Goal: Task Accomplishment & Management: Manage account settings

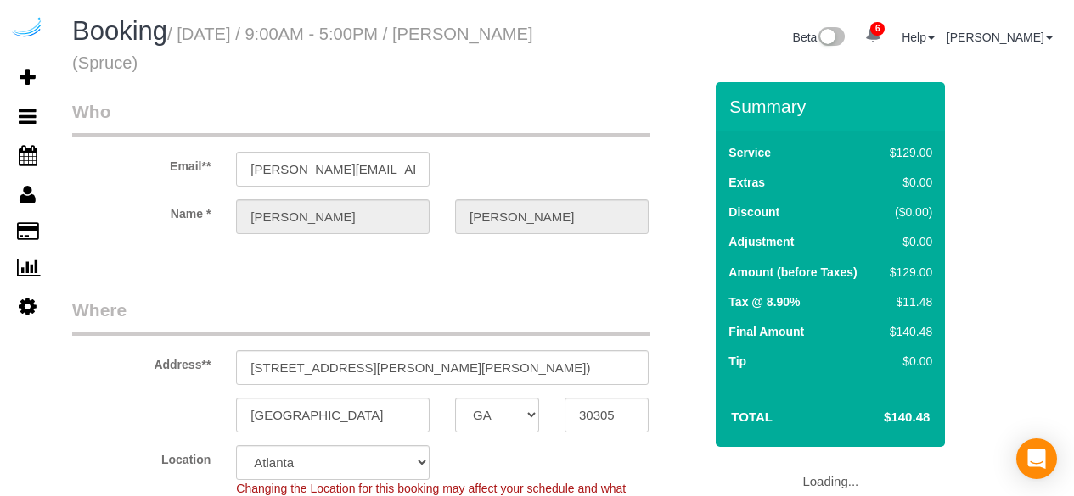
select select "GA"
select select "282"
select select "number:9"
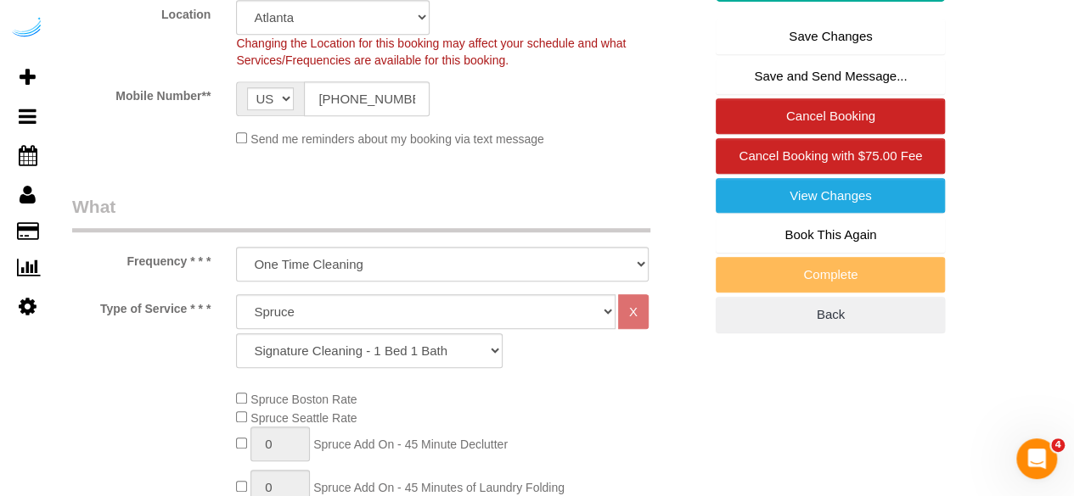
scroll to position [424, 0]
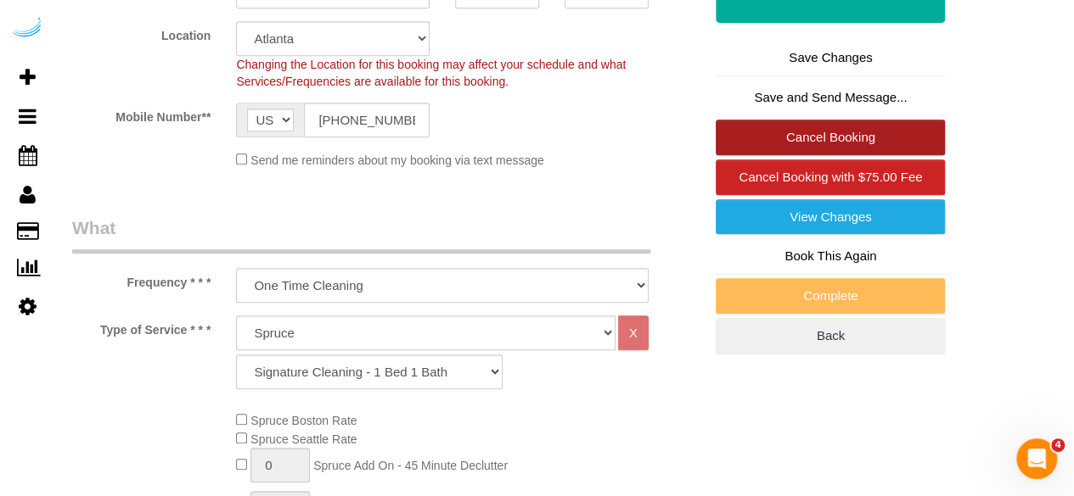
click at [778, 134] on link "Cancel Booking" at bounding box center [829, 138] width 229 height 36
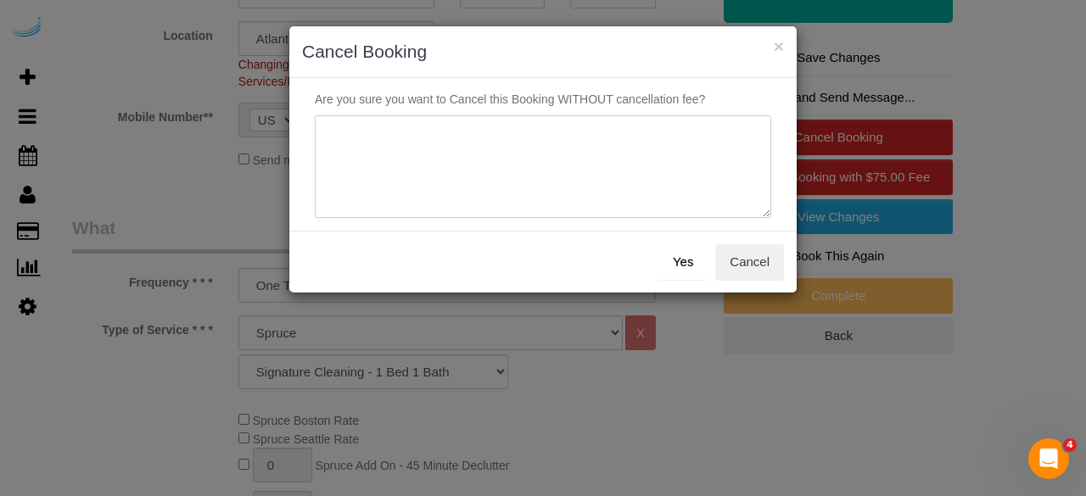
click at [589, 133] on textarea at bounding box center [543, 167] width 457 height 104
type textarea "Not on spruce."
click at [662, 259] on button "Yes" at bounding box center [683, 262] width 49 height 36
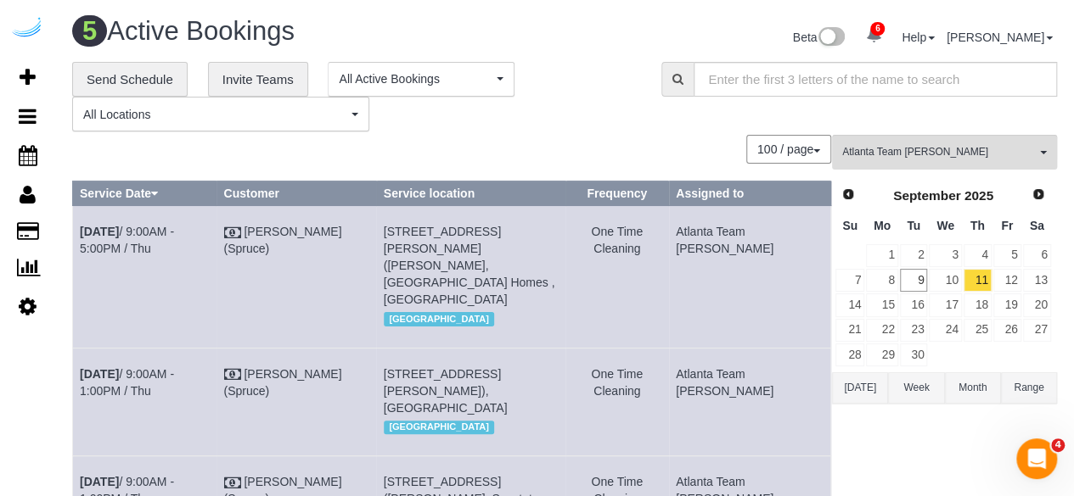
scroll to position [283, 0]
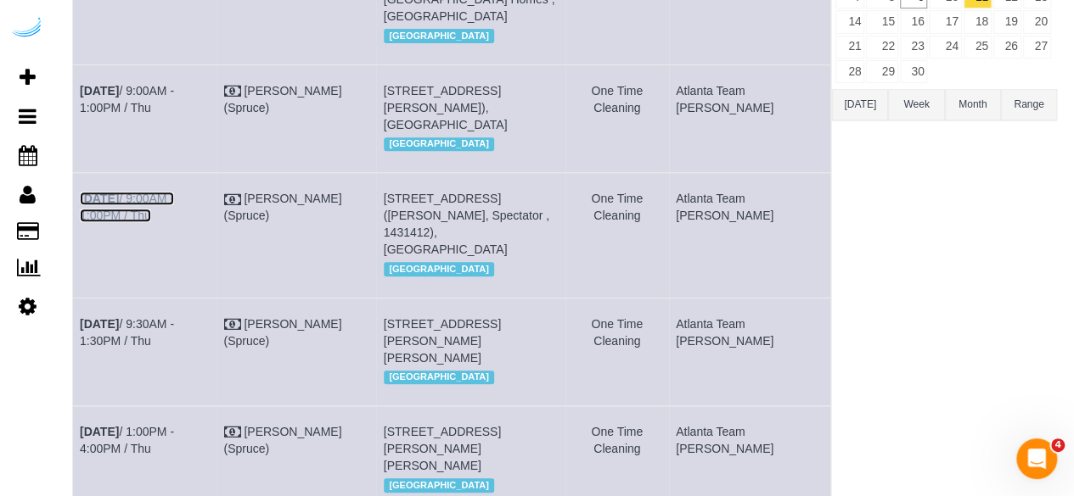
click at [151, 215] on link "Sep 11th / 9:00AM - 1:00PM / Thu" at bounding box center [127, 207] width 94 height 31
drag, startPoint x: 176, startPoint y: 86, endPoint x: 170, endPoint y: 59, distance: 27.8
click at [174, 86] on link "Sep 11th / 9:00AM - 1:00PM / Thu" at bounding box center [127, 99] width 94 height 31
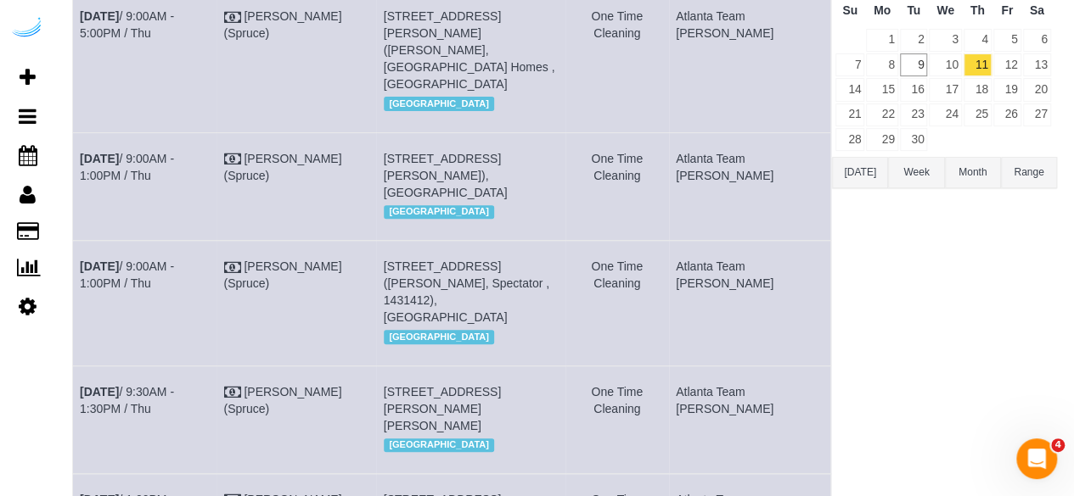
scroll to position [190, 0]
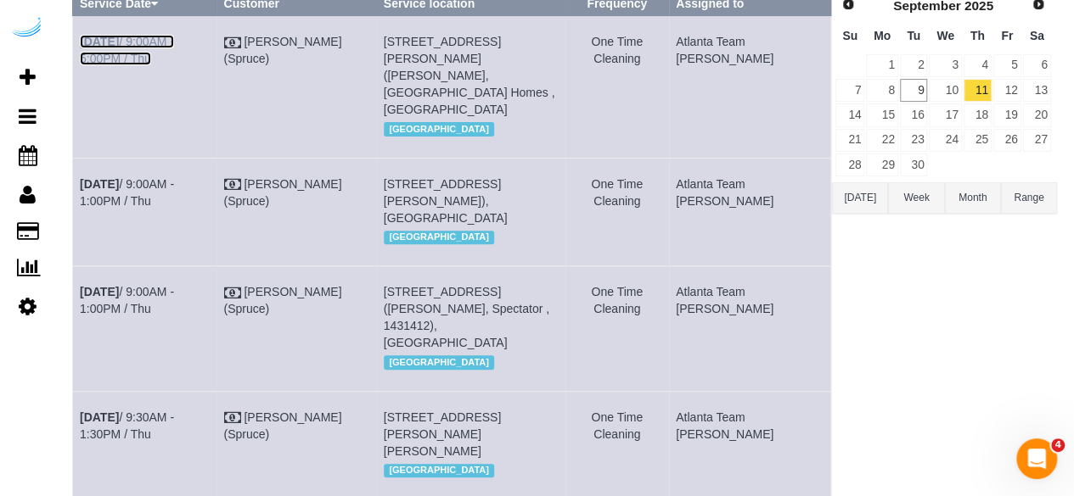
click at [174, 42] on link "Sep 11th / 9:00AM - 5:00PM / Thu" at bounding box center [127, 50] width 94 height 31
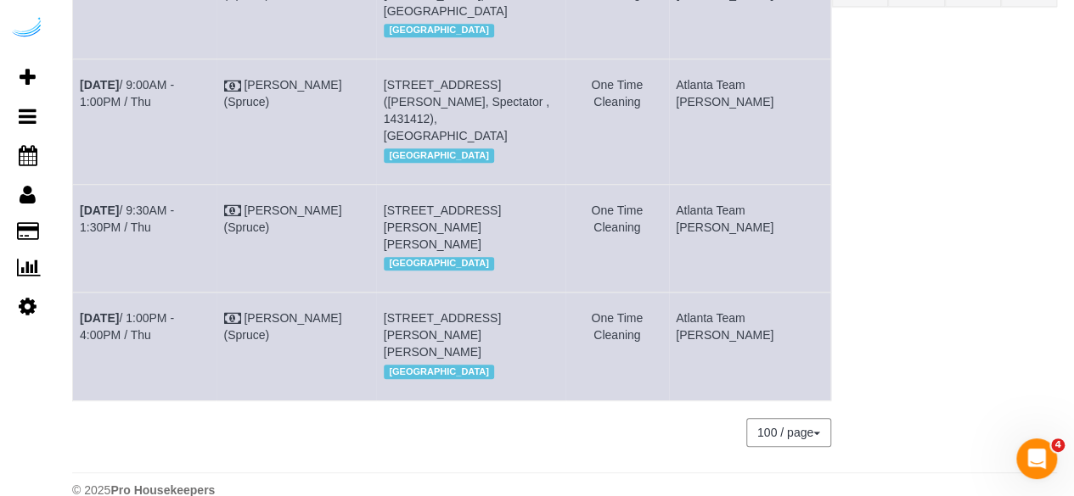
scroll to position [457, 0]
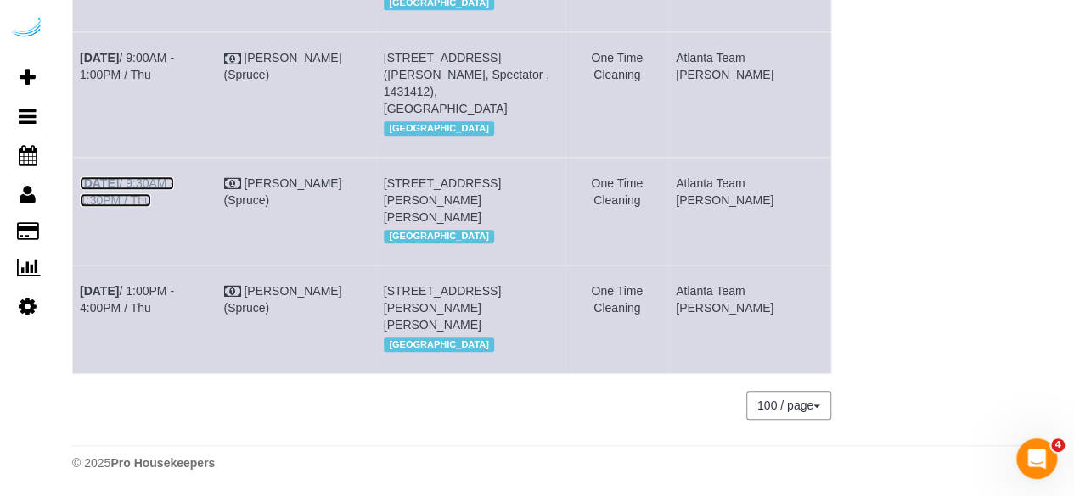
click at [165, 177] on link "Sep 11th / 9:30AM - 1:30PM / Thu" at bounding box center [127, 192] width 94 height 31
click at [174, 284] on link "Sep 11th / 1:00PM - 4:00PM / Thu" at bounding box center [127, 299] width 94 height 31
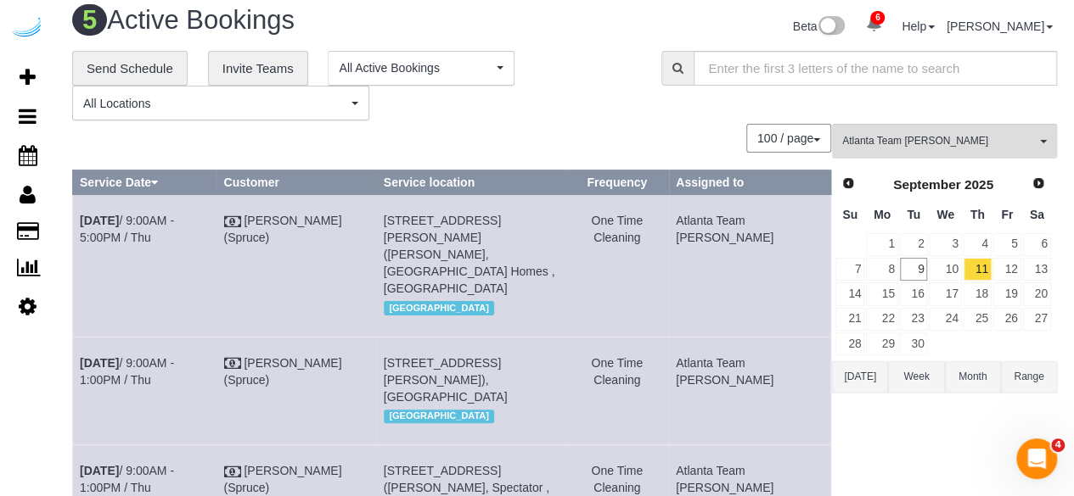
scroll to position [0, 0]
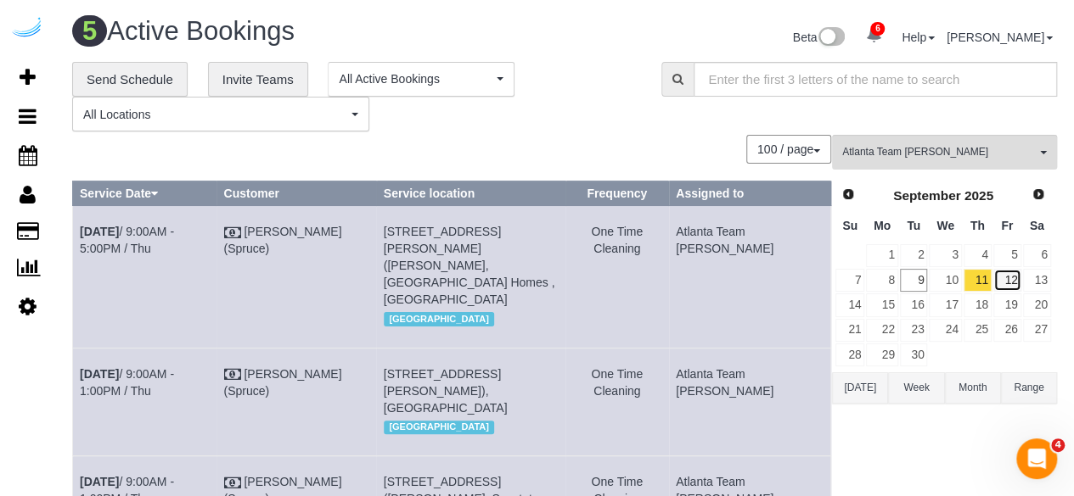
click at [1015, 278] on link "12" at bounding box center [1007, 280] width 28 height 23
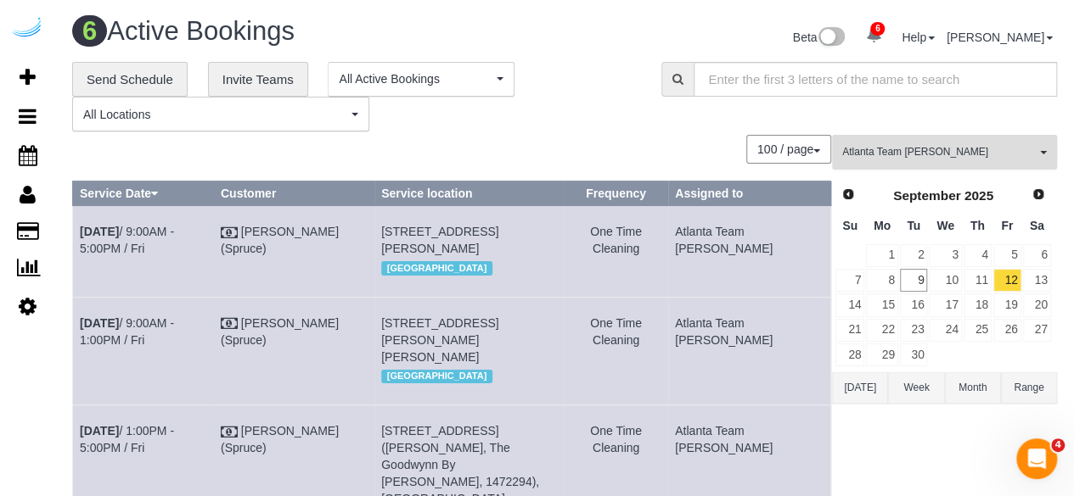
click at [905, 155] on span "Atlanta Team Eliane" at bounding box center [938, 152] width 193 height 14
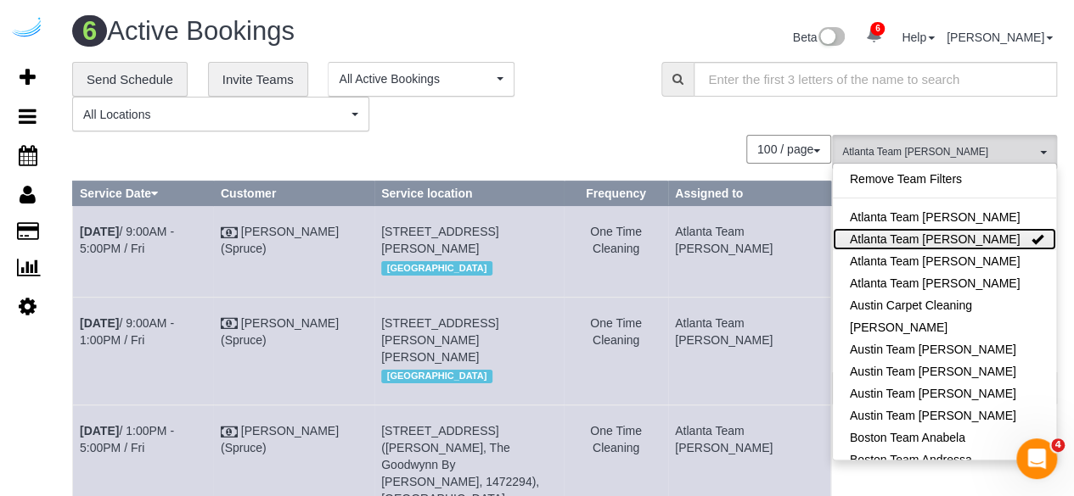
click at [919, 237] on link "Atlanta Team Eliane" at bounding box center [944, 239] width 223 height 22
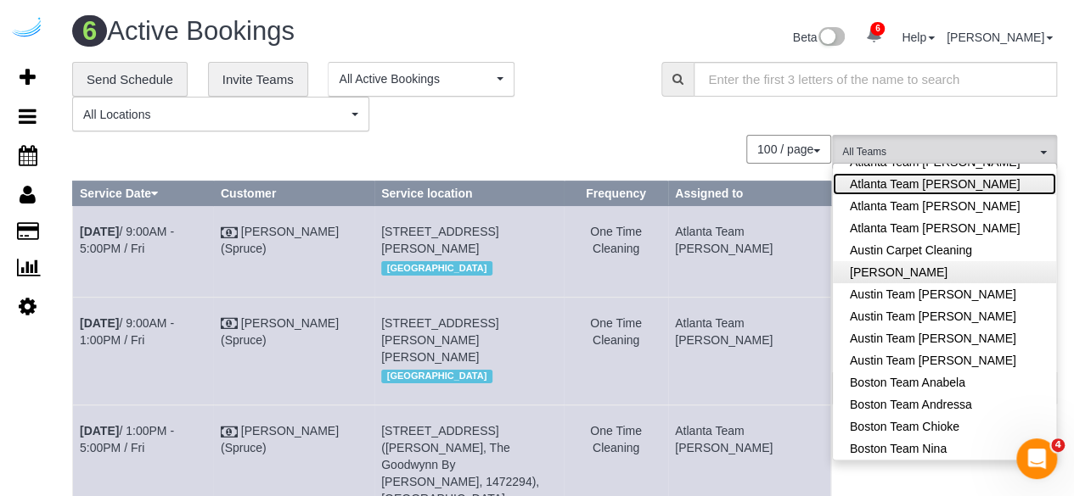
scroll to position [170, 0]
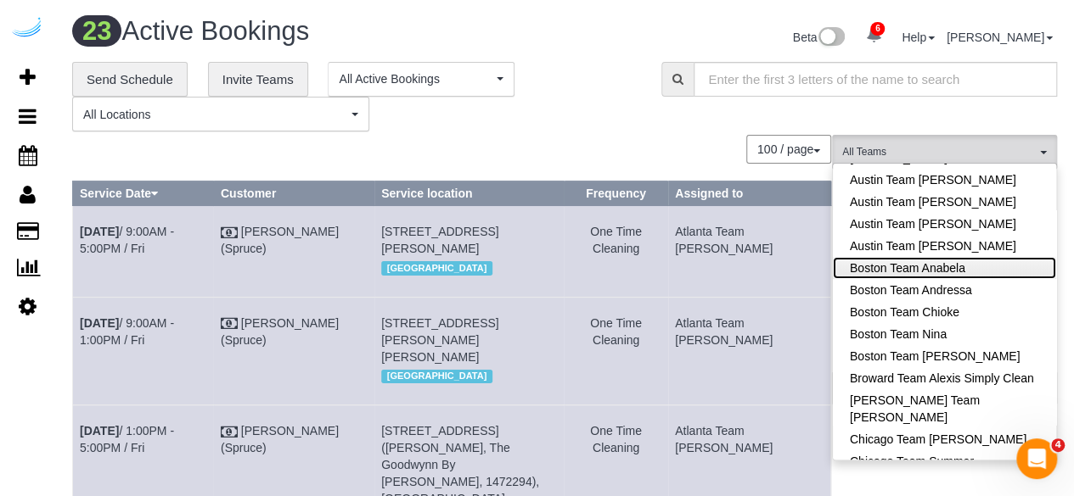
click at [918, 265] on link "Boston Team Anabela" at bounding box center [944, 268] width 223 height 22
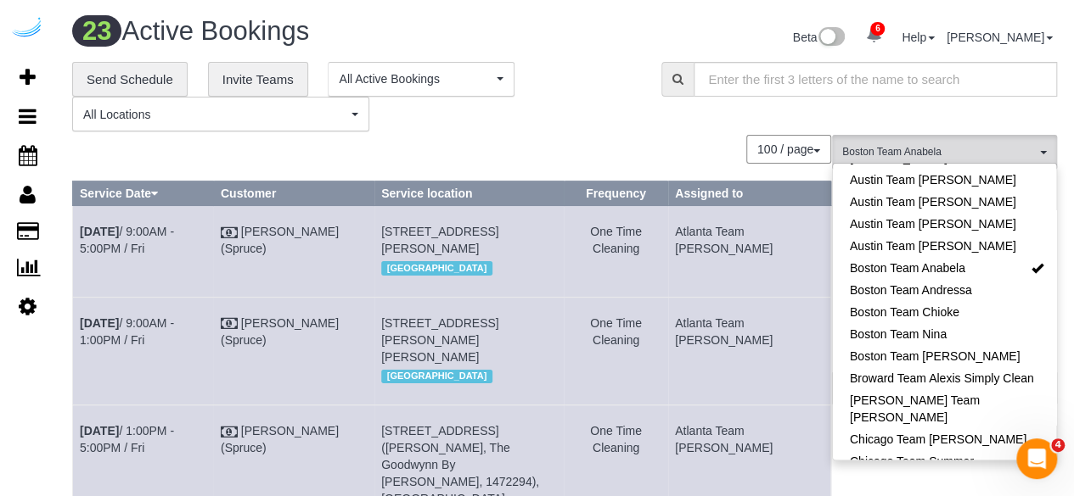
click at [687, 117] on div "**********" at bounding box center [564, 97] width 1010 height 70
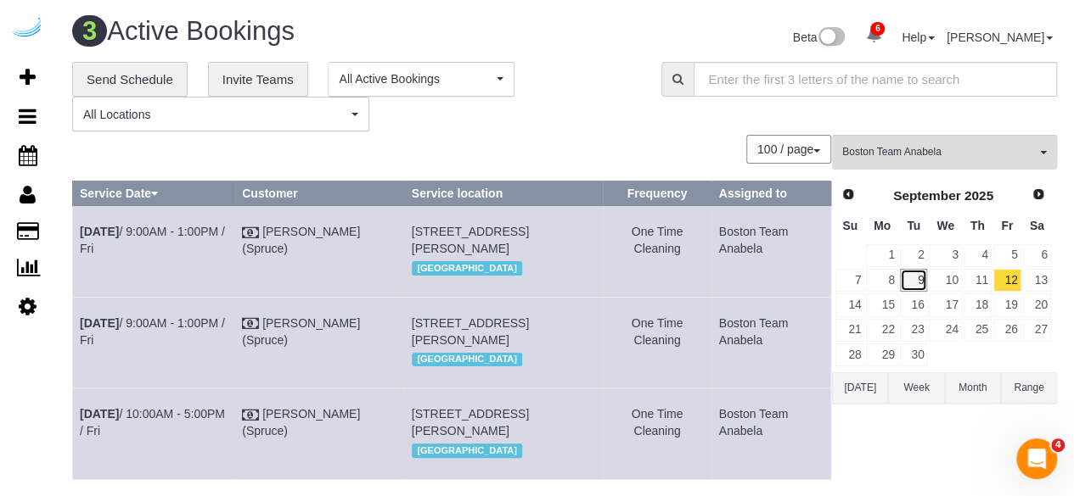
click at [910, 276] on link "9" at bounding box center [914, 280] width 28 height 23
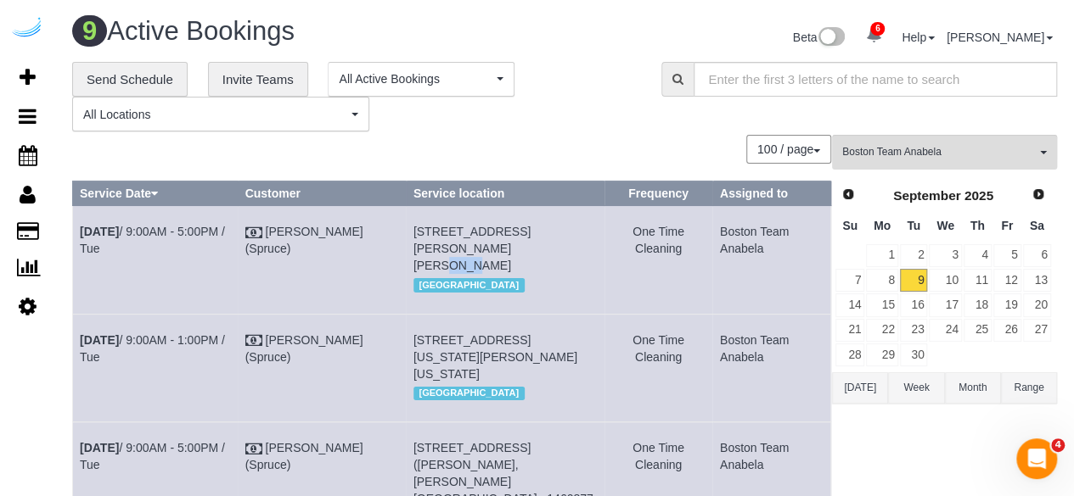
drag, startPoint x: 423, startPoint y: 249, endPoint x: 406, endPoint y: 249, distance: 16.1
click at [413, 249] on span "80 Fawcett St, Building 80, Unit 163 (Michael Hoff, Atmark, 1472811 ), Cambridg…" at bounding box center [471, 249] width 117 height 48
copy span "163"
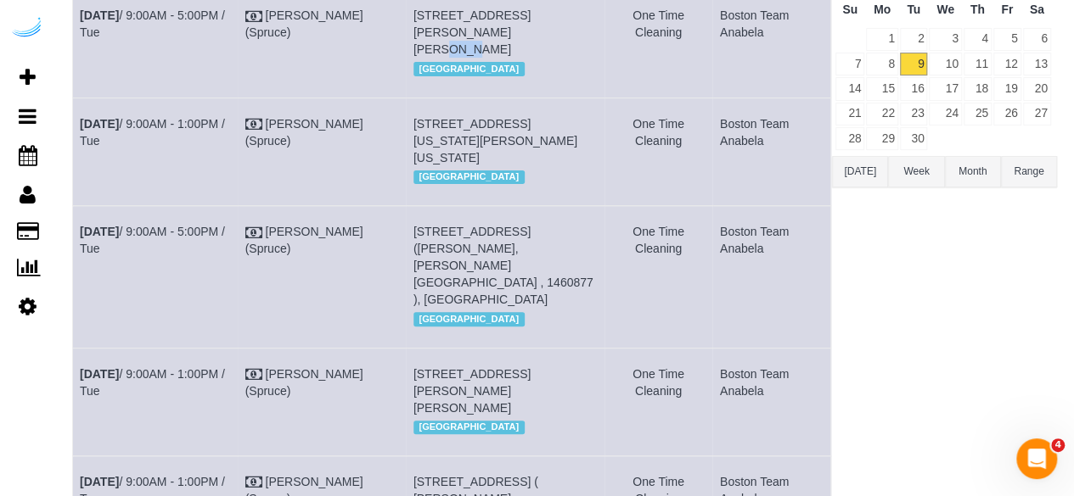
scroll to position [255, 0]
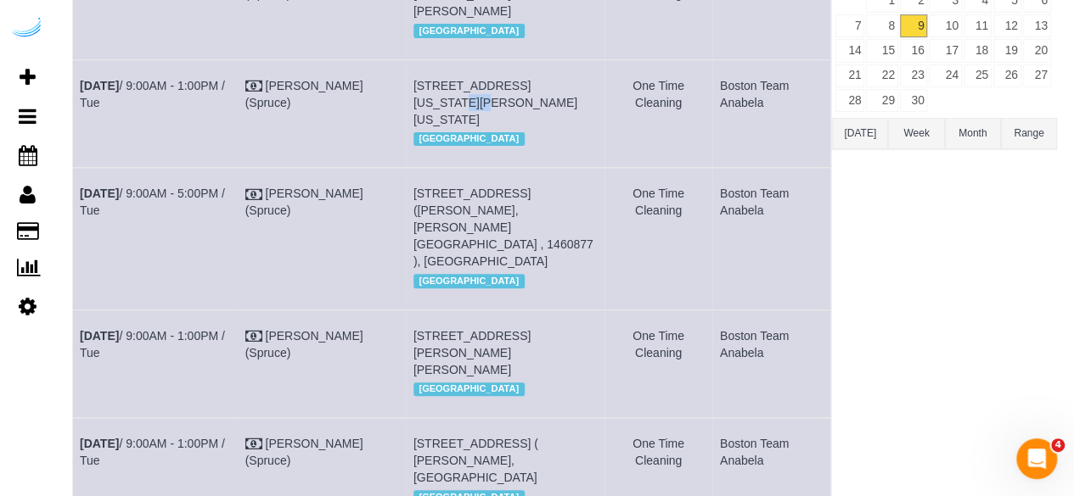
drag, startPoint x: 563, startPoint y: 87, endPoint x: 534, endPoint y: 87, distance: 29.7
click at [534, 87] on td "660 Washington St, Unit 23h (Kasimir Menne, 660 Washington , 1469637), Boston, …" at bounding box center [505, 113] width 198 height 108
copy span "23h"
click at [163, 79] on link "Sep 9th / 9:00AM - 1:00PM / Tue" at bounding box center [152, 94] width 145 height 31
drag, startPoint x: 102, startPoint y: 103, endPoint x: 76, endPoint y: 87, distance: 29.7
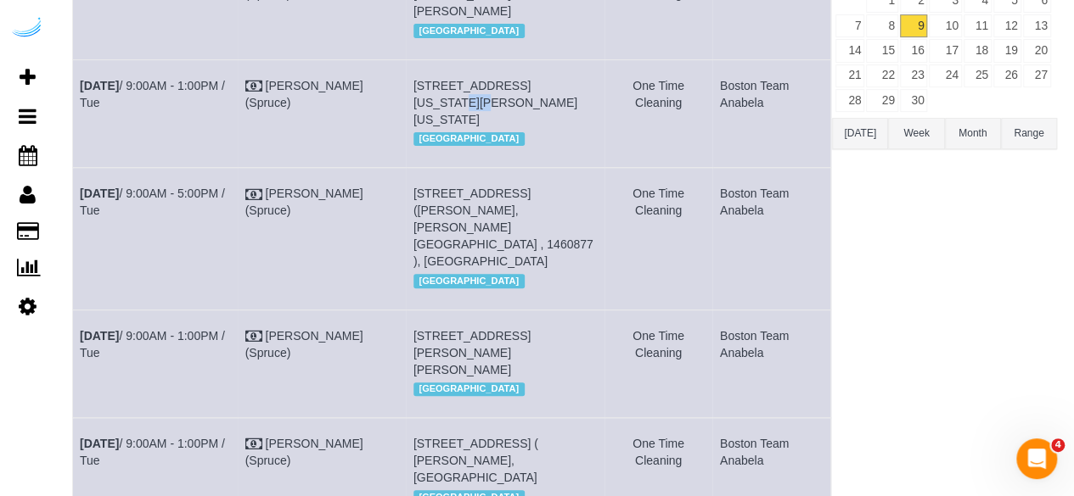
click at [76, 87] on td "Sep 9th / 9:00AM - 1:00PM / Tue" at bounding box center [155, 113] width 165 height 108
copy link "Sep 9th / 9:00AM - 1:00PM / Tue"
drag, startPoint x: 573, startPoint y: 120, endPoint x: 401, endPoint y: 89, distance: 175.0
click at [406, 89] on td "660 Washington St, Unit 23h (Kasimir Menne, 660 Washington , 1469637), Boston, …" at bounding box center [505, 113] width 198 height 108
copy span "660 Washington St, Unit 23h (Kasimir Menne, 660 Washington , 1469637), Boston, …"
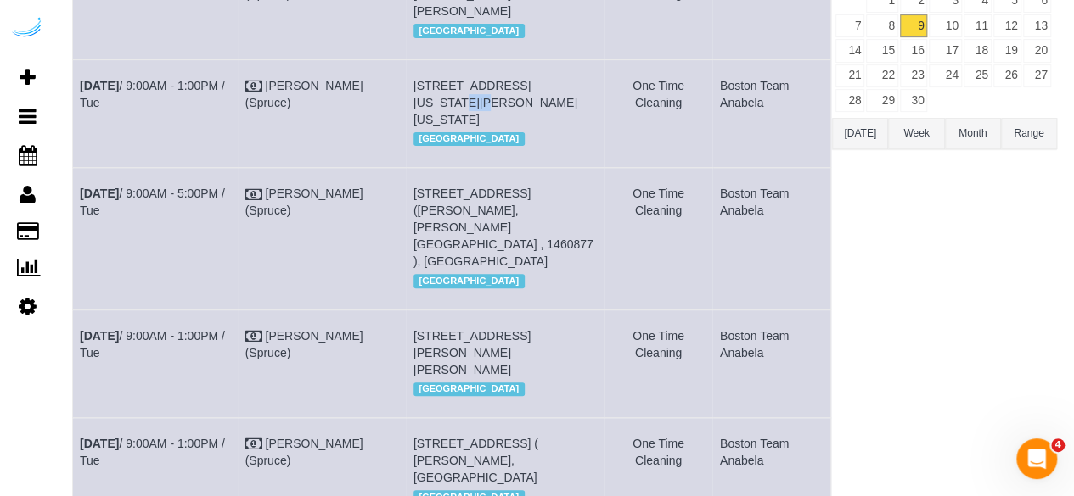
drag, startPoint x: 757, startPoint y: 99, endPoint x: 714, endPoint y: 78, distance: 48.2
click at [714, 78] on td "Boston Team Anabela" at bounding box center [771, 113] width 118 height 108
copy td "Boston Team Anabela"
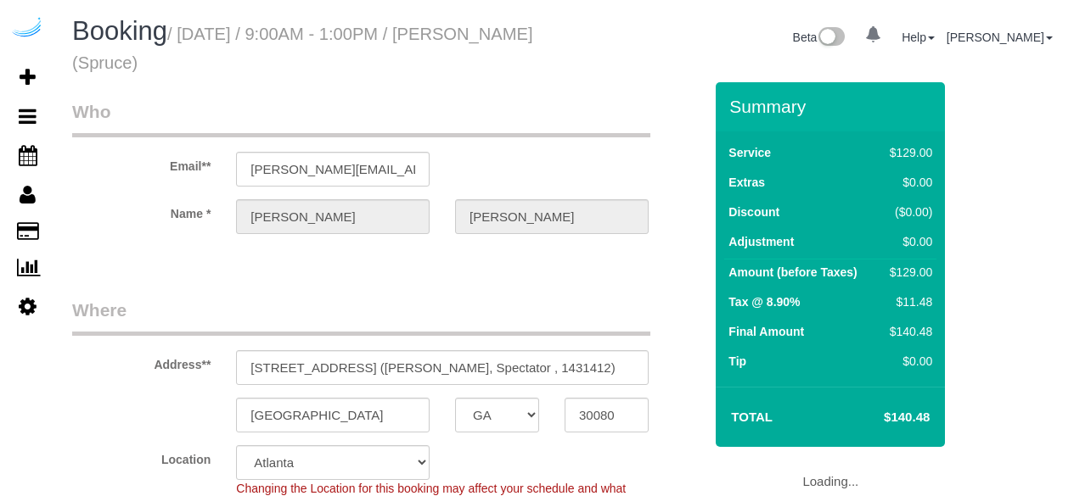
select select "GA"
select select "282"
select select "number:9"
select select "object:833"
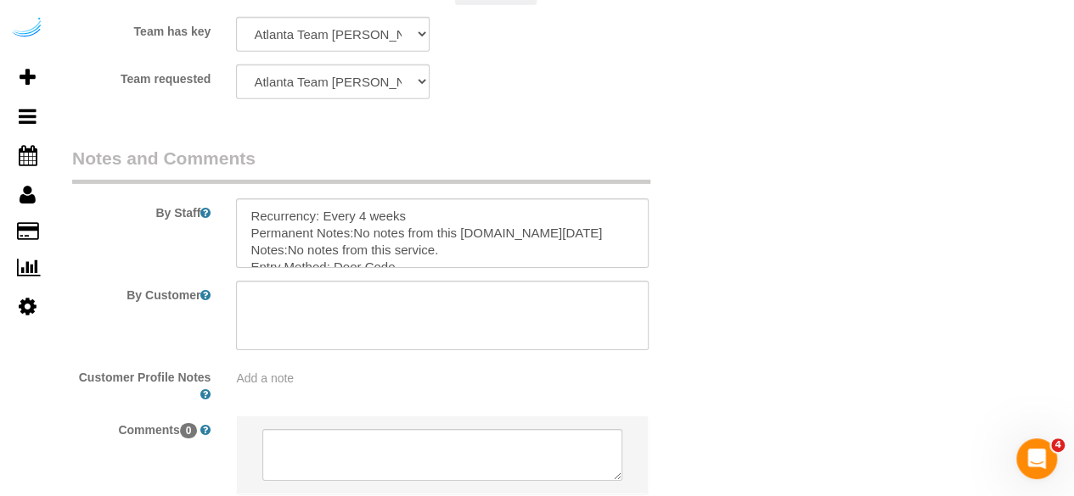
scroll to position [2787, 0]
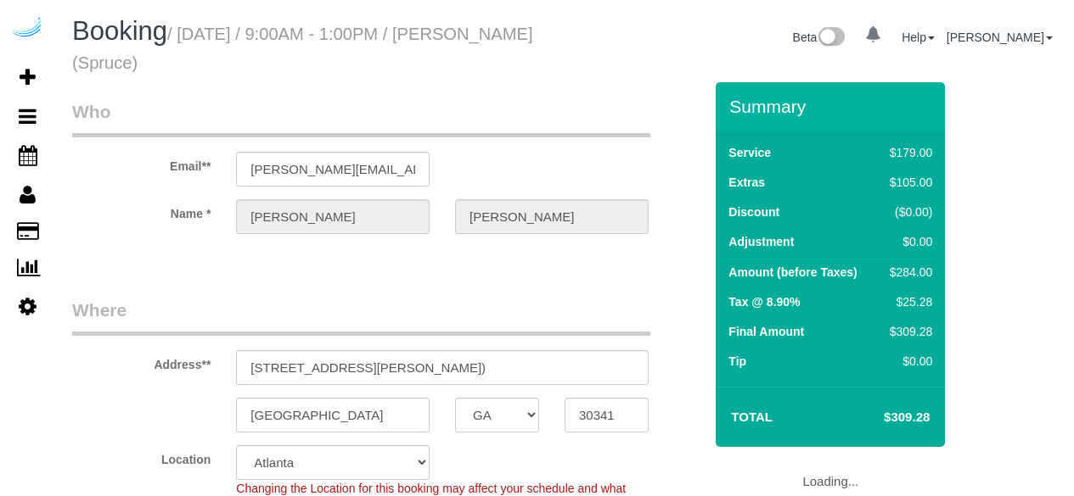
select select "GA"
select select "282"
select select "number:9"
select select "object:833"
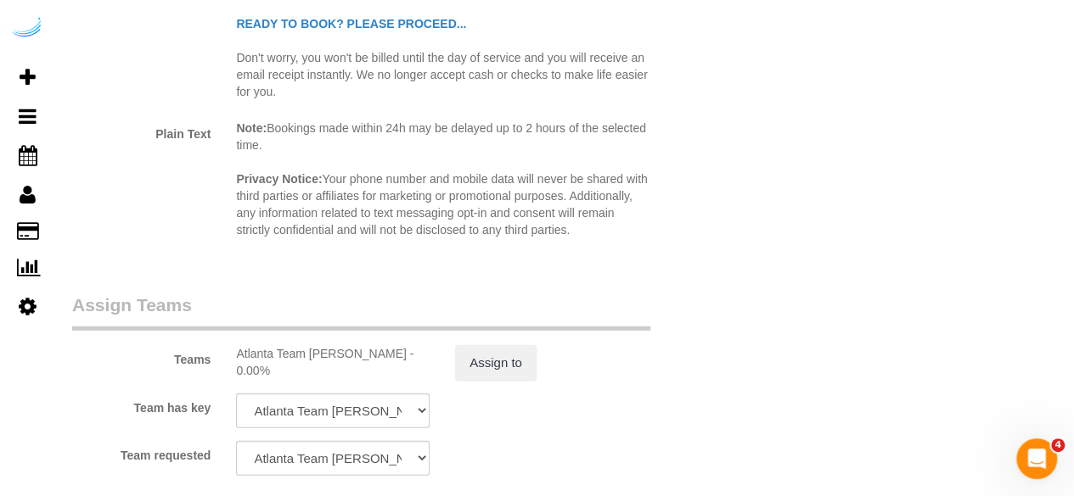
scroll to position [2787, 0]
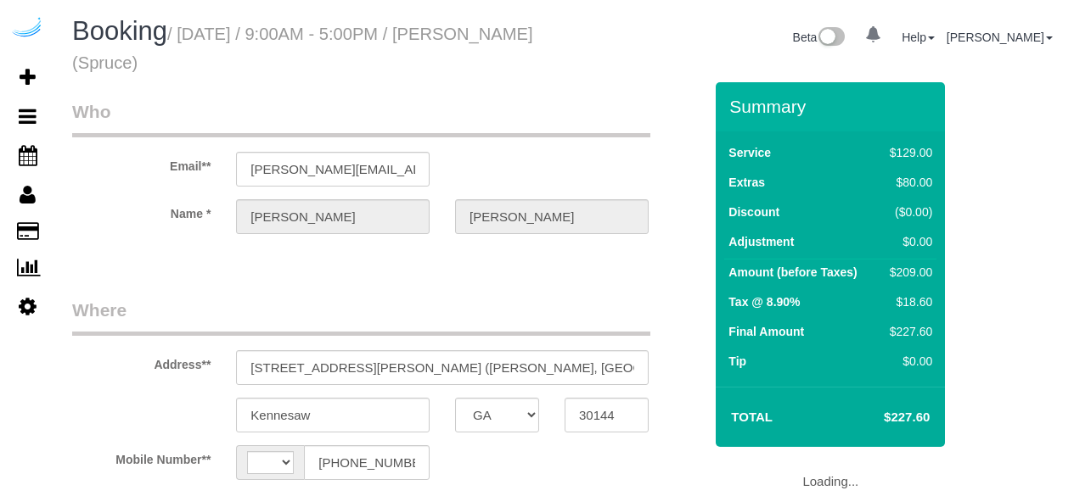
select select "GA"
select select "string:US"
select select "object:661"
select select "282"
select select "number:9"
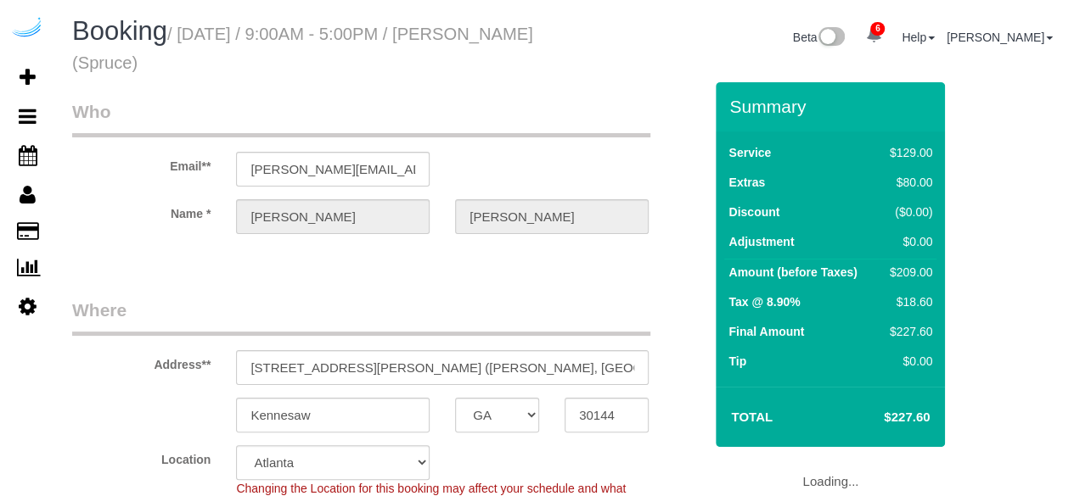
select select "object:833"
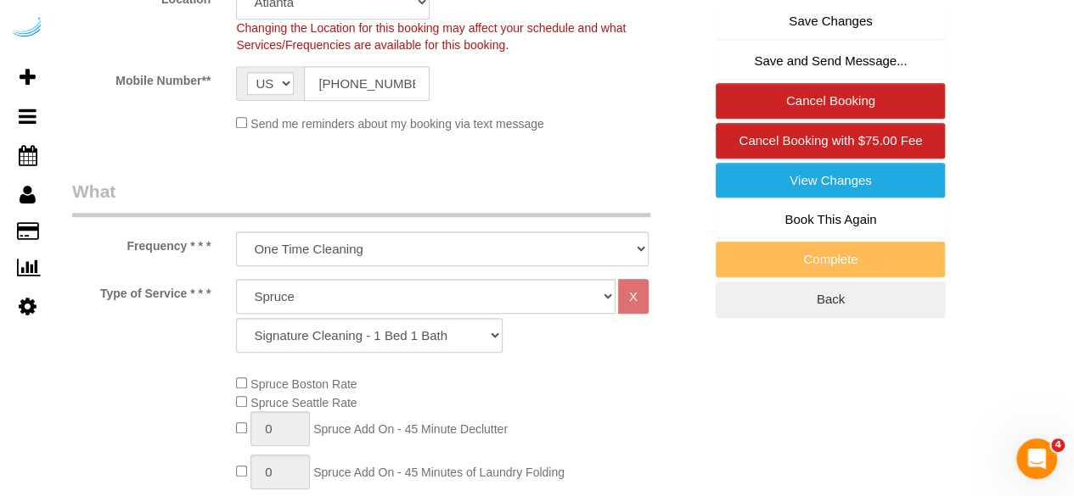
scroll to position [170, 0]
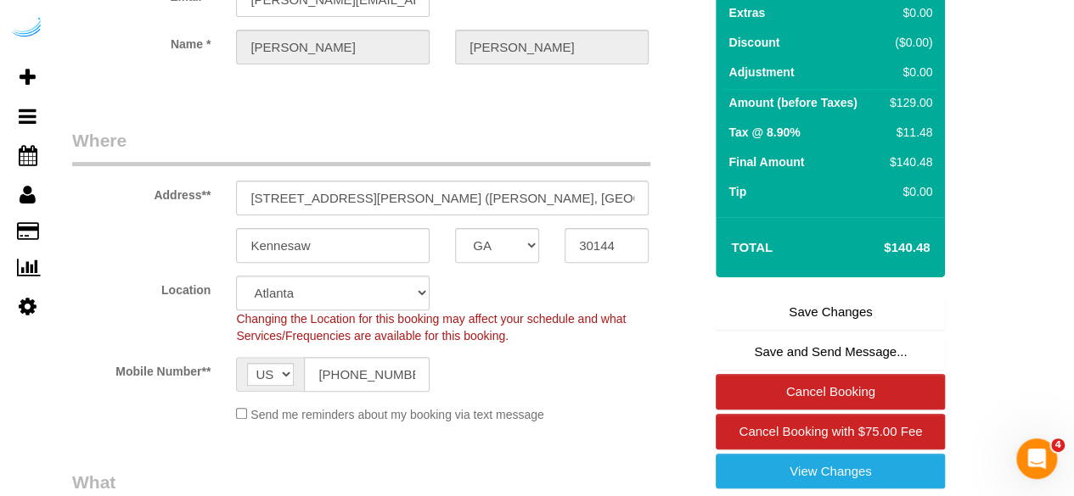
click at [765, 284] on div "Summary Service $129.00 Extras $0.00 Discount ($0.00) Adjustment $0.00 Amount (…" at bounding box center [829, 261] width 229 height 697
click at [774, 301] on link "Save Changes" at bounding box center [829, 312] width 229 height 36
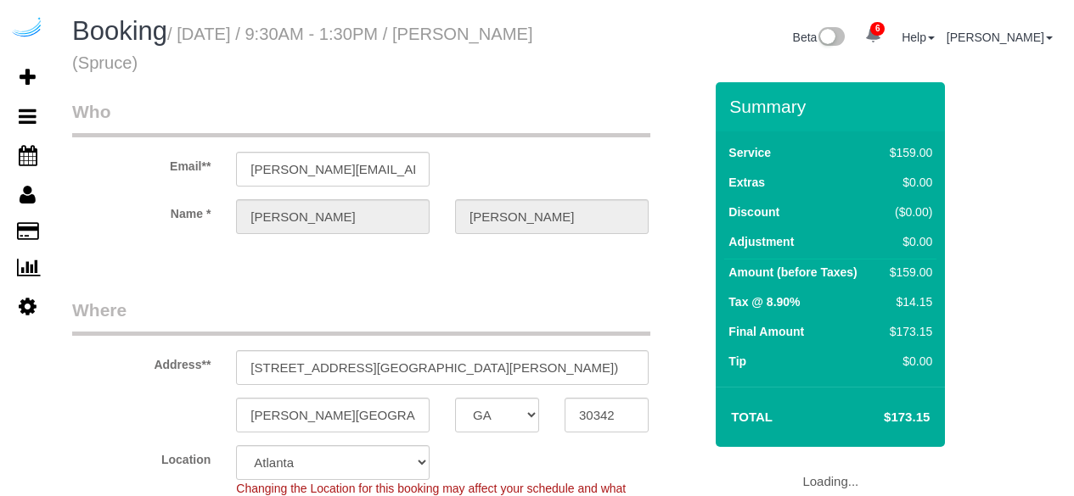
select select "GA"
select select "282"
select select "number:9"
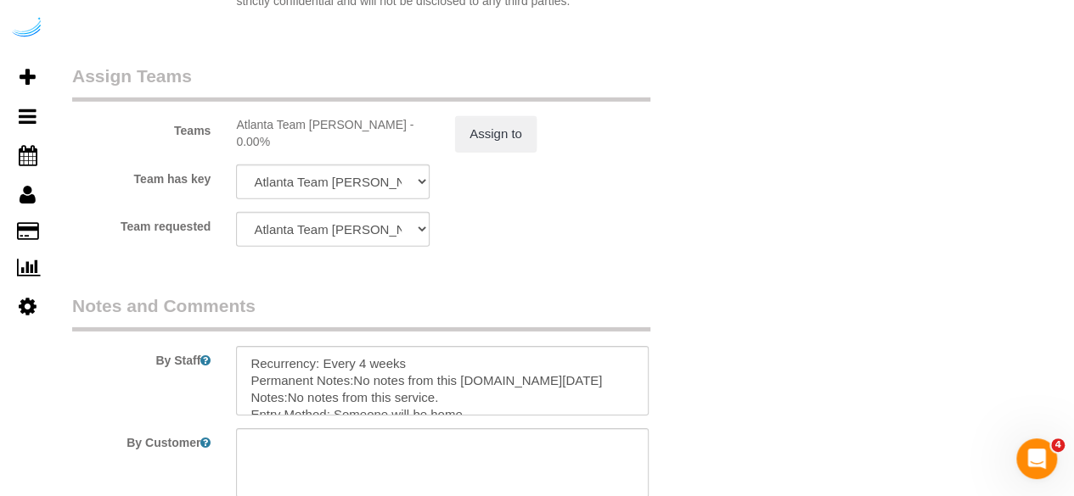
scroll to position [2546, 0]
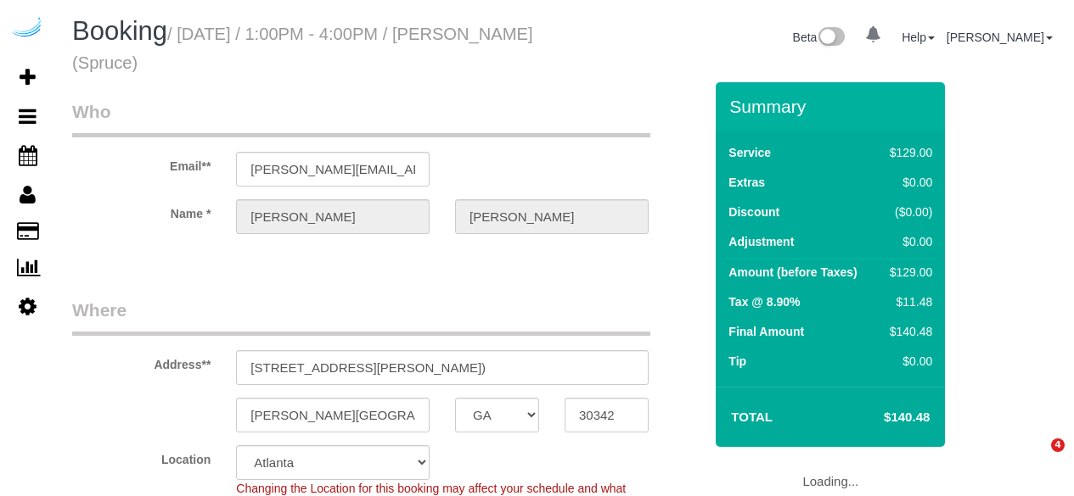
select select "GA"
select select "string:[GEOGRAPHIC_DATA]"
select select "object:833"
select select "282"
select select "number:9"
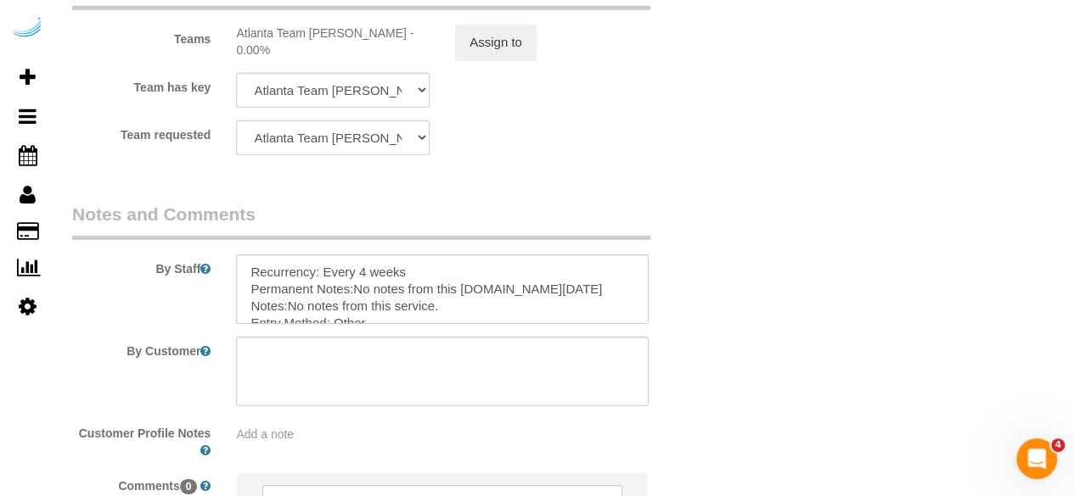
scroll to position [2363, 0]
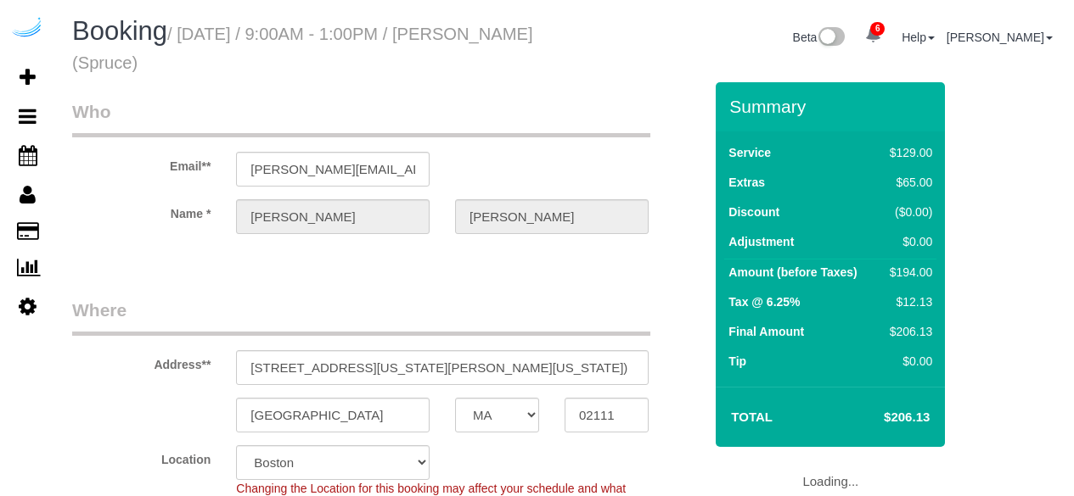
select select "MA"
select select "282"
select select "number:9"
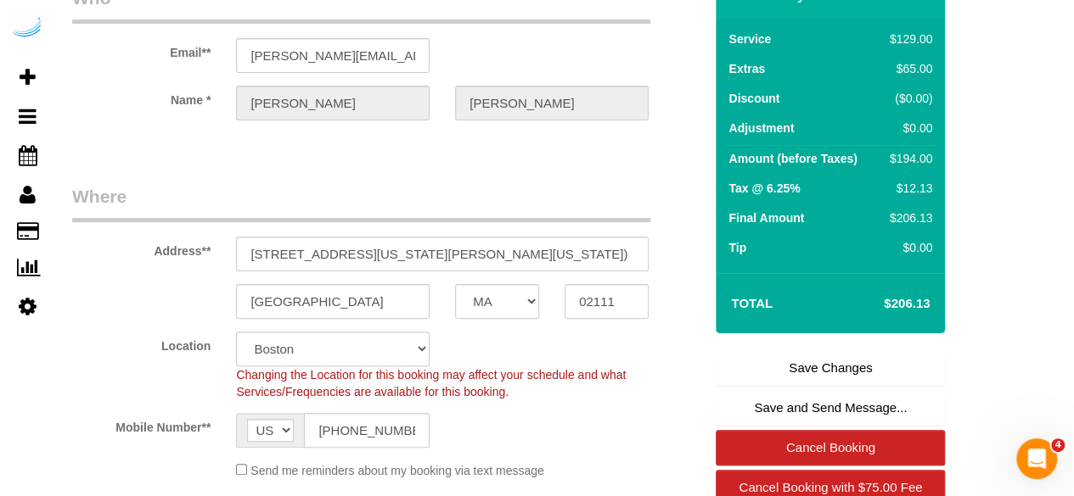
scroll to position [255, 0]
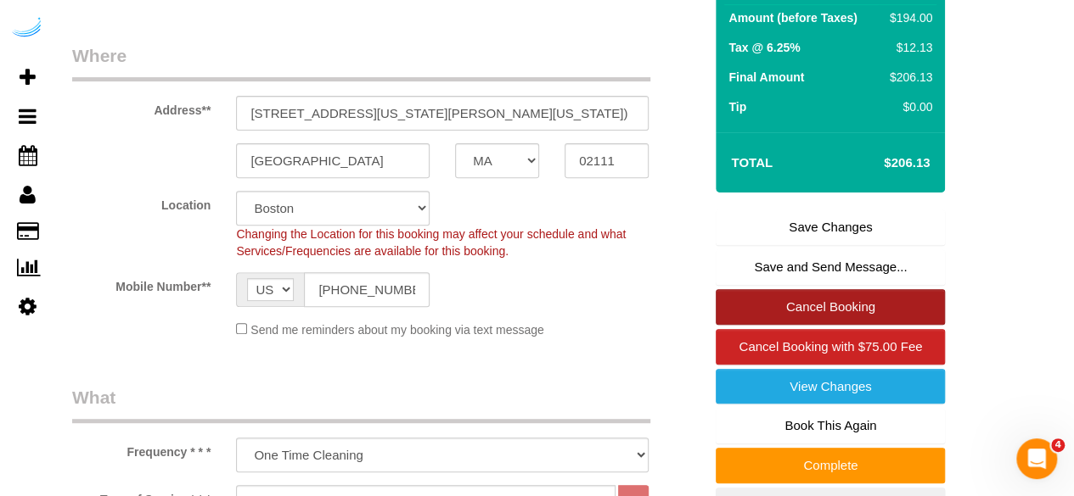
click at [855, 304] on link "Cancel Booking" at bounding box center [829, 307] width 229 height 36
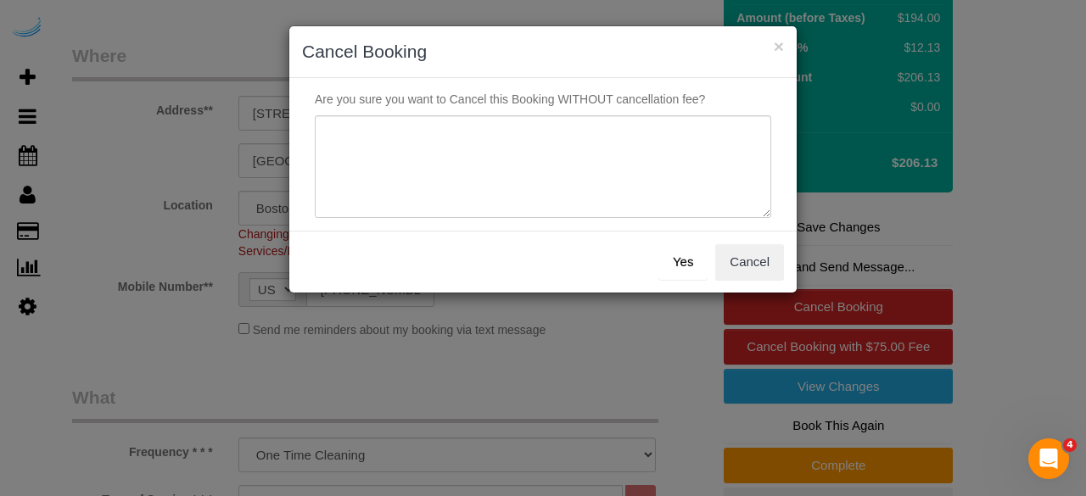
drag, startPoint x: 634, startPoint y: 244, endPoint x: 633, endPoint y: 176, distance: 68.7
click at [633, 240] on div "Yes Cancel" at bounding box center [542, 262] width 507 height 62
click at [633, 176] on textarea at bounding box center [543, 167] width 457 height 104
type textarea "Not on spruce."
click at [676, 255] on button "Yes" at bounding box center [683, 262] width 49 height 36
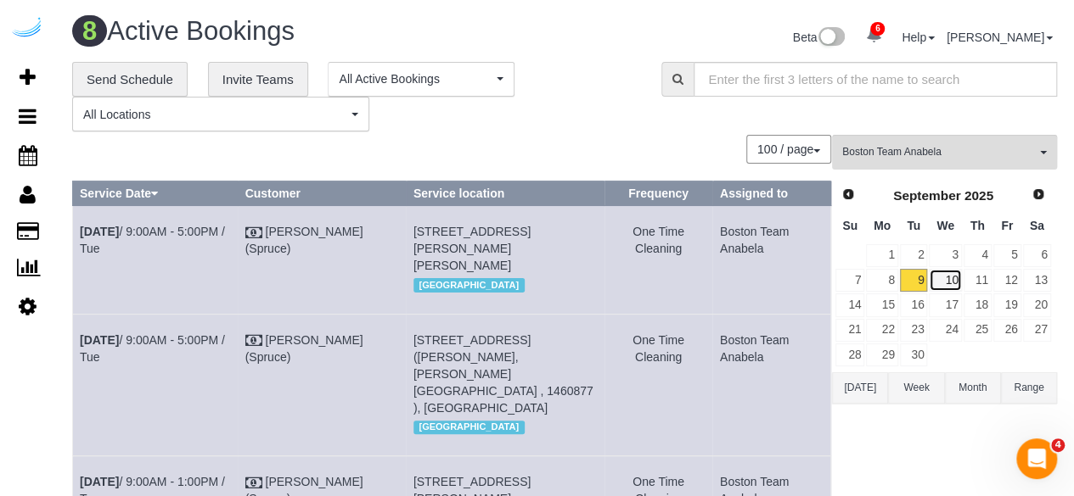
click at [947, 278] on link "10" at bounding box center [944, 280] width 32 height 23
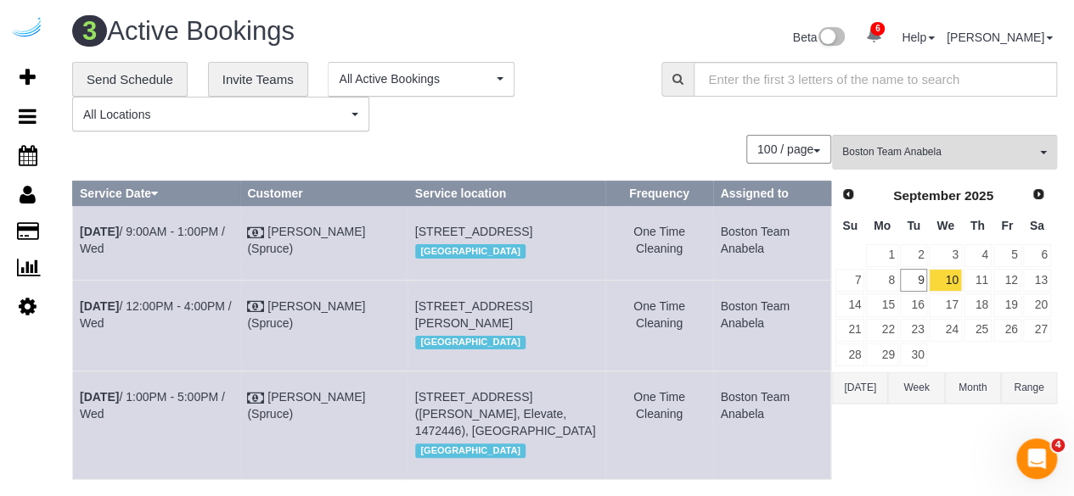
scroll to position [206, 0]
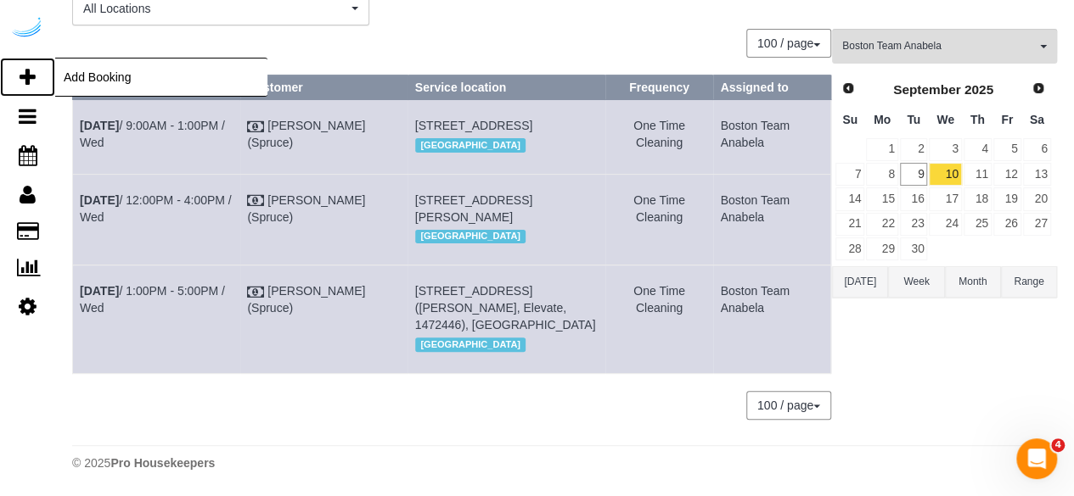
click at [33, 75] on icon at bounding box center [28, 77] width 16 height 20
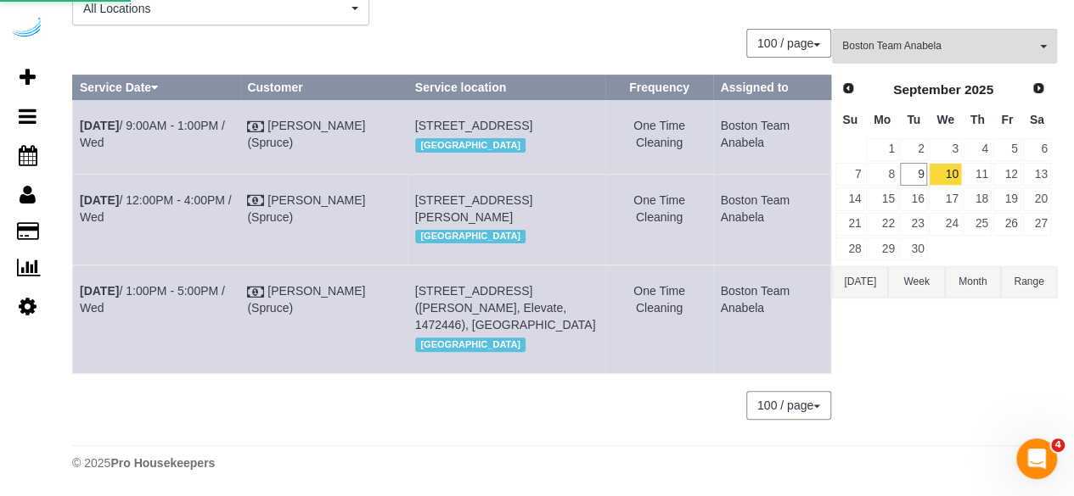
select select "number:9"
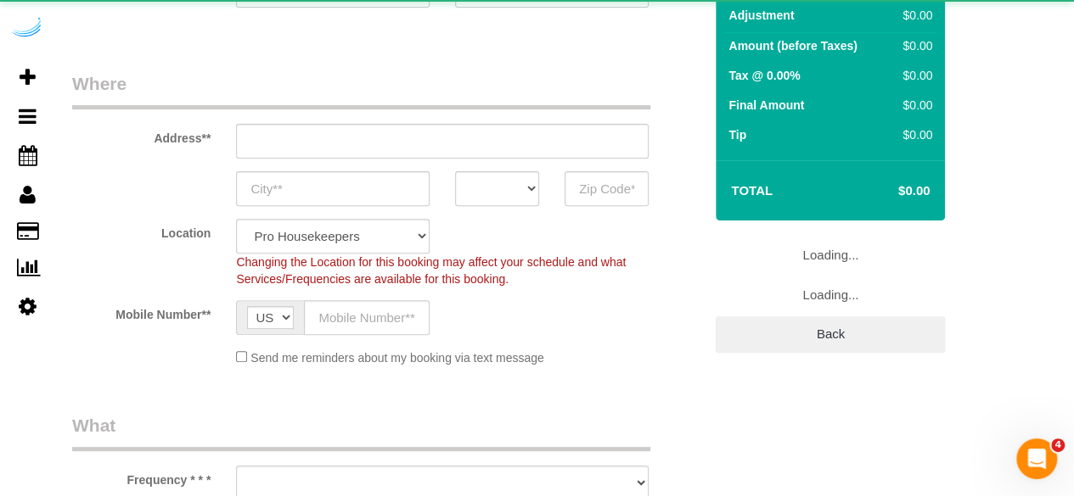
select select "object:1993"
select select "4"
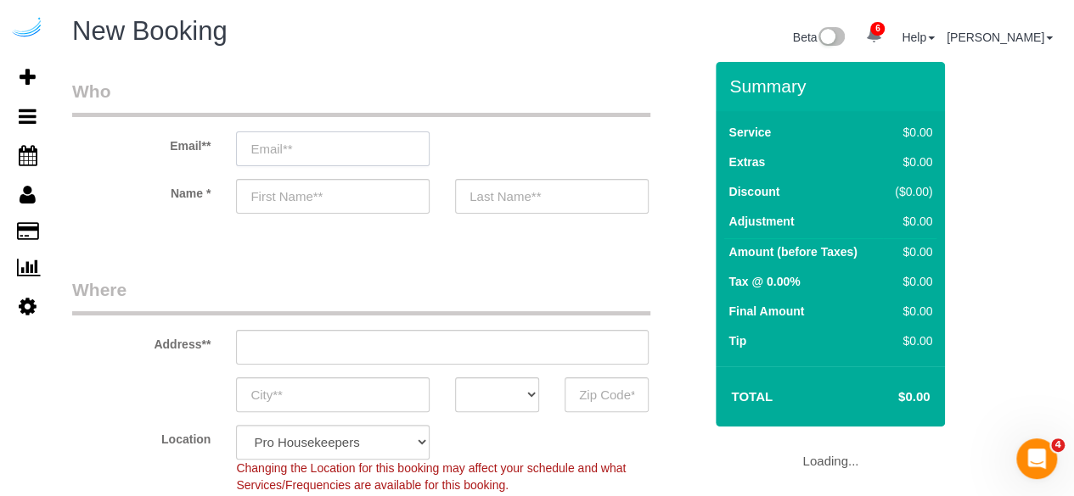
click at [317, 159] on input "email" at bounding box center [332, 149] width 193 height 35
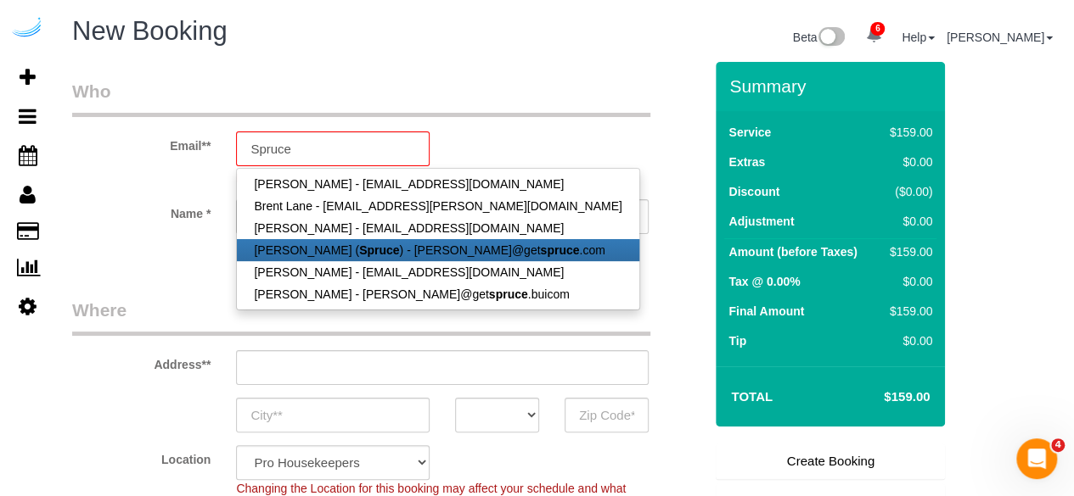
click at [370, 257] on link "Brandie Louck ( Spruce ) - brandie@get spruce .com" at bounding box center [437, 250] width 401 height 22
type input "[PERSON_NAME][EMAIL_ADDRESS][DOMAIN_NAME]"
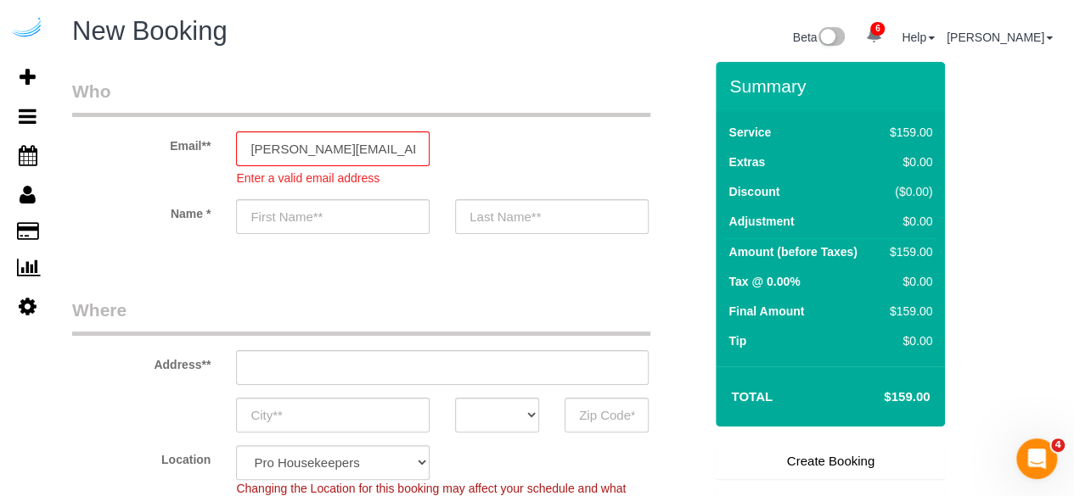
type input "[PERSON_NAME]"
type input "3816 S Lamar Blvd"
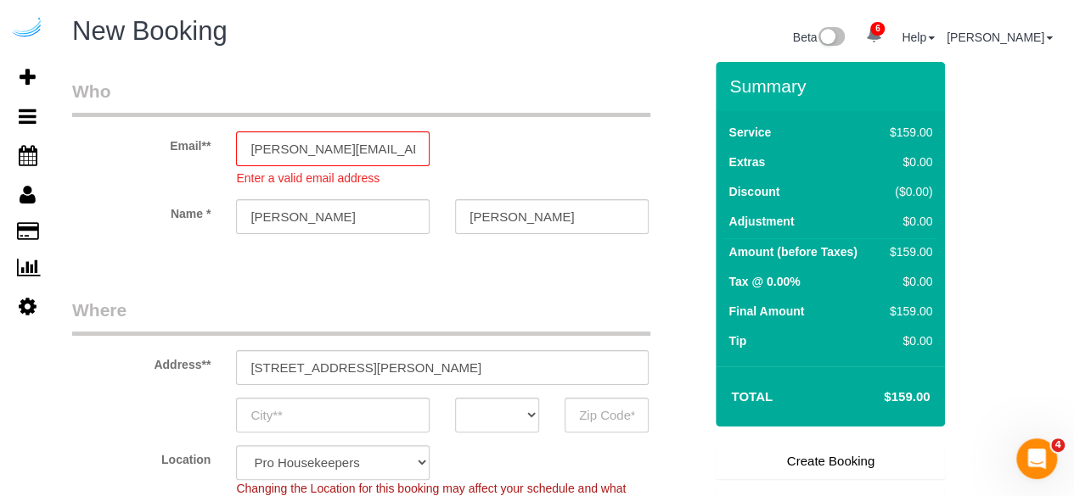
type input "Austin"
select select "[GEOGRAPHIC_DATA]"
type input "78704"
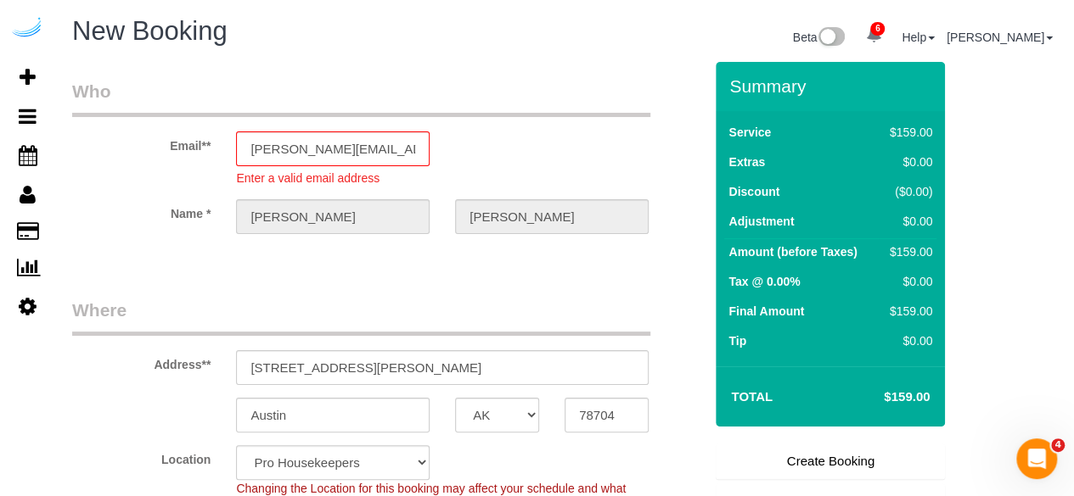
select select "9"
select select "object:2163"
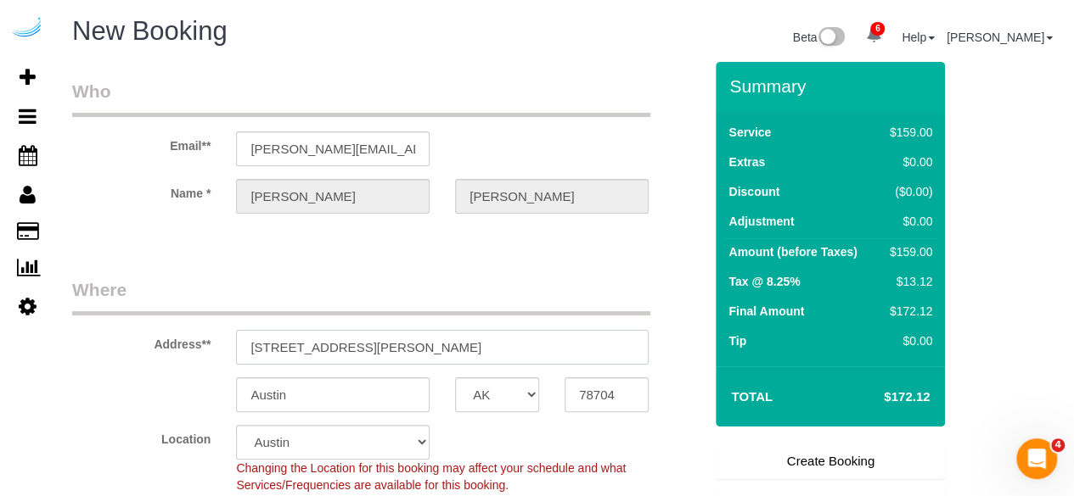
click at [397, 362] on input "3816 S Lamar Blvd" at bounding box center [442, 347] width 412 height 35
paste input "660 Washington St, Boston, MA 02111"
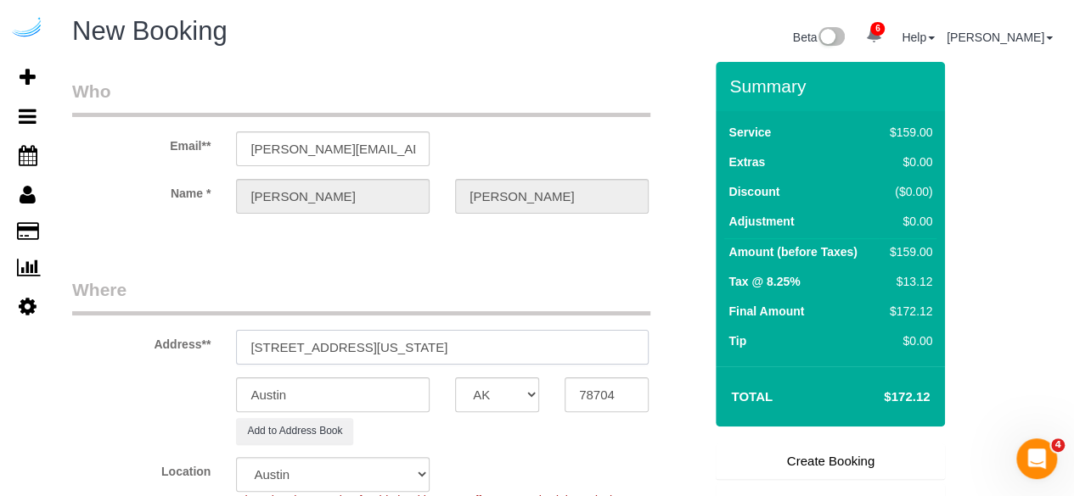
drag, startPoint x: 434, startPoint y: 339, endPoint x: 541, endPoint y: 337, distance: 106.1
click at [541, 337] on input "660 Washington St, Boston, MA 02111" at bounding box center [442, 347] width 412 height 35
type input "660 Washington St, Boston, MA 02111"
click at [606, 401] on input "78704" at bounding box center [606, 395] width 84 height 35
paste input "02111"
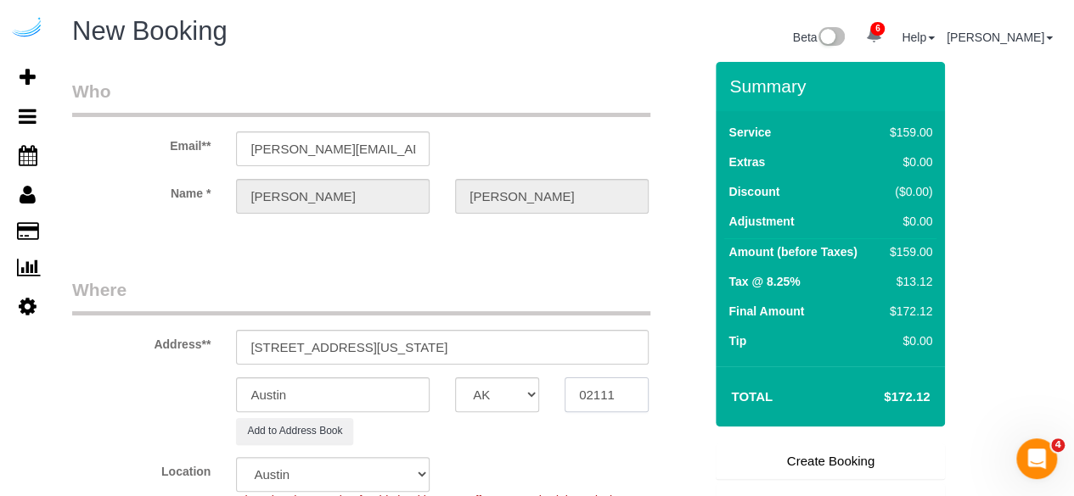
type input "02111"
click at [522, 401] on select "AK AL AR AZ CA CO CT DC DE FL GA HI IA ID IL IN KS KY LA MA MD ME MI MN MO MS M…" at bounding box center [497, 395] width 84 height 35
select select "7"
select select "object:2210"
select select "MA"
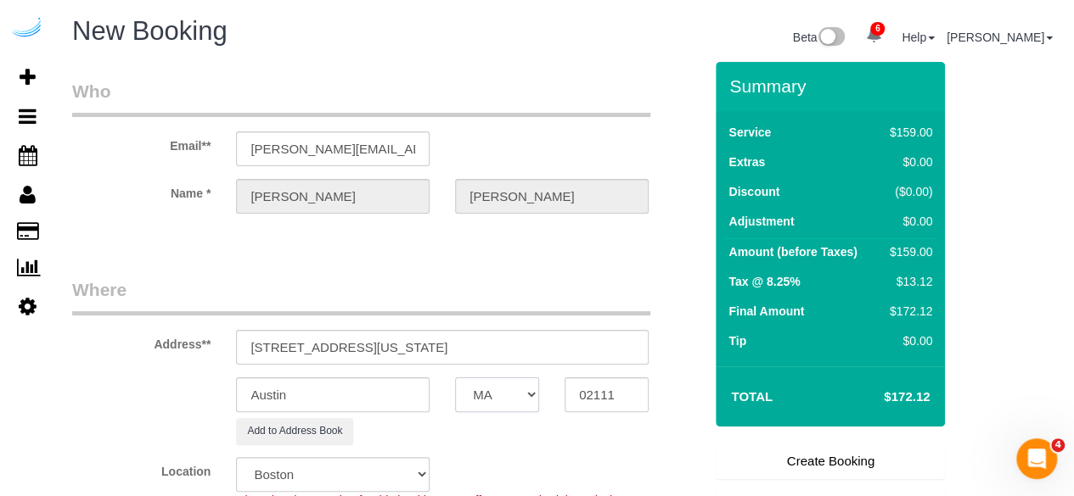
click at [455, 378] on select "AK AL AR AZ CA CO CT DC DE FL GA HI IA ID IL IN KS KY LA MA MD ME MI MN MO MS M…" at bounding box center [497, 395] width 84 height 35
click at [333, 399] on input "Austin" at bounding box center [332, 395] width 193 height 35
type input "[GEOGRAPHIC_DATA]"
drag, startPoint x: 365, startPoint y: 349, endPoint x: 555, endPoint y: 352, distance: 190.1
click at [555, 352] on input "660 Washington St, Boston, MA 02111" at bounding box center [442, 347] width 412 height 35
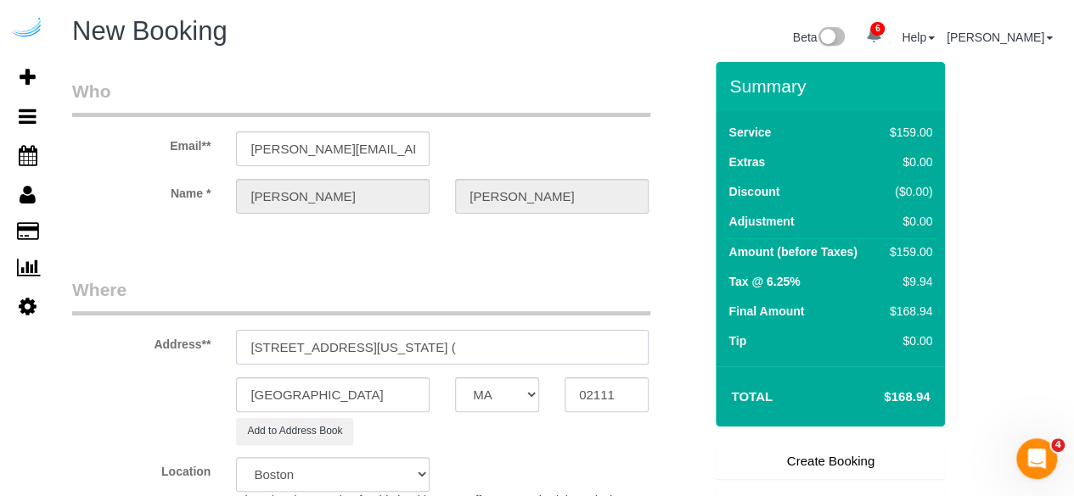
paste input "Kasimir Menne"
paste input "660 Washington"
paste input "1469637"
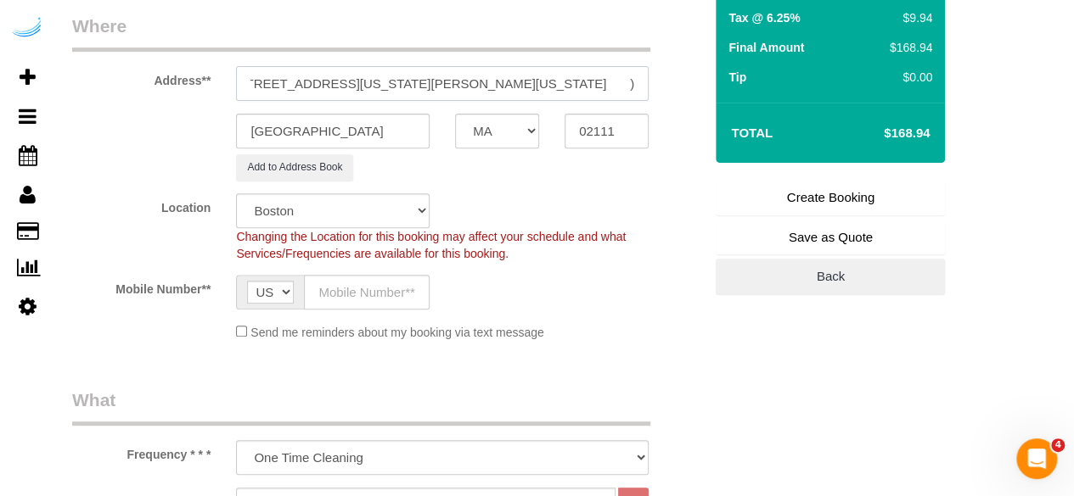
scroll to position [339, 0]
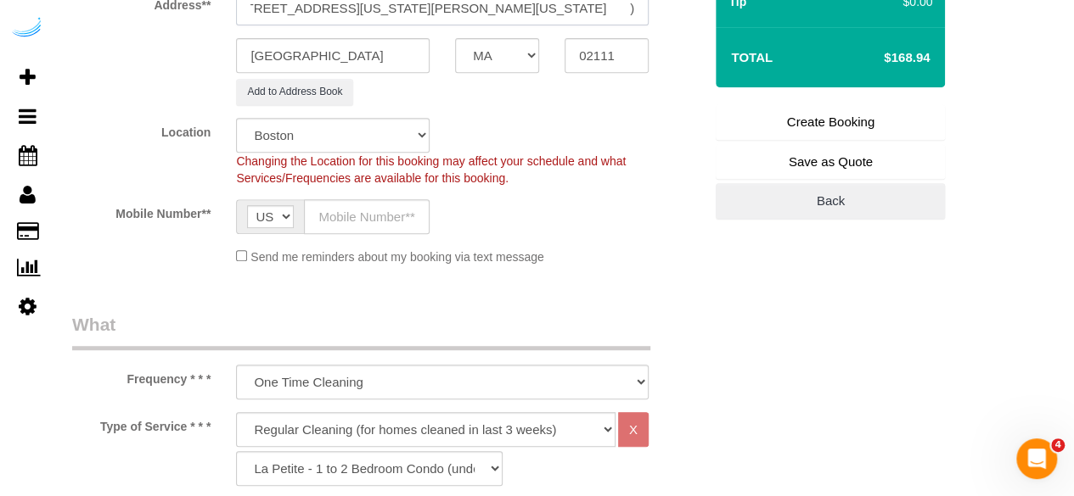
type input "660 Washington St, Unit 23H (Kasimir Menne, 660 Washington , 1469637 )"
click at [373, 199] on input "text" at bounding box center [367, 216] width 126 height 35
type input "[PHONE_NUMBER]"
type input "Brandie Louck"
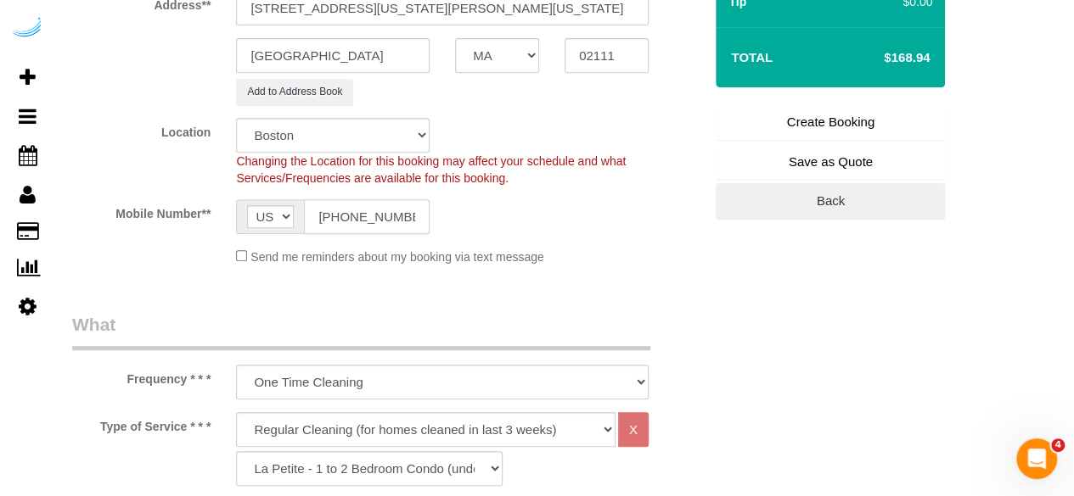
type input "[PHONE_NUMBER]"
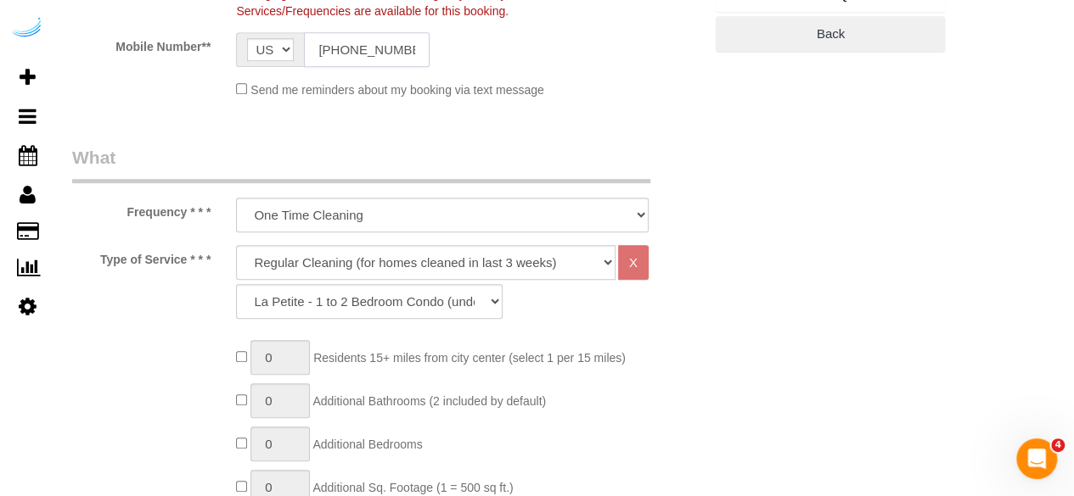
scroll to position [509, 0]
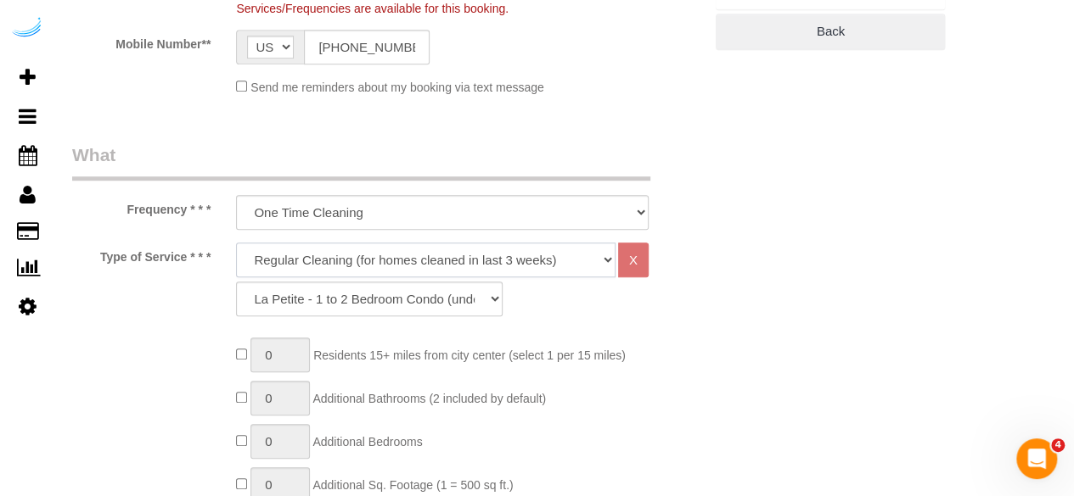
click at [396, 259] on select "Deep Cleaning (for homes that have not been cleaned in 3+ weeks) Spruce Regular…" at bounding box center [425, 260] width 379 height 35
click at [390, 266] on select "Deep Cleaning (for homes that have not been cleaned in 3+ weeks) Spruce Regular…" at bounding box center [425, 260] width 379 height 35
select select "282"
click at [236, 243] on select "Deep Cleaning (for homes that have not been cleaned in 3+ weeks) Spruce Regular…" at bounding box center [425, 260] width 379 height 35
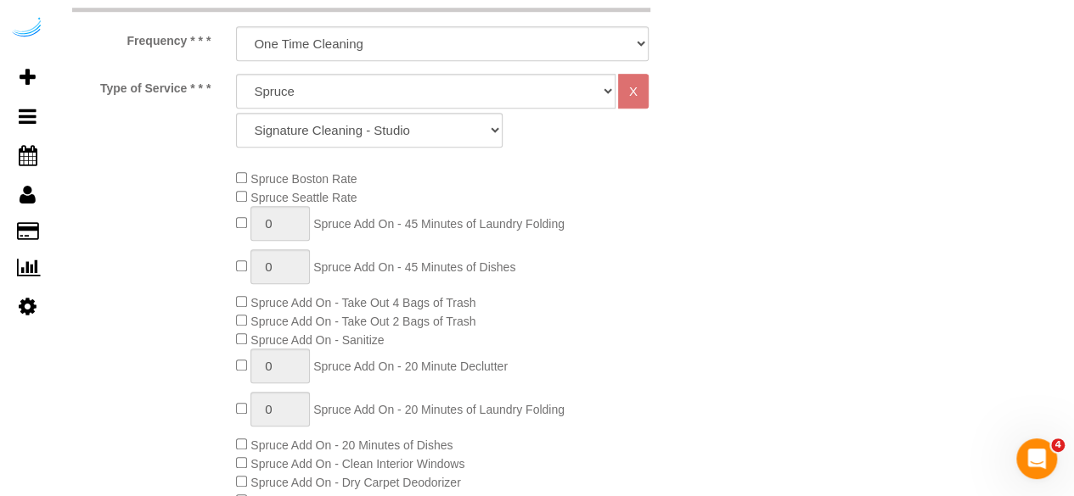
scroll to position [679, 0]
drag, startPoint x: 356, startPoint y: 127, endPoint x: 354, endPoint y: 141, distance: 13.8
click at [356, 127] on select "Signature Cleaning - Studio Signature Cleaning - 1 Bed 1 Bath Signature Cleanin…" at bounding box center [369, 129] width 266 height 35
select select "304"
click at [236, 112] on select "Signature Cleaning - Studio Signature Cleaning - 1 Bed 1 Bath Signature Cleanin…" at bounding box center [369, 129] width 266 height 35
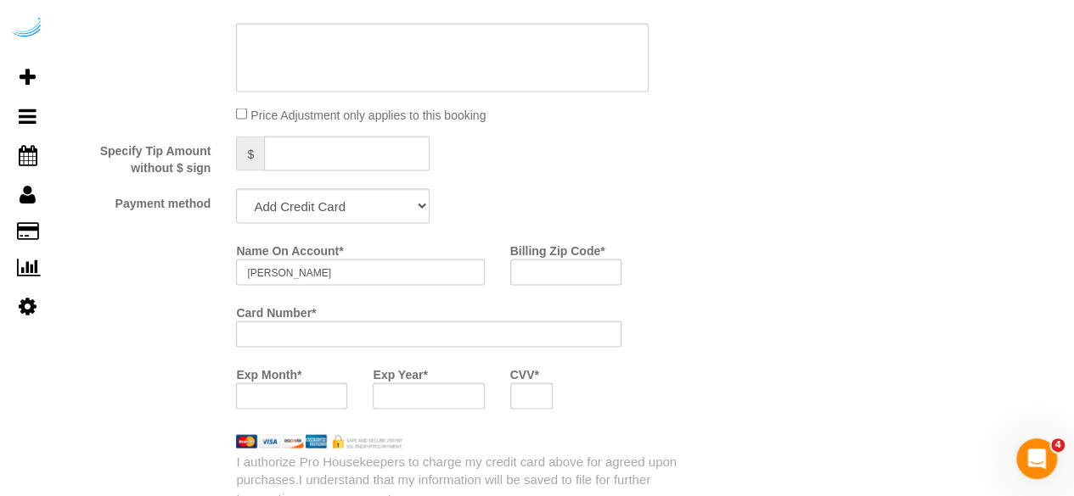
scroll to position [1612, 0]
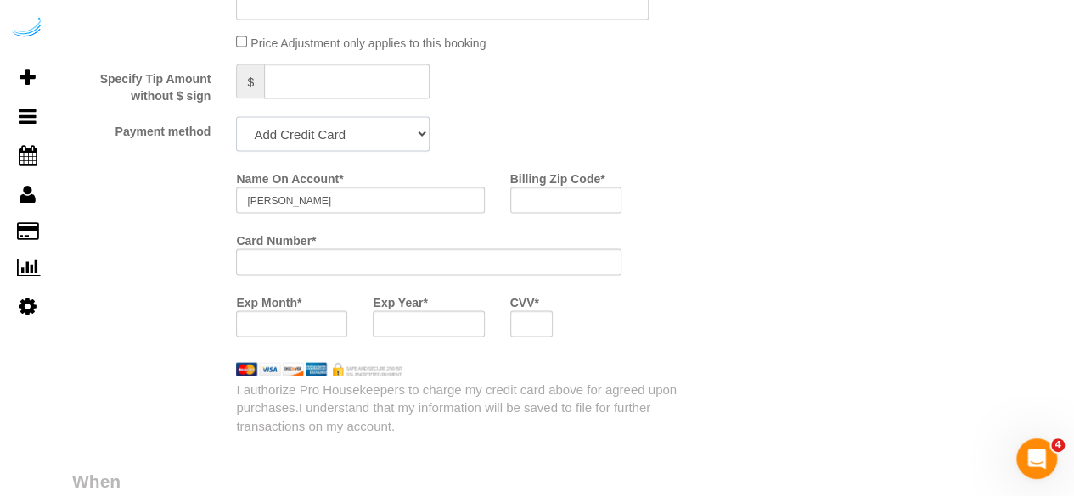
click at [379, 148] on select "Add Credit Card Cash Check Paypal" at bounding box center [332, 134] width 193 height 35
select select "string:check"
click at [236, 119] on select "Add Credit Card Cash Check Paypal" at bounding box center [332, 134] width 193 height 35
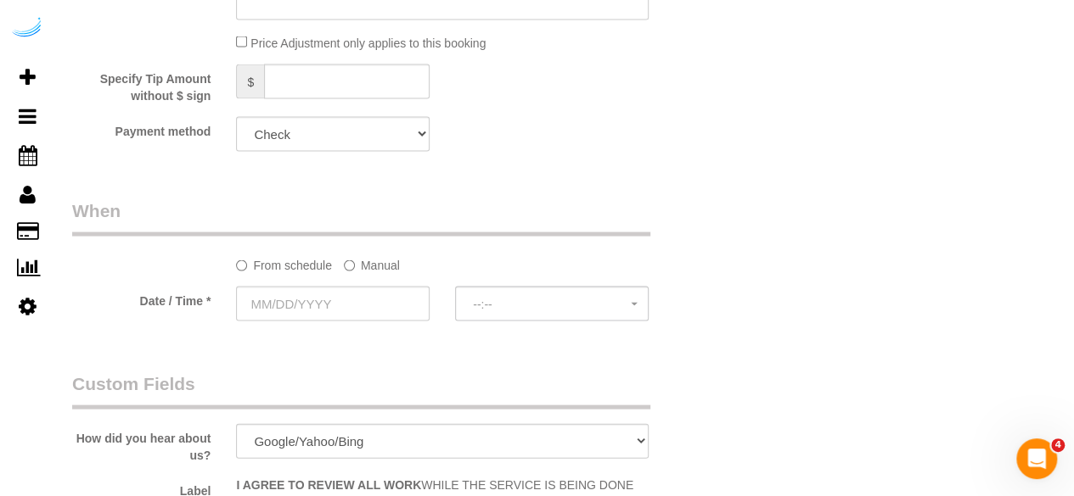
click at [372, 271] on label "Manual" at bounding box center [372, 262] width 56 height 23
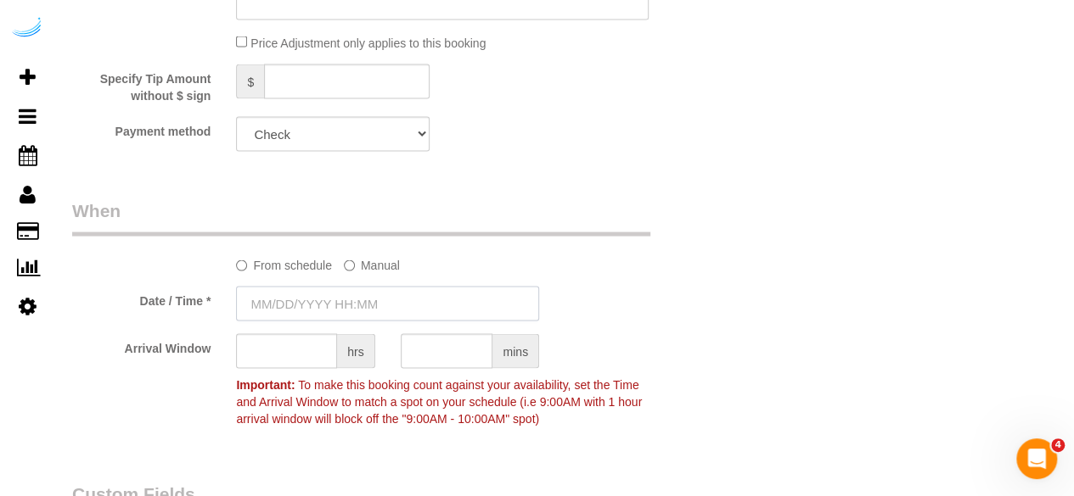
click at [362, 306] on input "text" at bounding box center [387, 304] width 303 height 35
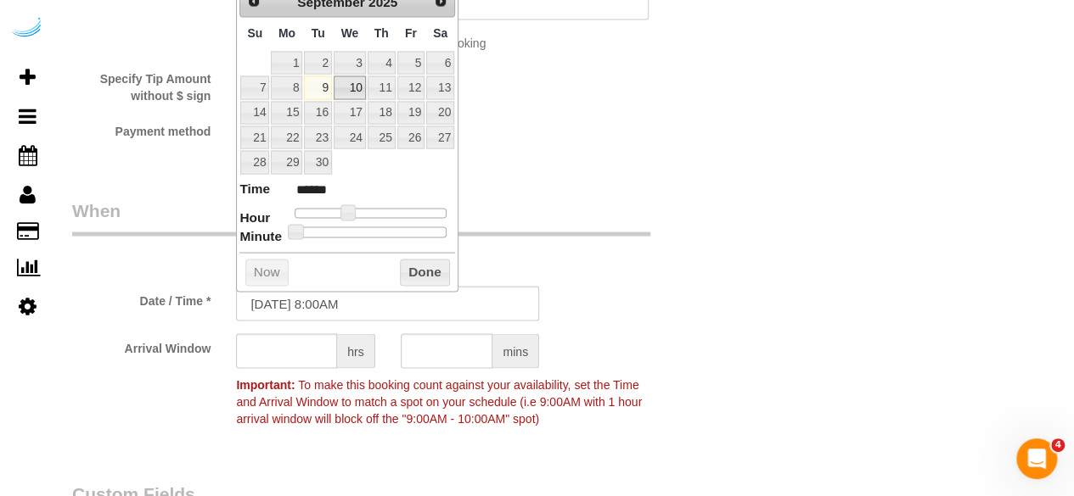
click at [360, 82] on link "10" at bounding box center [350, 87] width 32 height 23
type input "09/10/2025 9:00AM"
type input "******"
type input "09/10/2025 10:00AM"
type input "*******"
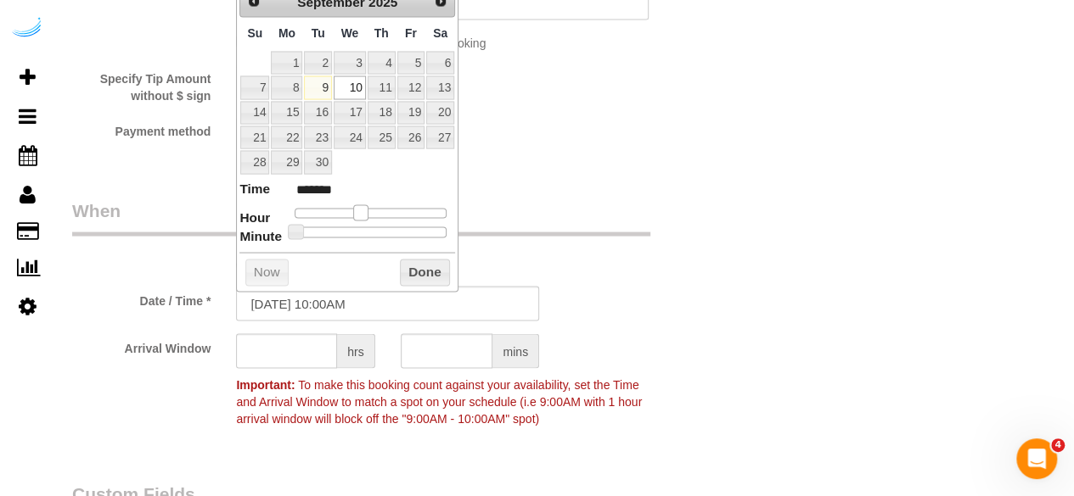
type input "09/10/2025 11:00AM"
type input "*******"
type input "09/10/2025 12:00PM"
type input "*******"
type input "09/10/2025 1:00PM"
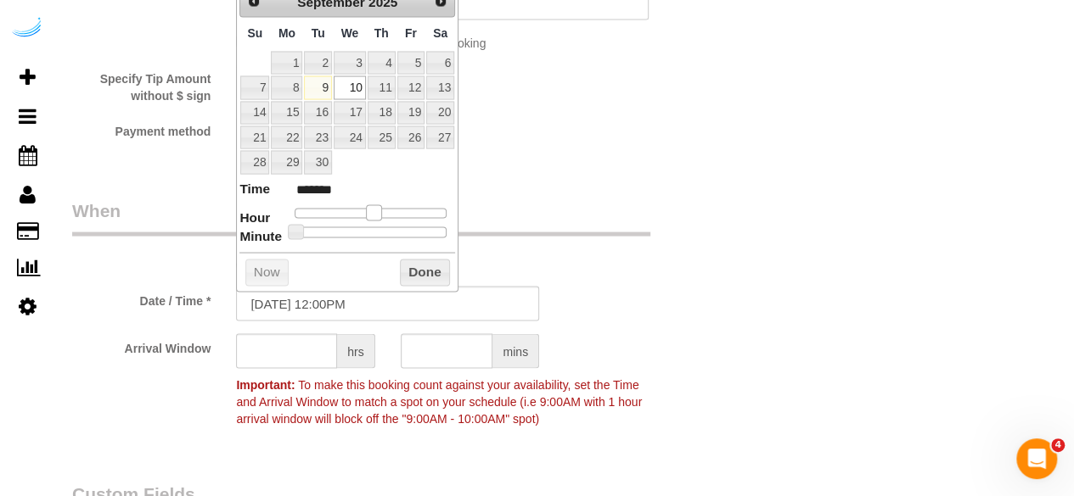
type input "******"
drag, startPoint x: 350, startPoint y: 213, endPoint x: 387, endPoint y: 214, distance: 36.5
click at [387, 214] on span at bounding box center [380, 212] width 15 height 15
click at [297, 345] on input "text" at bounding box center [286, 351] width 101 height 35
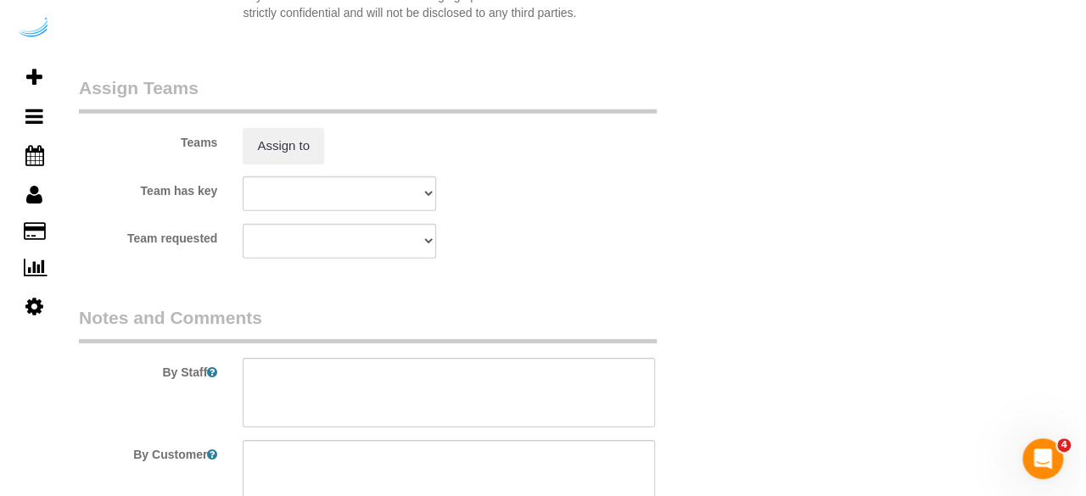
scroll to position [2546, 0]
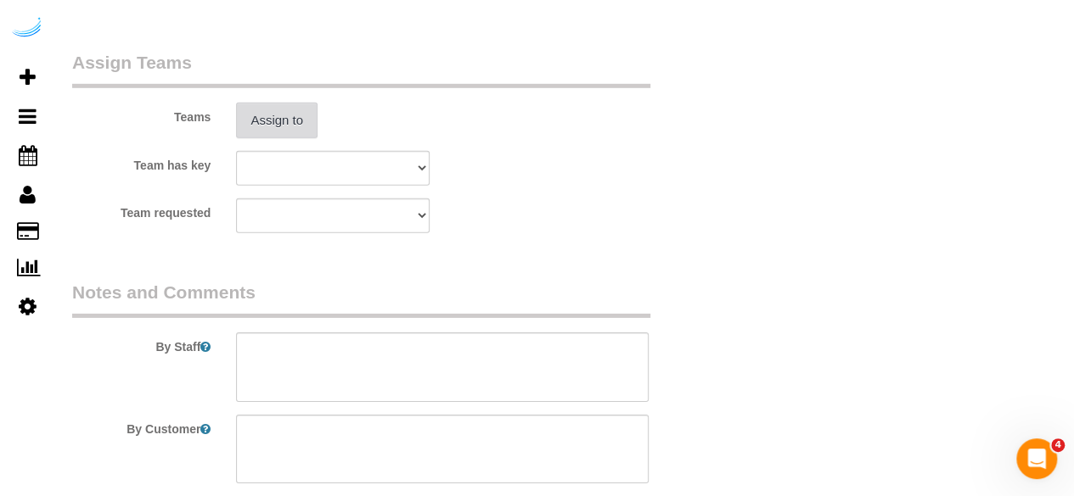
type input "4"
click at [283, 128] on button "Assign to" at bounding box center [276, 121] width 81 height 36
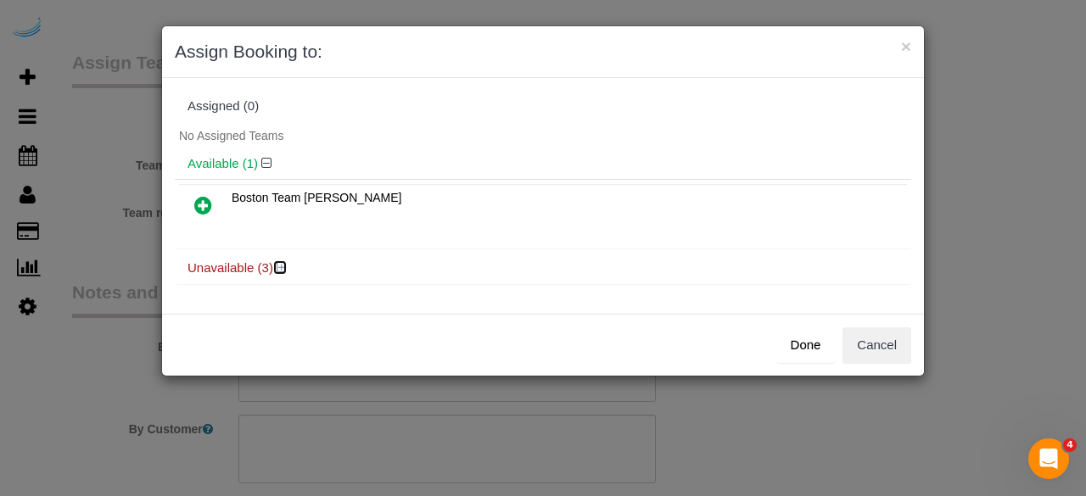
click at [285, 262] on icon at bounding box center [282, 267] width 10 height 13
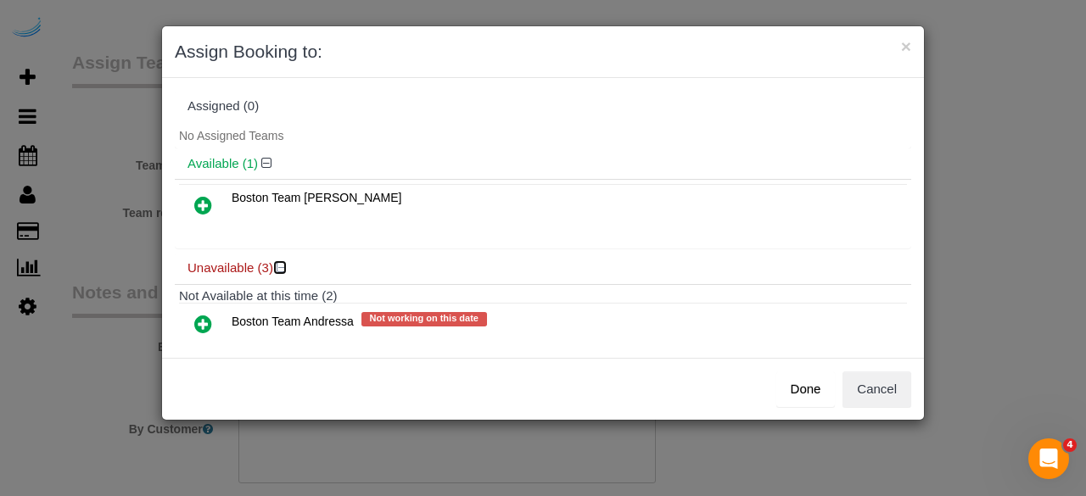
scroll to position [146, 0]
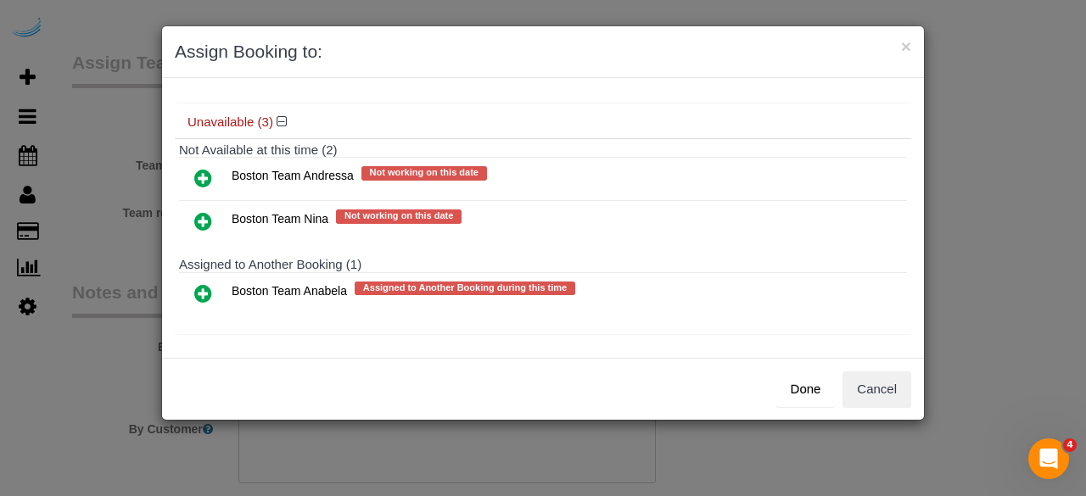
click at [196, 283] on icon at bounding box center [203, 293] width 18 height 20
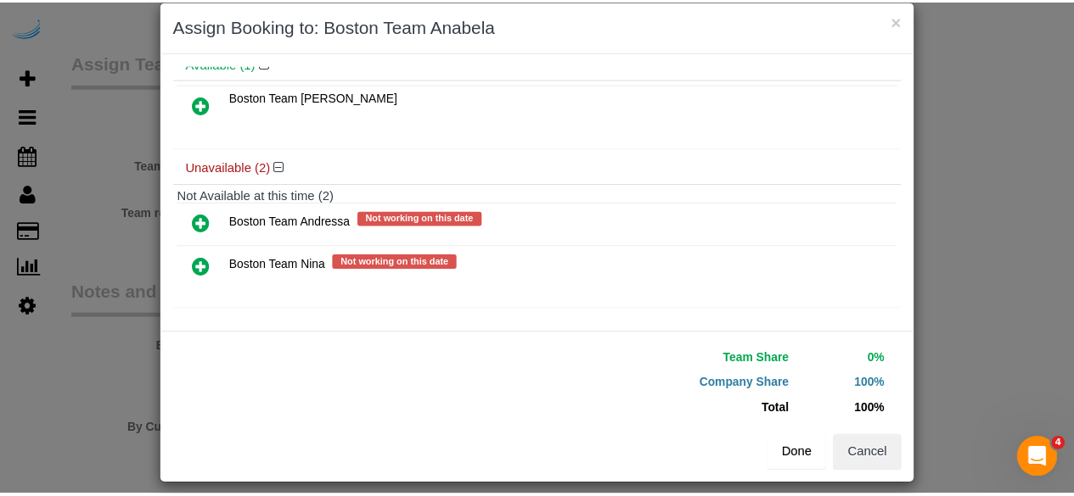
scroll to position [38, 0]
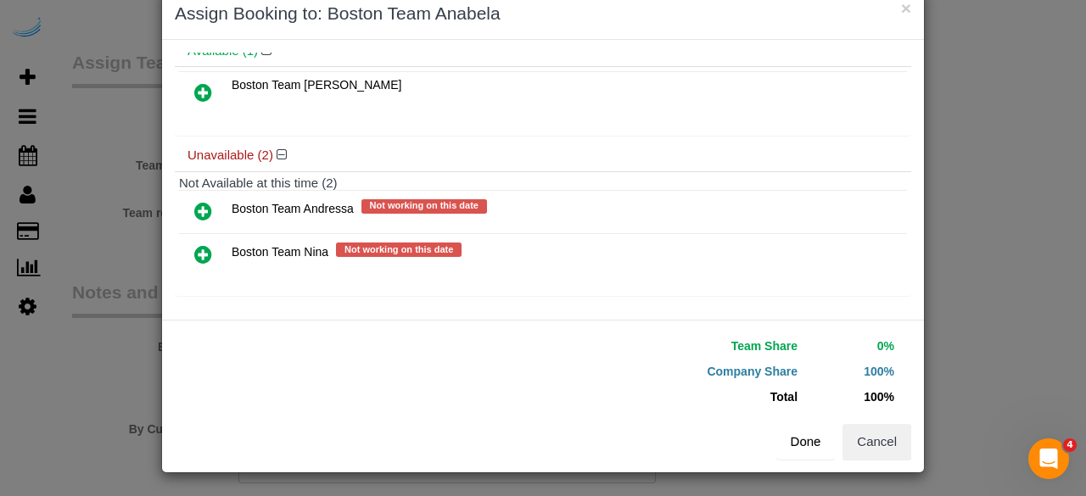
click at [803, 435] on button "Done" at bounding box center [805, 442] width 59 height 36
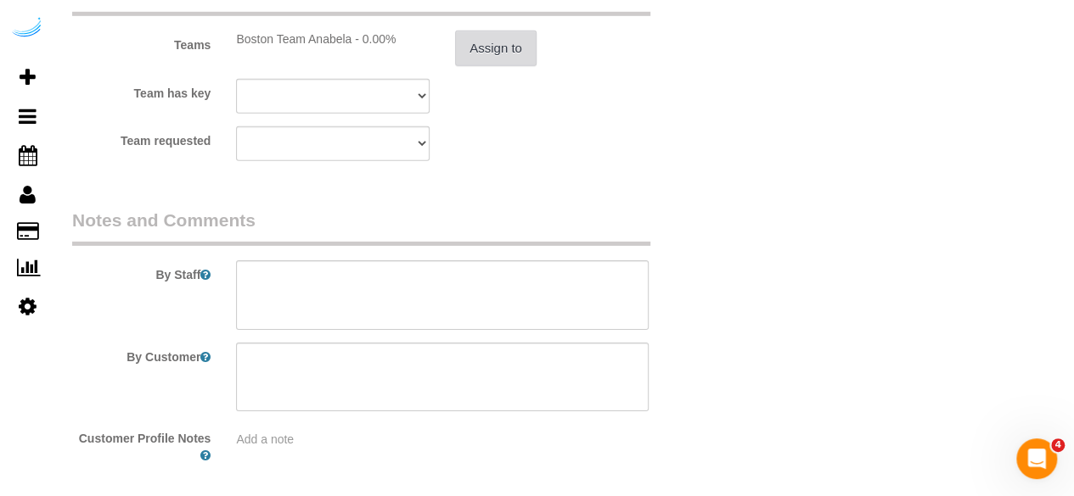
scroll to position [2690, 0]
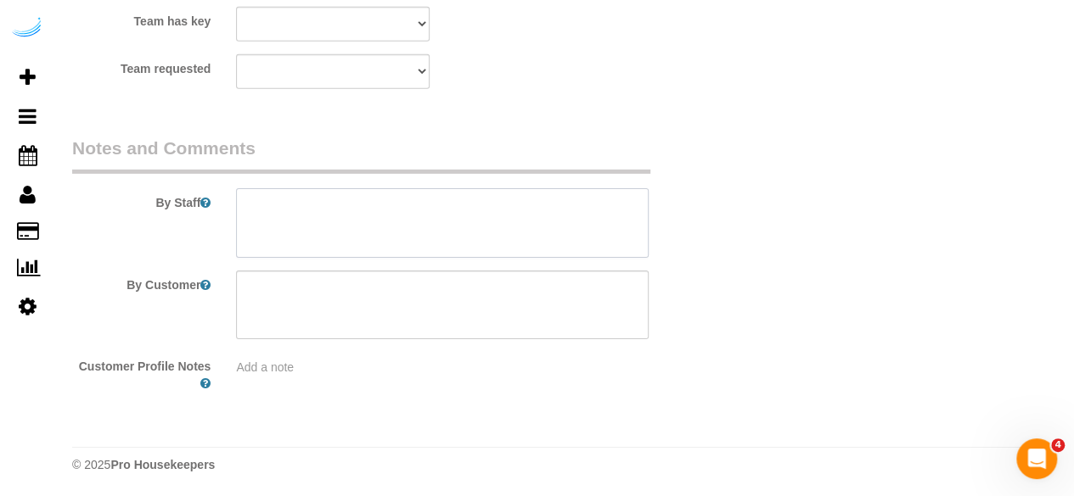
click at [461, 213] on textarea at bounding box center [442, 223] width 412 height 70
click at [411, 224] on textarea at bounding box center [442, 223] width 412 height 70
paste textarea "Permanent Notes:No notes from this customer.Today's Notes:TOP PRIORITY RESCHEDU…"
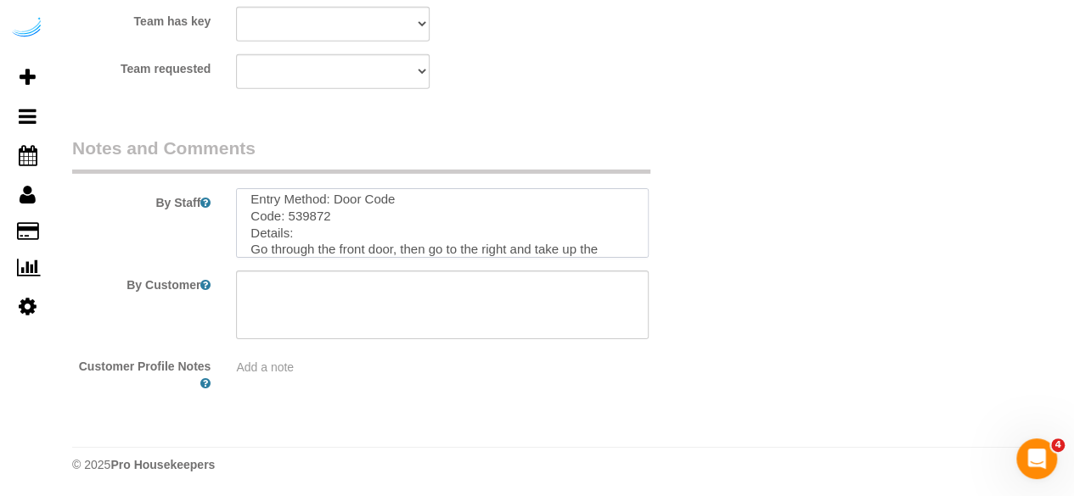
scroll to position [0, 0]
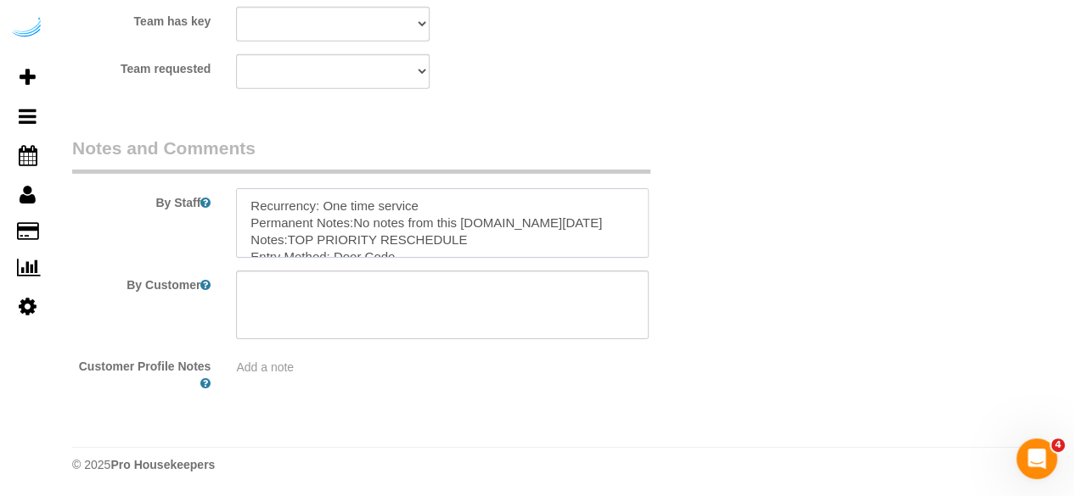
type textarea "Recurrency: One time service Permanent Notes:No notes from this customer.Today'…"
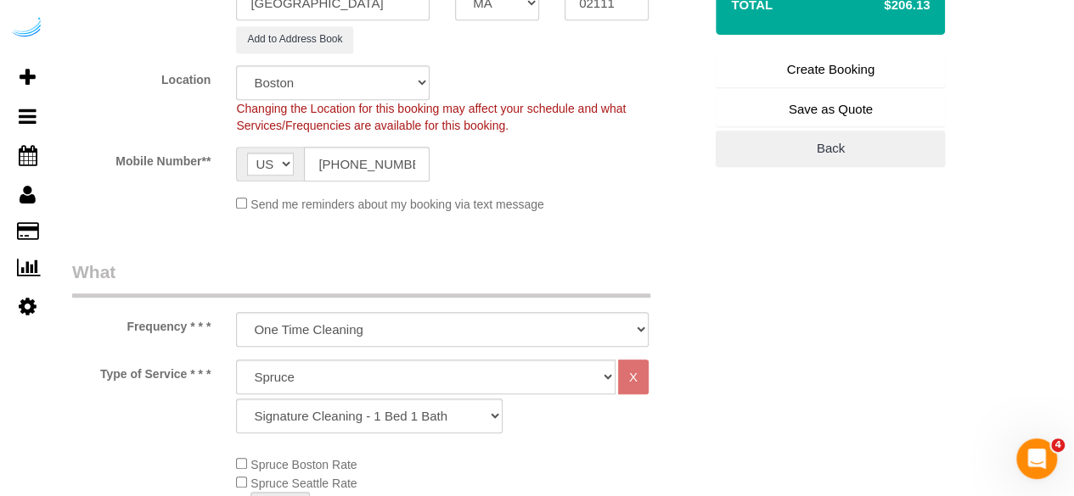
scroll to position [314, 0]
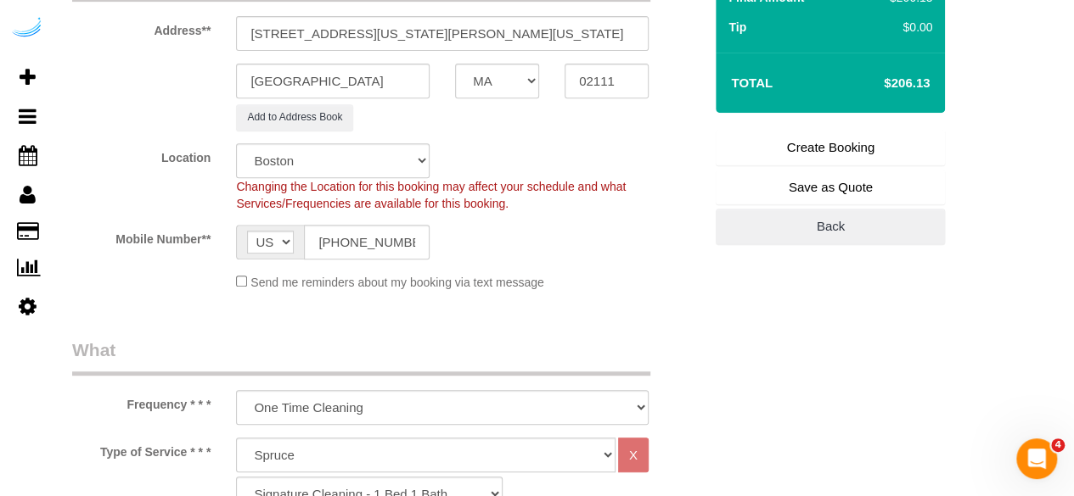
click at [791, 155] on link "Create Booking" at bounding box center [829, 148] width 229 height 36
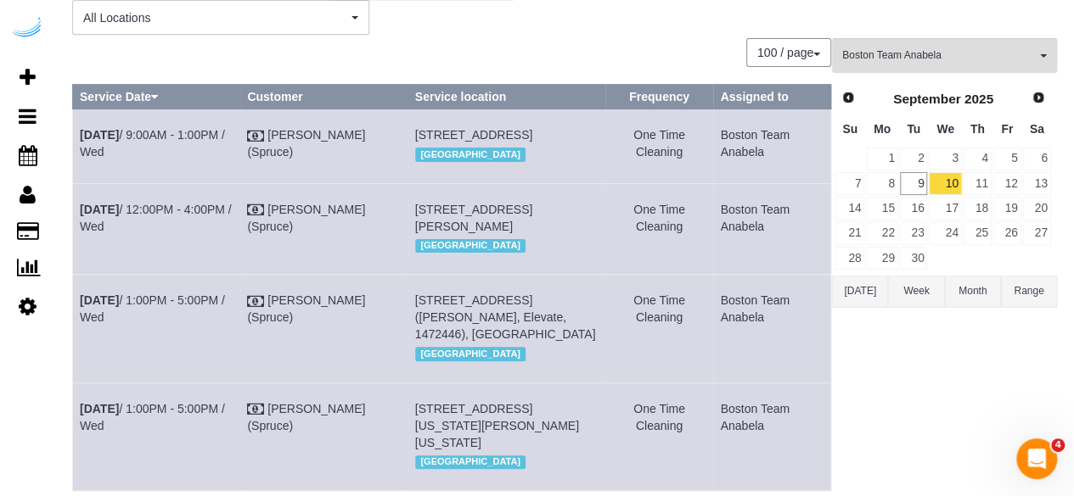
scroll to position [314, 0]
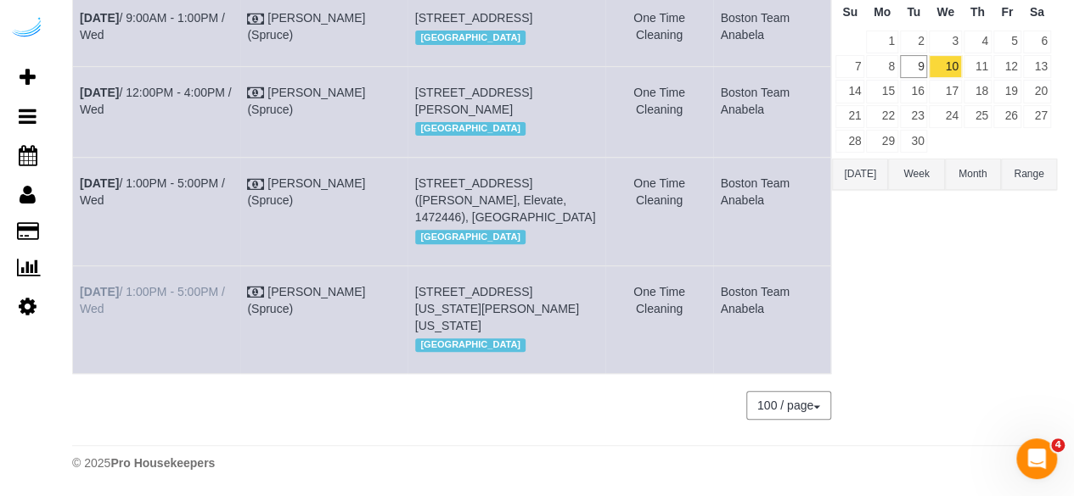
drag, startPoint x: 192, startPoint y: 332, endPoint x: 81, endPoint y: 291, distance: 117.6
click at [81, 291] on td "Sep 10th / 1:00PM - 5:00PM / Wed" at bounding box center [156, 320] width 167 height 108
copy link "Sep 10th / 1:00PM - 5:00PM / Wed"
drag, startPoint x: 579, startPoint y: 320, endPoint x: 412, endPoint y: 293, distance: 168.5
click at [412, 293] on td "660 Washington St, Unit 23h (Kasimir Menne, 660 Washington , 1469637 ), Boston,…" at bounding box center [506, 320] width 198 height 108
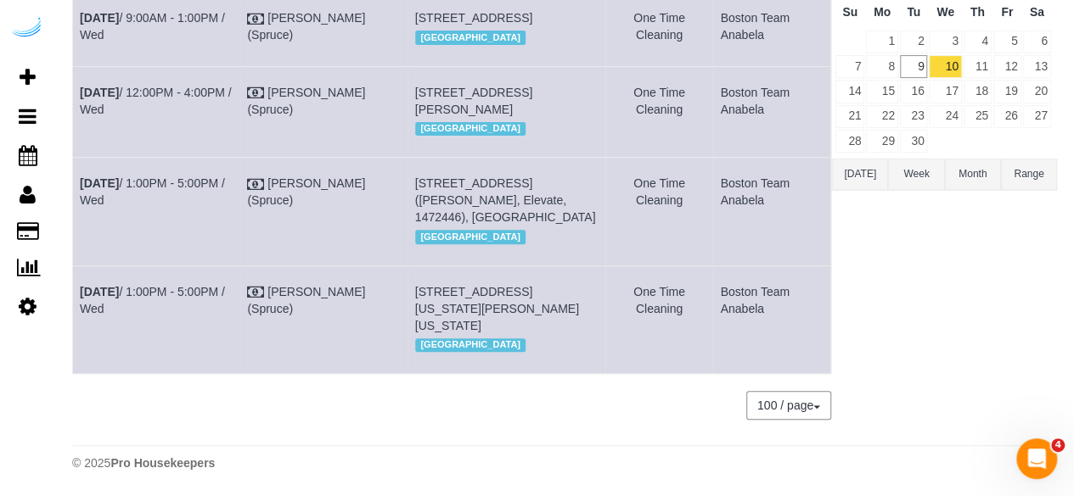
copy span "660 Washington St, Unit 23h (Kasimir Menne, 660 Washington , 1469637 ), Boston,…"
drag, startPoint x: 776, startPoint y: 308, endPoint x: 715, endPoint y: 280, distance: 67.2
click at [715, 280] on td "Boston Team Anabela" at bounding box center [772, 320] width 118 height 108
copy td "Boston Team Anabela"
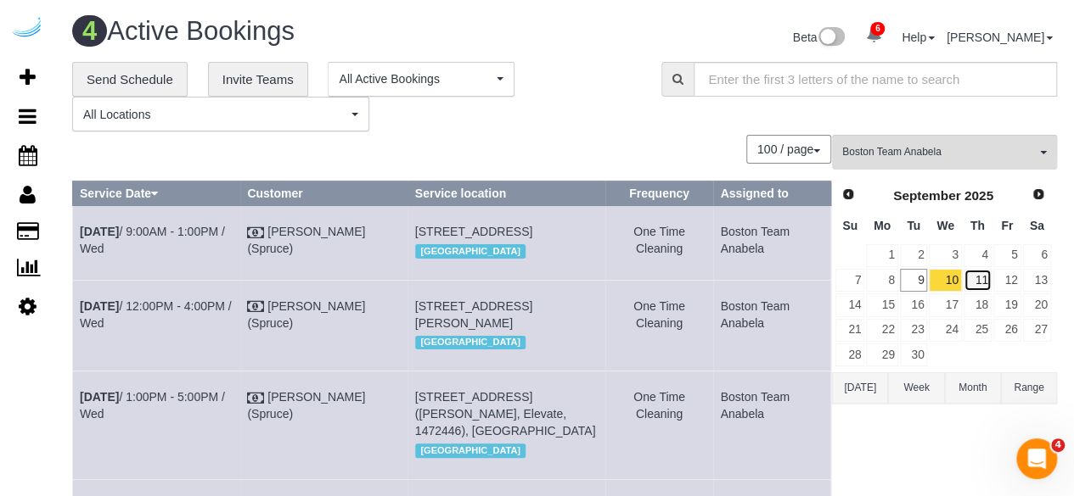
click at [981, 280] on link "11" at bounding box center [977, 280] width 28 height 23
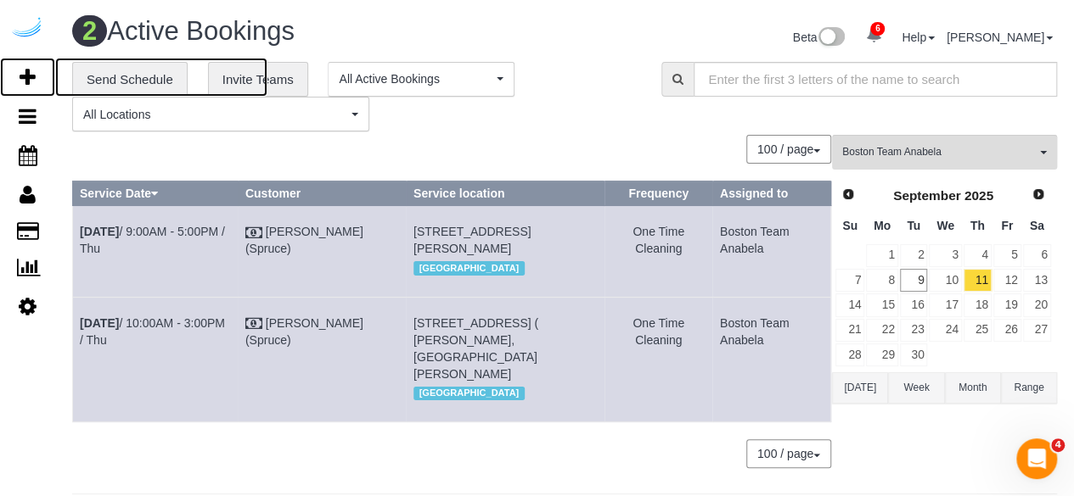
drag, startPoint x: 29, startPoint y: 80, endPoint x: 61, endPoint y: 53, distance: 41.6
click at [29, 80] on icon at bounding box center [28, 77] width 16 height 20
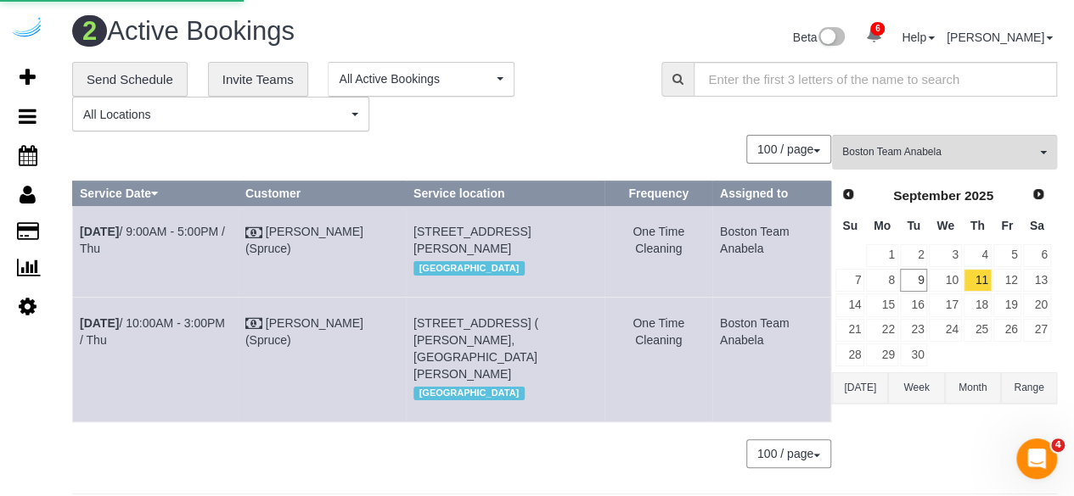
select select "number:9"
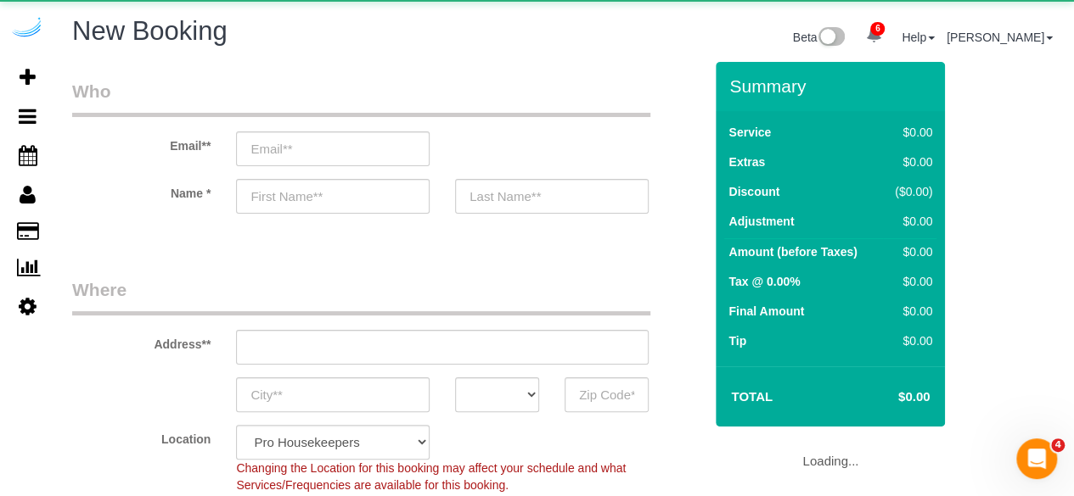
select select "object:3789"
select select "4"
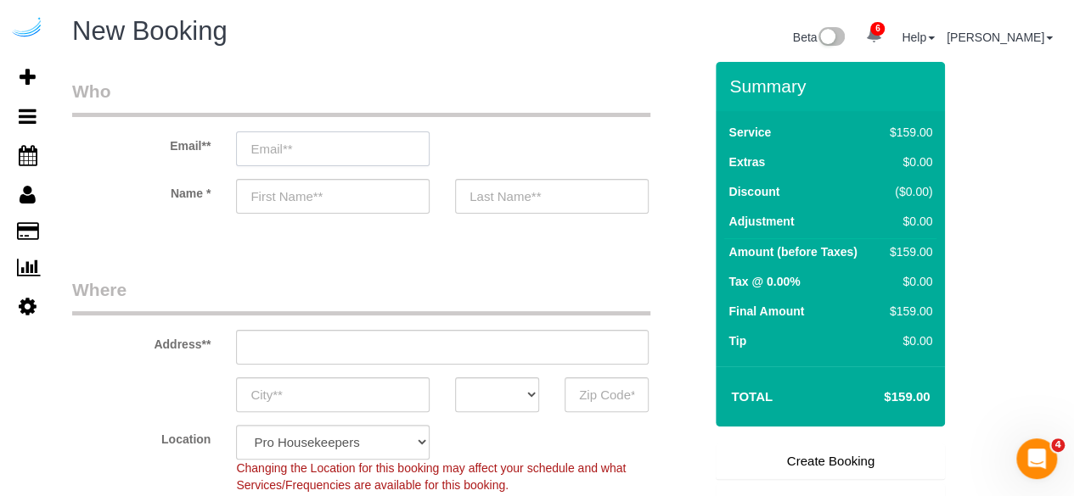
click at [324, 135] on input "email" at bounding box center [332, 149] width 193 height 35
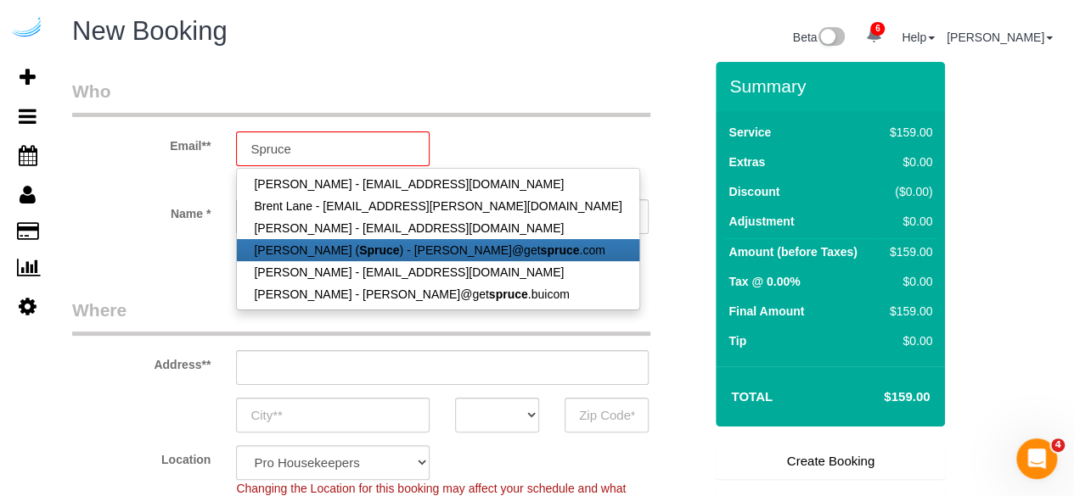
click at [359, 252] on strong "Spruce" at bounding box center [379, 251] width 40 height 14
type input "[PERSON_NAME][EMAIL_ADDRESS][DOMAIN_NAME]"
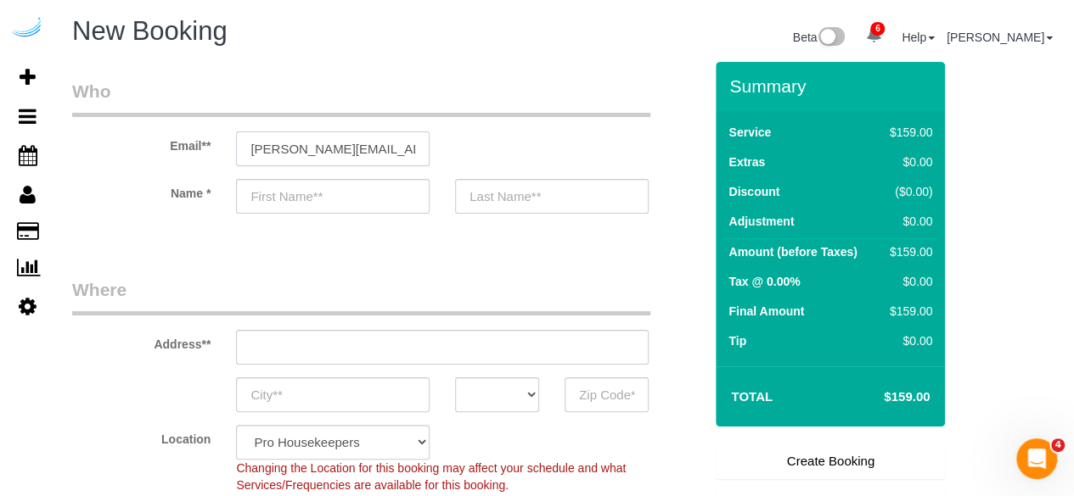
type input "[PERSON_NAME]"
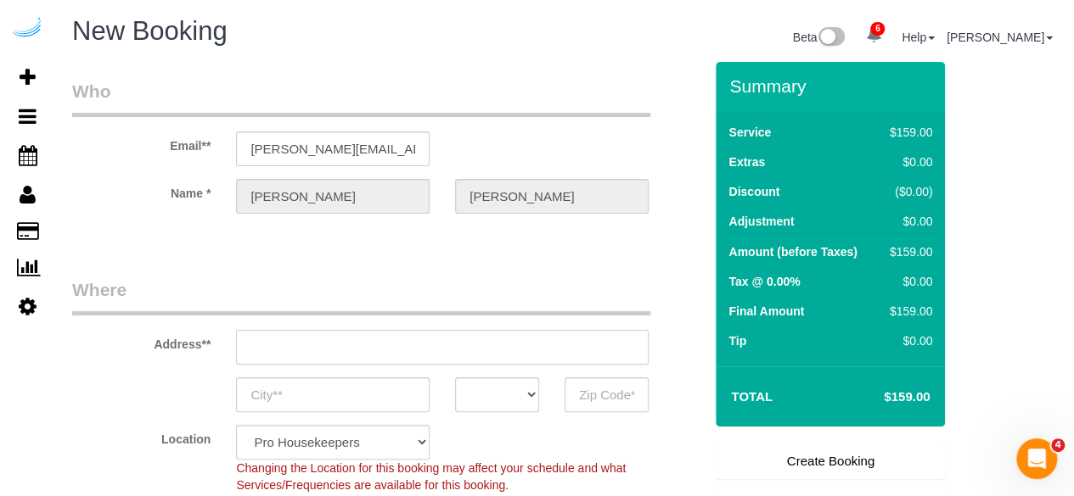
click at [428, 340] on input "text" at bounding box center [442, 347] width 412 height 35
type input "3816 S Lamar Blvd"
type input "Austin"
select select "[GEOGRAPHIC_DATA]"
type input "78704"
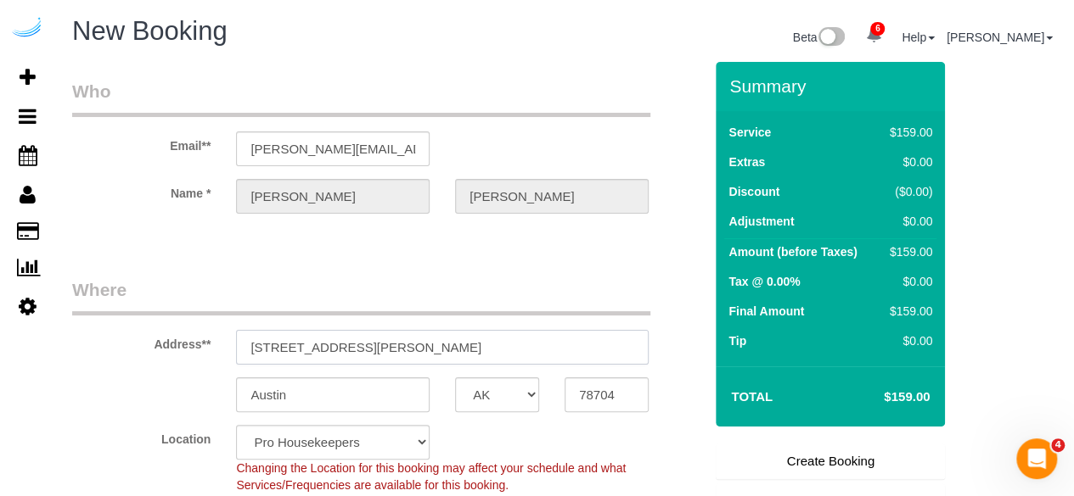
paste input "250 Station Cir, Dedham, MA 02026"
type input "250 Station Cir, Dedham, MA 02026"
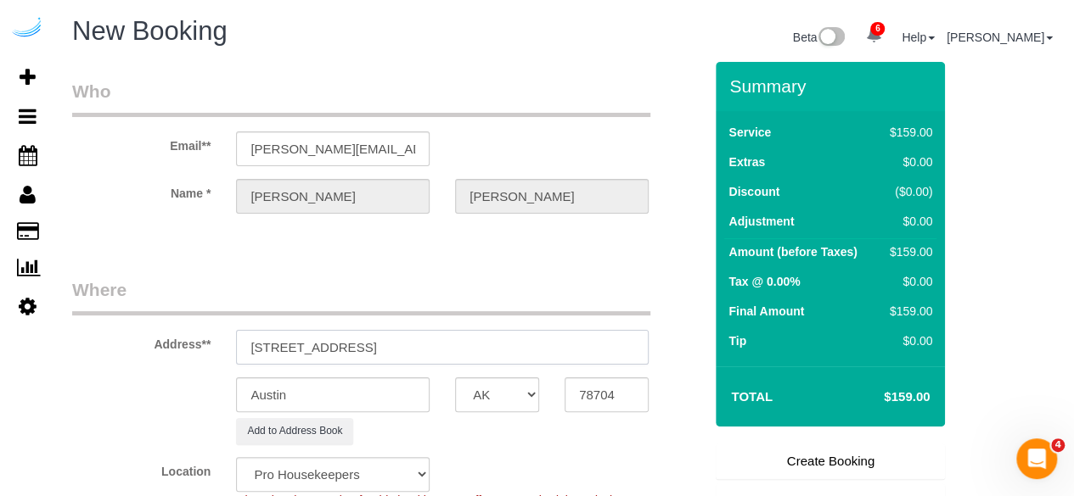
select select "9"
select select "object:3833"
drag, startPoint x: 420, startPoint y: 346, endPoint x: 561, endPoint y: 339, distance: 141.0
click at [561, 339] on input "250 Station Cir, Dedham, MA 02026" at bounding box center [442, 347] width 412 height 35
type input "250 Station Cir, Dedham, MA 02026"
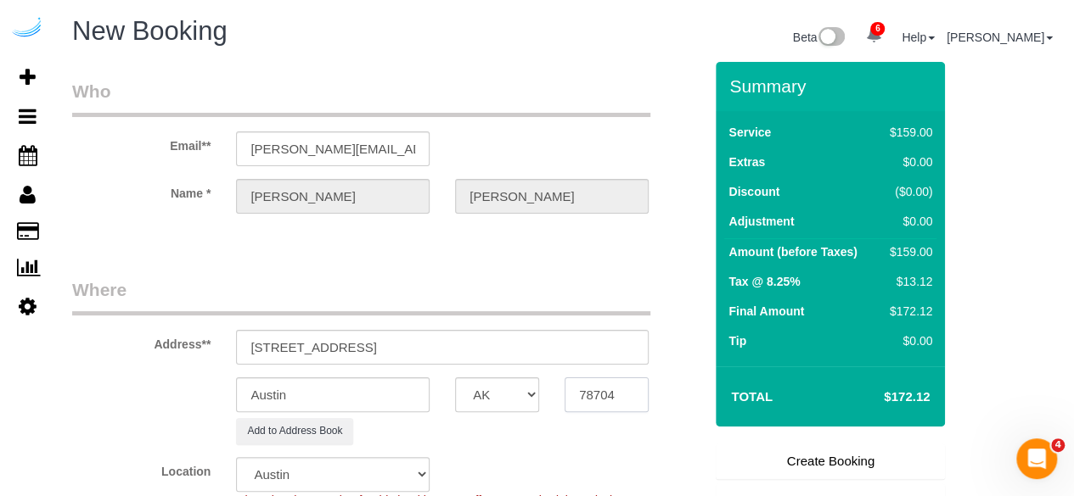
click at [621, 395] on input "78704" at bounding box center [606, 395] width 84 height 35
paste input "02026"
type input "02026"
click at [507, 400] on select "AK AL AR AZ CA CO CT DC DE FL GA HI IA ID IL IN KS KY LA MA MD ME MI MN MO MS M…" at bounding box center [497, 395] width 84 height 35
select select "1"
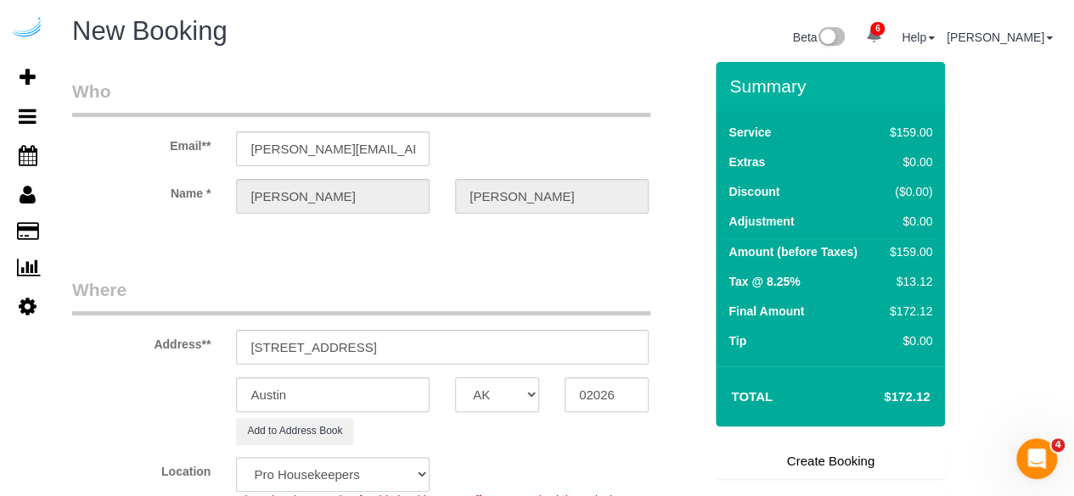
select select "MA"
click at [455, 378] on select "AK AL AR AZ CA CO CT DC DE FL GA HI IA ID IL IN KS KY LA MA MD ME MI MN MO MS M…" at bounding box center [497, 395] width 84 height 35
select select "object:3875"
click at [392, 384] on input "Austin" at bounding box center [332, 395] width 193 height 35
type input "S"
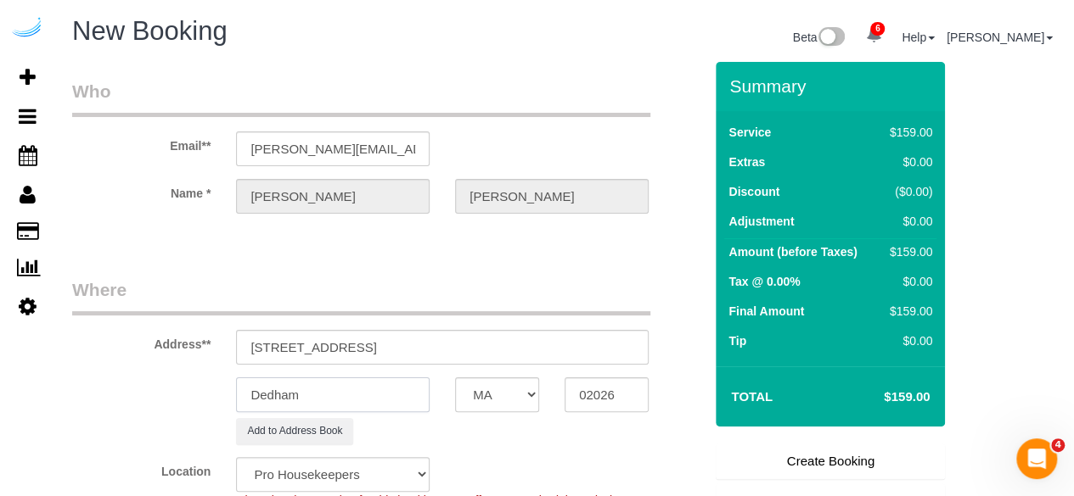
type input "Dedham"
drag, startPoint x: 345, startPoint y: 342, endPoint x: 720, endPoint y: 367, distance: 376.8
click at [720, 62] on form "Who Email** brandie@getspruce.com Name * Brandie Louck Where Address** 250 Stat…" at bounding box center [564, 62] width 984 height 0
paste input "The Avens at Dedham Station"
paste input "Erin Fixon"
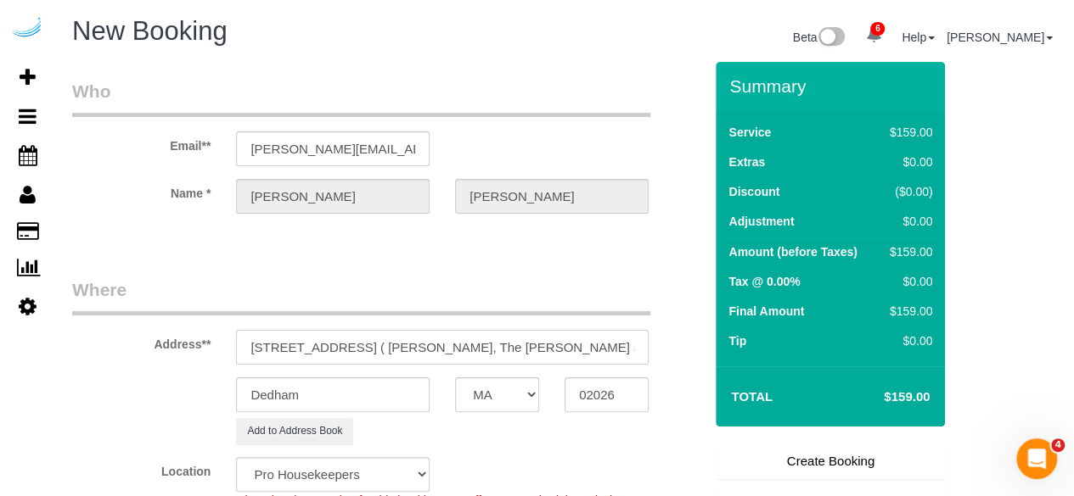
click at [508, 337] on input "250 Station Cir, Unit 1107 ( Erin Fixon, The Avens at Dedham Station" at bounding box center [442, 347] width 412 height 35
paste input "1481877"
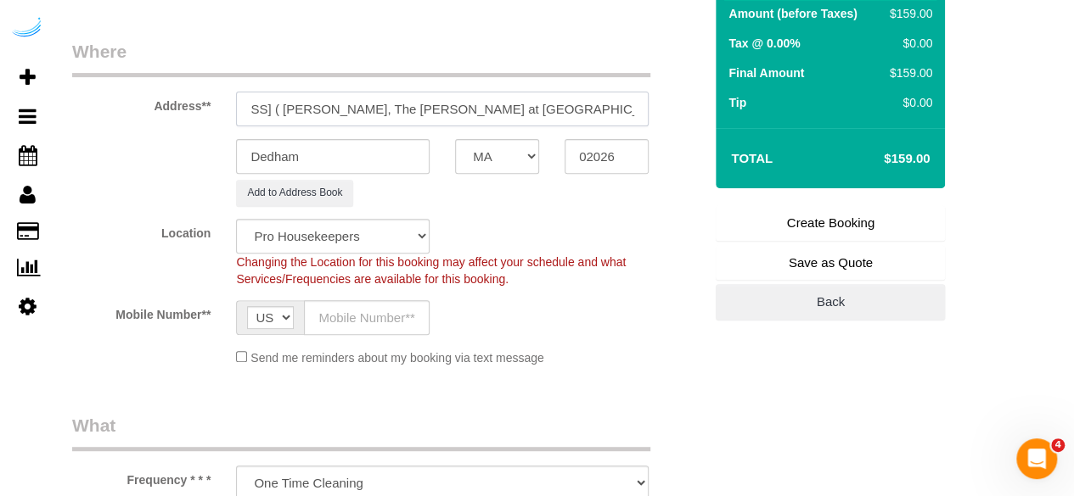
scroll to position [255, 0]
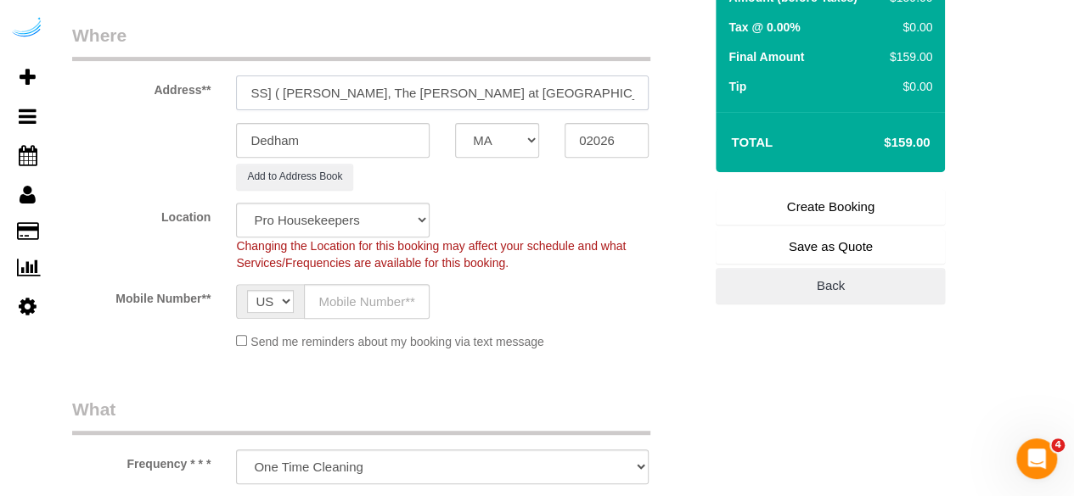
type input "250 Station Cir, Unit 1107 ( Erin Fixon, The Avens at Dedham Station , 1481877 )"
click at [402, 213] on select "Pro Housekeepers Atlanta Austin Boston Chicago Cincinnati Clearwater Denver Ft …" at bounding box center [332, 220] width 193 height 35
select select "7"
click at [236, 203] on select "Pro Housekeepers Atlanta Austin Boston Chicago Cincinnati Clearwater Denver Ft …" at bounding box center [332, 220] width 193 height 35
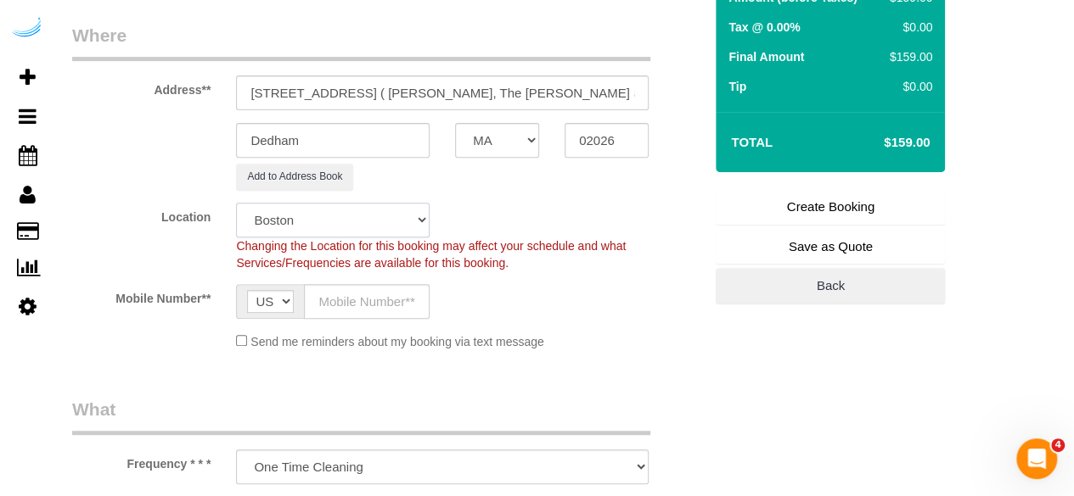
select select "object:4329"
click at [336, 300] on input "text" at bounding box center [367, 301] width 126 height 35
type input "[PHONE_NUMBER]"
type input "Brandie Louck"
type input "[PHONE_NUMBER]"
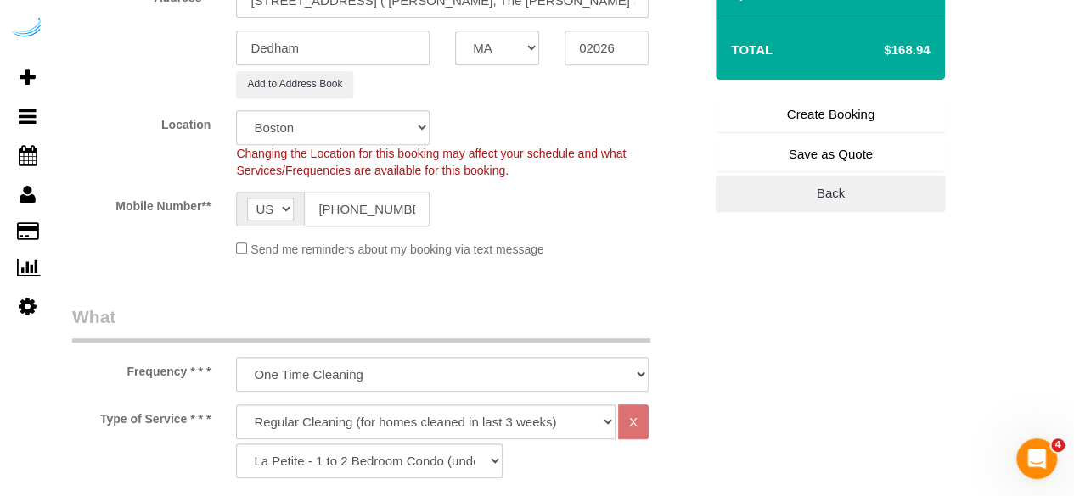
scroll to position [509, 0]
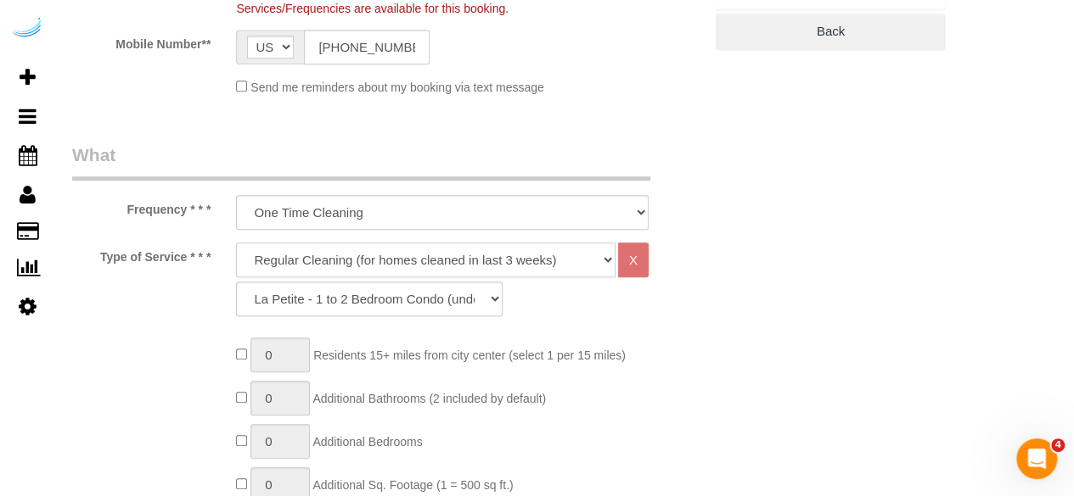
drag, startPoint x: 412, startPoint y: 272, endPoint x: 418, endPoint y: 257, distance: 16.1
click at [418, 257] on select "Deep Cleaning (for homes that have not been cleaned in 3+ weeks) Spruce Regular…" at bounding box center [425, 260] width 379 height 35
select select "282"
click at [236, 243] on select "Deep Cleaning (for homes that have not been cleaned in 3+ weeks) Spruce Regular…" at bounding box center [425, 260] width 379 height 35
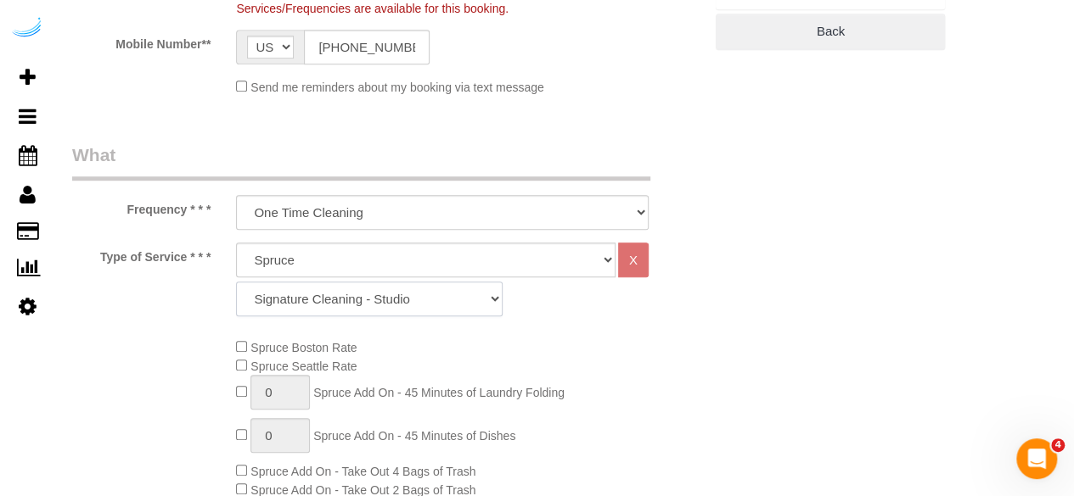
click at [367, 298] on select "Signature Cleaning - Studio Signature Cleaning - 1 Bed 1 Bath Signature Cleanin…" at bounding box center [369, 299] width 266 height 35
select select "309"
click at [236, 282] on select "Signature Cleaning - Studio Signature Cleaning - 1 Bed 1 Bath Signature Cleanin…" at bounding box center [369, 299] width 266 height 35
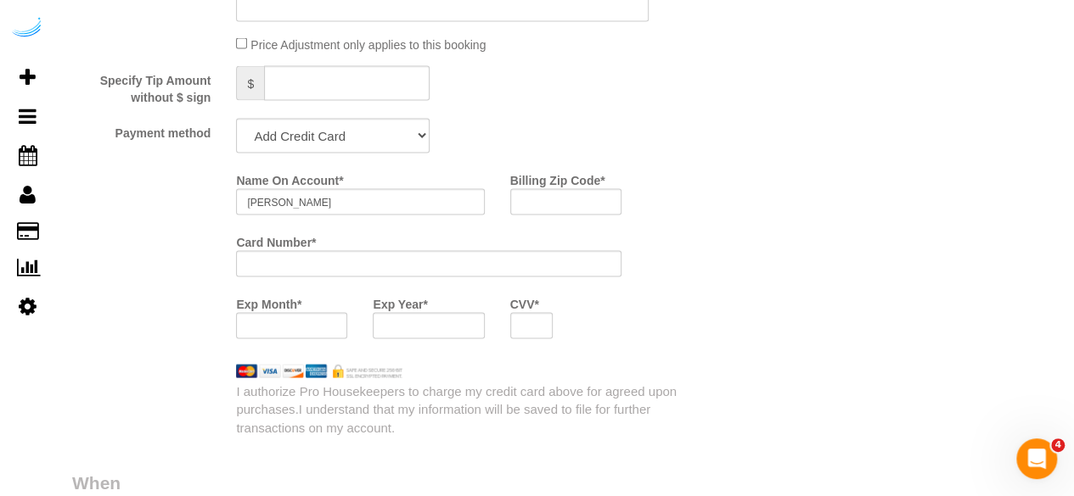
scroll to position [1612, 0]
click at [321, 134] on select "Add Credit Card Cash Check Paypal" at bounding box center [332, 134] width 193 height 35
select select "string:check"
click at [236, 119] on select "Add Credit Card Cash Check Paypal" at bounding box center [332, 134] width 193 height 35
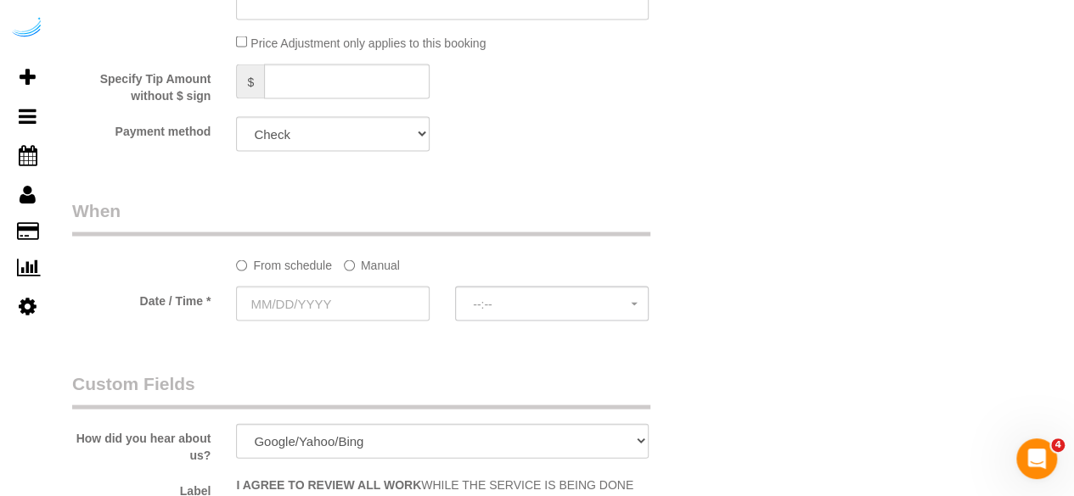
click at [360, 264] on label "Manual" at bounding box center [372, 262] width 56 height 23
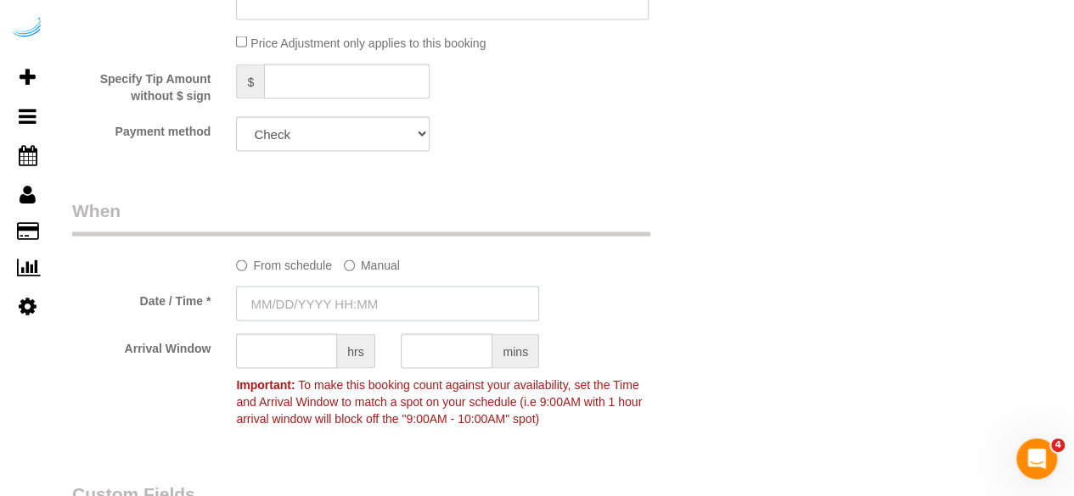
click at [352, 297] on input "text" at bounding box center [387, 304] width 303 height 35
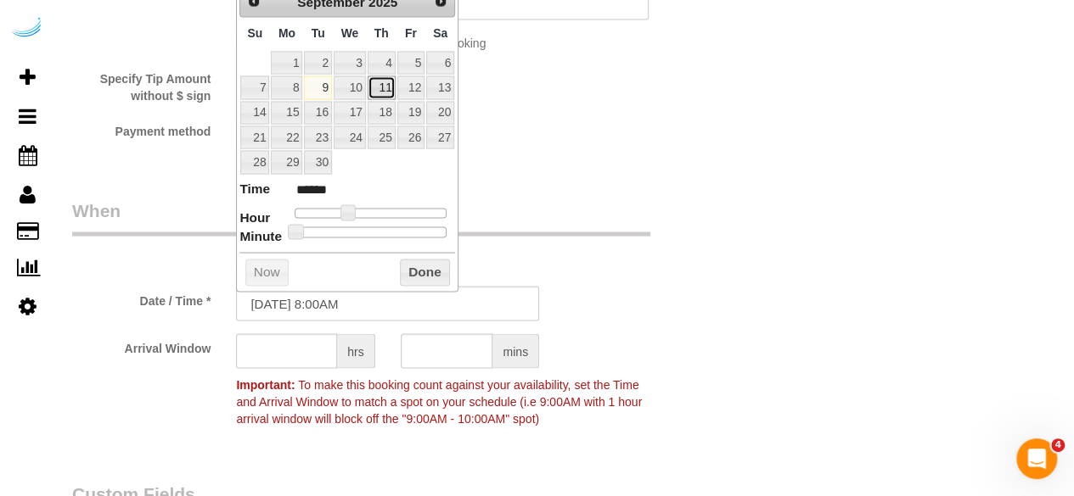
click at [383, 85] on link "11" at bounding box center [381, 87] width 28 height 23
type input "09/11/2025 9:00AM"
type input "******"
type input "[DATE] 10:00AM"
type input "*******"
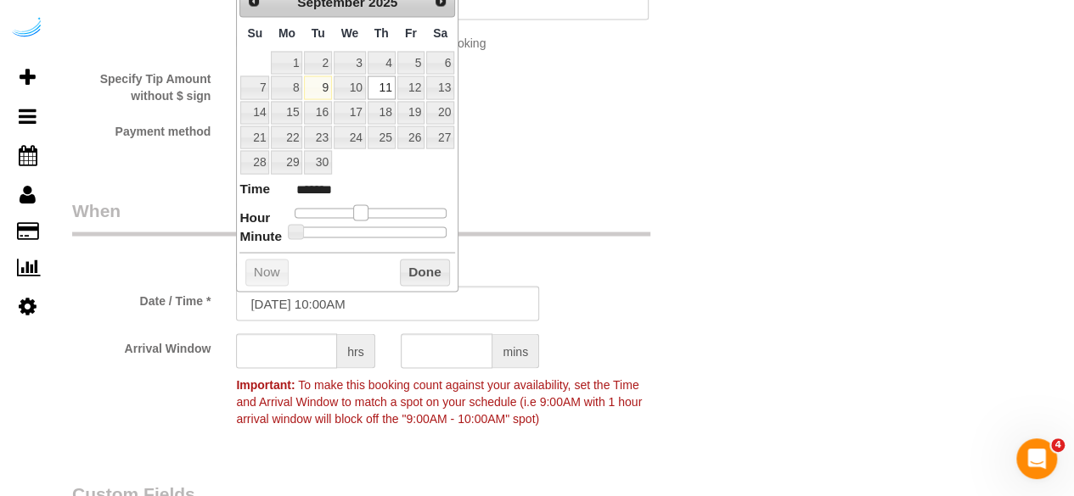
type input "09/11/2025 11:00AM"
type input "*******"
type input "09/11/2025 12:00PM"
type input "*******"
type input "09/11/2025 11:00AM"
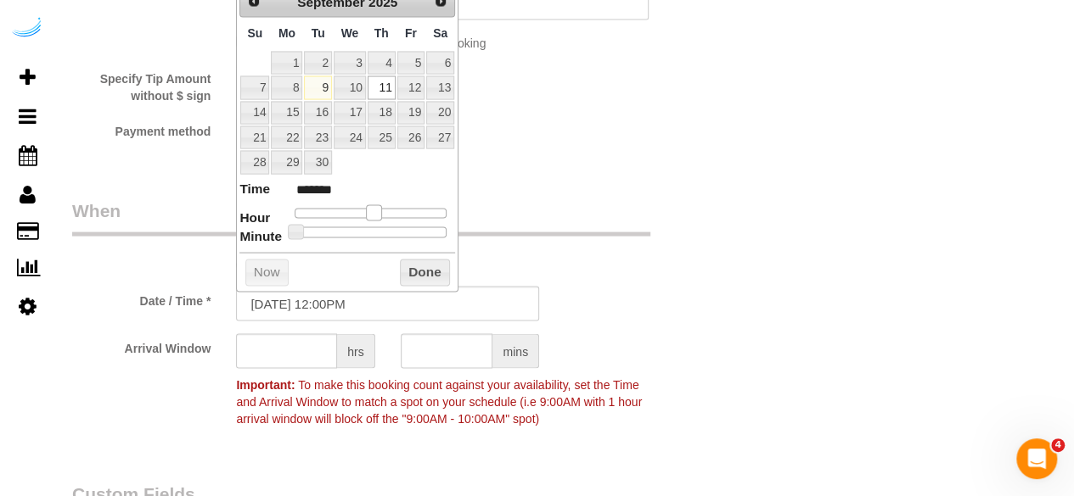
type input "*******"
type input "[DATE] 10:00AM"
type input "*******"
drag, startPoint x: 348, startPoint y: 213, endPoint x: 364, endPoint y: 214, distance: 16.1
click at [364, 214] on span at bounding box center [360, 212] width 15 height 15
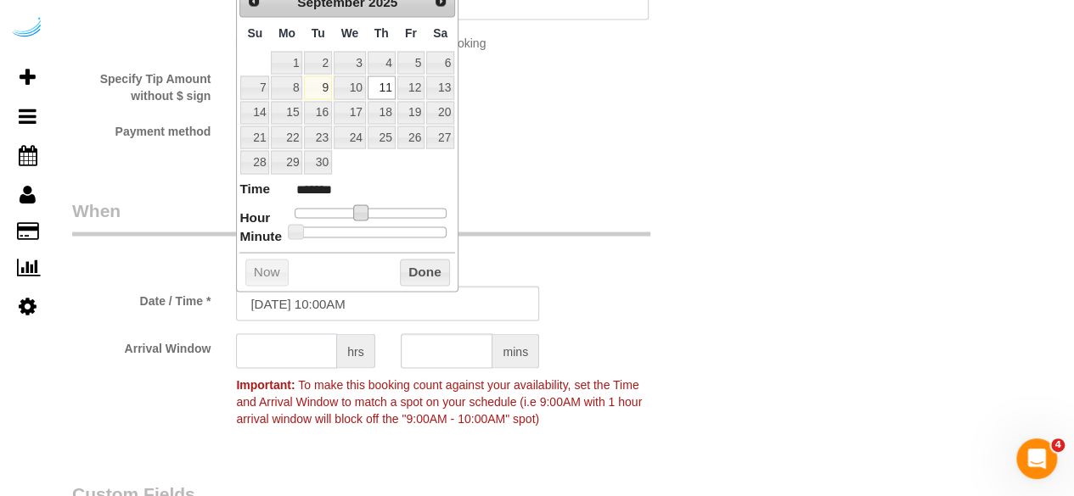
click at [306, 353] on input "text" at bounding box center [286, 351] width 101 height 35
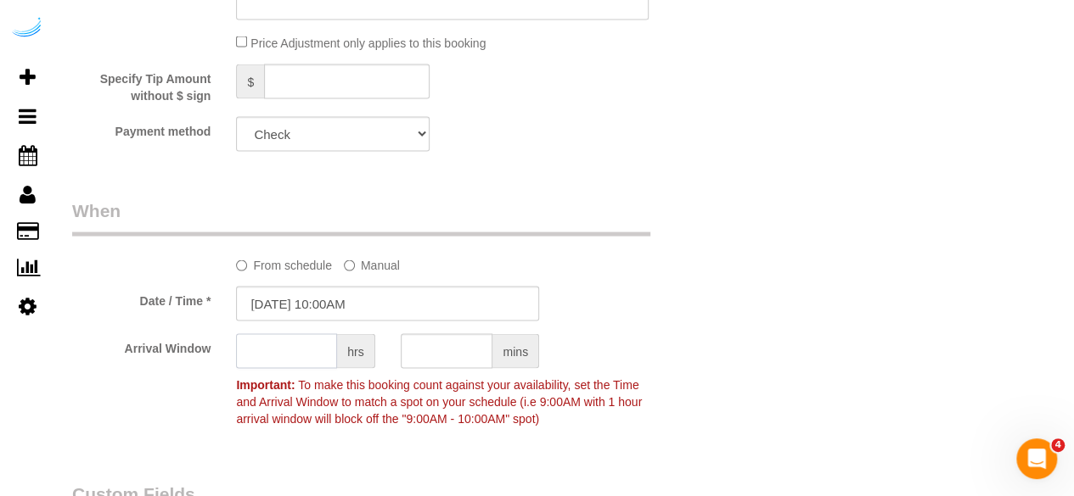
type input "4"
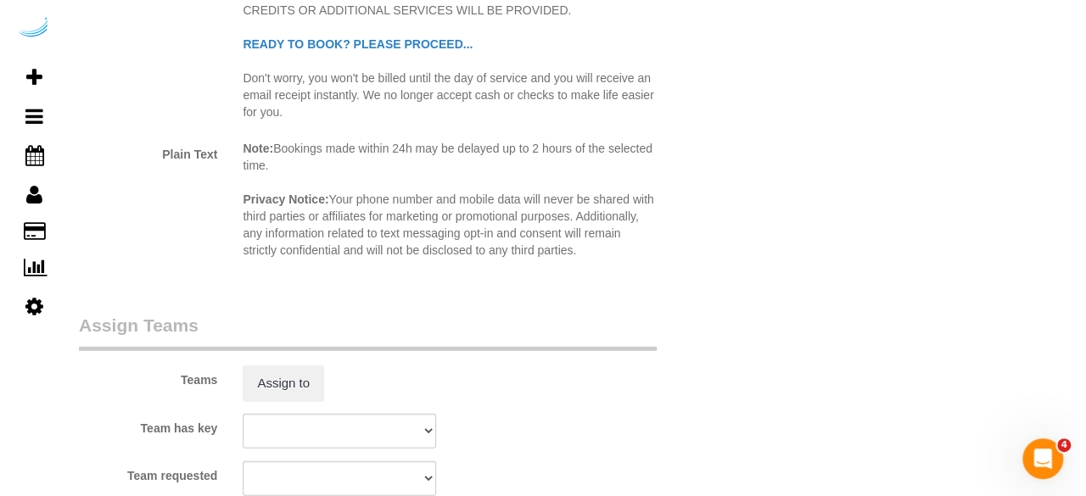
scroll to position [2376, 0]
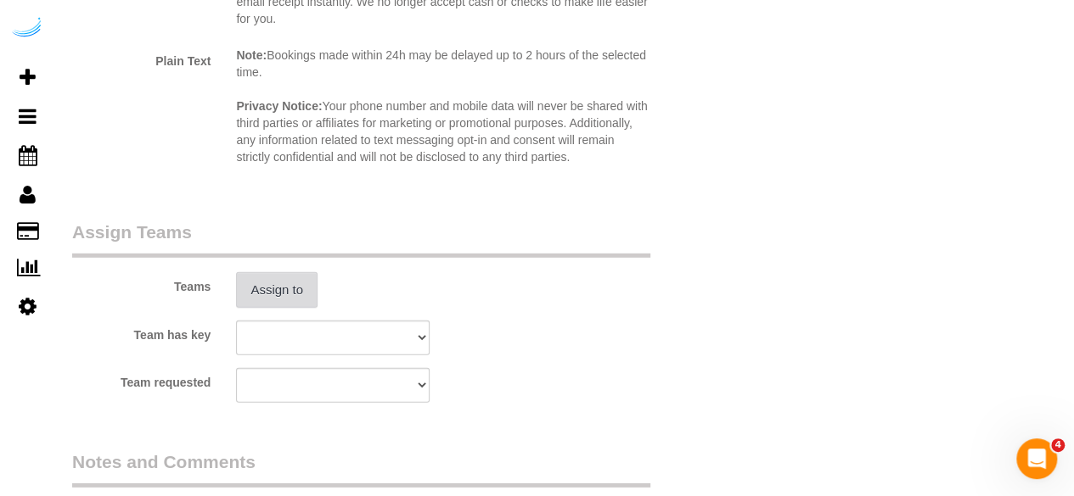
type input "3"
click at [282, 298] on button "Assign to" at bounding box center [276, 290] width 81 height 36
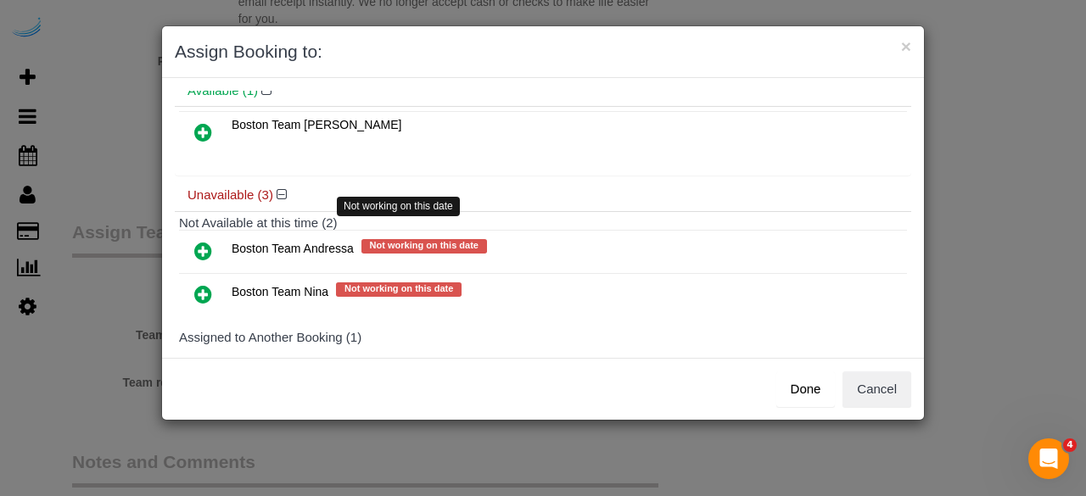
scroll to position [146, 0]
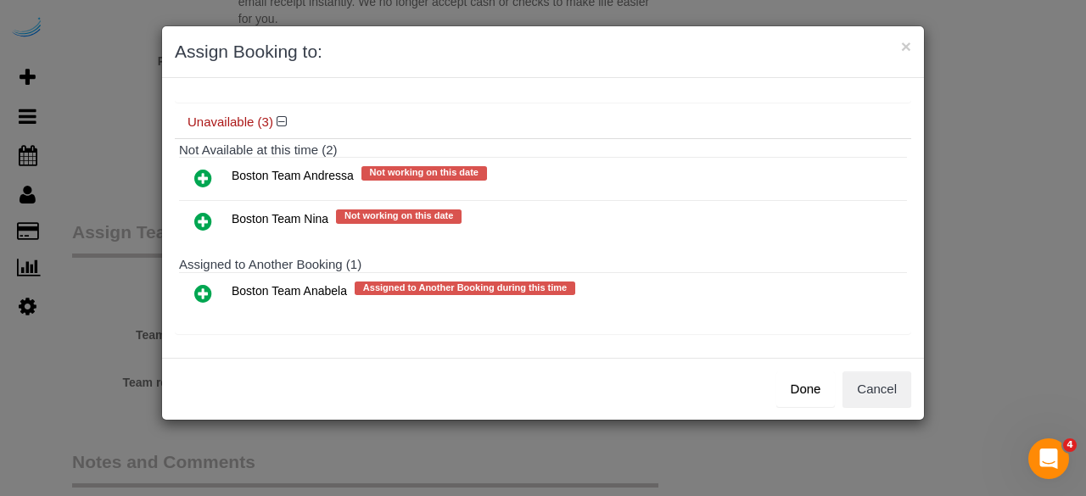
click at [199, 289] on icon at bounding box center [203, 293] width 18 height 20
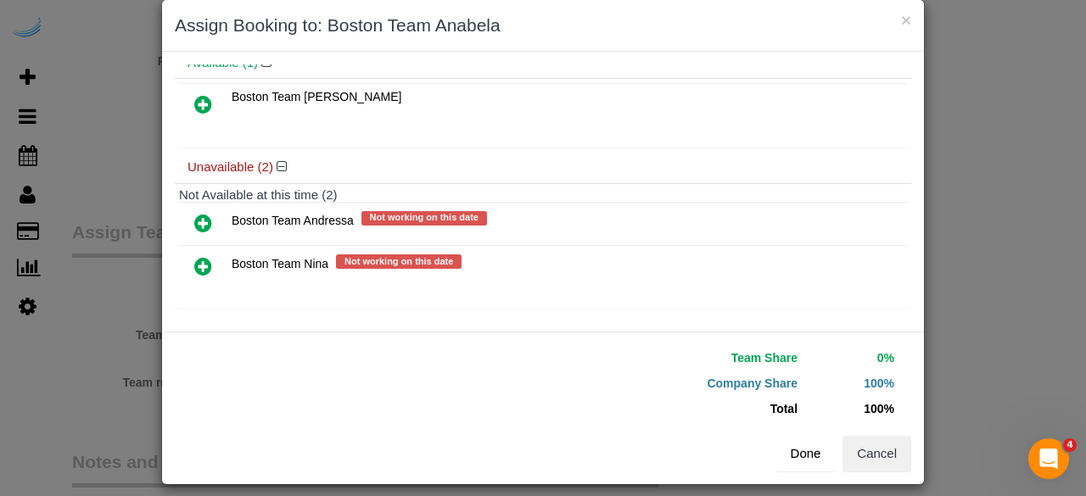
scroll to position [38, 0]
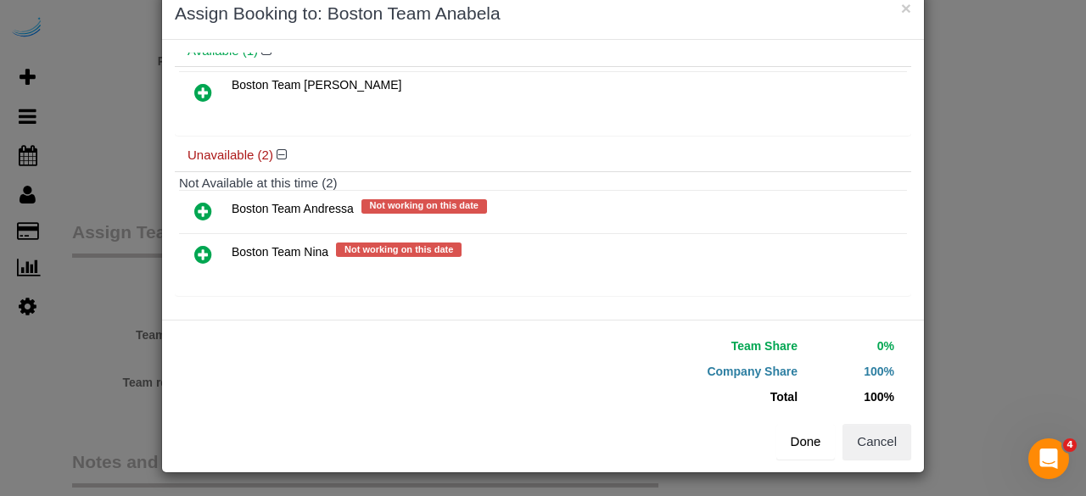
click at [799, 443] on button "Done" at bounding box center [805, 442] width 59 height 36
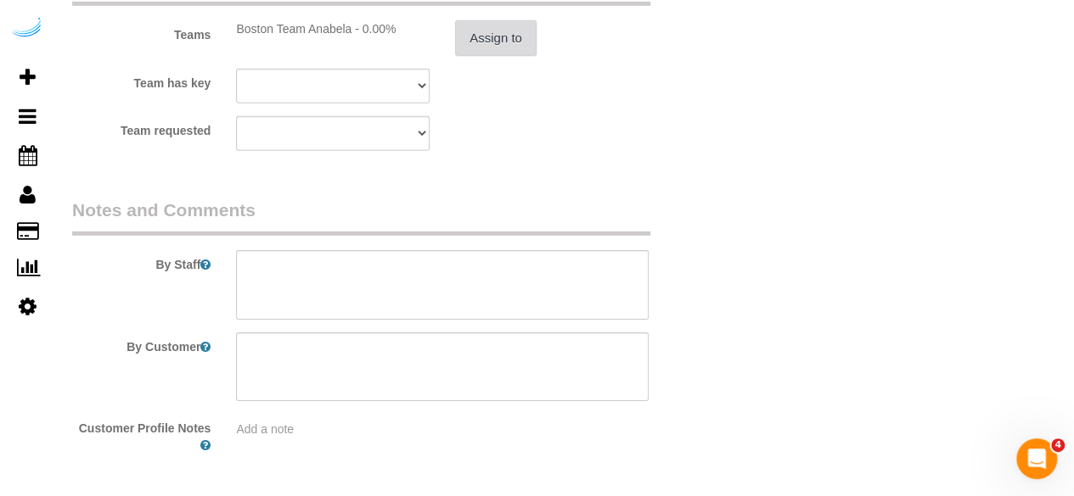
scroll to position [2631, 0]
click at [474, 293] on textarea at bounding box center [442, 283] width 412 height 70
click at [540, 283] on textarea at bounding box center [442, 283] width 412 height 70
paste textarea "Permanent Notes:No notes from this customer.Today's Notes:No notes from this se…"
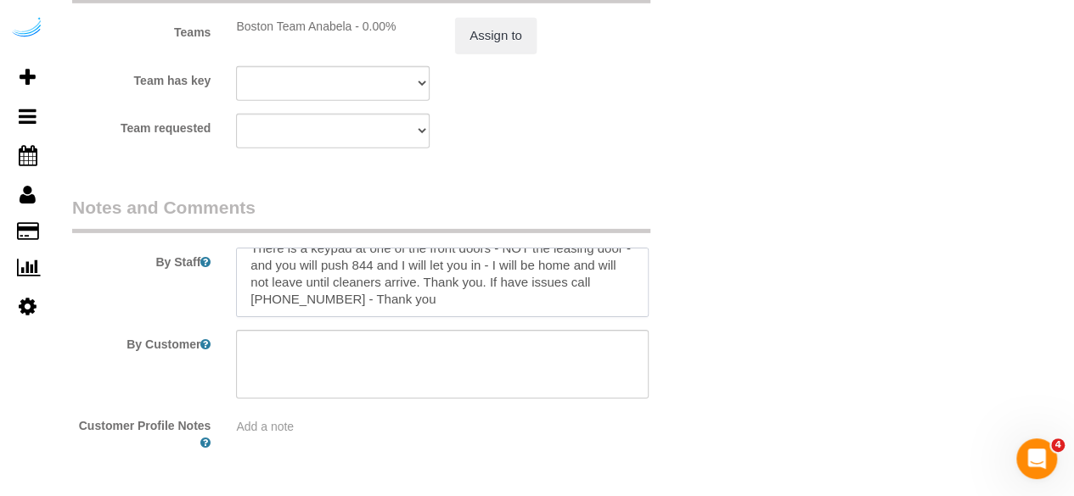
scroll to position [294, 0]
paste textarea "If you can arrive as earlier as you can it will be batter for the CST"
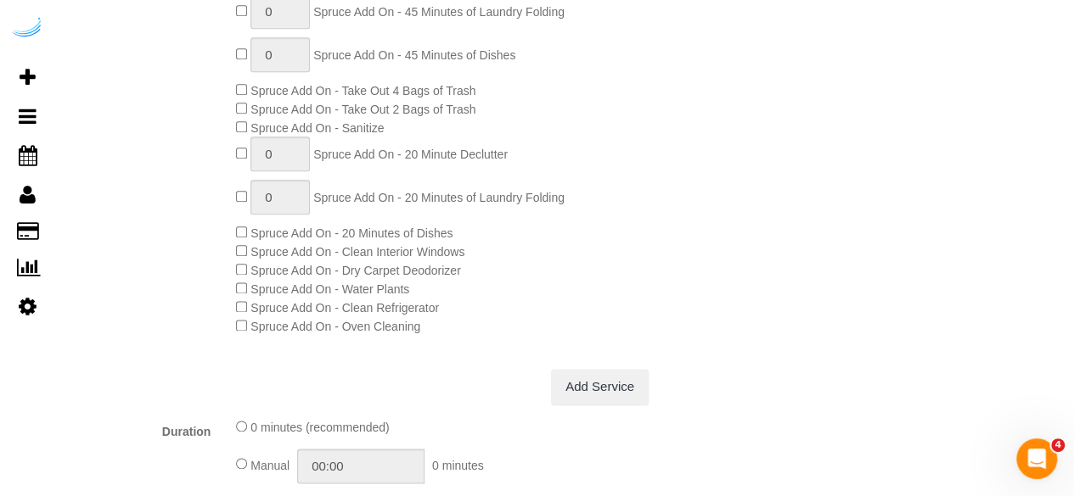
scroll to position [85, 0]
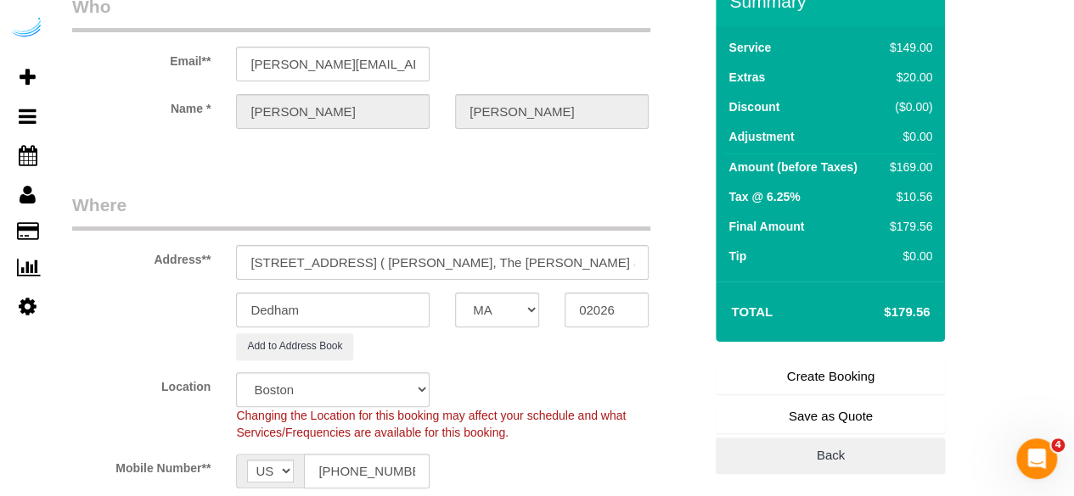
type textarea "Recurrency: One time service Permanent Notes:No notes from this customer.Today'…"
click at [784, 371] on link "Create Booking" at bounding box center [829, 377] width 229 height 36
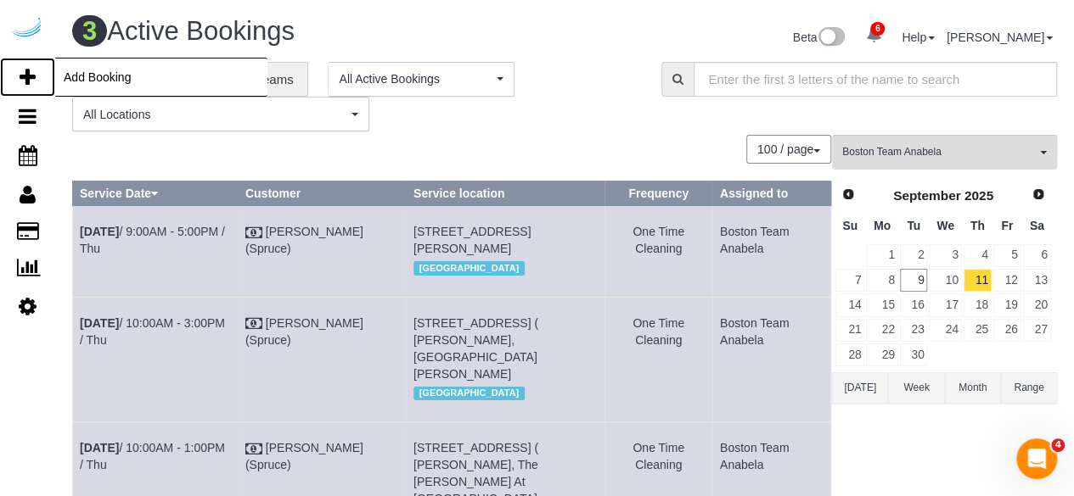
click at [32, 69] on icon at bounding box center [28, 77] width 16 height 20
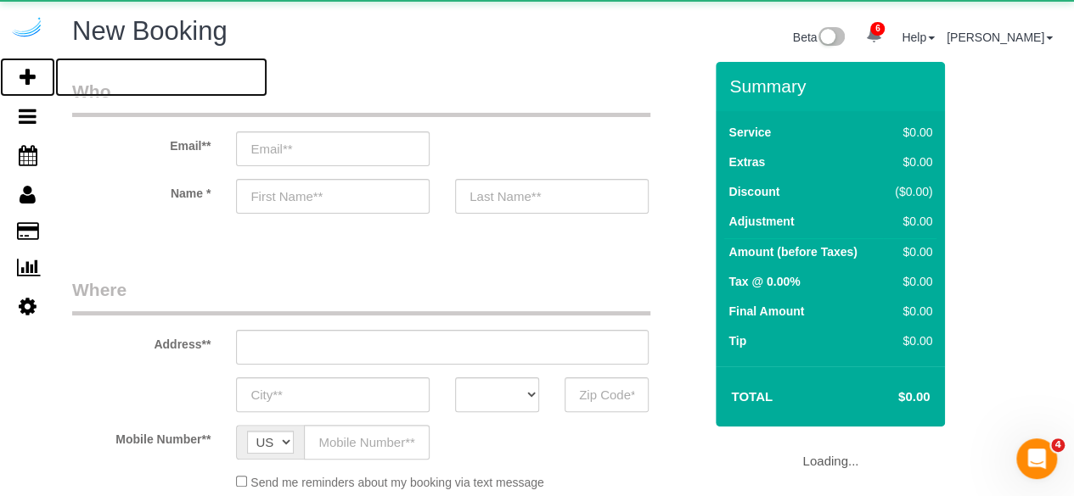
select select "object:5291"
select select "number:9"
select select "4"
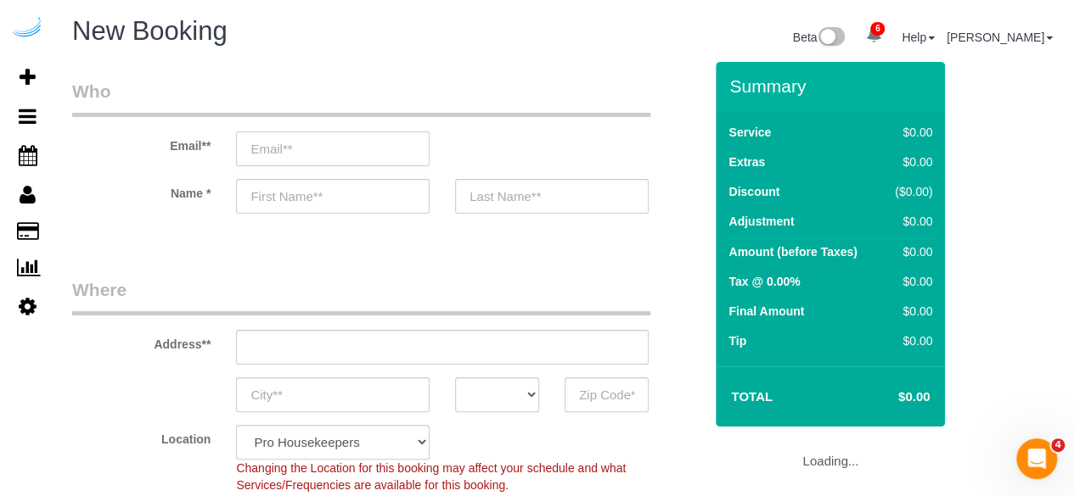
click at [371, 143] on input "email" at bounding box center [332, 149] width 193 height 35
select select "object:5875"
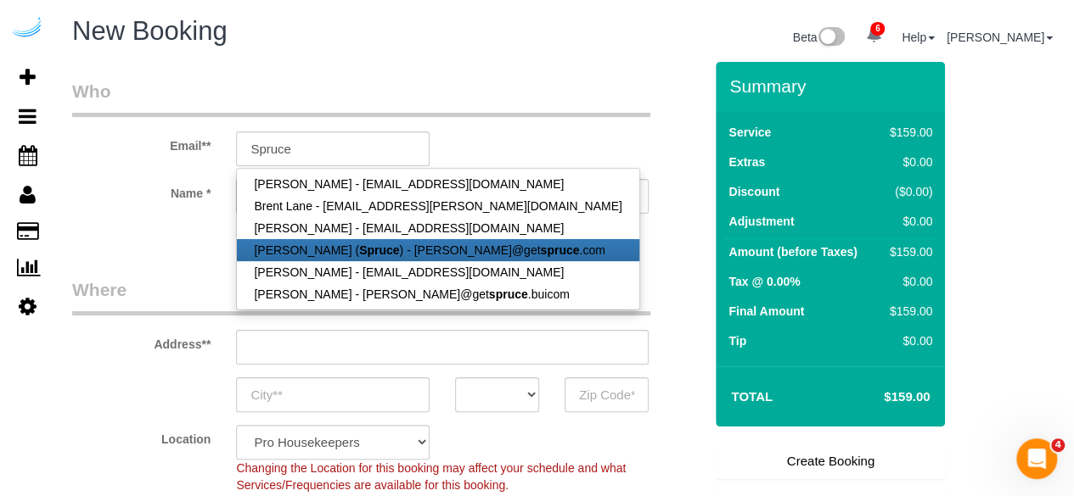
click at [384, 254] on link "Brandie Louck ( Spruce ) - brandie@get spruce .com" at bounding box center [437, 250] width 401 height 22
type input "[PERSON_NAME][EMAIL_ADDRESS][DOMAIN_NAME]"
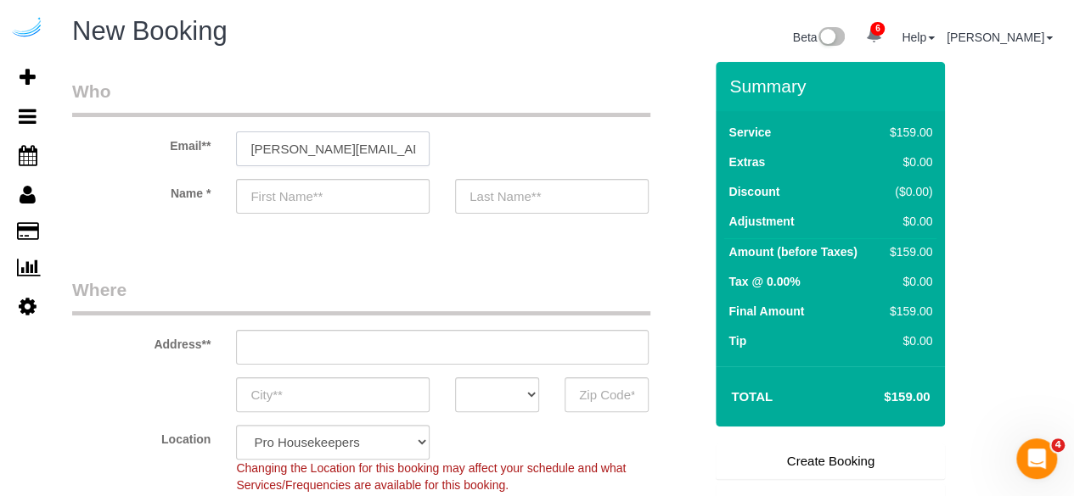
type input "[PERSON_NAME]"
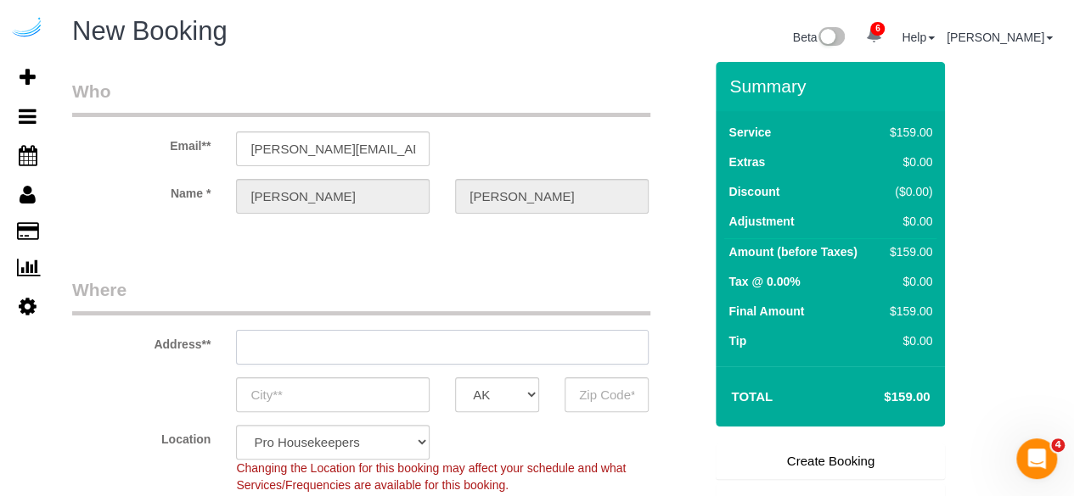
type input "3816 S Lamar Blvd"
type input "Austin"
select select "[GEOGRAPHIC_DATA]"
type input "78704"
click at [453, 347] on input "3816 S Lamar Blvd" at bounding box center [442, 347] width 412 height 35
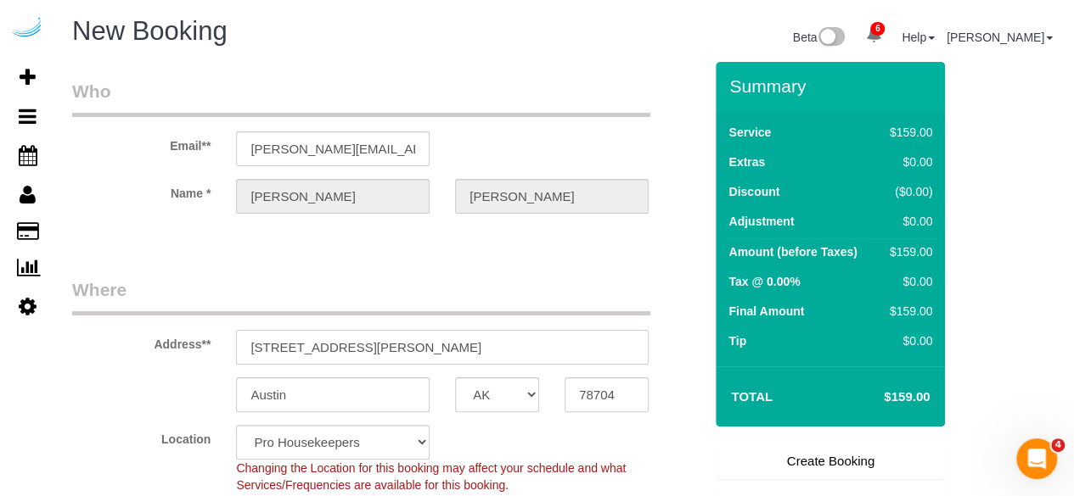
paste input "500 Ocean Ave, Revere, MA 02151"
type input "500 Ocean Ave, Revere, MA 02151"
select select "9"
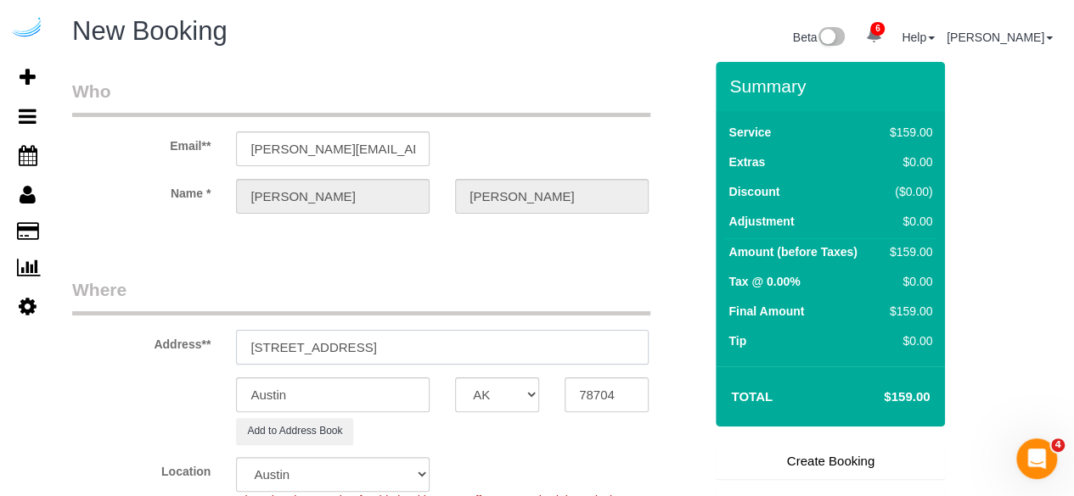
select select "object:5919"
drag, startPoint x: 412, startPoint y: 340, endPoint x: 592, endPoint y: 358, distance: 181.6
click at [519, 331] on input "500 Ocean Ave, Revere, MA 02151" at bounding box center [442, 347] width 412 height 35
type input "500 Ocean Ave, Revere, MA 02151"
click at [595, 386] on input "78704" at bounding box center [606, 395] width 84 height 35
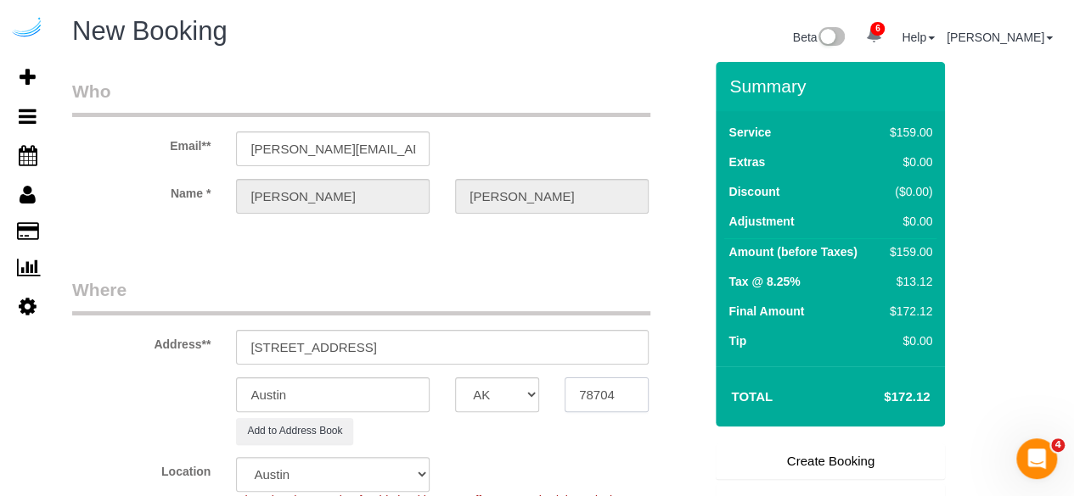
paste input "02151"
type input "02151"
click at [512, 395] on select "AK AL AR AZ CA CO CT DC DE FL GA HI IA ID IL IN KS KY LA MA MD ME MI MN MO MS M…" at bounding box center [497, 395] width 84 height 35
select select "7"
select select "MA"
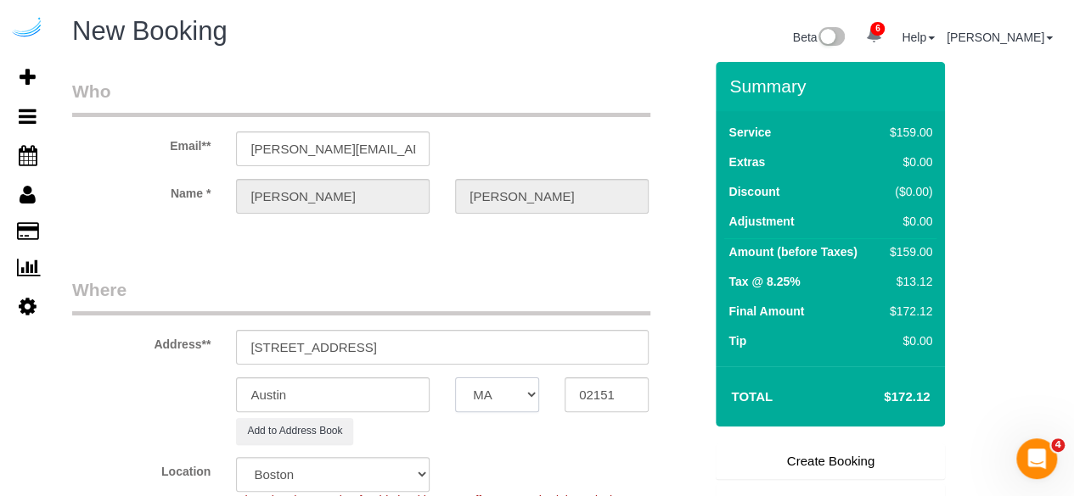
click at [455, 378] on select "AK AL AR AZ CA CO CT DC DE FL GA HI IA ID IL IN KS KY LA MA MD ME MI MN MO MS M…" at bounding box center [497, 395] width 84 height 35
select select "object:5961"
click at [353, 379] on input "Austin" at bounding box center [332, 395] width 193 height 35
type input "Revere"
drag, startPoint x: 441, startPoint y: 341, endPoint x: 586, endPoint y: 318, distance: 146.1
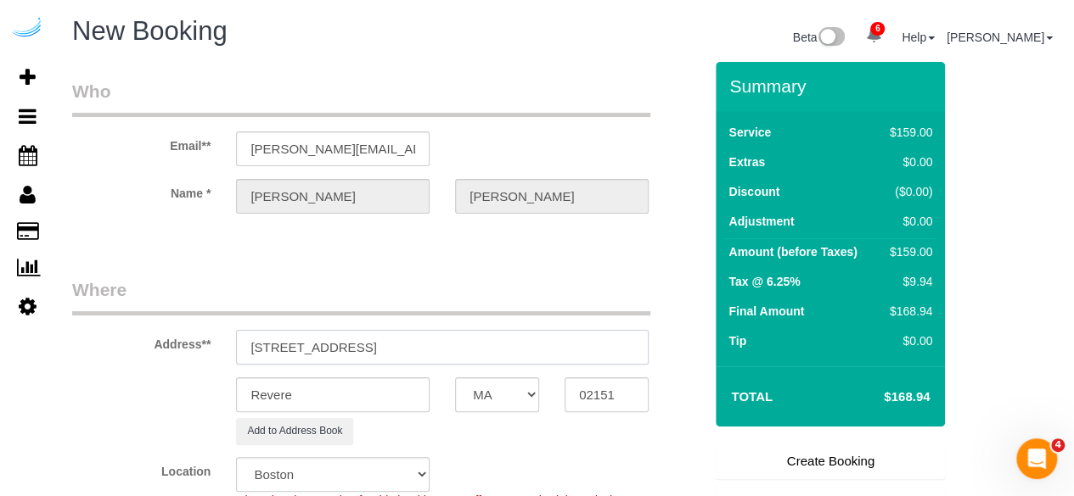
click at [586, 318] on div "Address** 500 Ocean Ave, Revere, MA 02151" at bounding box center [387, 321] width 656 height 87
paste input "alicia macias"
paste input "500 Ocean Ave"
paste input "1481877"
type input "500 Ocean Ave, Unit 657 (alicia macias, 500 Ocean Ave , 1481877)"
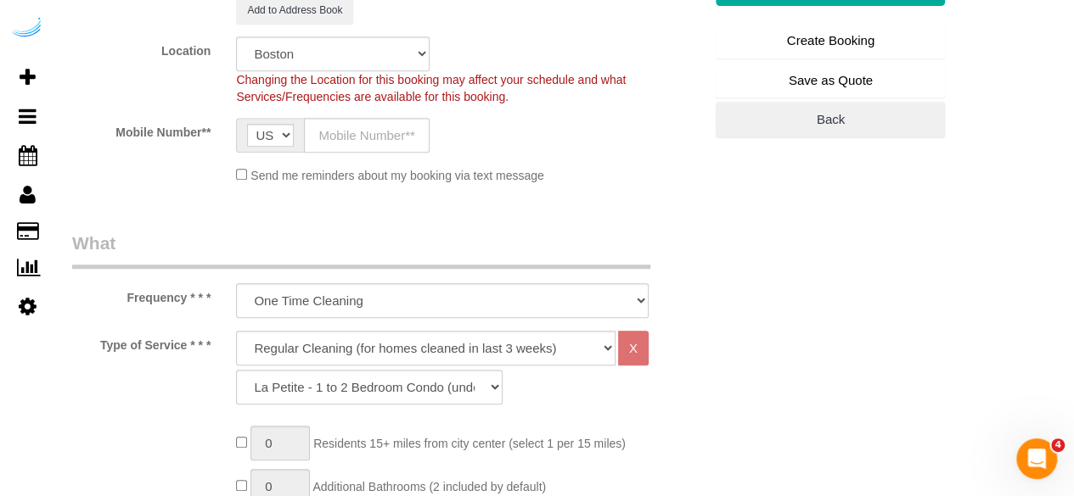
scroll to position [424, 0]
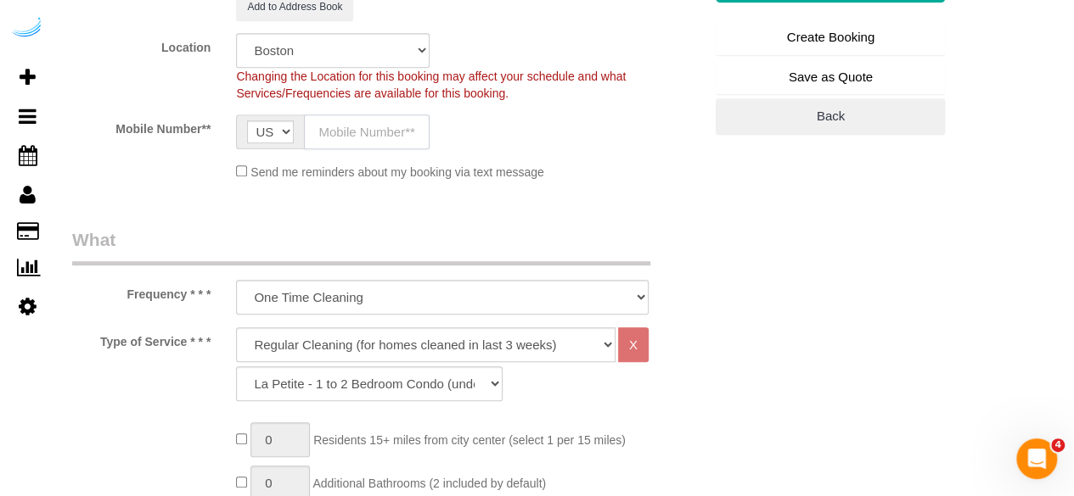
click at [344, 138] on input "text" at bounding box center [367, 132] width 126 height 35
type input "[PHONE_NUMBER]"
type input "Brandie Louck"
type input "[PHONE_NUMBER]"
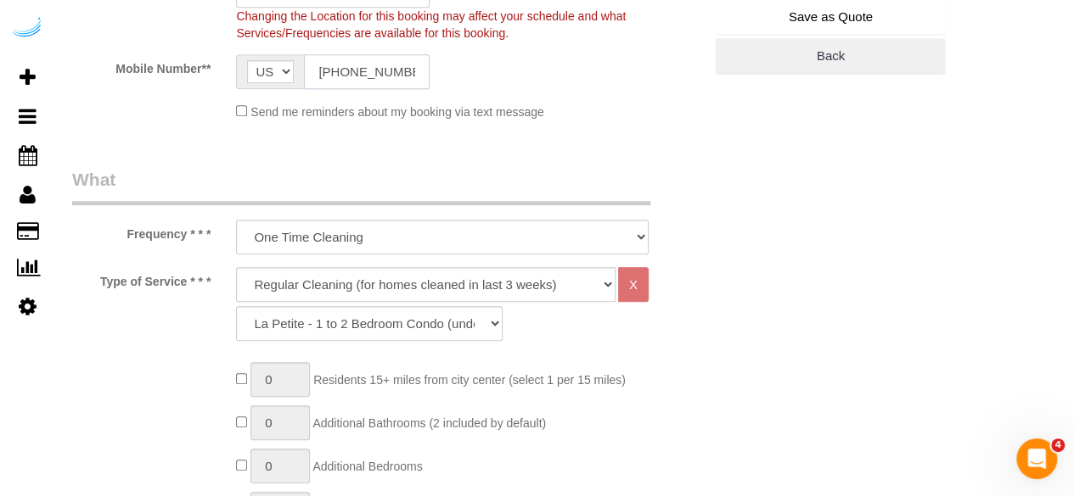
scroll to position [509, 0]
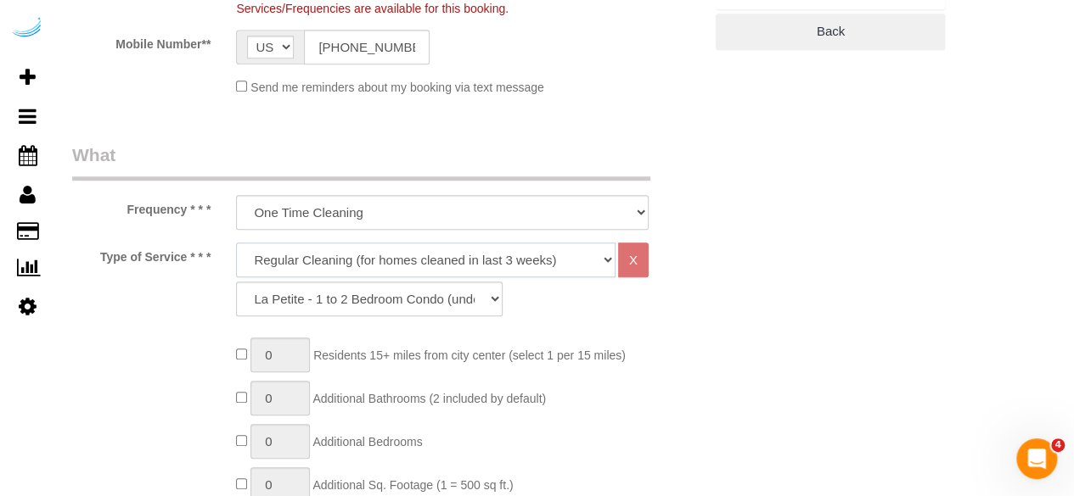
click at [343, 257] on select "Deep Cleaning (for homes that have not been cleaned in 3+ weeks) Spruce Regular…" at bounding box center [425, 260] width 379 height 35
select select "282"
click at [236, 243] on select "Deep Cleaning (for homes that have not been cleaned in 3+ weeks) Spruce Regular…" at bounding box center [425, 260] width 379 height 35
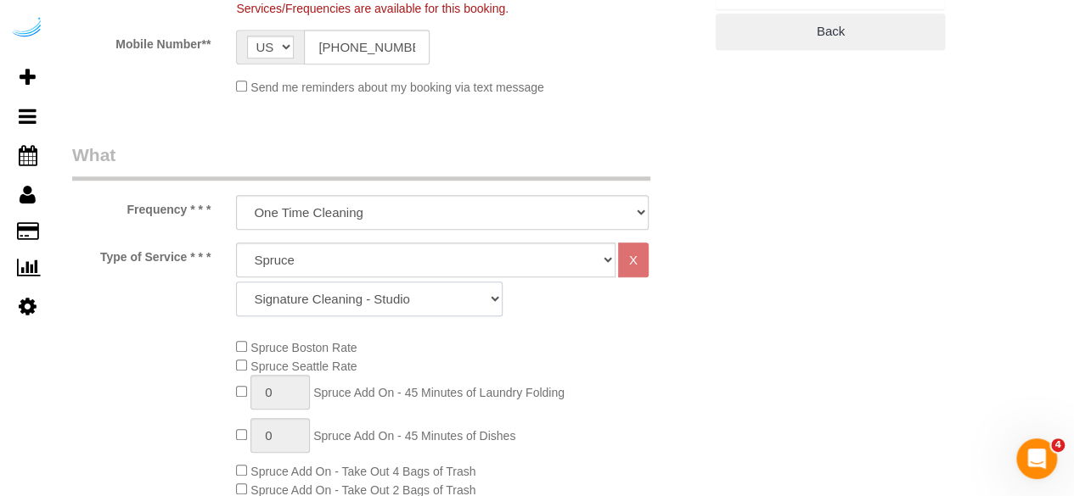
click at [449, 306] on select "Signature Cleaning - Studio Signature Cleaning - 1 Bed 1 Bath Signature Cleanin…" at bounding box center [369, 299] width 266 height 35
select select "335"
click at [236, 282] on select "Signature Cleaning - Studio Signature Cleaning - 1 Bed 1 Bath Signature Cleanin…" at bounding box center [369, 299] width 266 height 35
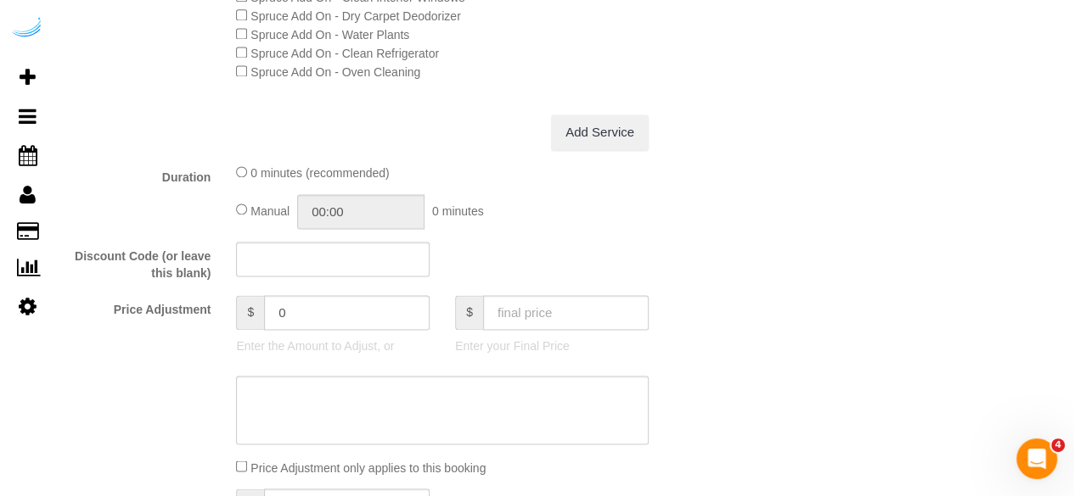
scroll to position [1612, 0]
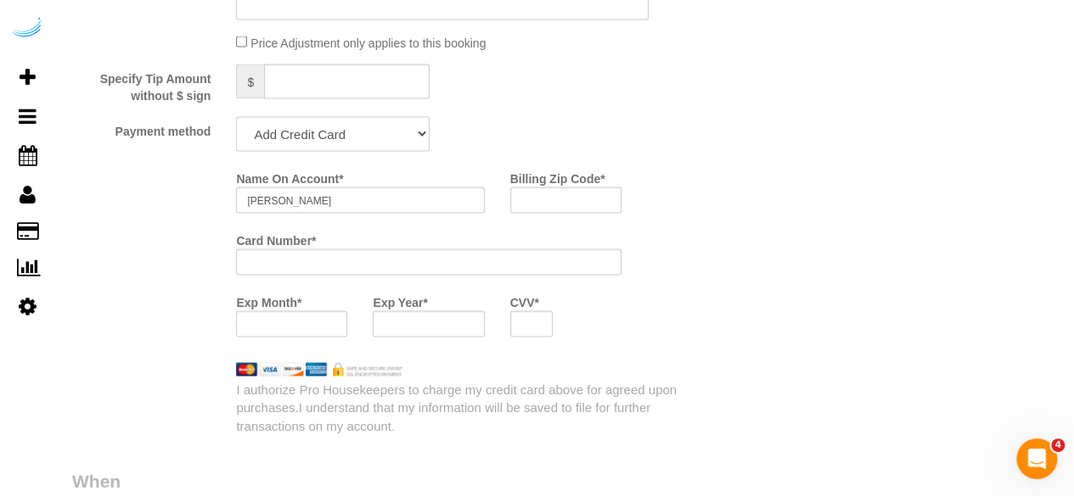
click at [341, 126] on select "Add Credit Card Cash Check Paypal" at bounding box center [332, 134] width 193 height 35
select select "string:check"
click at [236, 119] on select "Add Credit Card Cash Check Paypal" at bounding box center [332, 134] width 193 height 35
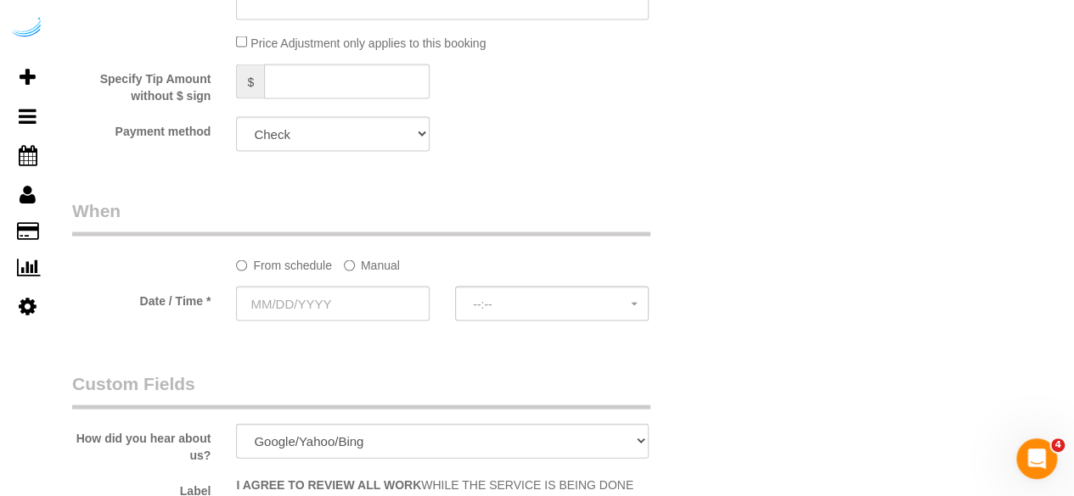
click at [358, 266] on label "Manual" at bounding box center [372, 262] width 56 height 23
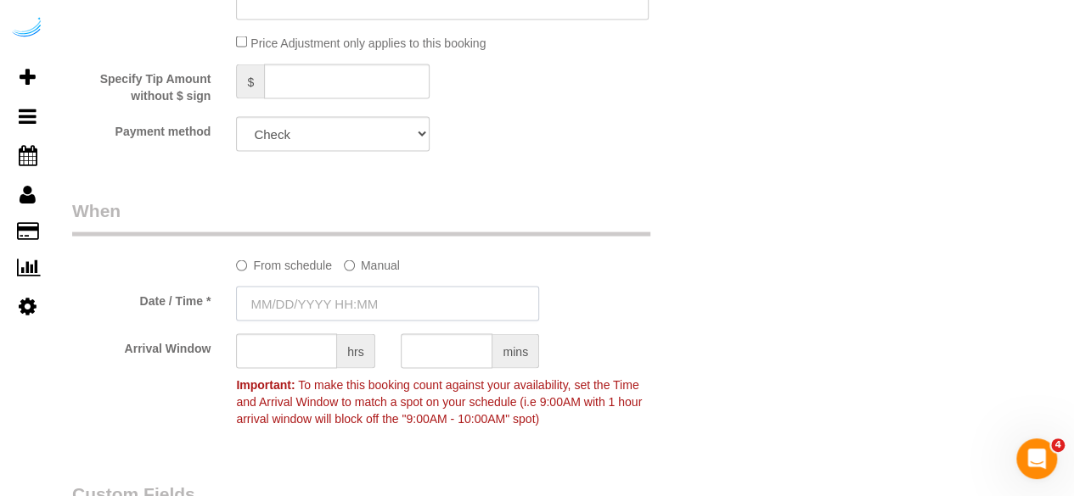
click at [352, 300] on input "text" at bounding box center [387, 304] width 303 height 35
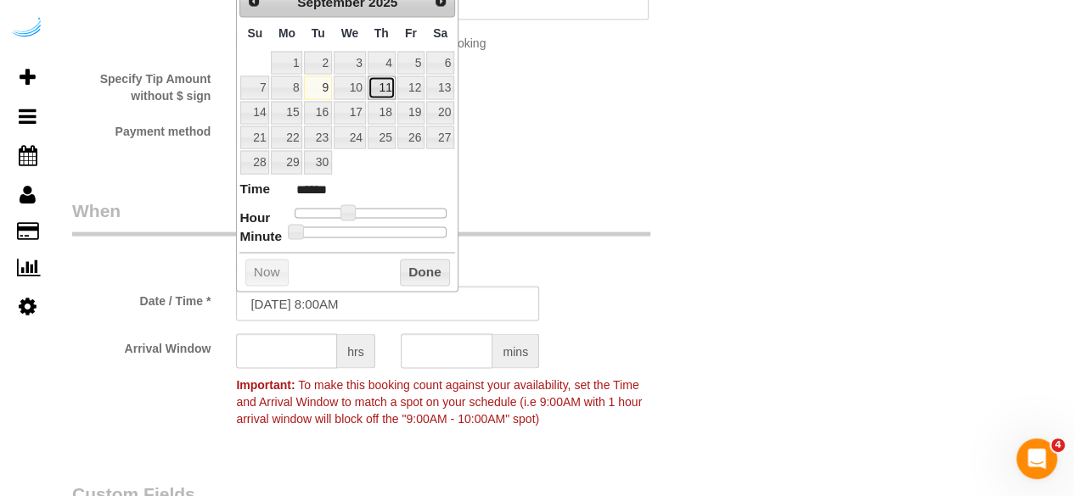
click at [387, 82] on link "11" at bounding box center [381, 87] width 28 height 23
type input "09/11/2025 9:00AM"
type input "******"
drag, startPoint x: 345, startPoint y: 211, endPoint x: 354, endPoint y: 212, distance: 9.4
click at [354, 212] on span at bounding box center [353, 212] width 15 height 15
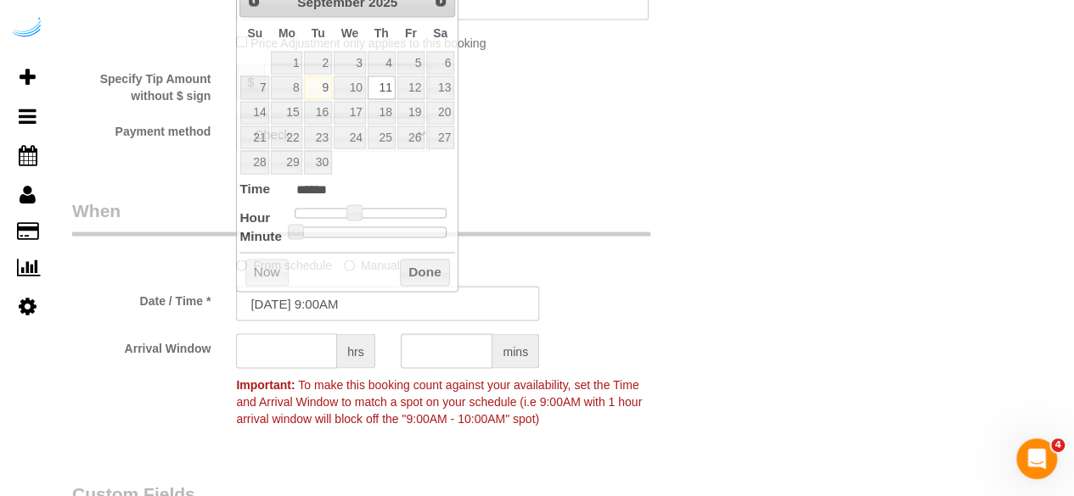
click at [290, 361] on input "text" at bounding box center [286, 351] width 101 height 35
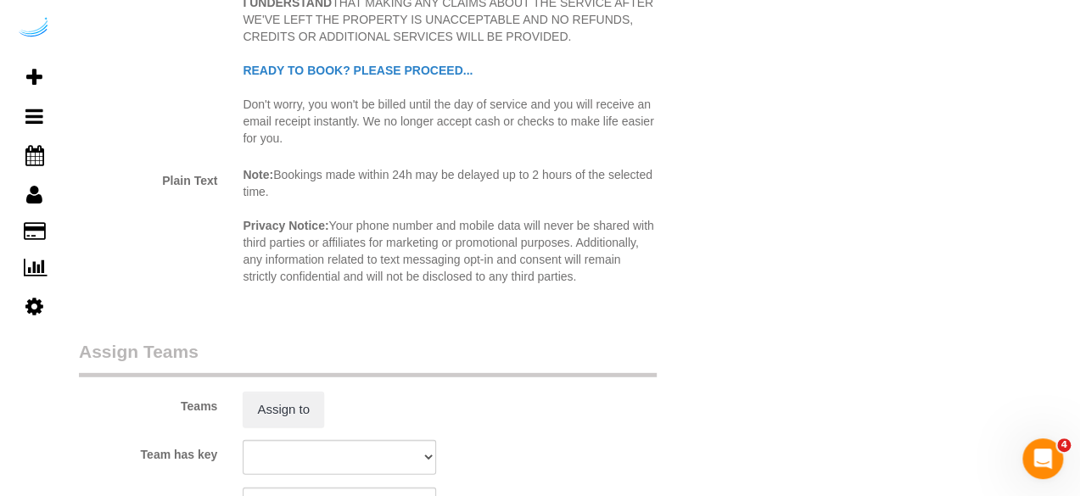
scroll to position [2291, 0]
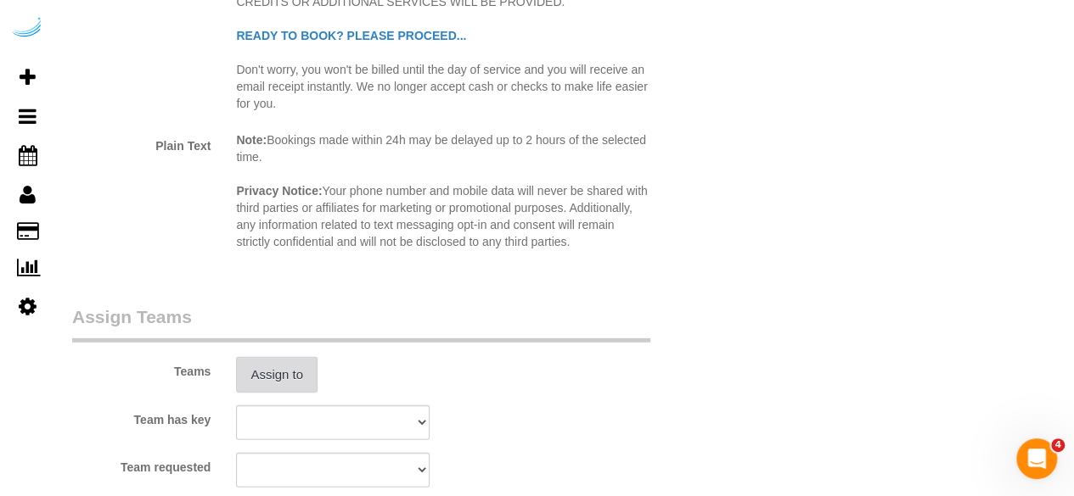
type input "8"
click at [283, 381] on button "Assign to" at bounding box center [276, 375] width 81 height 36
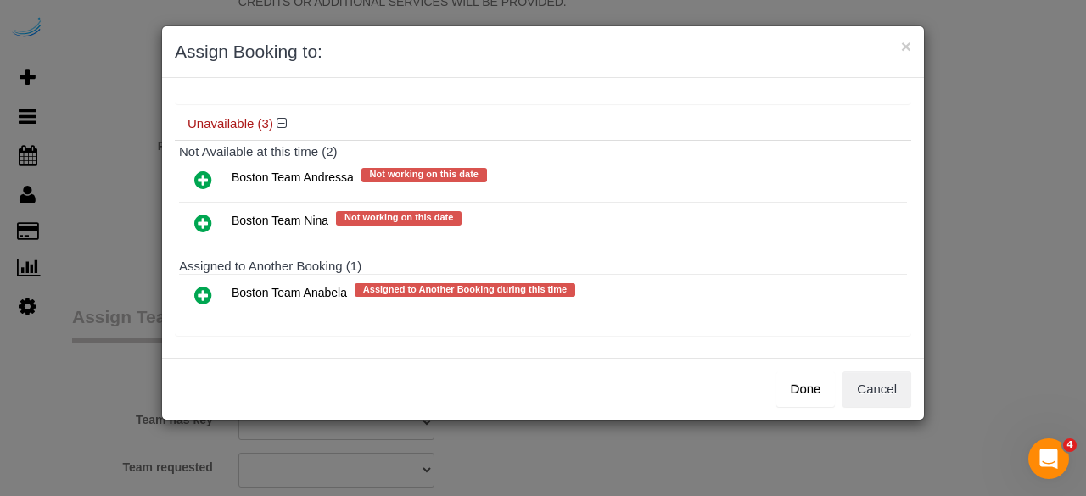
scroll to position [146, 0]
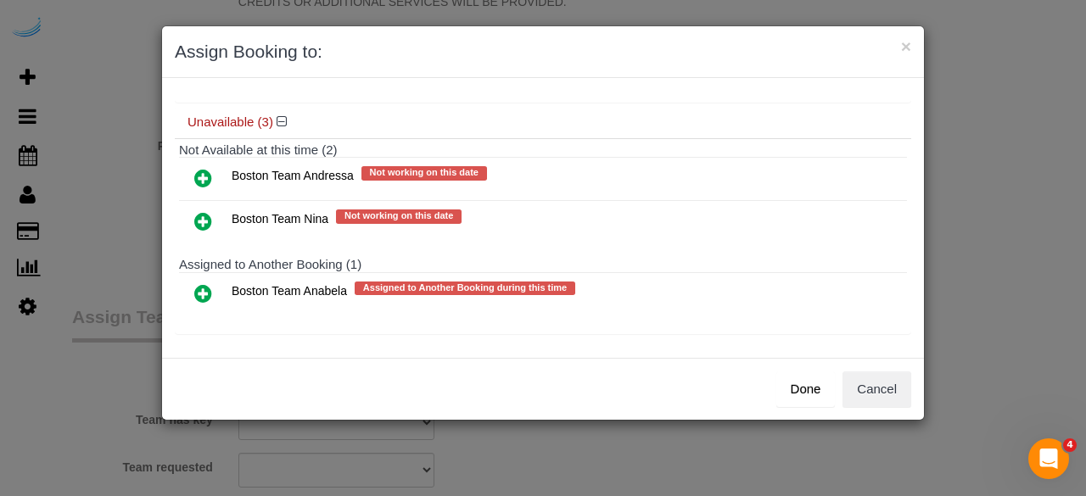
click at [210, 286] on icon at bounding box center [203, 293] width 18 height 20
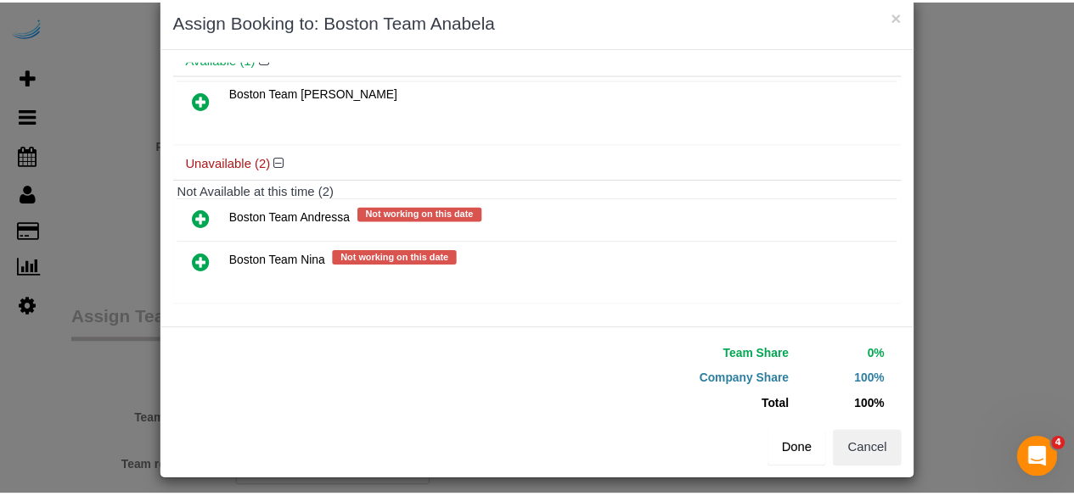
scroll to position [38, 0]
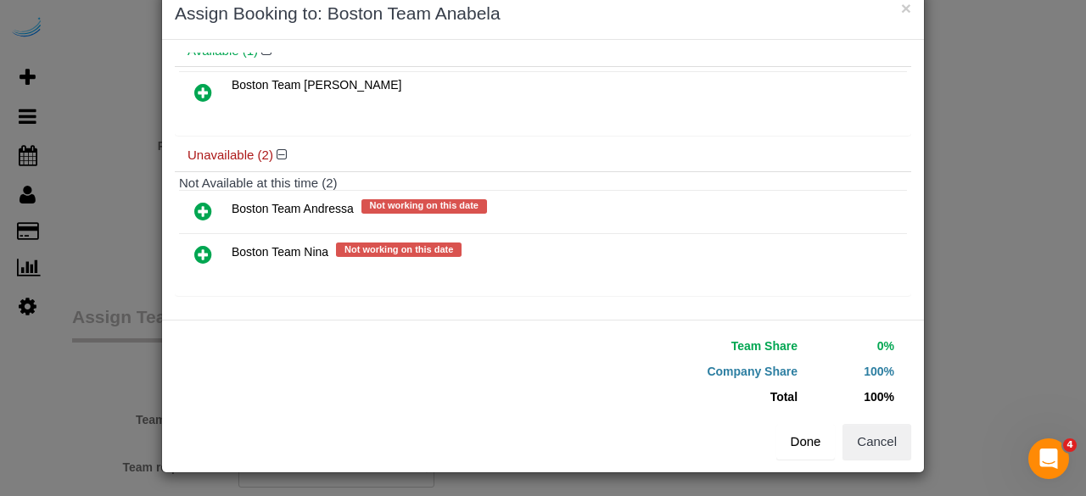
drag, startPoint x: 833, startPoint y: 436, endPoint x: 808, endPoint y: 435, distance: 25.5
click at [833, 437] on div "Done Cancel" at bounding box center [733, 442] width 381 height 36
click at [805, 435] on button "Done" at bounding box center [805, 442] width 59 height 36
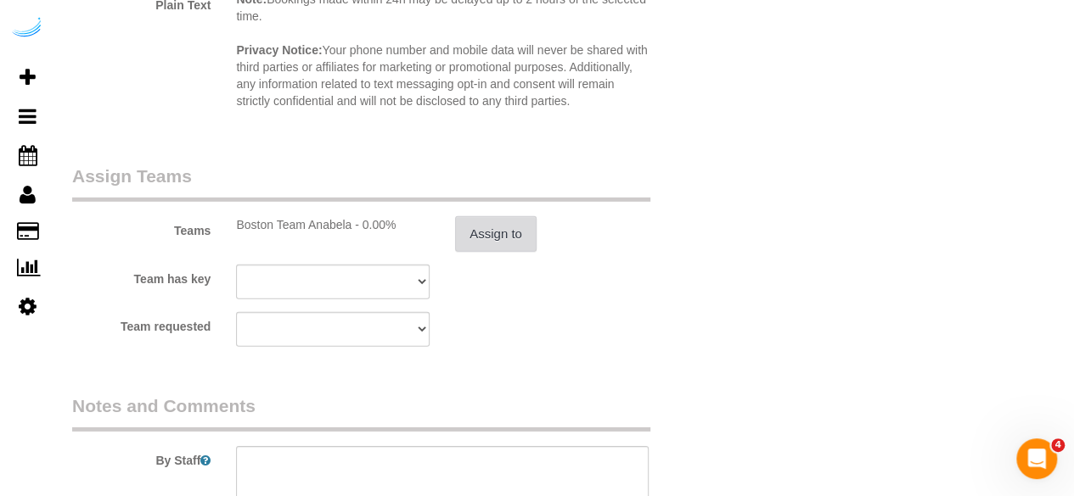
scroll to position [2631, 0]
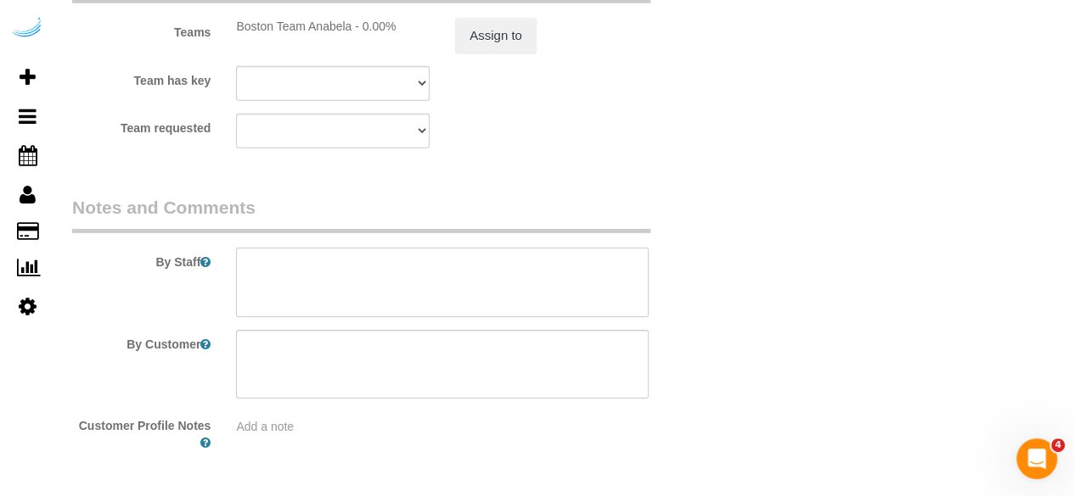
click at [436, 286] on textarea at bounding box center [442, 283] width 412 height 70
paste textarea "Permanent Notes:No notes from this customer.Today's Notes:No notes from this se…"
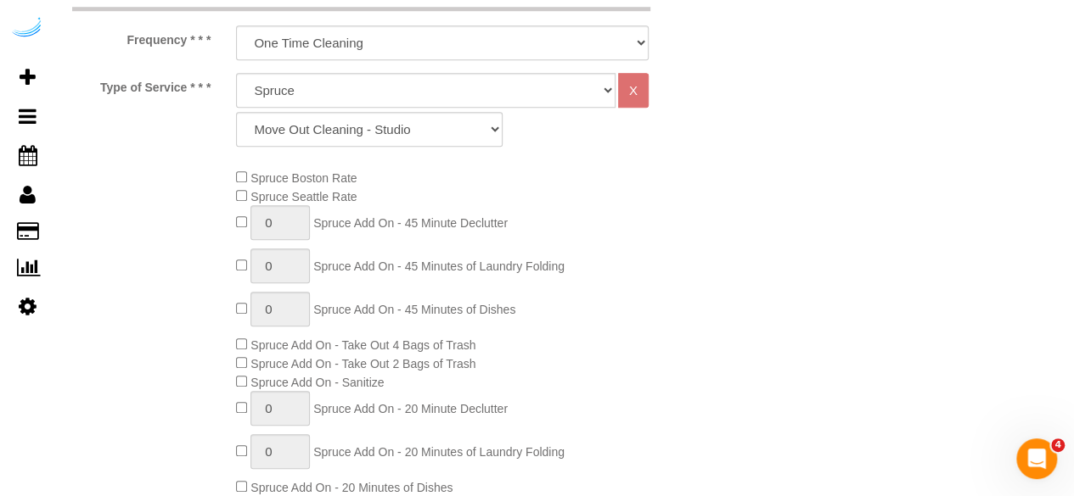
scroll to position [85, 0]
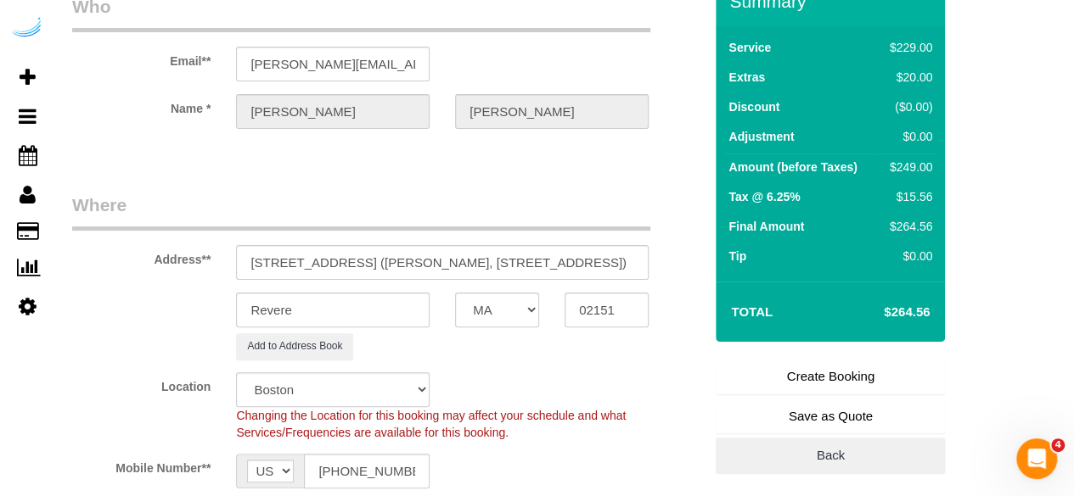
type textarea "Recurrency: One time service Permanent Notes:No notes from this customer.Today'…"
click at [835, 369] on link "Create Booking" at bounding box center [829, 377] width 229 height 36
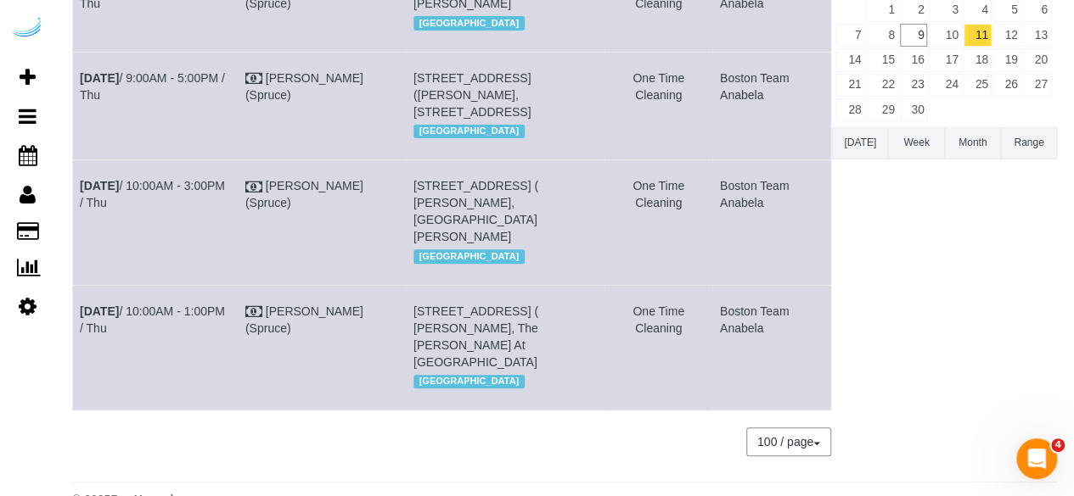
scroll to position [229, 0]
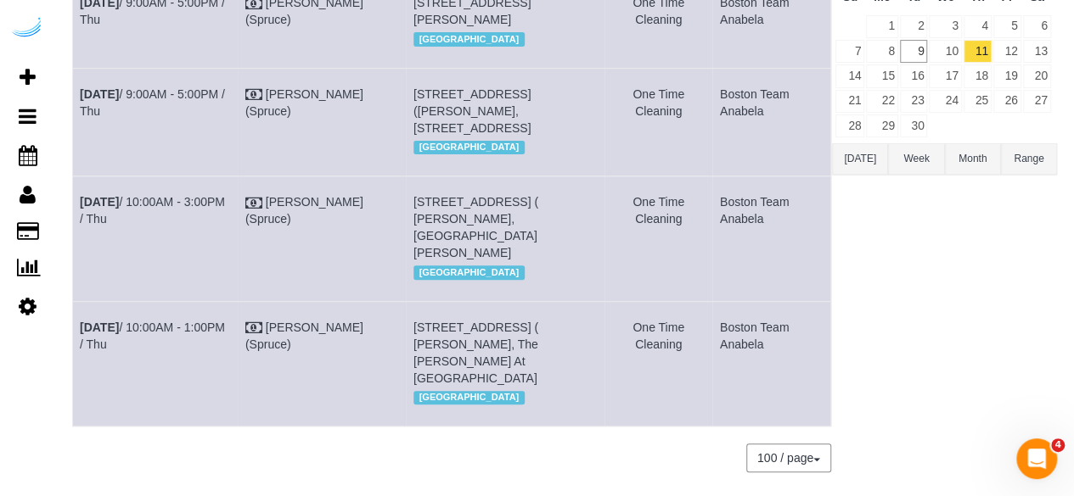
drag, startPoint x: 160, startPoint y: 161, endPoint x: 73, endPoint y: 132, distance: 91.5
click at [73, 132] on td "Sep 11th / 9:00AM - 5:00PM / Thu" at bounding box center [155, 122] width 165 height 108
copy link "Sep 11th / 9:00AM - 5:00PM / Thu"
drag, startPoint x: 582, startPoint y: 160, endPoint x: 407, endPoint y: 128, distance: 177.6
click at [407, 128] on td "500 Ocean Ave, Unit 657 (Alicia Macias, 500 Ocean Ave , 1481877), Revere, MA 02…" at bounding box center [505, 122] width 198 height 108
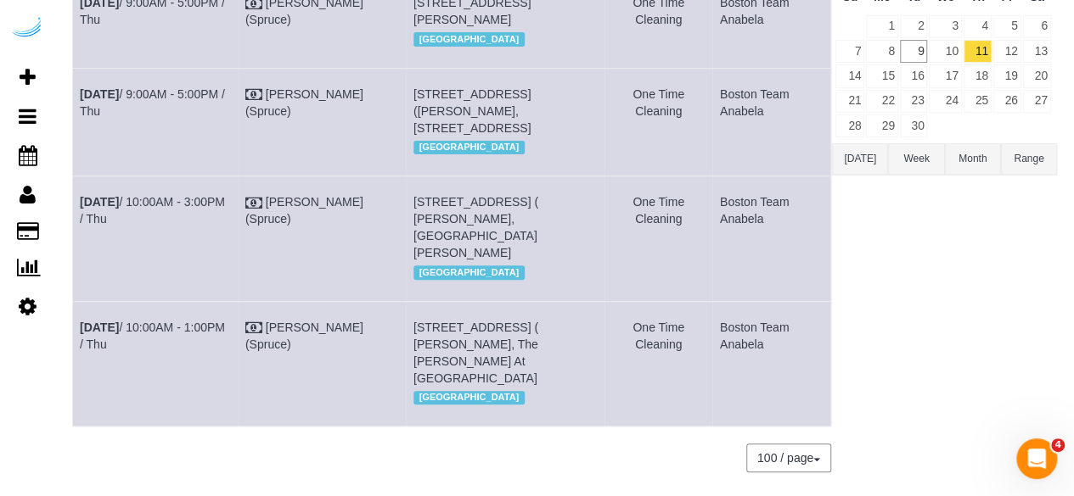
copy span "500 Ocean Ave, Unit 657 (Alicia Macias, 500 Ocean Ave , 1481877), Revere, MA 02…"
drag, startPoint x: 781, startPoint y: 149, endPoint x: 706, endPoint y: 133, distance: 76.4
click at [706, 133] on tr "Sep 11th / 9:00AM - 5:00PM / Thu Brandie Louck (Spruce) 500 Ocean Ave, Unit 657…" at bounding box center [452, 122] width 758 height 108
click at [772, 135] on td "Boston Team Anabela" at bounding box center [771, 122] width 118 height 108
click at [774, 152] on td "Boston Team Anabela" at bounding box center [771, 122] width 118 height 108
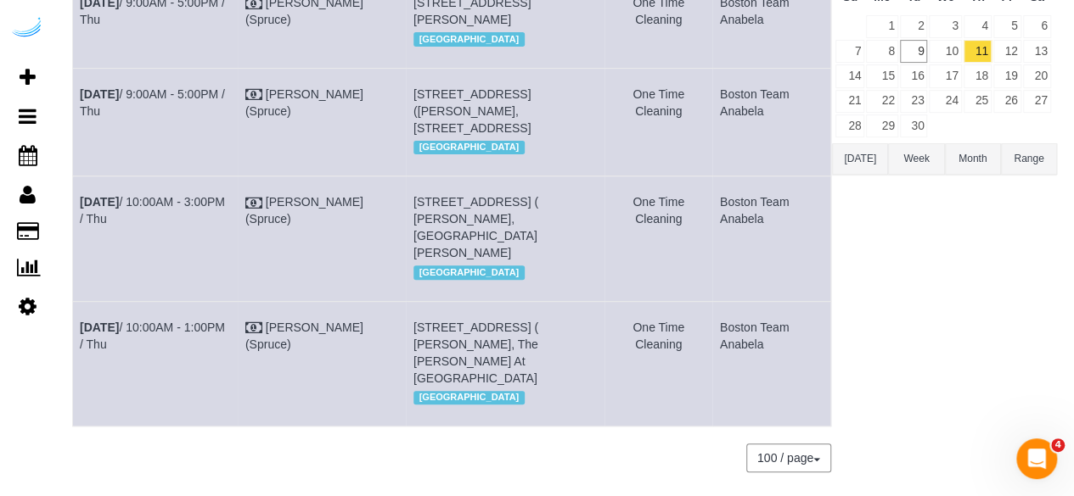
drag, startPoint x: 774, startPoint y: 152, endPoint x: 744, endPoint y: 133, distance: 35.1
click at [744, 133] on td "Boston Team Anabela" at bounding box center [771, 122] width 118 height 108
copy td "Boston Team Anabela"
drag, startPoint x: 165, startPoint y: 367, endPoint x: 77, endPoint y: 356, distance: 88.2
click at [77, 356] on td "Sep 11th / 10:00AM - 1:00PM / Thu" at bounding box center [155, 363] width 165 height 125
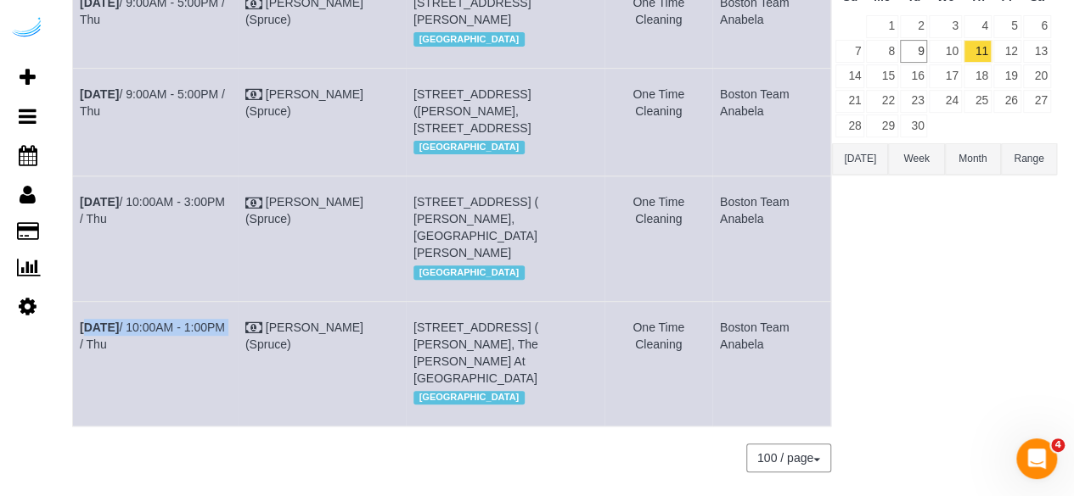
drag, startPoint x: 123, startPoint y: 385, endPoint x: 81, endPoint y: 350, distance: 54.8
click at [81, 350] on td "Sep 11th / 10:00AM - 1:00PM / Thu" at bounding box center [155, 363] width 165 height 125
copy link "Sep 11th / 10:00AM - 1:00PM / Thu"
drag, startPoint x: 521, startPoint y: 406, endPoint x: 406, endPoint y: 358, distance: 124.8
click at [406, 358] on td "250 Station Cir, Unit 1107 ( Erin Fixon, The Avens At Dedham Station , 1481877 …" at bounding box center [505, 363] width 198 height 125
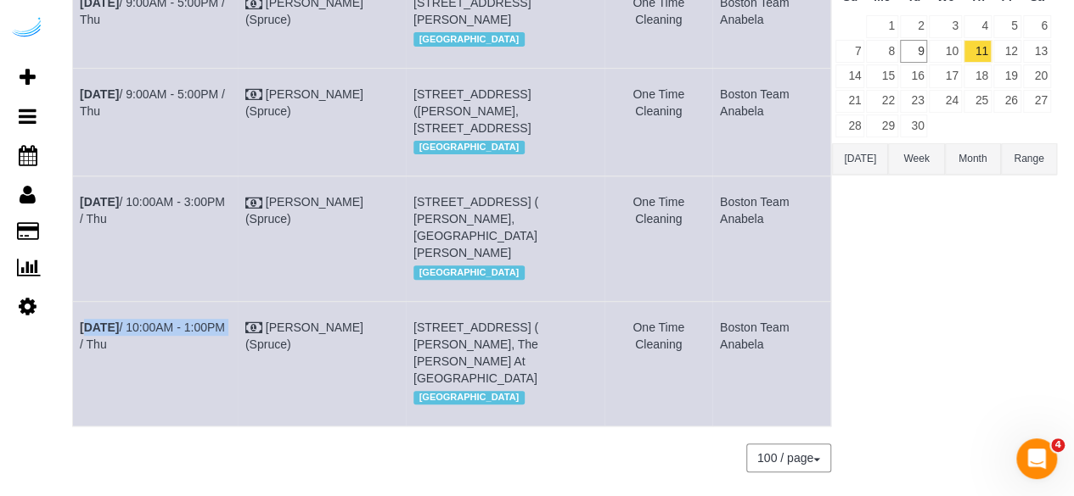
copy span "250 Station Cir, Unit 1107 ( Erin Fixon, The Avens At Dedham Station , 1481877 …"
drag, startPoint x: 767, startPoint y: 384, endPoint x: 717, endPoint y: 360, distance: 55.4
click at [717, 360] on td "Boston Team Anabela" at bounding box center [771, 363] width 118 height 125
copy td "Boston Team Anabela"
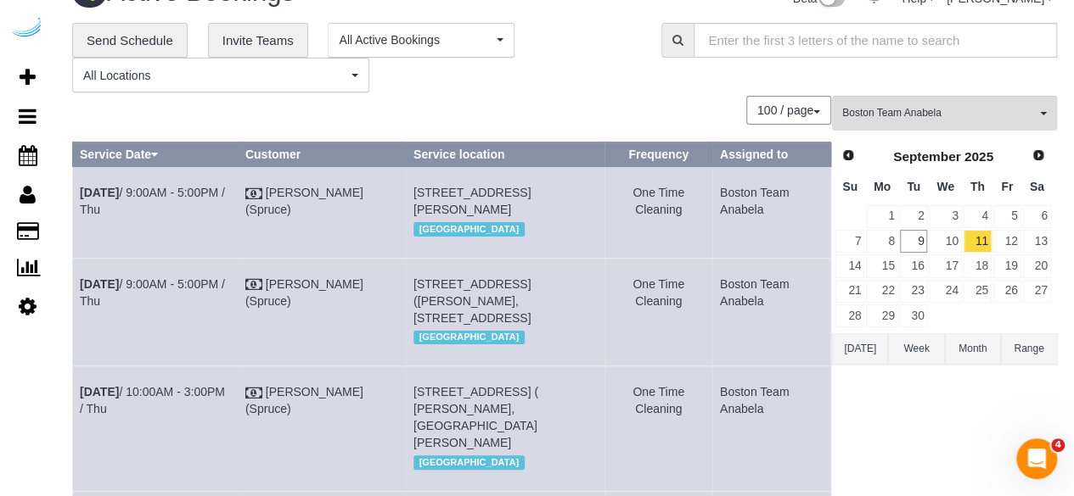
scroll to position [0, 0]
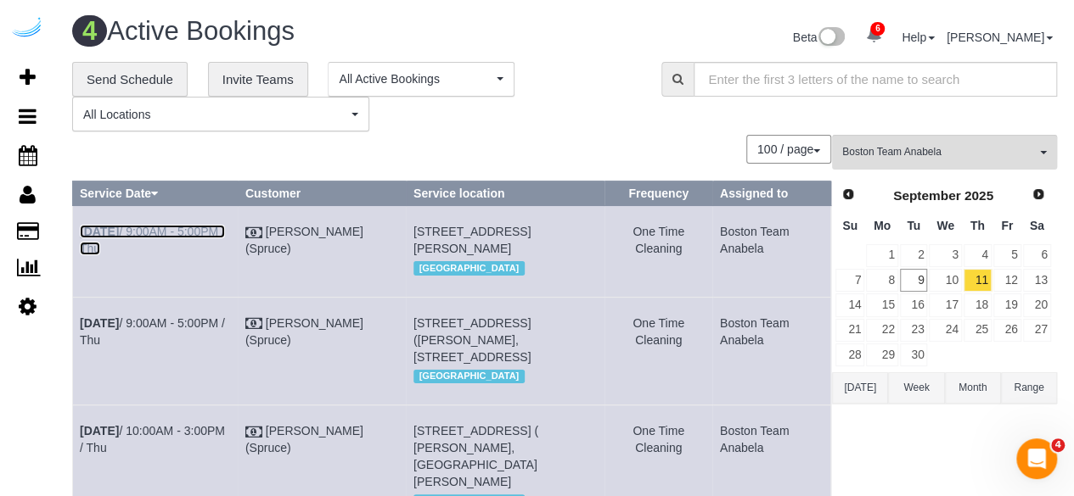
click at [173, 233] on link "Sep 11th / 9:00AM - 5:00PM / Thu" at bounding box center [152, 240] width 145 height 31
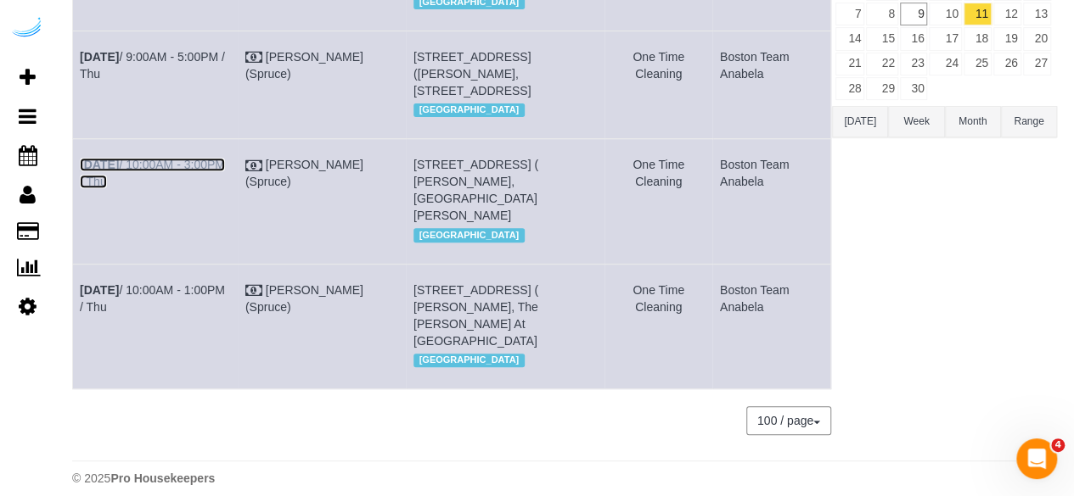
click at [204, 188] on link "Sep 11th / 10:00AM - 3:00PM / Thu" at bounding box center [152, 173] width 145 height 31
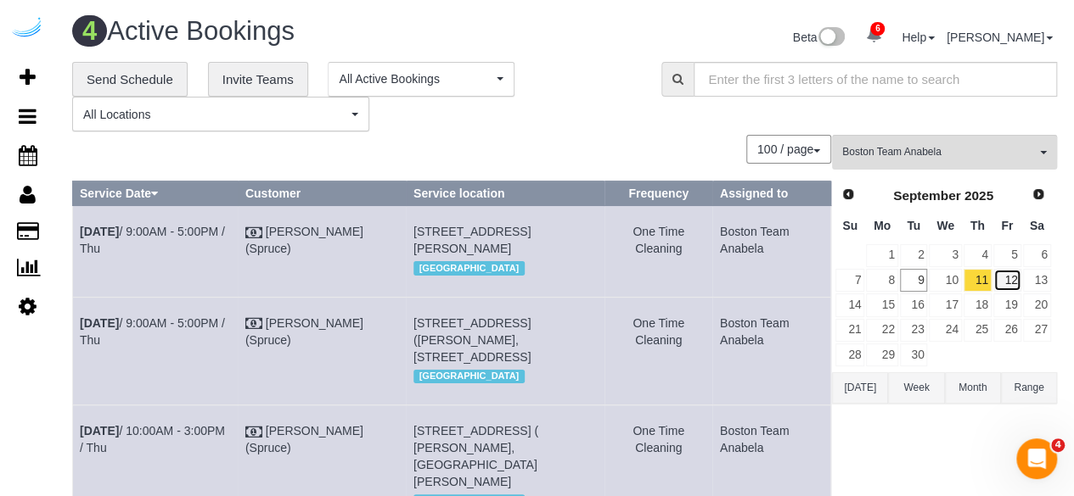
click at [1009, 273] on link "12" at bounding box center [1007, 280] width 28 height 23
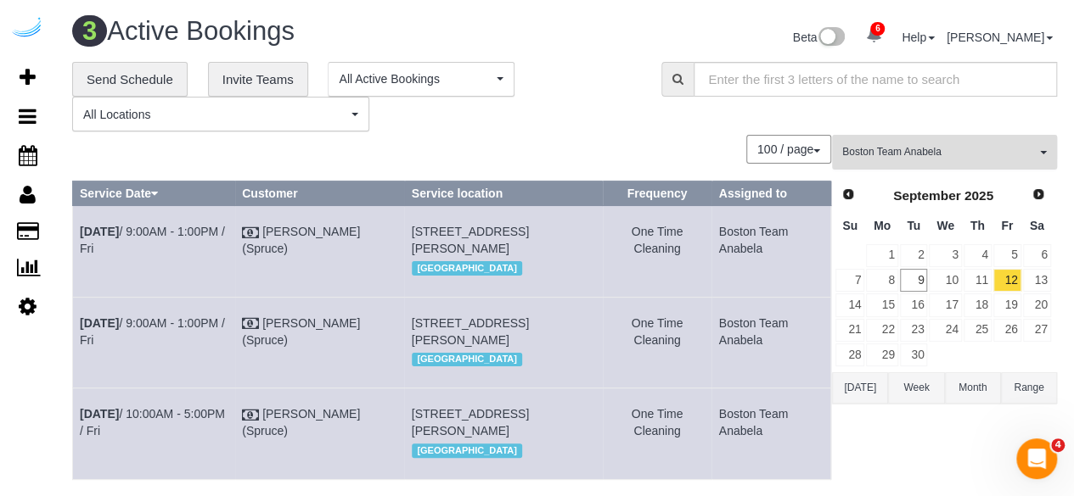
click at [905, 155] on span "Boston Team Anabela" at bounding box center [938, 152] width 193 height 14
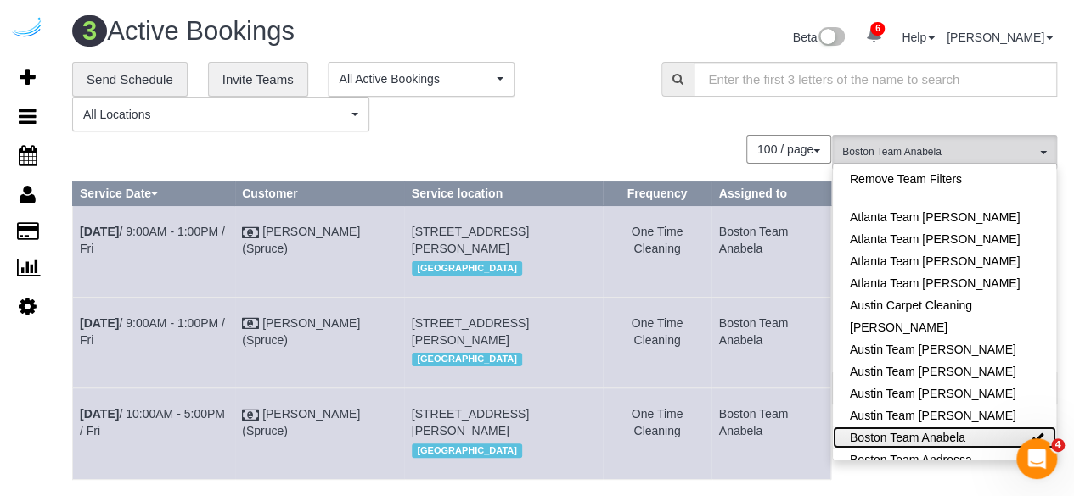
click at [952, 430] on link "Boston Team Anabela" at bounding box center [944, 438] width 223 height 22
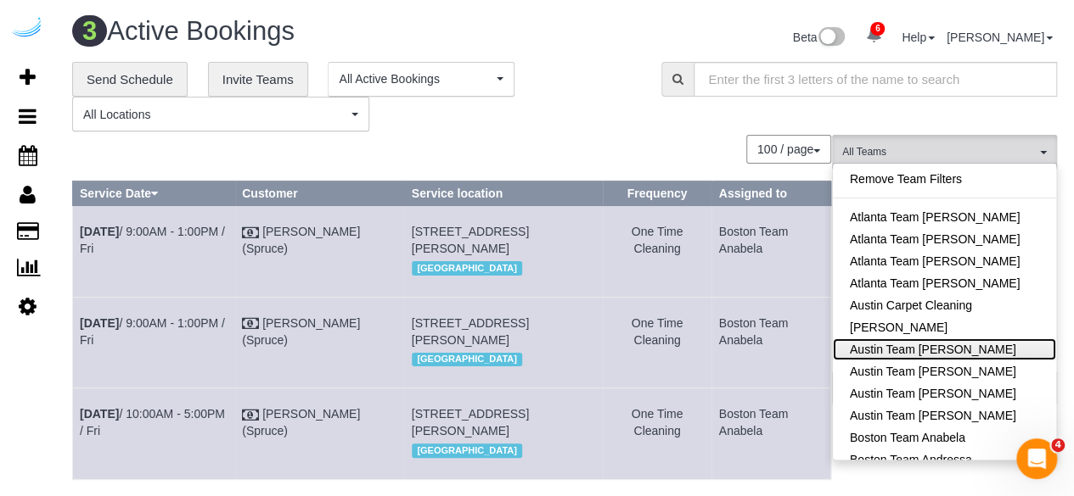
click at [969, 357] on link "Austin Team Esther" at bounding box center [944, 350] width 223 height 22
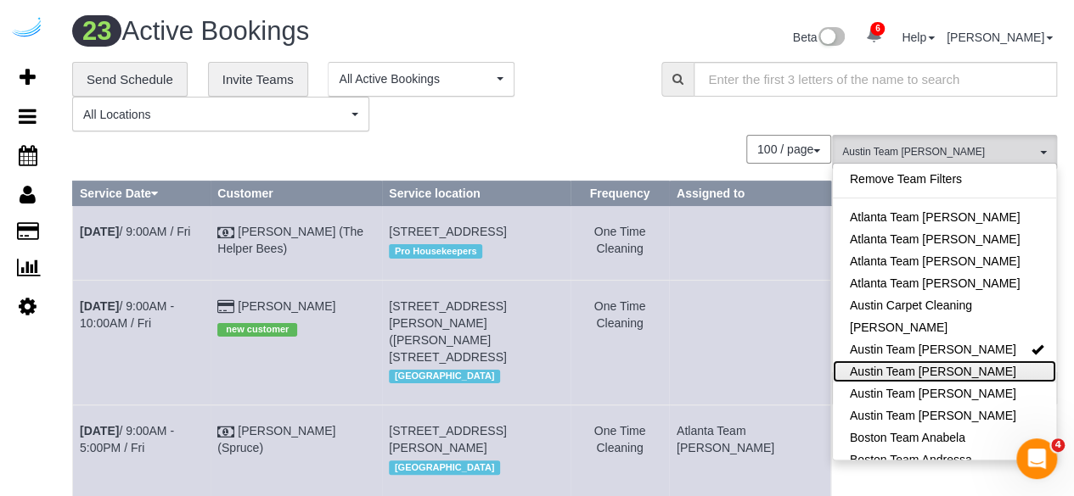
click at [969, 365] on link "Austin Team Isabel" at bounding box center [944, 372] width 223 height 22
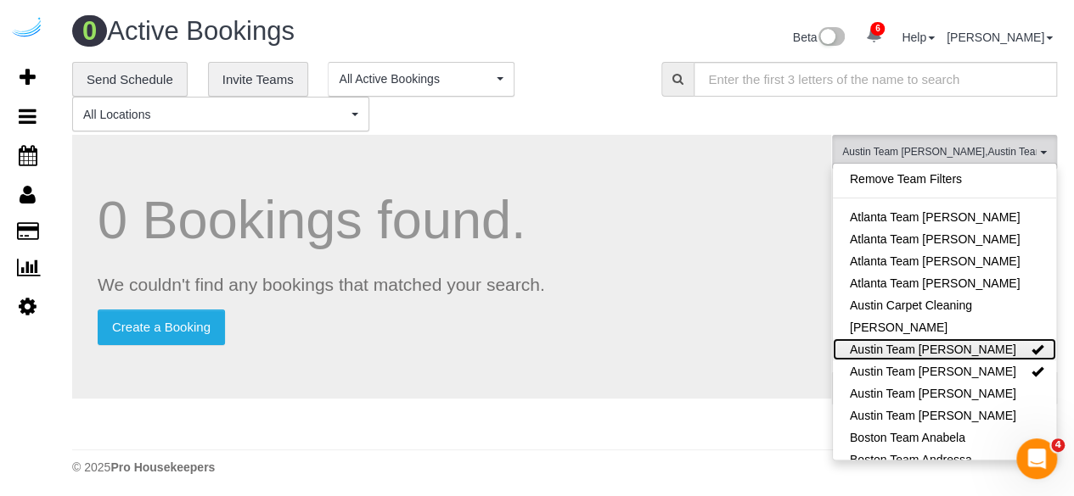
click at [979, 350] on link "Austin Team Esther" at bounding box center [944, 350] width 223 height 22
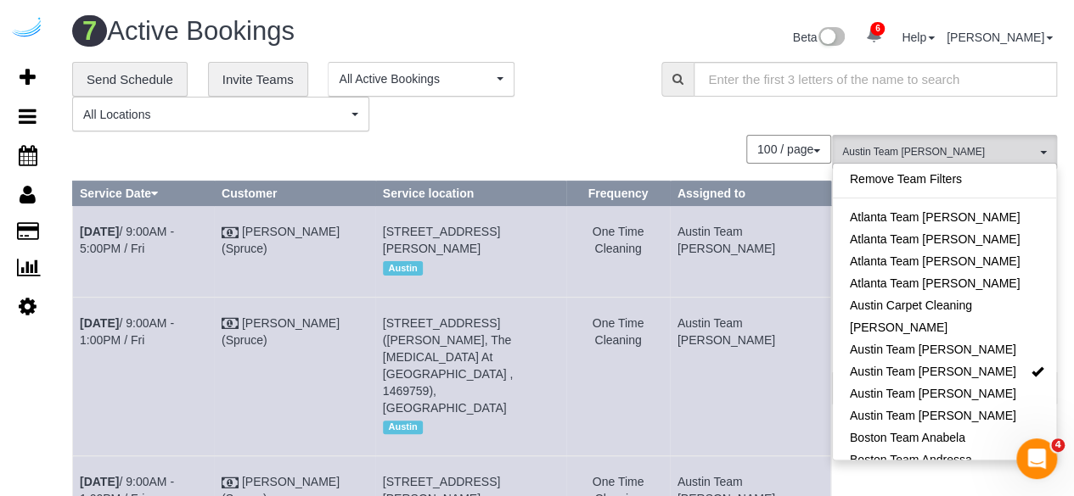
click at [694, 150] on div "100 / page 10 / page 20 / page 30 / page 40 / page 50 / page 100 / page" at bounding box center [451, 149] width 759 height 29
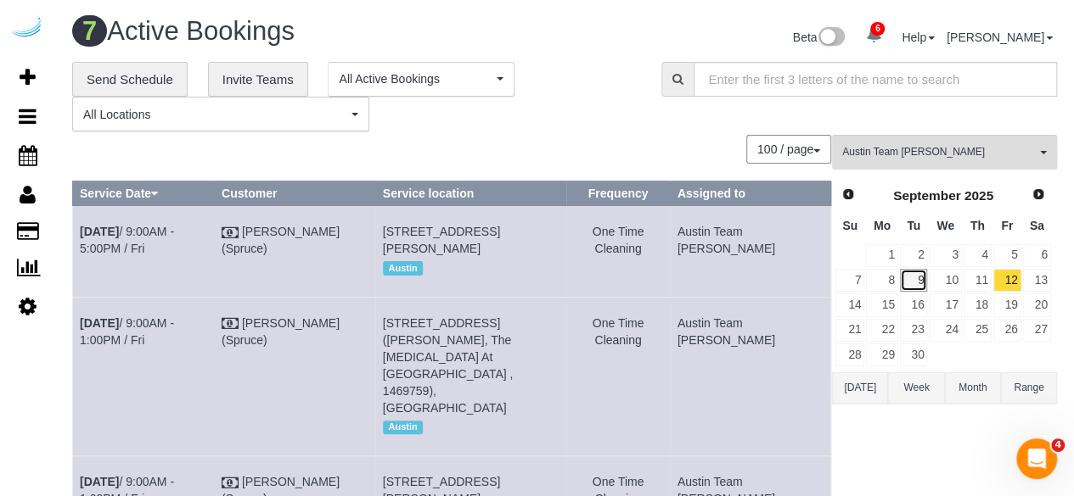
click at [920, 278] on link "9" at bounding box center [914, 280] width 28 height 23
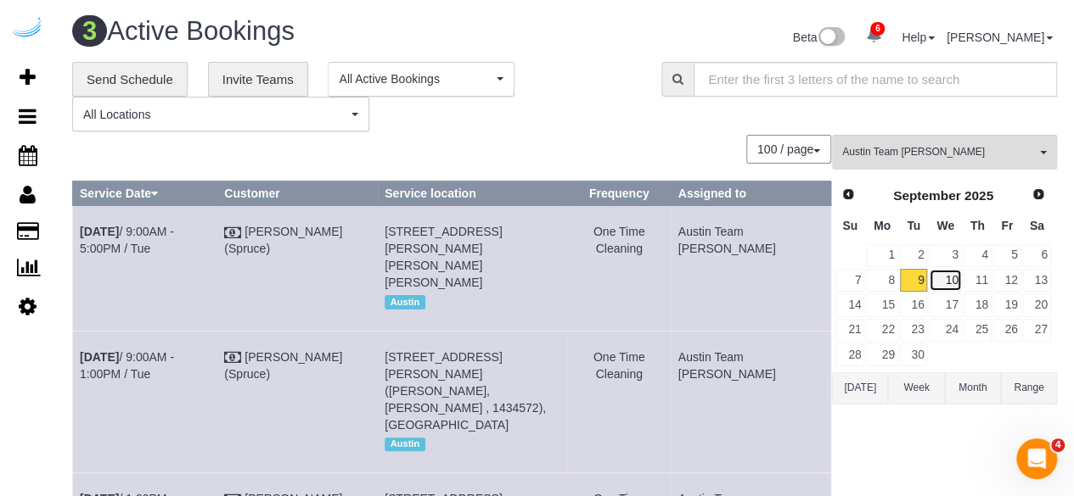
click at [937, 284] on link "10" at bounding box center [944, 280] width 32 height 23
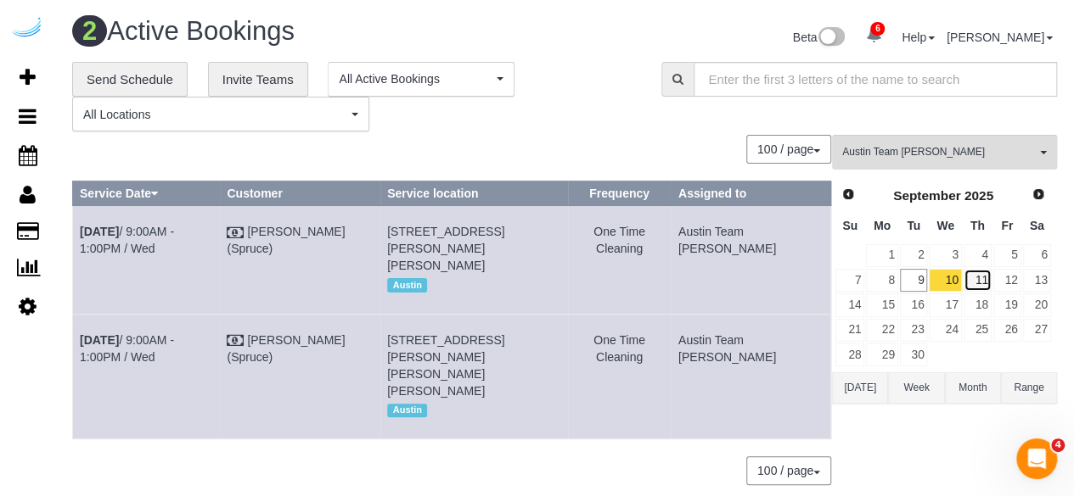
click at [973, 277] on link "11" at bounding box center [977, 280] width 28 height 23
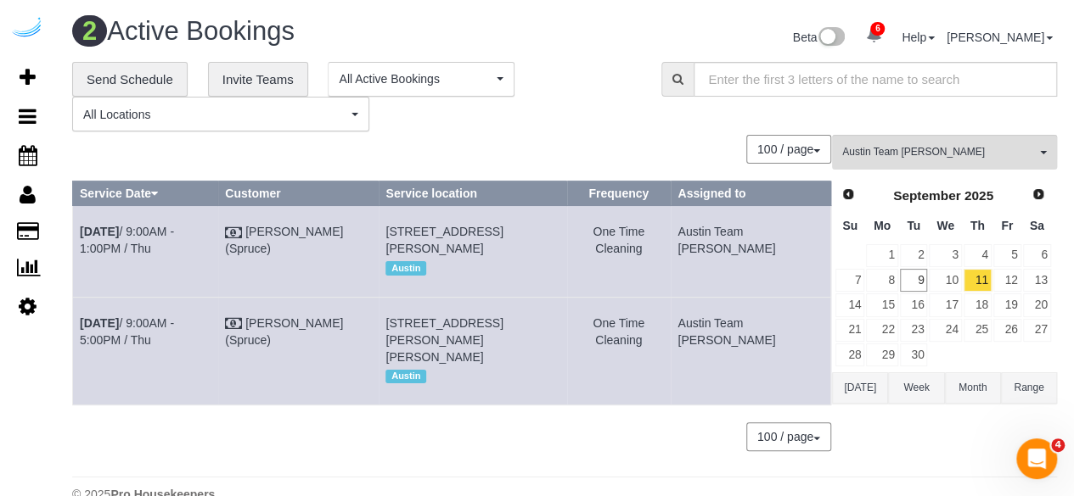
click at [177, 345] on td "Sep 11th / 9:00AM - 5:00PM / Thu" at bounding box center [145, 351] width 145 height 108
click at [174, 347] on link "Sep 11th / 9:00AM - 5:00PM / Thu" at bounding box center [127, 332] width 94 height 31
click at [174, 230] on link "Sep 11th / 9:00AM - 1:00PM / Thu" at bounding box center [127, 240] width 94 height 31
click at [1003, 276] on link "12" at bounding box center [1007, 280] width 28 height 23
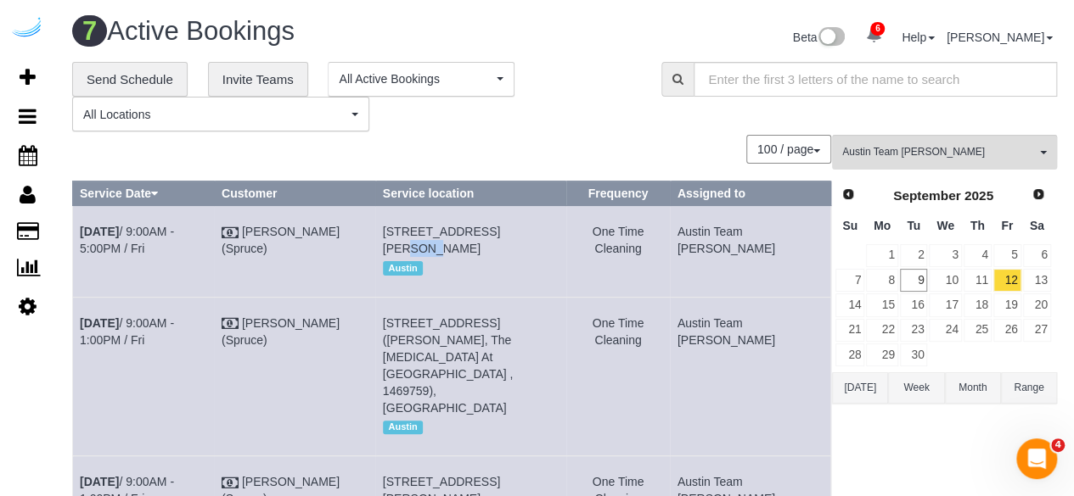
drag, startPoint x: 537, startPoint y: 231, endPoint x: 516, endPoint y: 233, distance: 21.4
click at [500, 233] on span "201 Lavaca St, Unit 221 (Chad Mendelman, Amli Downtown , 1471208 ), Austin, TX …" at bounding box center [441, 240] width 117 height 31
copy span "221"
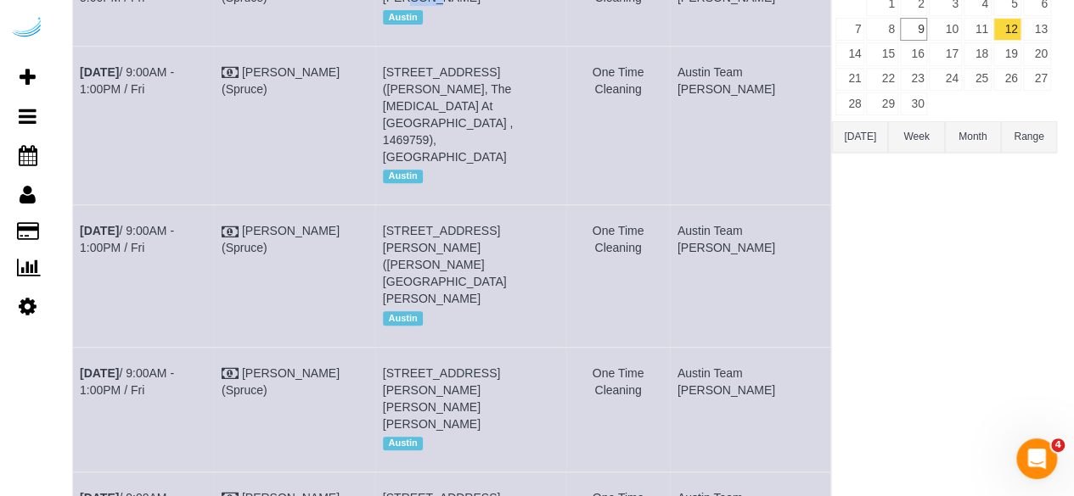
scroll to position [255, 0]
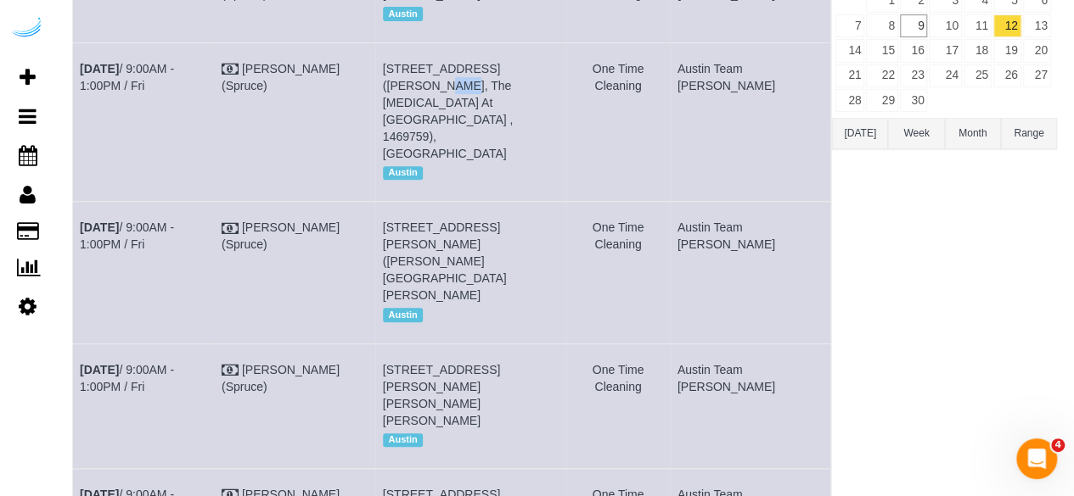
drag, startPoint x: 584, startPoint y: 88, endPoint x: 556, endPoint y: 87, distance: 28.1
click at [556, 87] on td "1007 S Congress Ave, Unit 832 (Jenna Mcquid, The Muse At Soco , 1469759), Austi…" at bounding box center [470, 121] width 190 height 159
click at [143, 82] on link "Sep 12th / 9:00AM - 1:00PM / Fri" at bounding box center [127, 77] width 94 height 31
drag, startPoint x: 110, startPoint y: 108, endPoint x: 76, endPoint y: 86, distance: 40.5
click at [76, 86] on td "Sep 12th / 9:00AM - 1:00PM / Fri" at bounding box center [144, 121] width 142 height 159
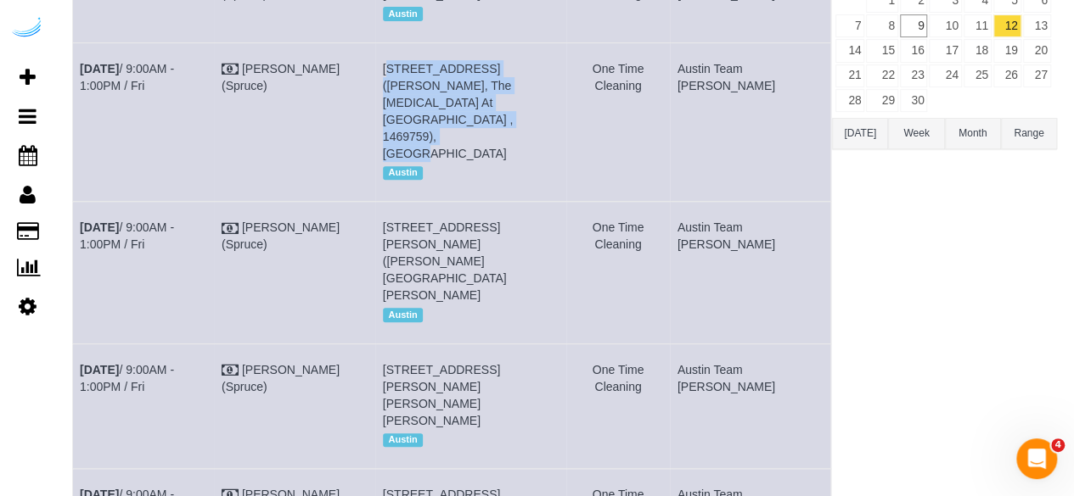
drag, startPoint x: 569, startPoint y: 114, endPoint x: 408, endPoint y: 81, distance: 163.6
click at [408, 81] on td "1007 S Congress Ave, Unit 832 (Jenna Mcquid, The Muse At Soco , 1469759), Austi…" at bounding box center [470, 121] width 190 height 159
drag, startPoint x: 772, startPoint y: 106, endPoint x: 715, endPoint y: 65, distance: 69.9
click at [715, 65] on tr "Sep 12th / 9:00AM - 1:00PM / Fri Brandie Louck (Spruce) 1007 S Congress Ave, Un…" at bounding box center [452, 121] width 758 height 159
click at [670, 65] on td "One Time Cleaning" at bounding box center [618, 121] width 104 height 159
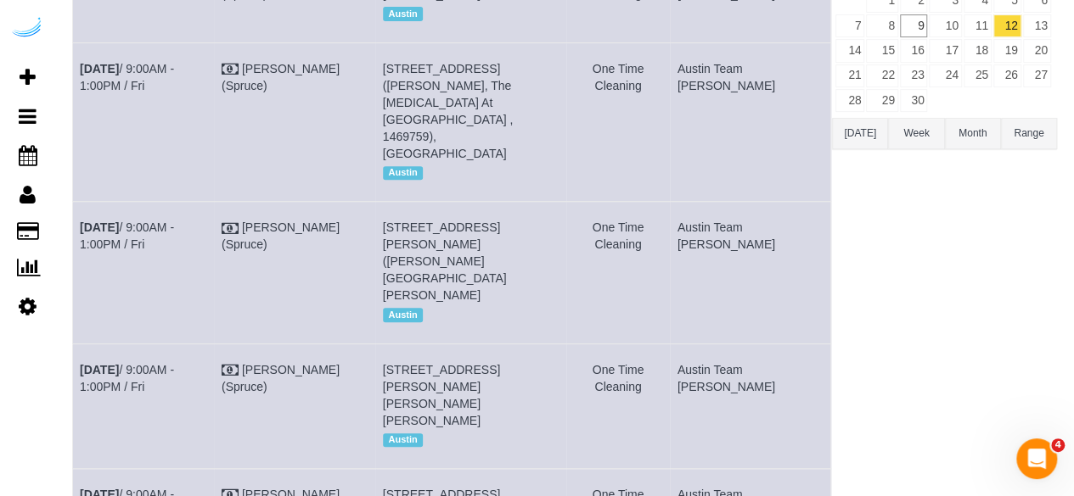
click at [732, 97] on td "Austin Team Isabel" at bounding box center [750, 121] width 160 height 159
click at [781, 109] on td "Austin Team Isabel" at bounding box center [750, 121] width 160 height 159
drag, startPoint x: 778, startPoint y: 109, endPoint x: 721, endPoint y: 82, distance: 62.6
click at [721, 82] on td "Austin Team Isabel" at bounding box center [750, 121] width 160 height 159
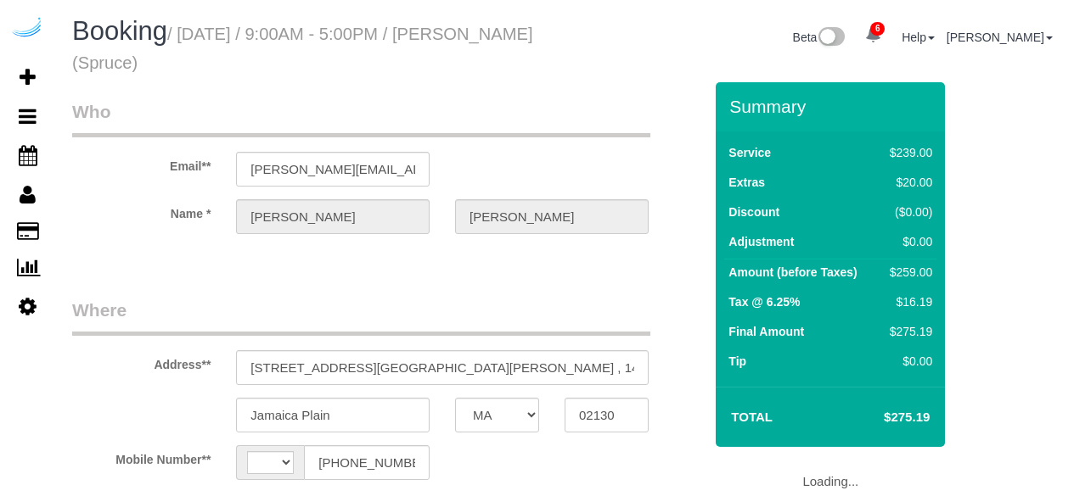
select select "MA"
select select "number:9"
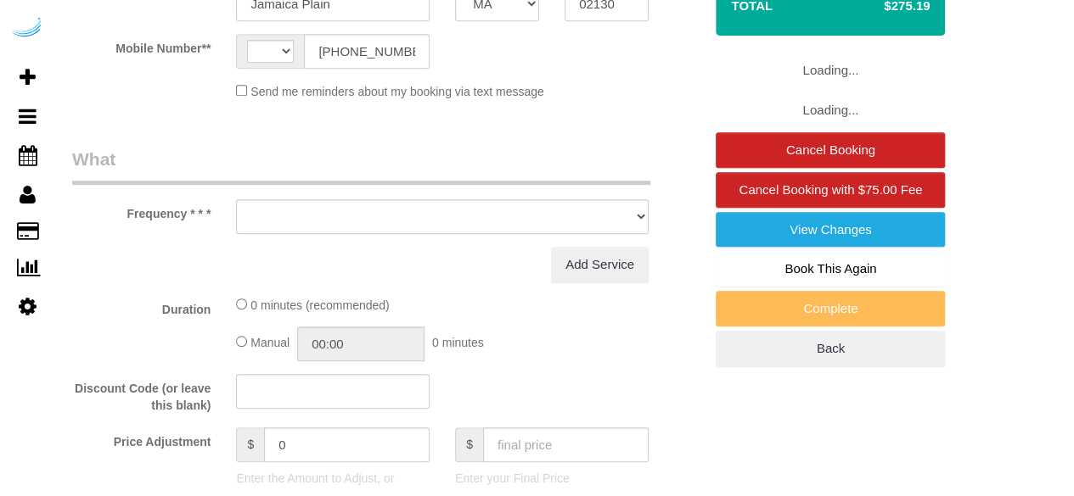
select select "string:[GEOGRAPHIC_DATA]"
select select "object:460"
select select "282"
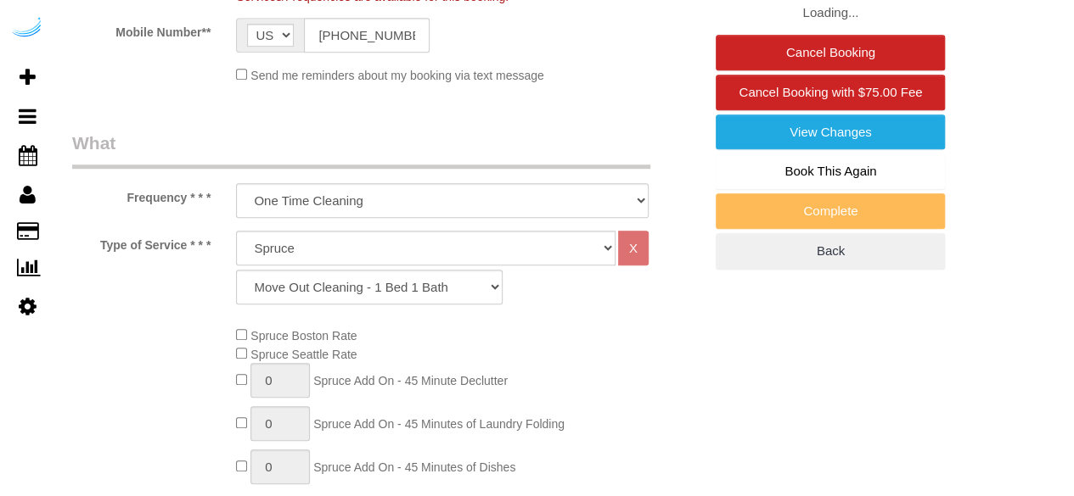
select select "object:833"
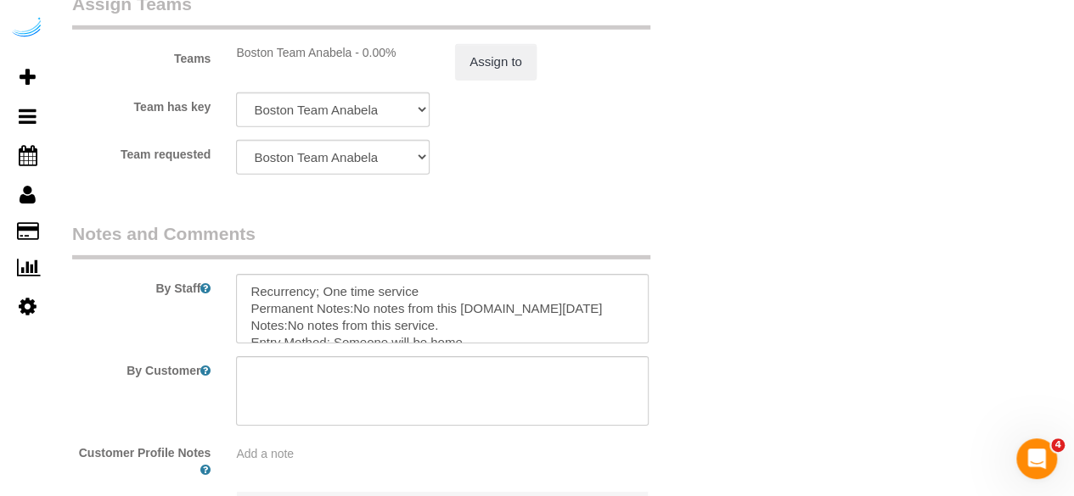
scroll to position [2716, 0]
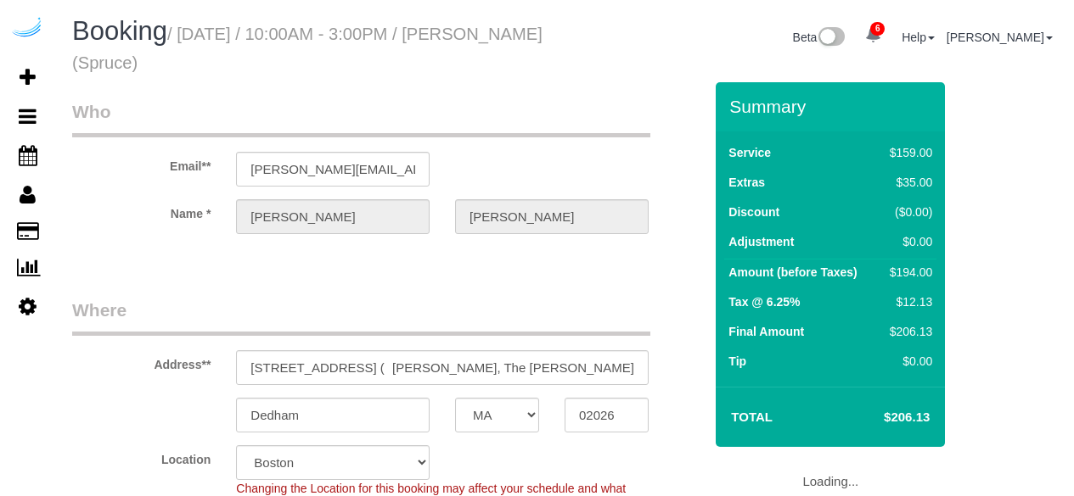
select select "MA"
select select "282"
select select "number:9"
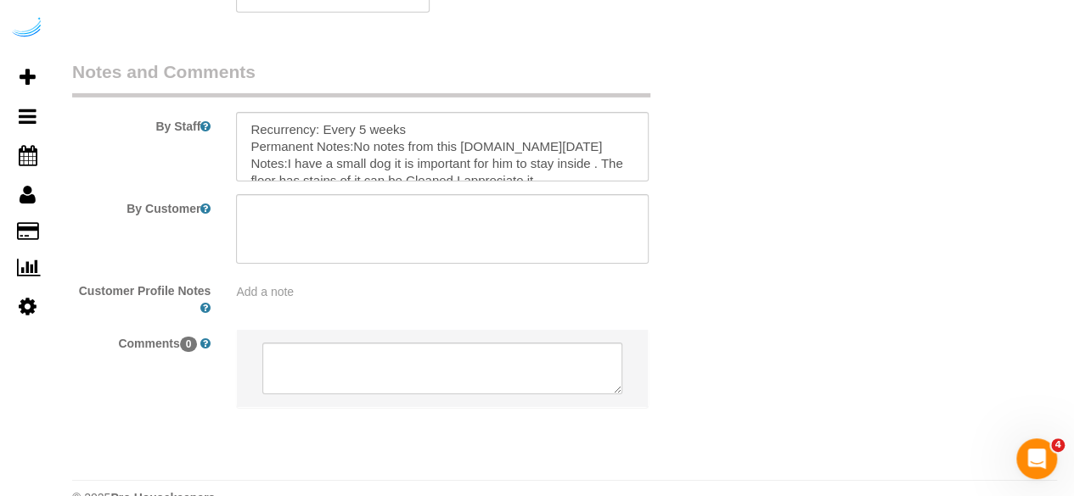
scroll to position [2787, 0]
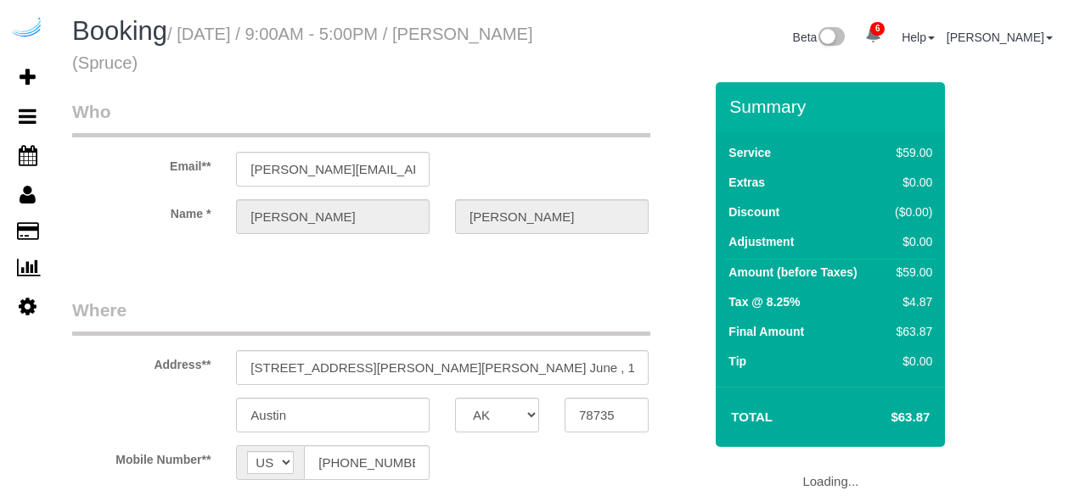
select select "[GEOGRAPHIC_DATA]"
select select "number:9"
select select "282"
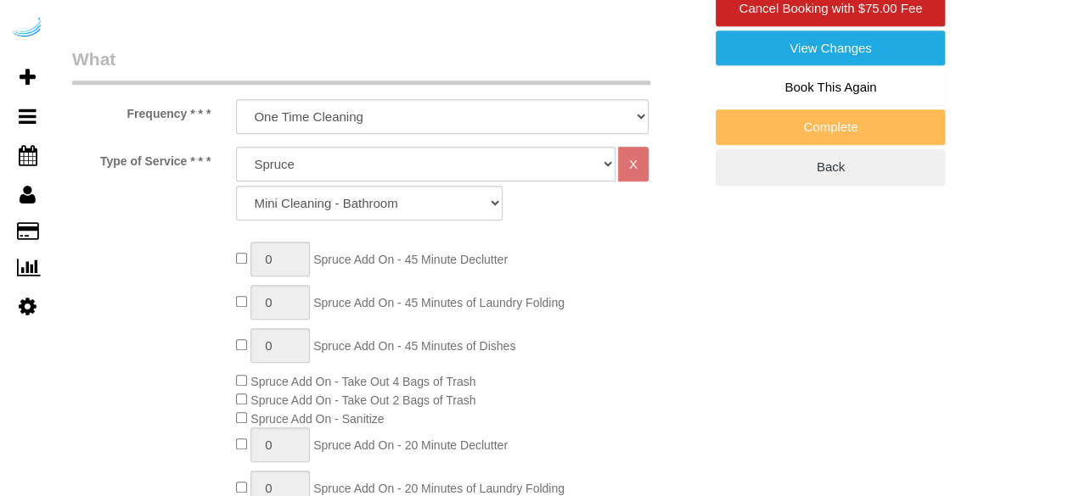
select select "object:847"
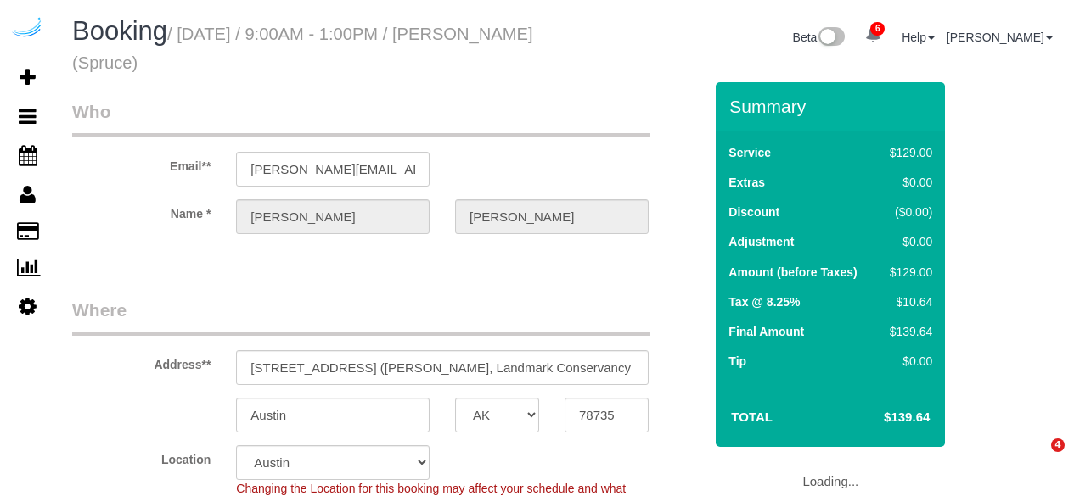
select select "[GEOGRAPHIC_DATA]"
select select "282"
select select "number:9"
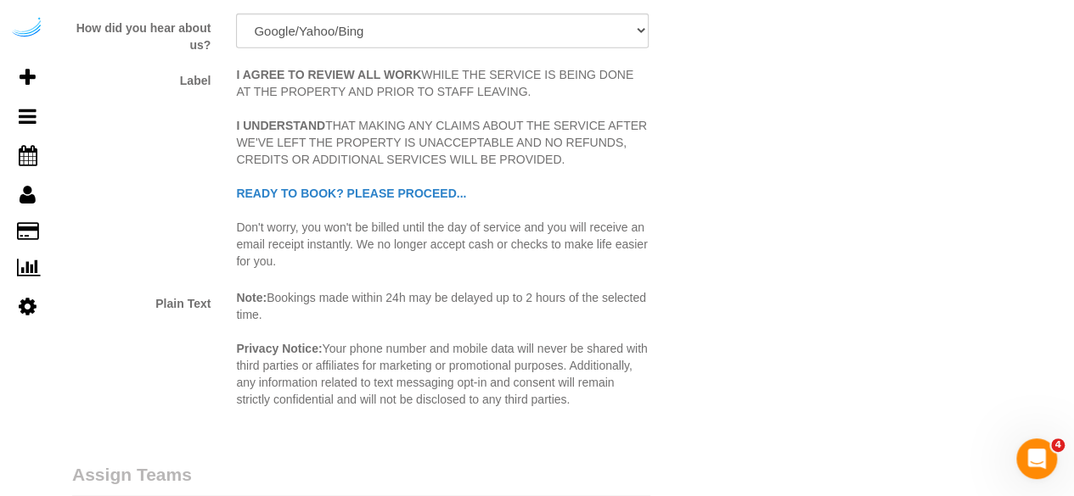
scroll to position [2716, 0]
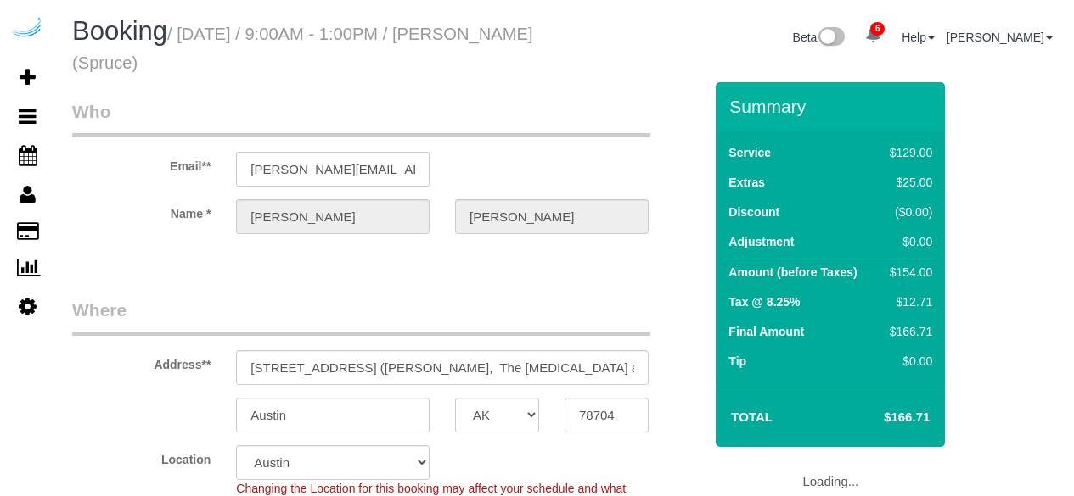
select select "[GEOGRAPHIC_DATA]"
select select "282"
select select "number:9"
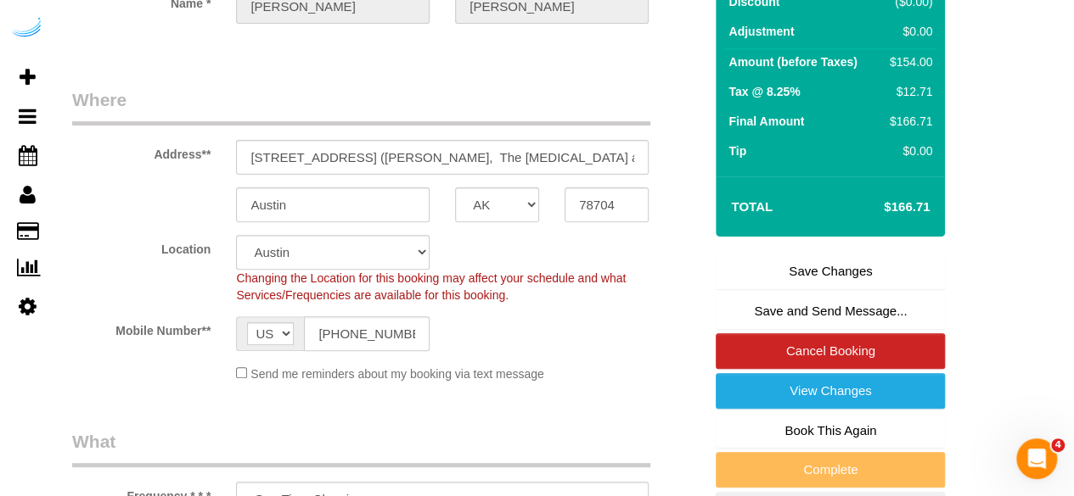
scroll to position [424, 0]
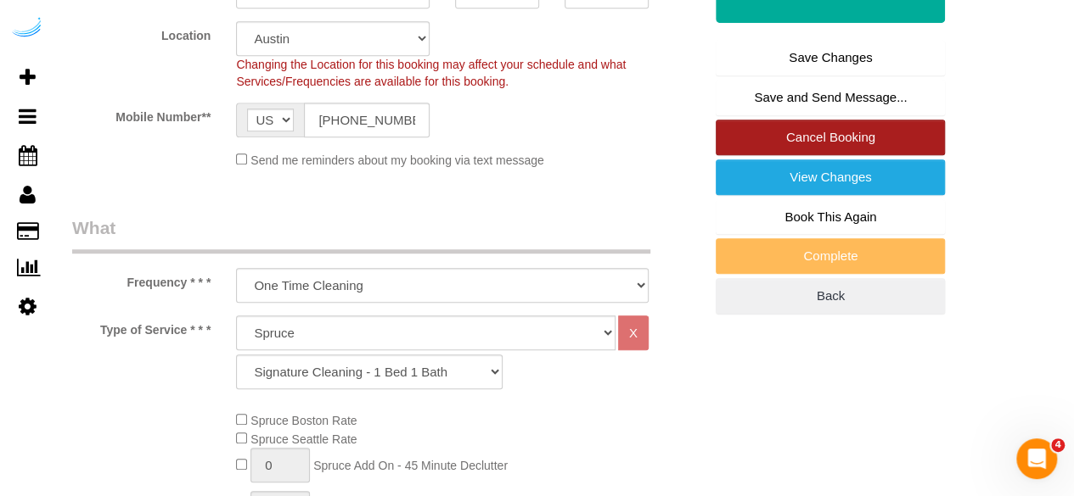
click at [838, 132] on link "Cancel Booking" at bounding box center [829, 138] width 229 height 36
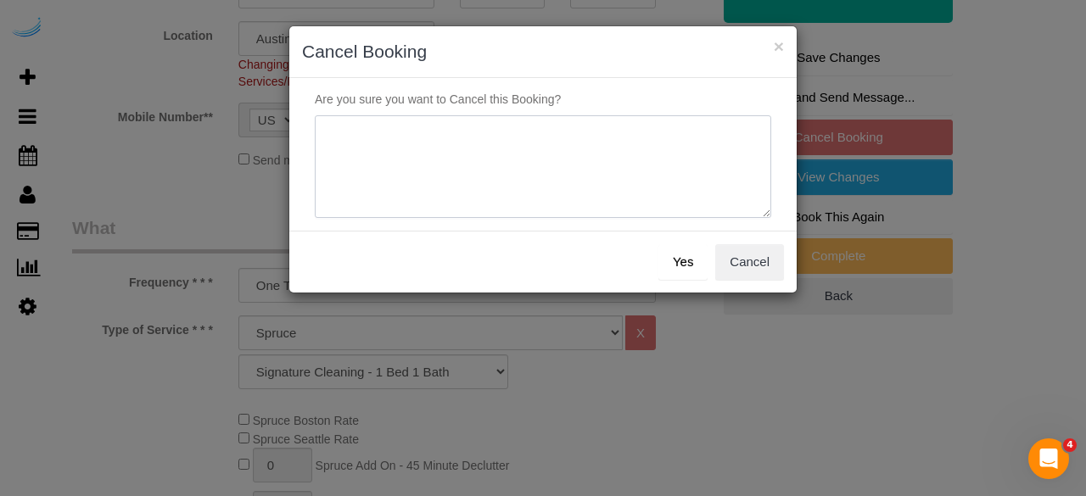
drag, startPoint x: 669, startPoint y: 140, endPoint x: 655, endPoint y: 143, distance: 14.0
click at [664, 140] on textarea at bounding box center [543, 167] width 457 height 104
type textarea "Not on spruce."
click at [680, 262] on button "Yes" at bounding box center [683, 262] width 49 height 36
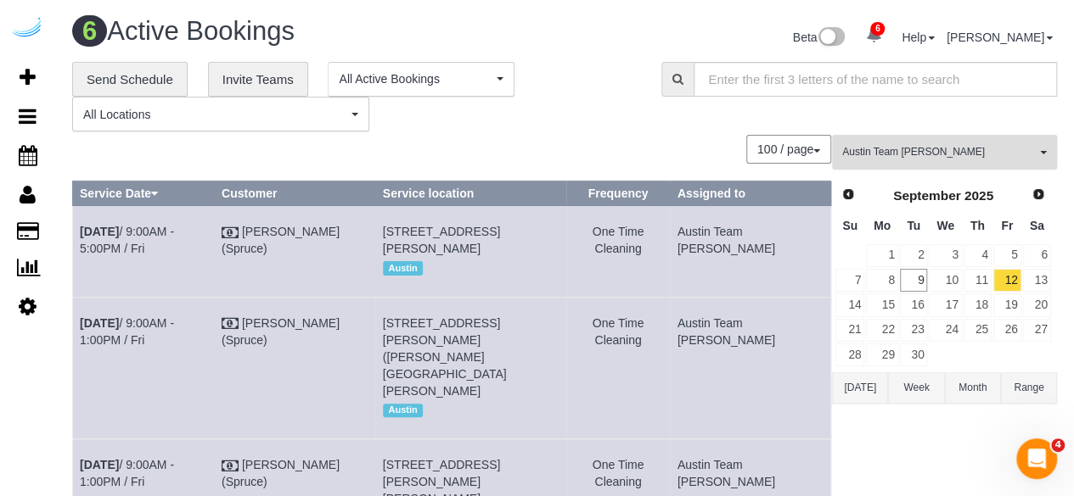
click at [950, 138] on button "Austin Team Isabel All Teams" at bounding box center [944, 152] width 225 height 35
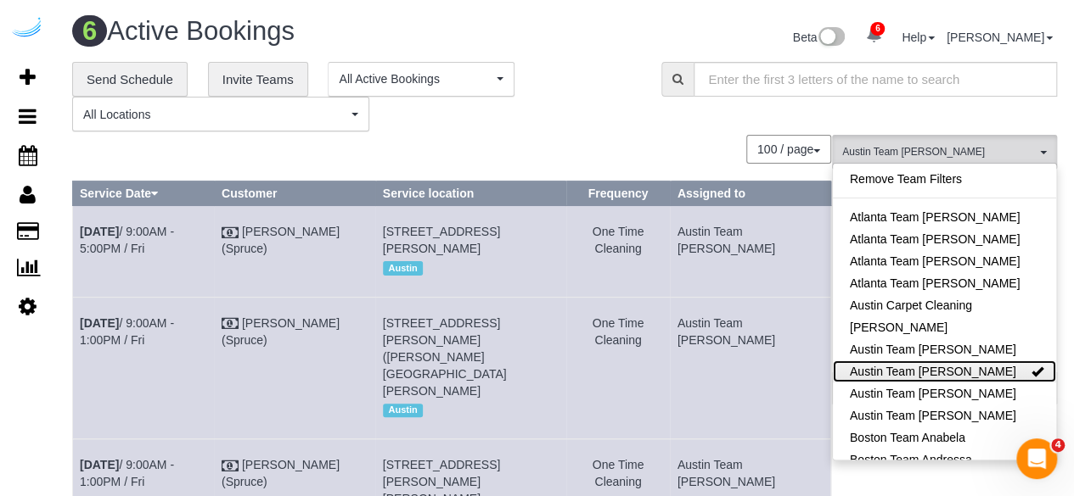
click at [941, 369] on link "Austin Team Isabel" at bounding box center [944, 372] width 223 height 22
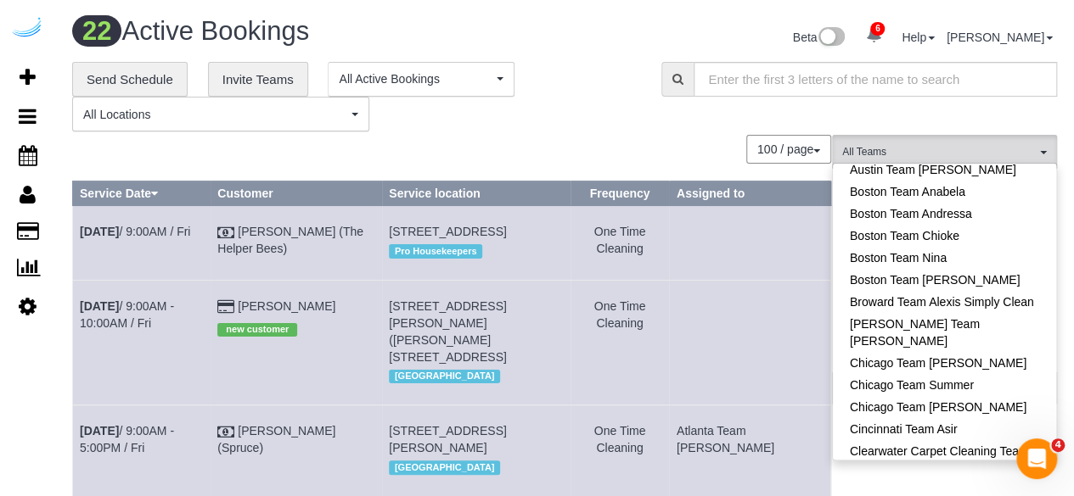
scroll to position [255, 0]
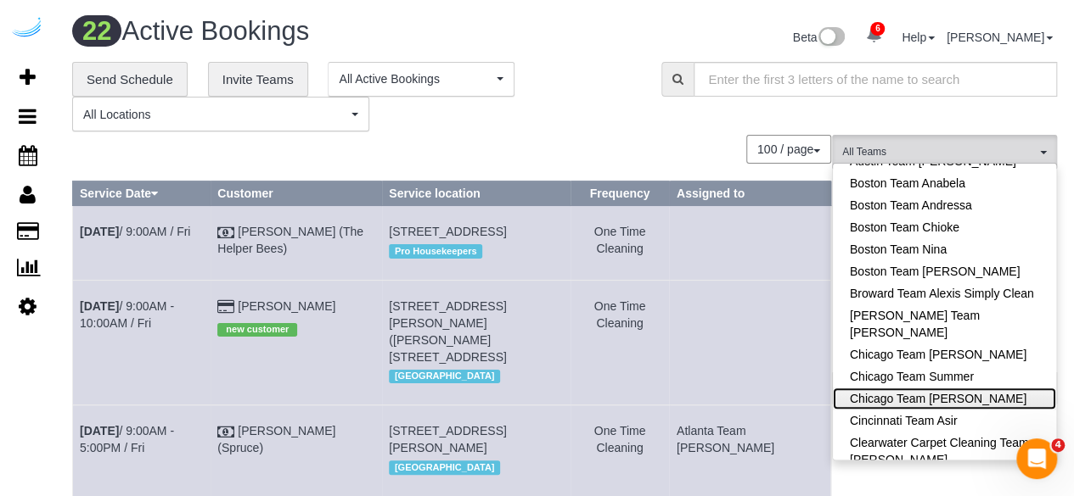
click at [935, 395] on link "Chicago Team [PERSON_NAME]" at bounding box center [944, 399] width 223 height 22
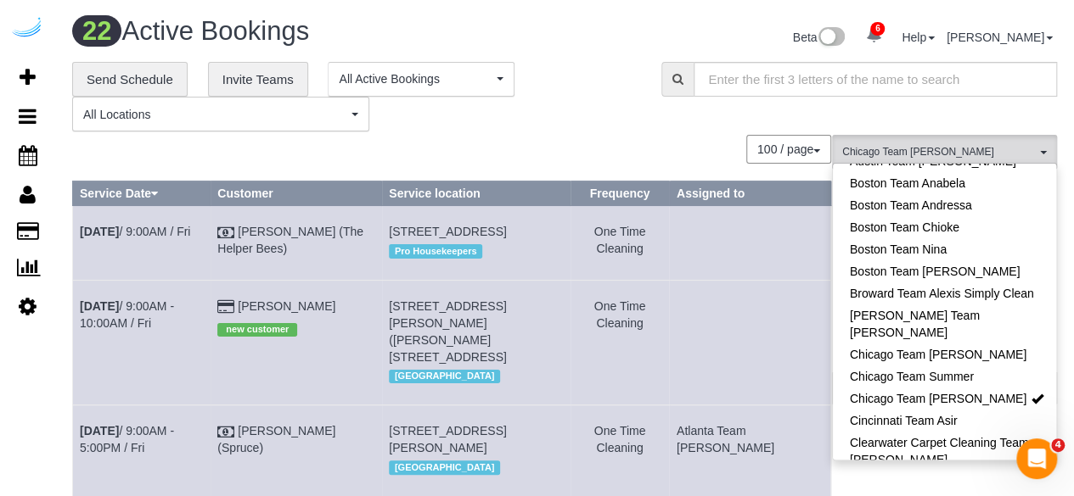
click at [606, 111] on div "**********" at bounding box center [353, 97] width 563 height 70
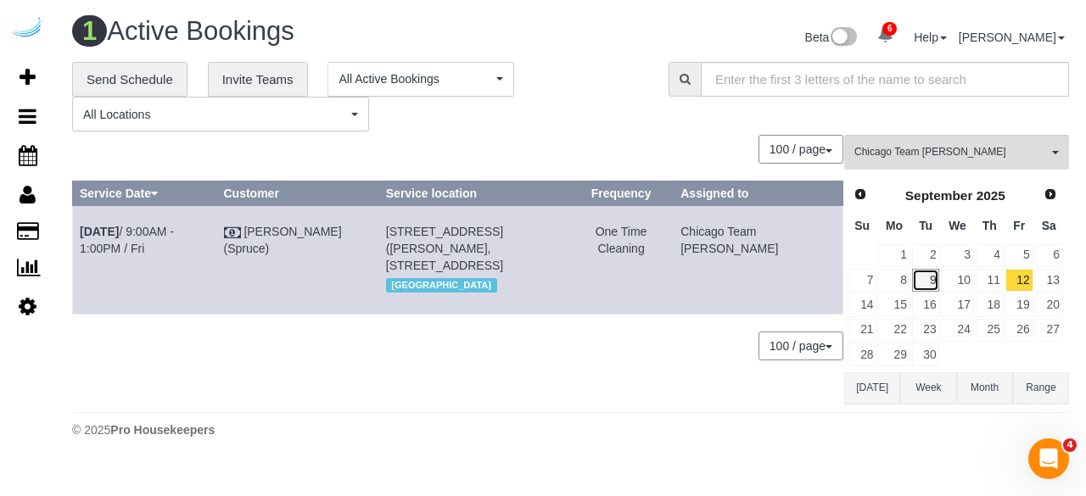
click at [924, 279] on link "9" at bounding box center [926, 280] width 28 height 23
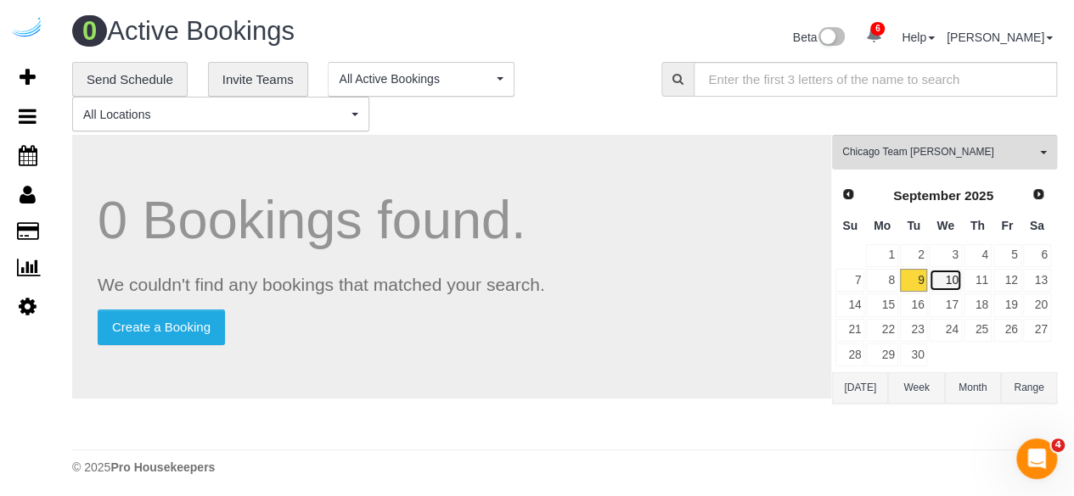
click at [953, 275] on link "10" at bounding box center [944, 280] width 32 height 23
click at [981, 281] on link "11" at bounding box center [977, 280] width 28 height 23
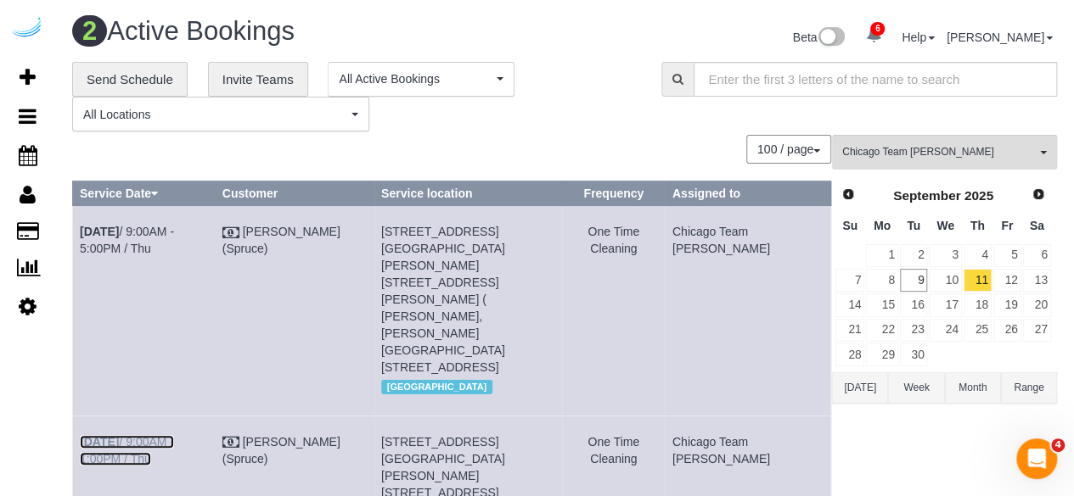
click at [173, 435] on link "Sep 11th / 9:00AM - 1:00PM / Thu" at bounding box center [127, 450] width 94 height 31
click at [174, 230] on link "Sep 11th / 9:00AM - 5:00PM / Thu" at bounding box center [127, 240] width 94 height 31
click at [1011, 280] on link "12" at bounding box center [1007, 280] width 28 height 23
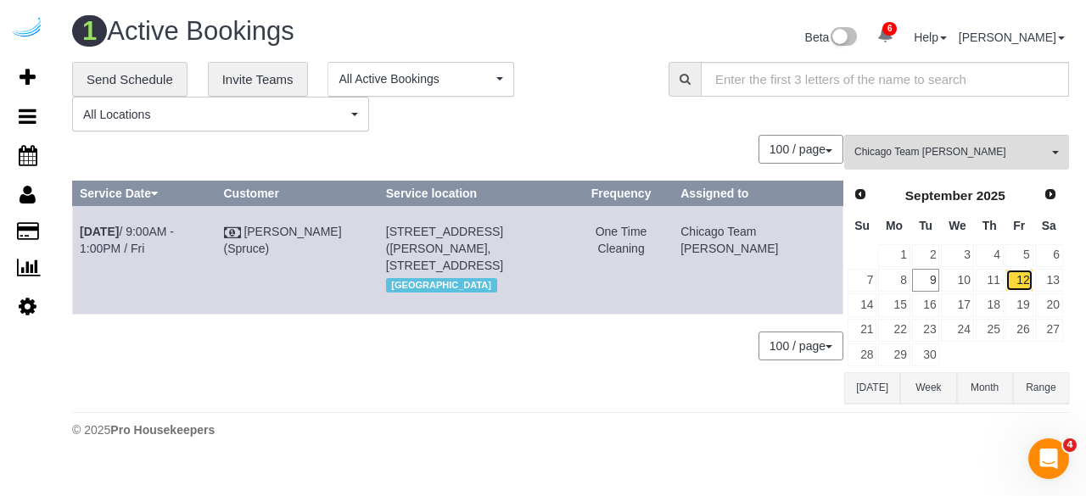
click at [1018, 275] on link "12" at bounding box center [1020, 280] width 28 height 23
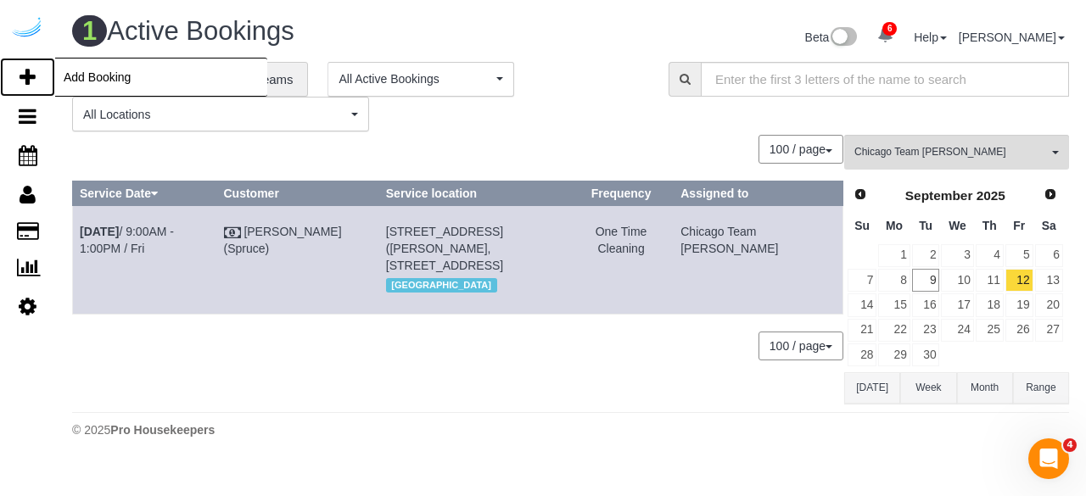
click at [30, 83] on icon at bounding box center [28, 77] width 16 height 20
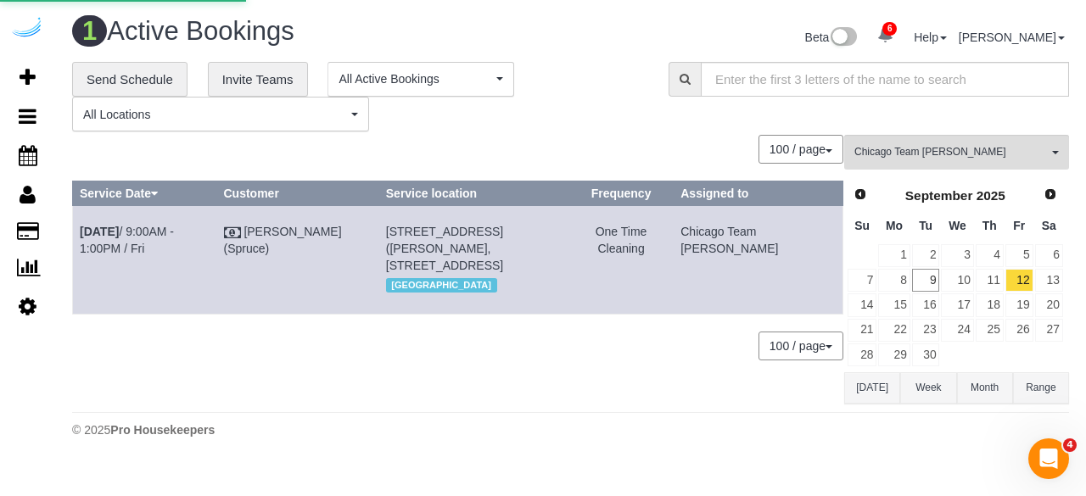
select select "number:9"
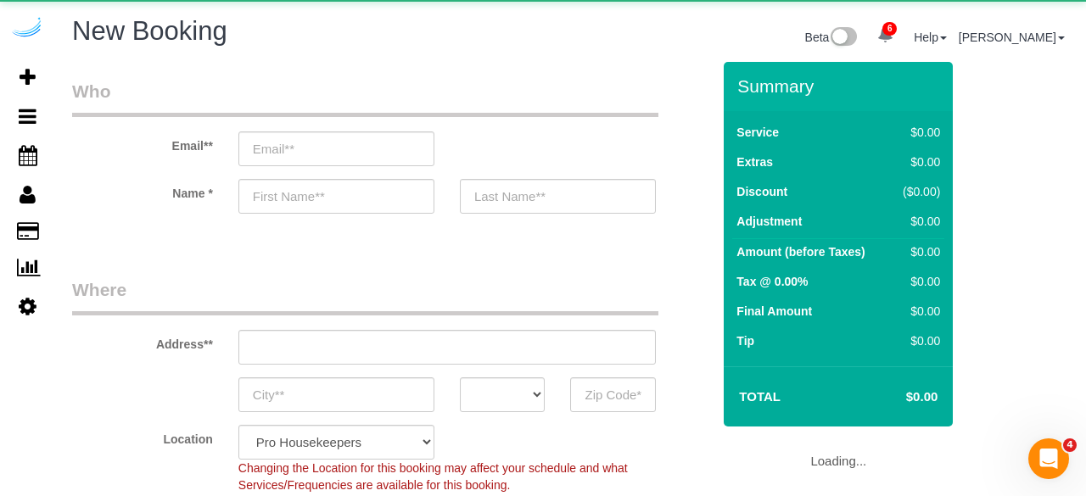
select select "object:2468"
select select "4"
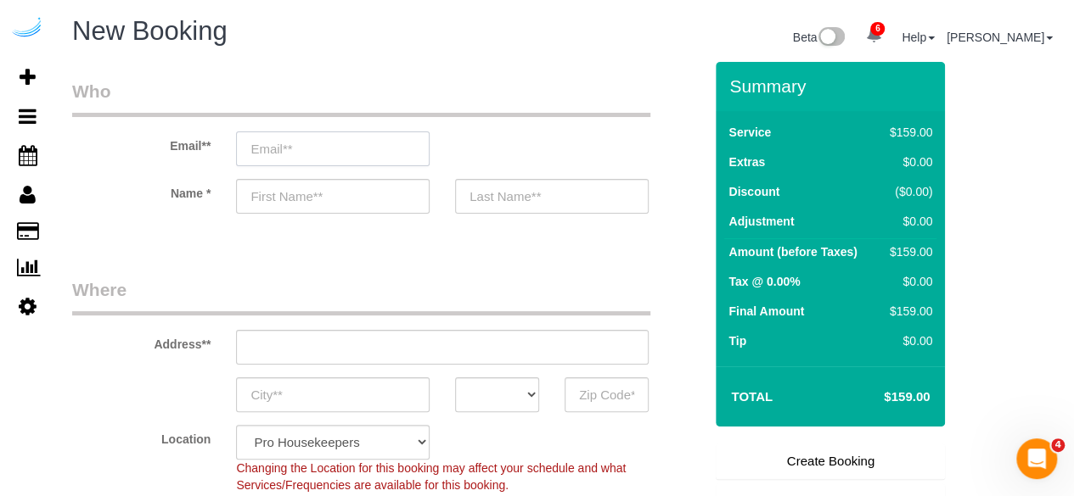
click at [406, 157] on input "email" at bounding box center [332, 149] width 193 height 35
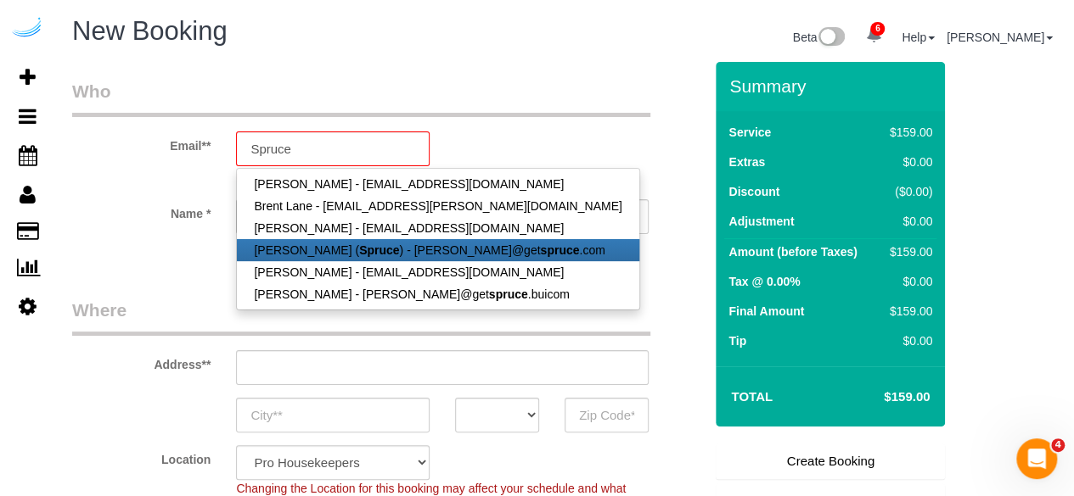
click at [384, 252] on link "Brandie Louck ( Spruce ) - brandie@get spruce .com" at bounding box center [437, 250] width 401 height 22
type input "[PERSON_NAME][EMAIL_ADDRESS][DOMAIN_NAME]"
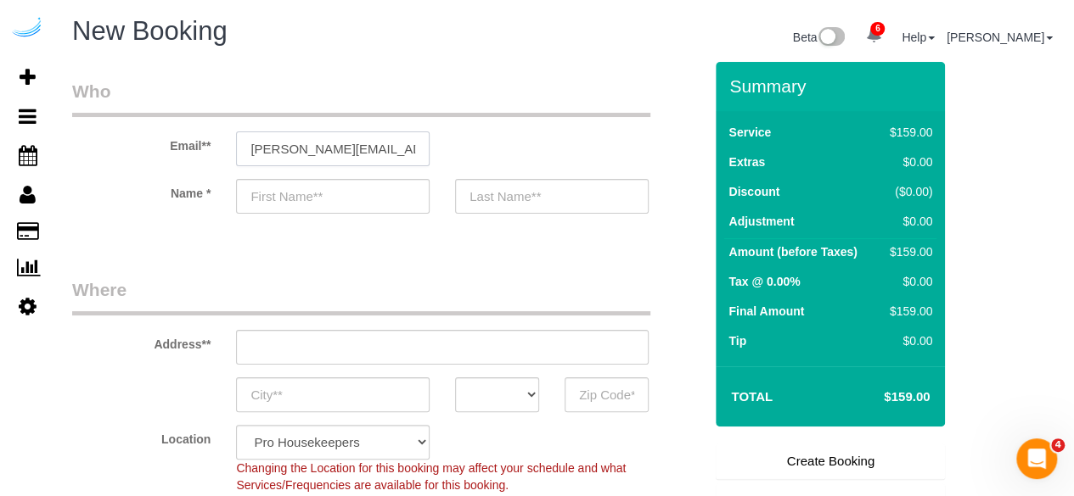
type input "[PERSON_NAME]"
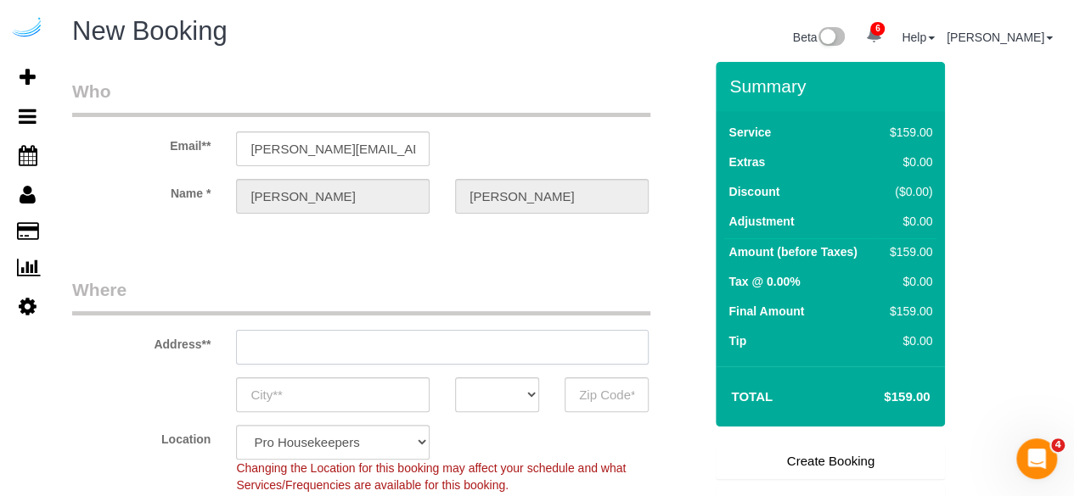
click at [429, 342] on input "text" at bounding box center [442, 347] width 412 height 35
type input "3816 S Lamar Blvd"
type input "Austin"
select select "[GEOGRAPHIC_DATA]"
type input "78704"
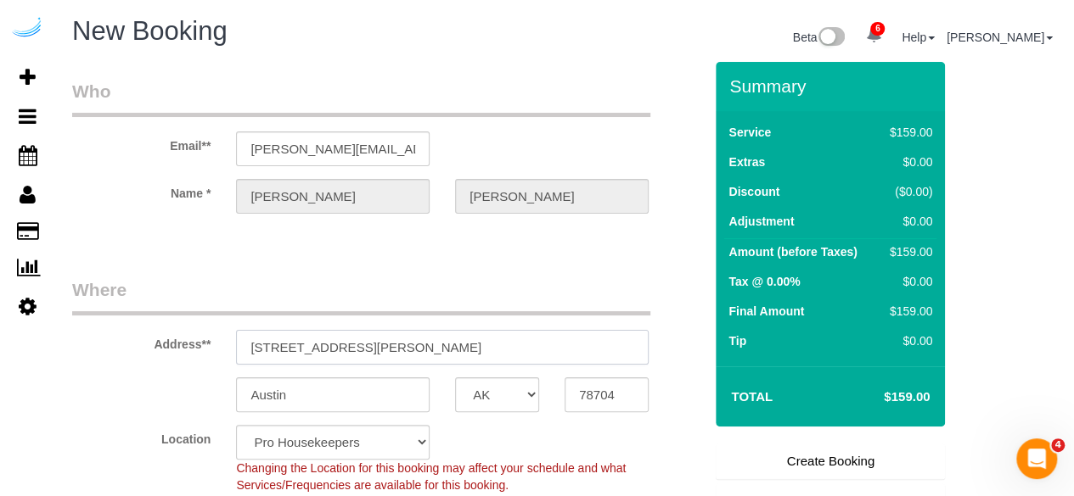
paste input "808 W Van Buren St, Chicago, IL 60607"
type input "808 W Van Buren St, Chicago, IL 60607"
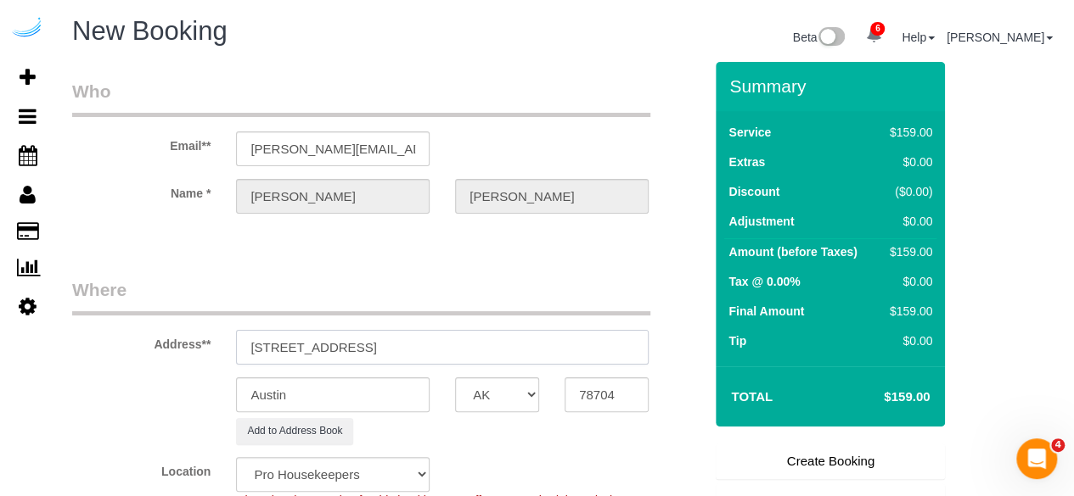
select select "9"
select select "object:2512"
drag, startPoint x: 443, startPoint y: 341, endPoint x: 537, endPoint y: 340, distance: 94.2
click at [537, 340] on input "808 W Van Buren St, Chicago, IL 60607" at bounding box center [442, 347] width 412 height 35
drag, startPoint x: 431, startPoint y: 344, endPoint x: 521, endPoint y: 339, distance: 90.1
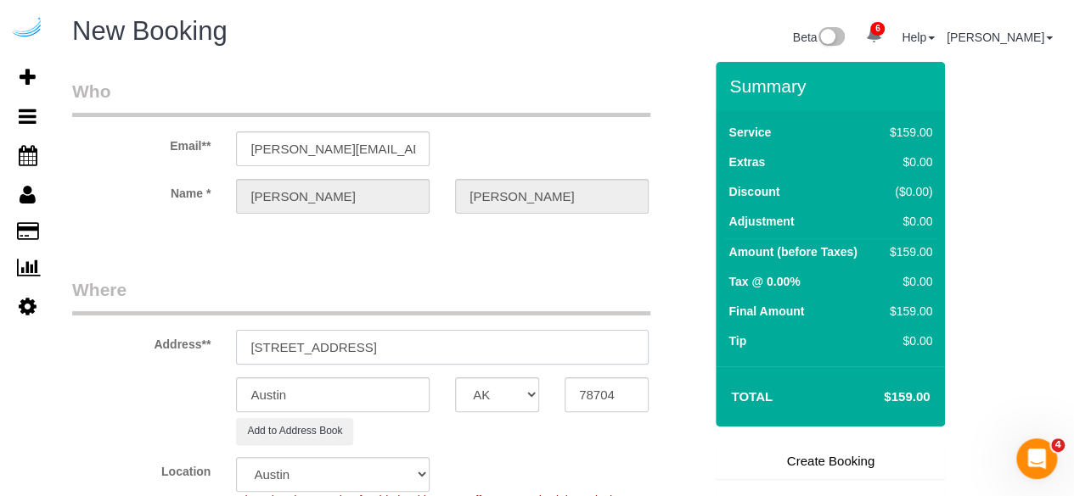
click at [521, 339] on input "808 W Van Buren St, Chicago, IL 60607" at bounding box center [442, 347] width 412 height 35
drag, startPoint x: 440, startPoint y: 345, endPoint x: 524, endPoint y: 344, distance: 84.0
click at [524, 344] on input "808 W Van Buren St, Chicago, IL 60607" at bounding box center [442, 347] width 412 height 35
type input "808 W Van Buren St, Chicago, IL 60607"
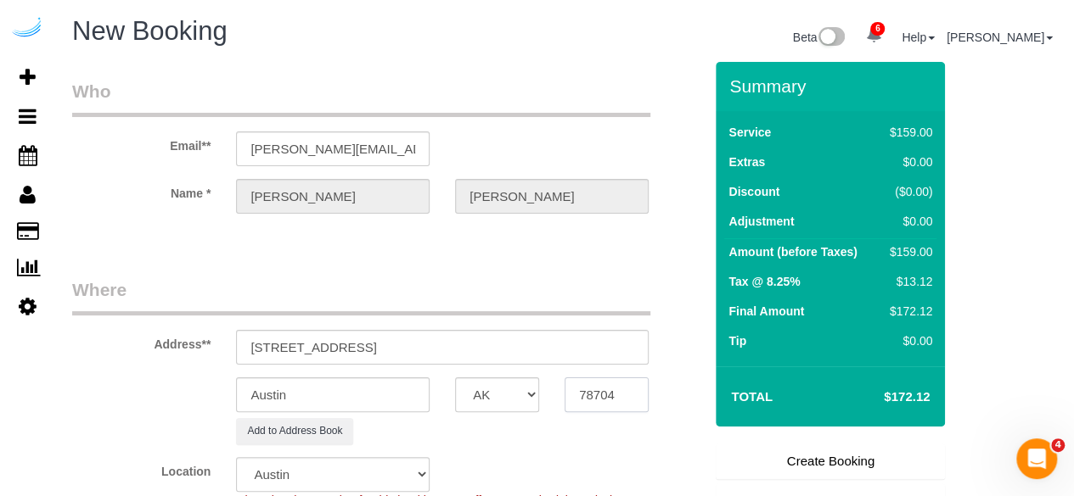
click at [583, 378] on input "78704" at bounding box center [606, 395] width 84 height 35
paste input "60607"
type input "60607"
click at [509, 390] on select "AK AL AR AZ CA CO CT DC DE FL GA HI IA ID IL IN KS KY LA MA MD ME MI MN MO MS M…" at bounding box center [497, 395] width 84 height 35
select select "IL"
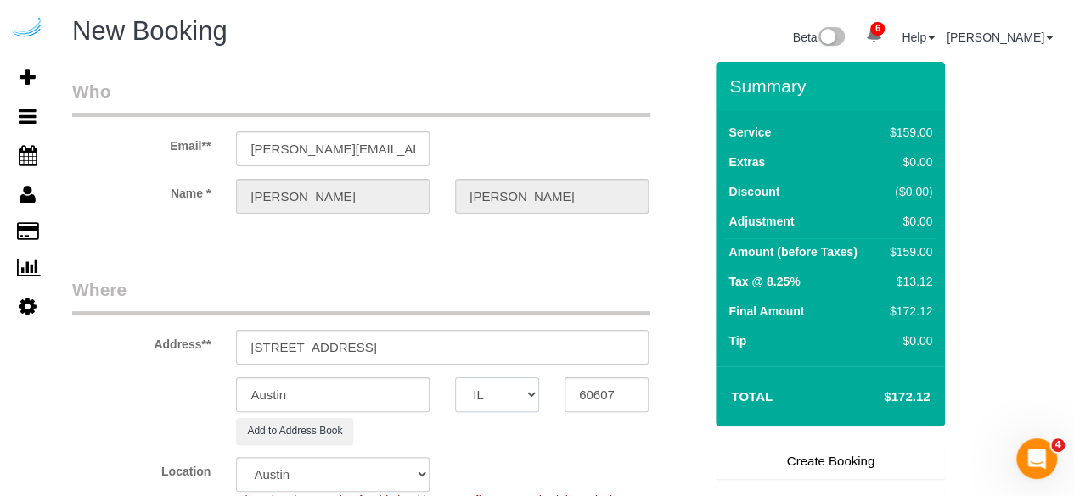
click at [455, 378] on select "AK AL AR AZ CA CO CT DC DE FL GA HI IA ID IL IN KS KY LA MA MD ME MI MN MO MS M…" at bounding box center [497, 395] width 84 height 35
select select "11"
select select "object:2554"
click at [365, 391] on input "Austin" at bounding box center [332, 395] width 193 height 35
type input "[GEOGRAPHIC_DATA]"
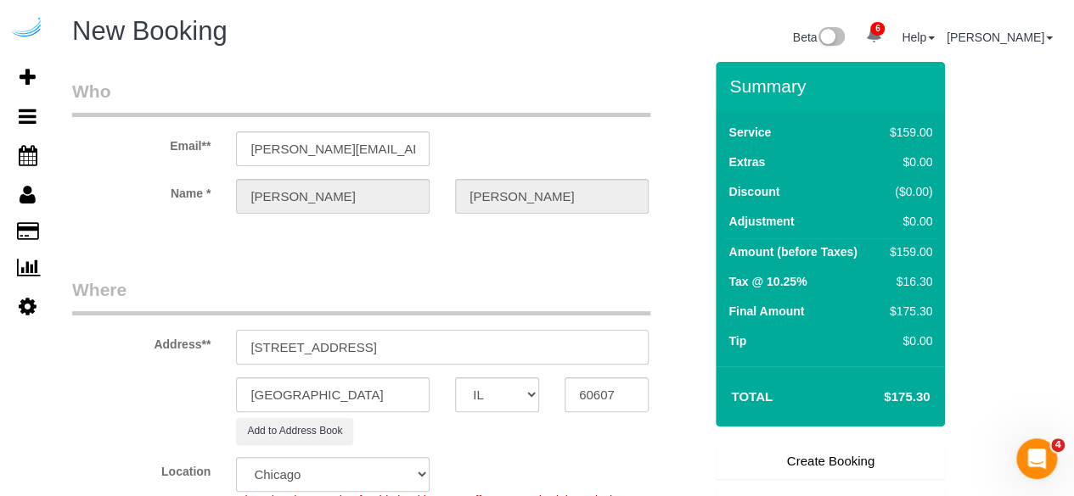
drag, startPoint x: 365, startPoint y: 345, endPoint x: 558, endPoint y: 330, distance: 193.2
click at [558, 330] on input "808 W Van Buren St, Chicago, IL 60607" at bounding box center [442, 347] width 412 height 35
paste input "Gabrielle Nicholson"
paste input "The Van Buren"
paste input "1307576"
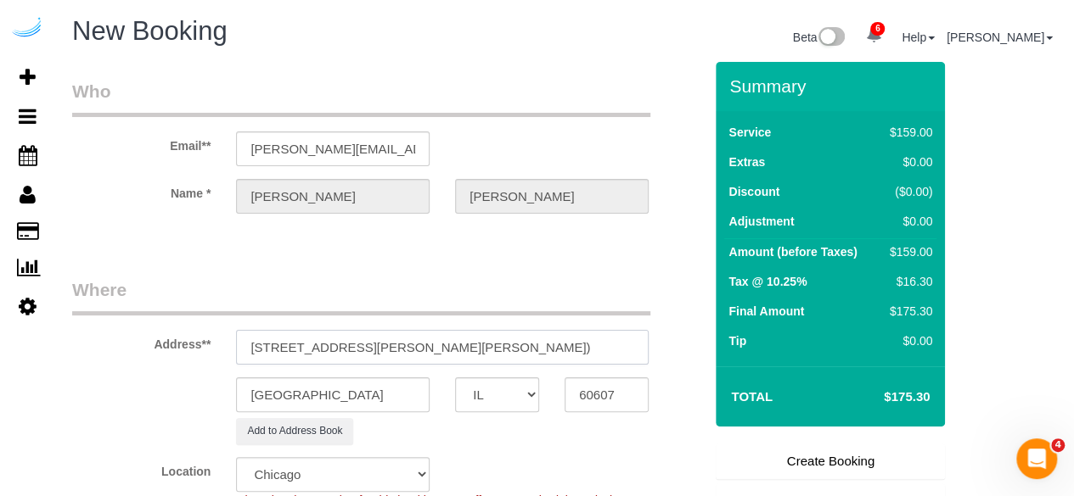
scroll to position [0, 165]
type input "808 W Van Buren St, Building 808, Unit 902 ( Gabrielle Nicholson, The Van Buren…"
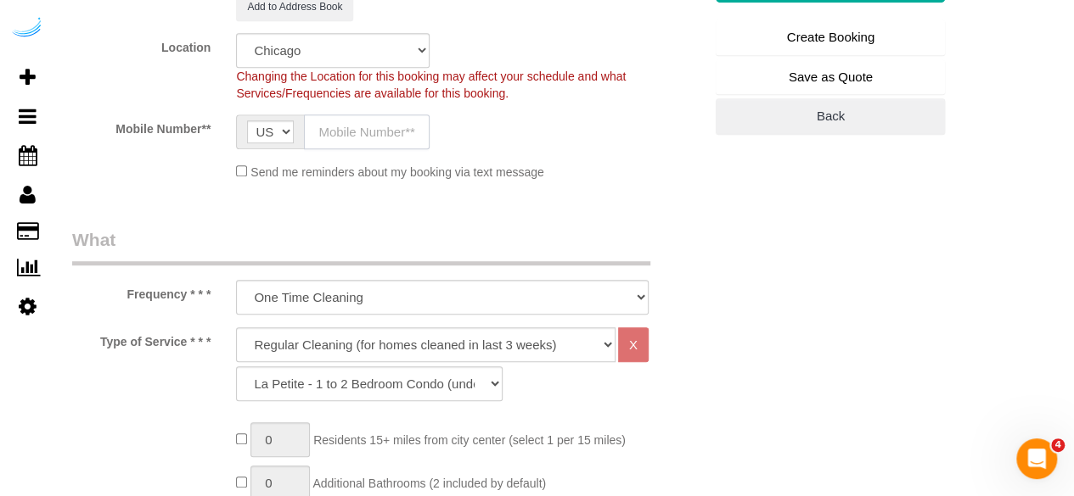
click at [338, 123] on input "text" at bounding box center [367, 132] width 126 height 35
type input "[PHONE_NUMBER]"
type input "Brandie Louck"
type input "[PHONE_NUMBER]"
drag, startPoint x: 440, startPoint y: 343, endPoint x: 431, endPoint y: 327, distance: 18.2
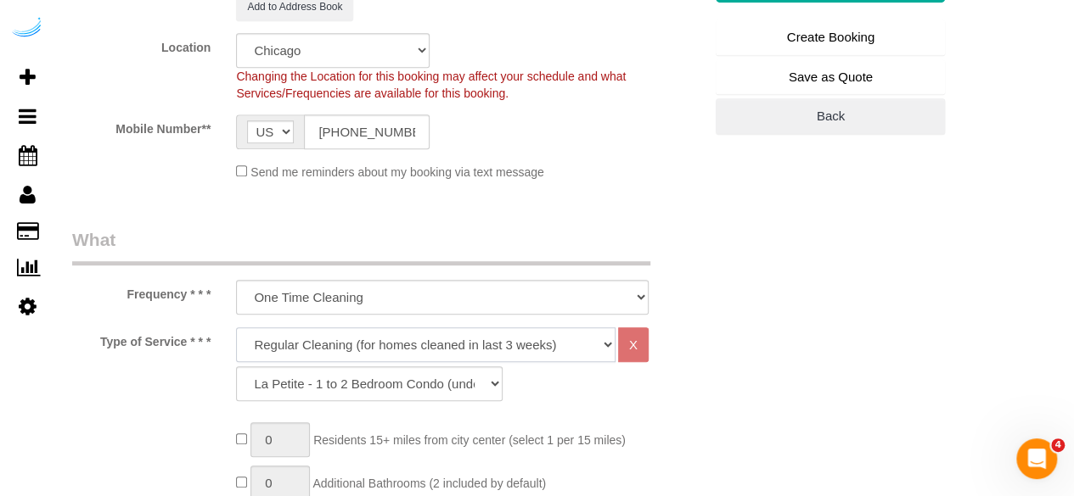
click at [440, 343] on select "Deep Cleaning (for homes that have not been cleaned in 3+ weeks) Spruce Regular…" at bounding box center [425, 345] width 379 height 35
select select "282"
click at [236, 328] on select "Deep Cleaning (for homes that have not been cleaned in 3+ weeks) Spruce Regular…" at bounding box center [425, 345] width 379 height 35
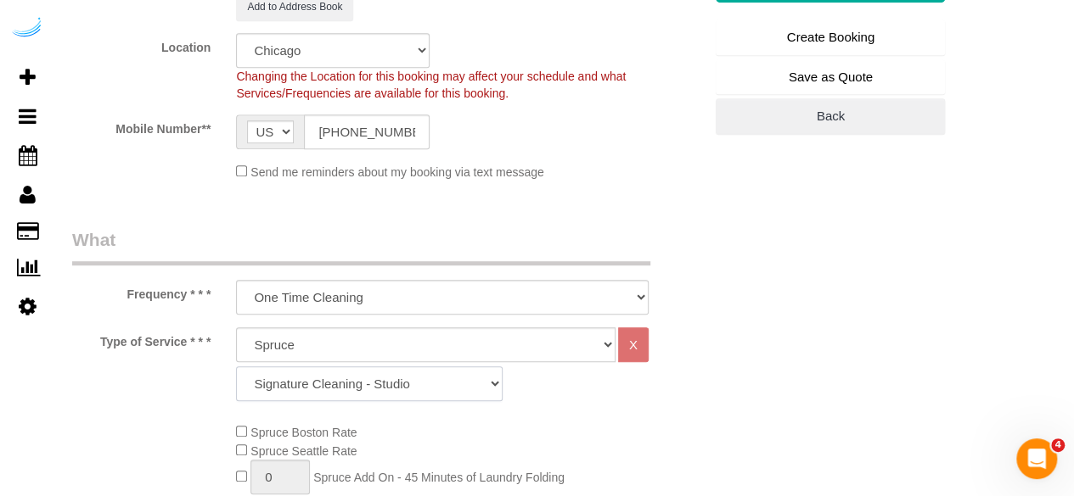
drag, startPoint x: 431, startPoint y: 394, endPoint x: 425, endPoint y: 366, distance: 28.6
click at [431, 394] on select "Signature Cleaning - Studio Signature Cleaning - 1 Bed 1 Bath Signature Cleanin…" at bounding box center [369, 384] width 266 height 35
select select "304"
click at [236, 367] on select "Signature Cleaning - Studio Signature Cleaning - 1 Bed 1 Bath Signature Cleanin…" at bounding box center [369, 384] width 266 height 35
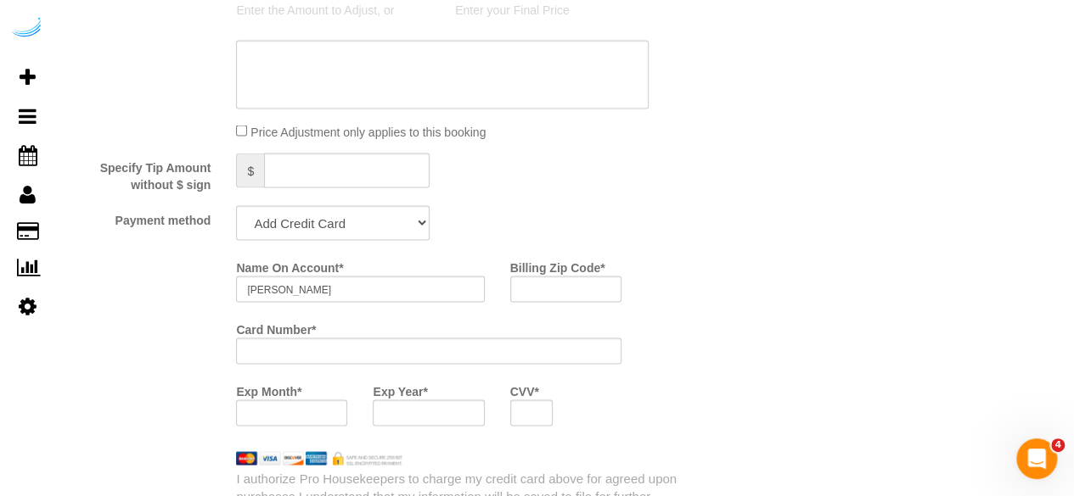
scroll to position [1612, 0]
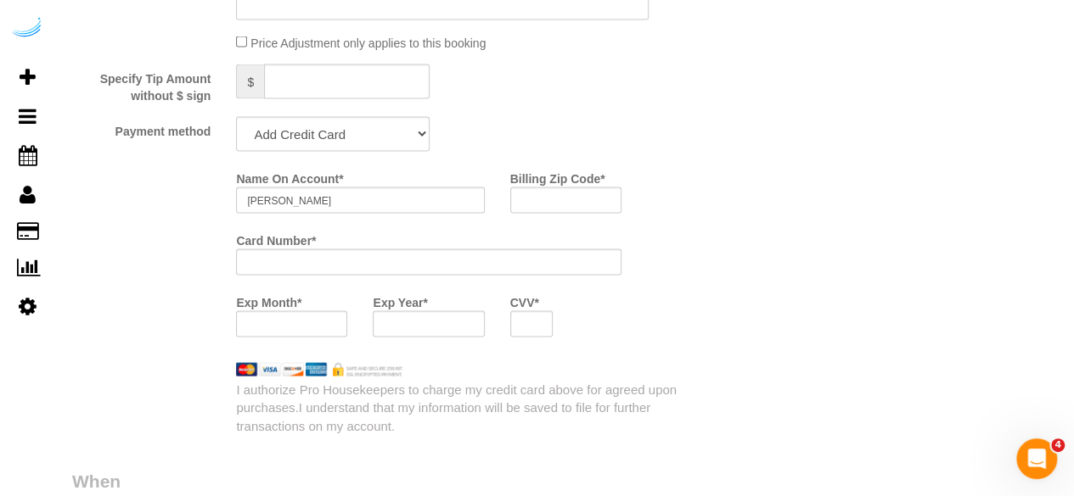
drag, startPoint x: 349, startPoint y: 140, endPoint x: 349, endPoint y: 149, distance: 9.3
click at [349, 140] on select "Add Credit Card Cash Check Paypal" at bounding box center [332, 134] width 193 height 35
select select "string:check"
click at [236, 119] on select "Add Credit Card Cash Check Paypal" at bounding box center [332, 134] width 193 height 35
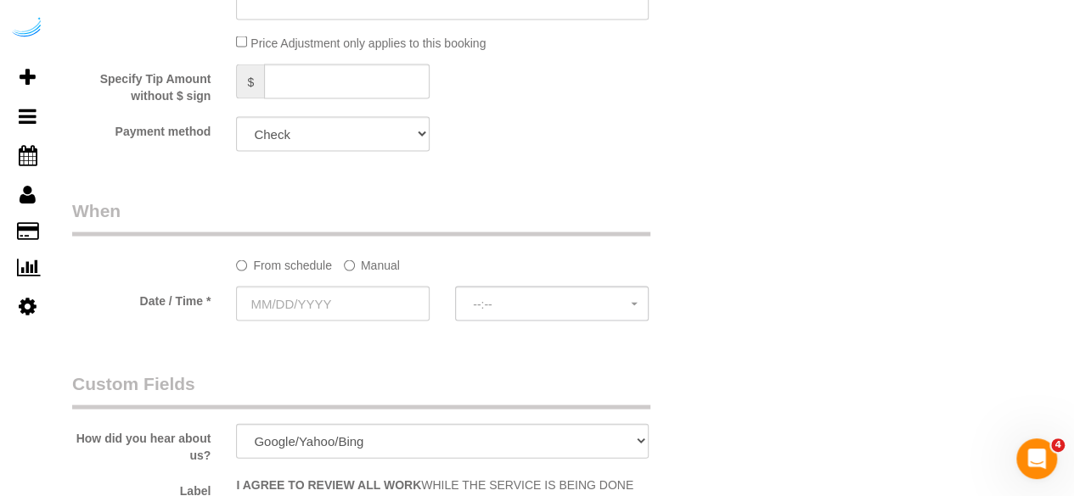
click at [362, 261] on label "Manual" at bounding box center [372, 262] width 56 height 23
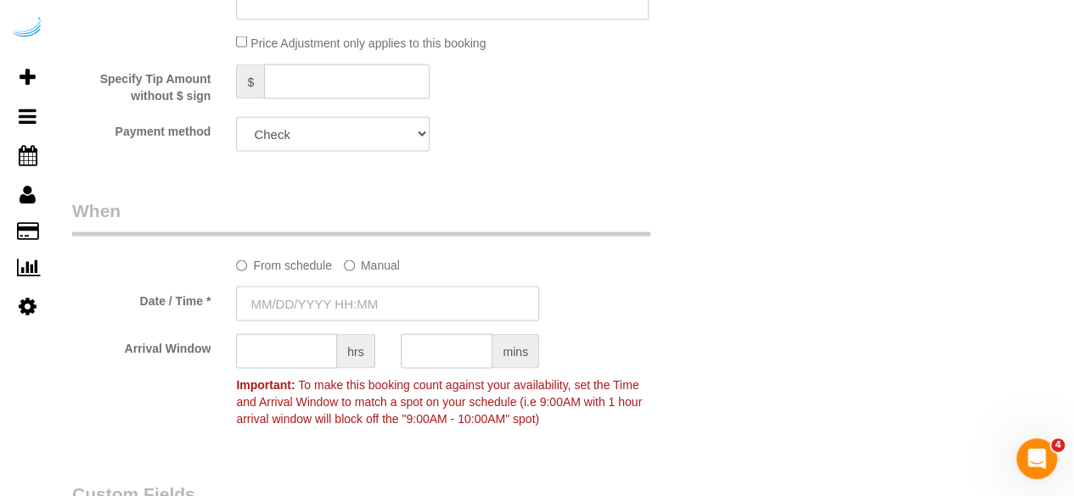
click at [355, 300] on input "text" at bounding box center [387, 304] width 303 height 35
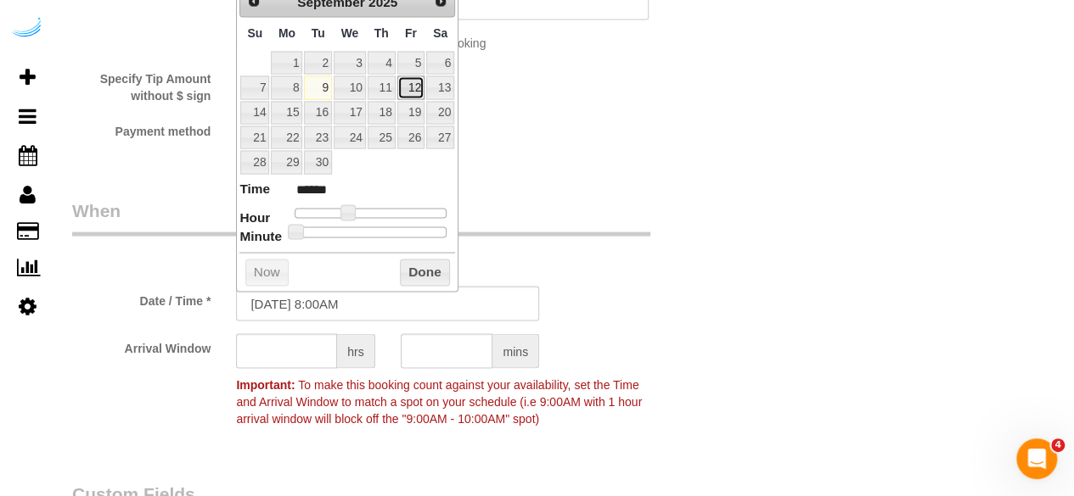
click at [407, 81] on link "12" at bounding box center [410, 87] width 27 height 23
type input "09/12/2025 9:00AM"
type input "******"
type input "09/12/2025 10:00AM"
type input "*******"
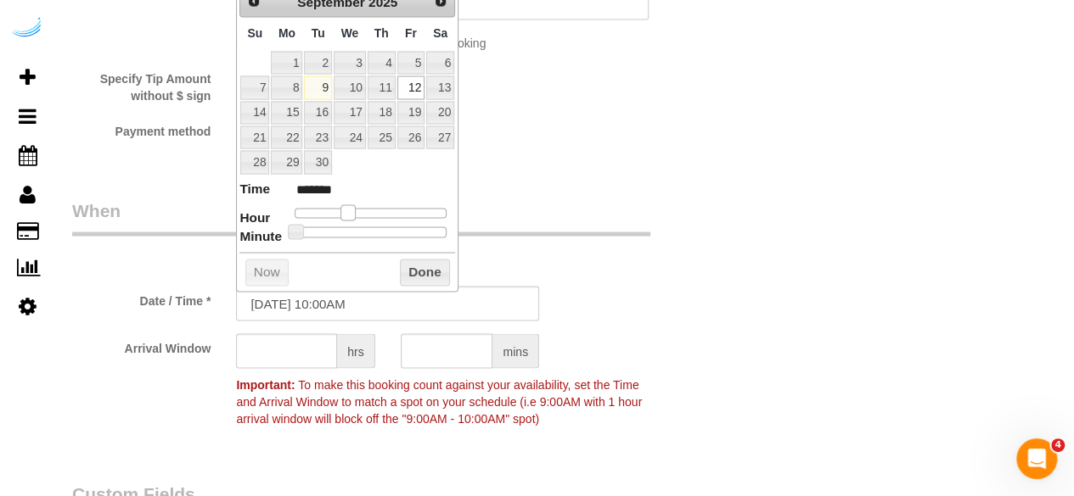
type input "09/12/2025 11:00AM"
type input "*******"
type input "09/12/2025 12:00PM"
type input "*******"
type input "09/12/2025 1:00PM"
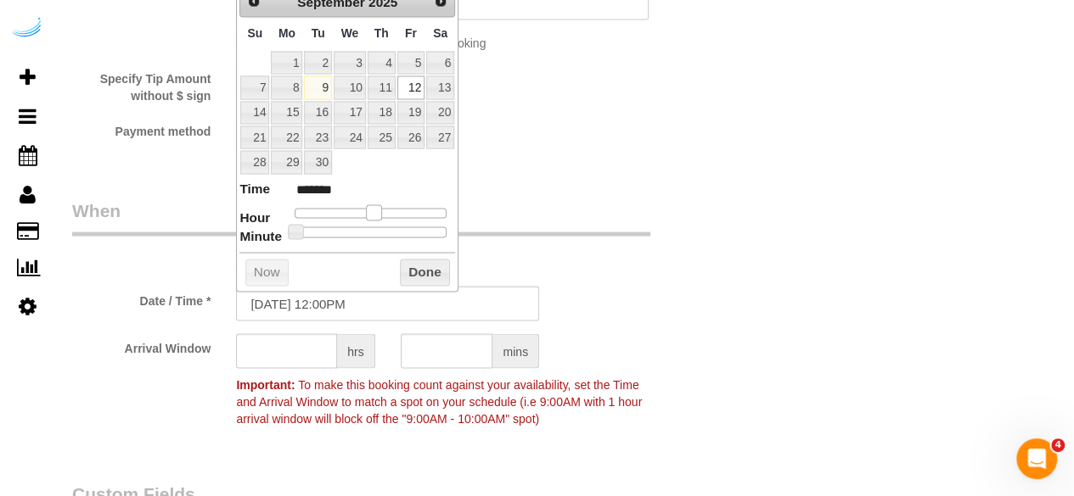
type input "******"
drag, startPoint x: 347, startPoint y: 208, endPoint x: 379, endPoint y: 205, distance: 32.3
click at [379, 205] on span at bounding box center [380, 212] width 15 height 15
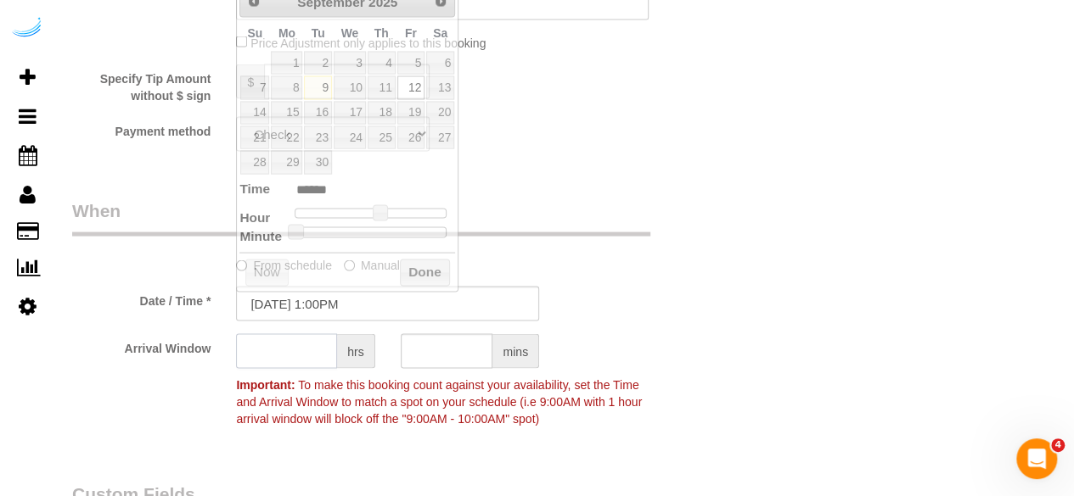
click at [295, 345] on input "text" at bounding box center [286, 351] width 101 height 35
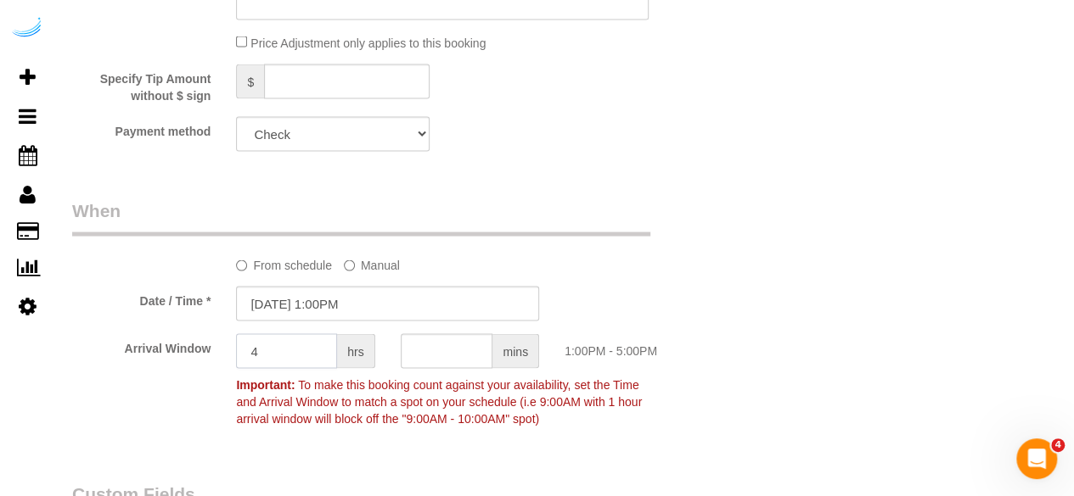
type input "4"
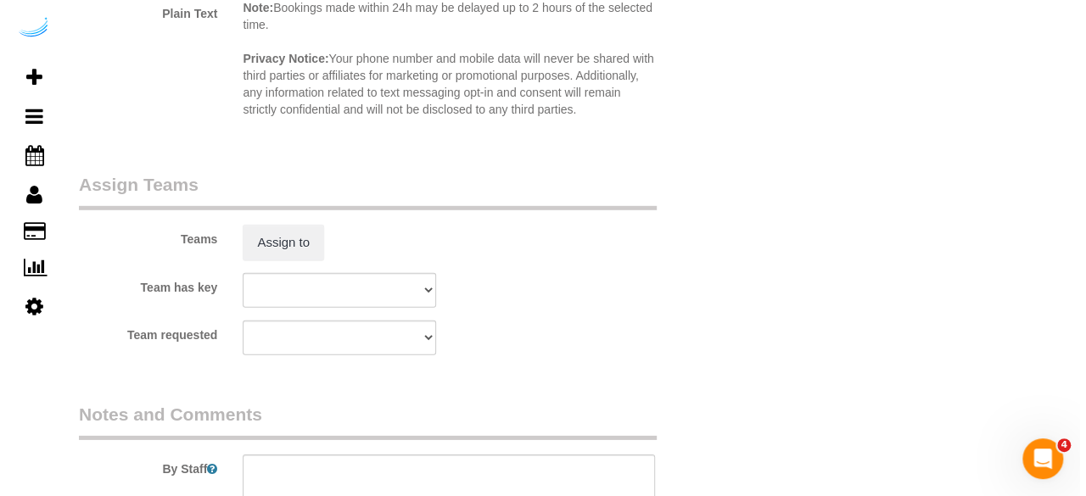
scroll to position [2461, 0]
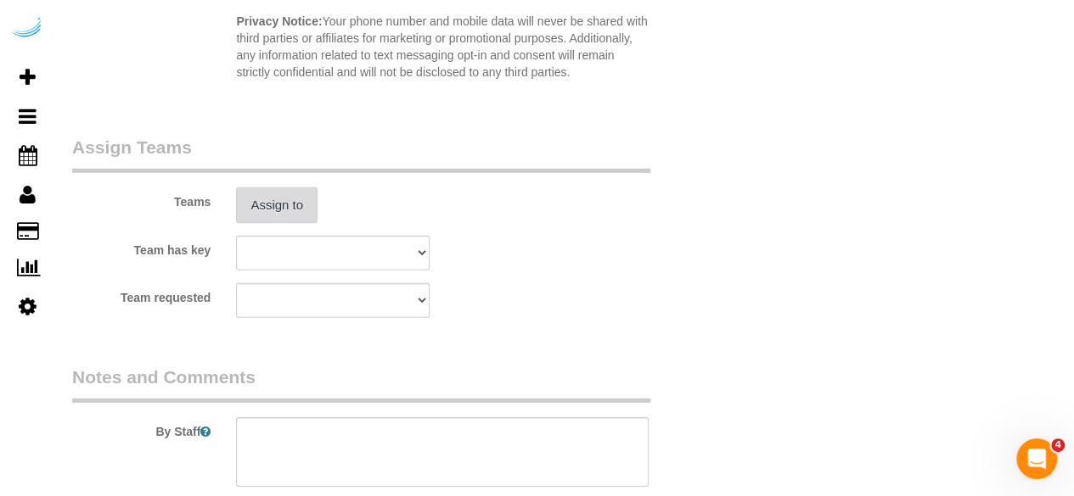
click at [300, 201] on button "Assign to" at bounding box center [276, 206] width 81 height 36
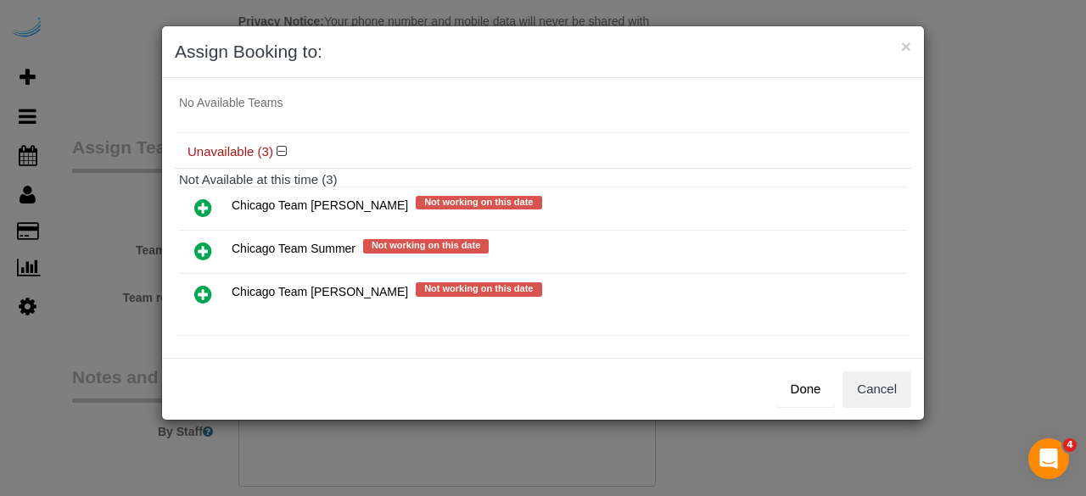
scroll to position [93, 0]
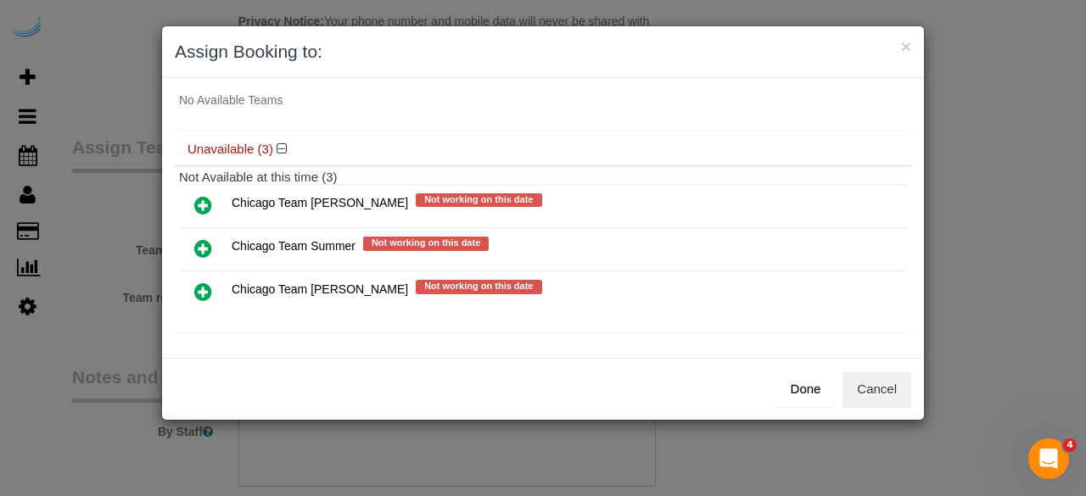
drag, startPoint x: 199, startPoint y: 291, endPoint x: 212, endPoint y: 282, distance: 16.5
click at [199, 291] on icon at bounding box center [203, 292] width 18 height 20
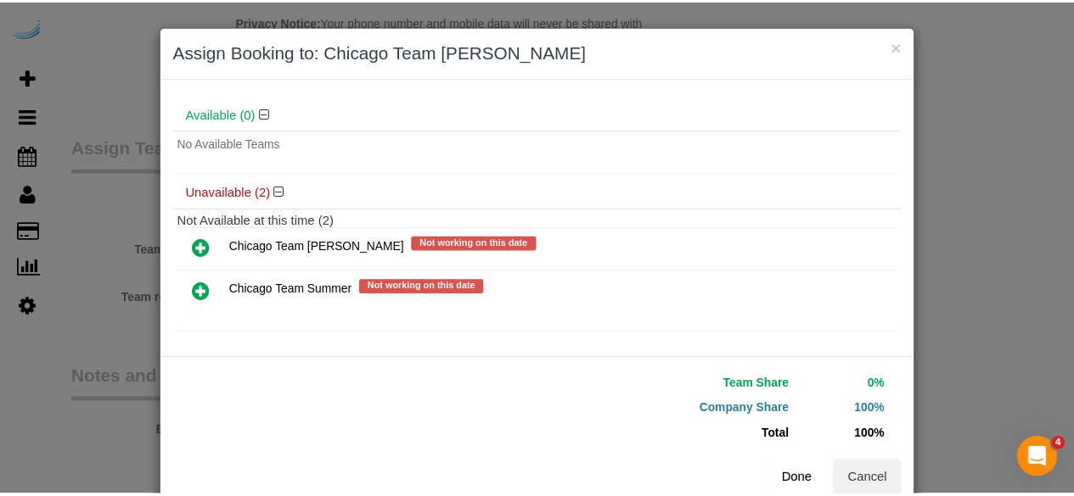
scroll to position [90, 0]
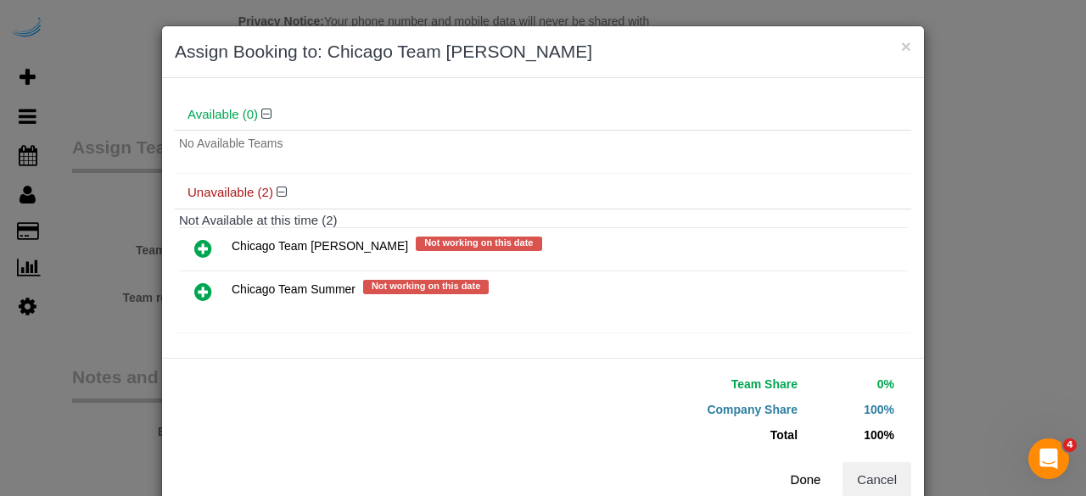
click at [813, 485] on button "Done" at bounding box center [805, 481] width 59 height 36
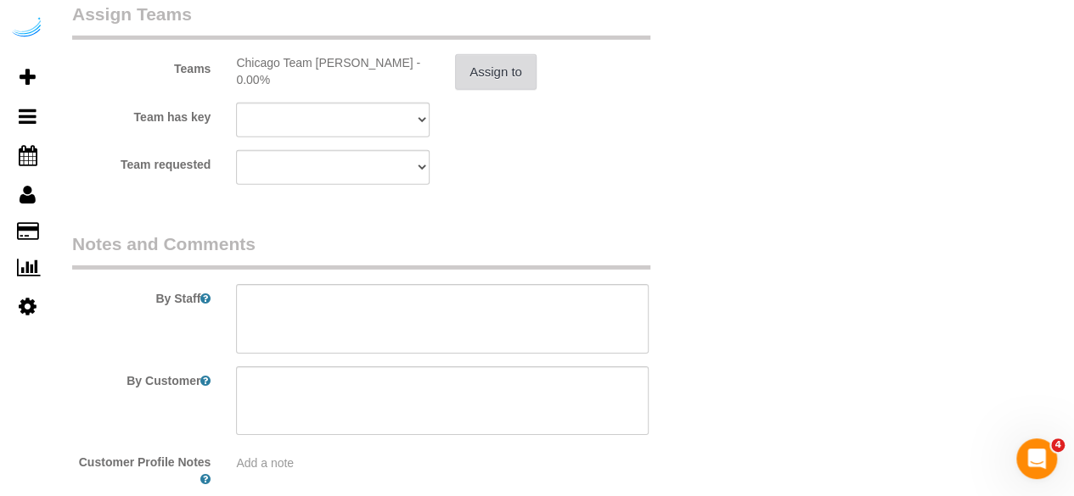
scroll to position [2690, 0]
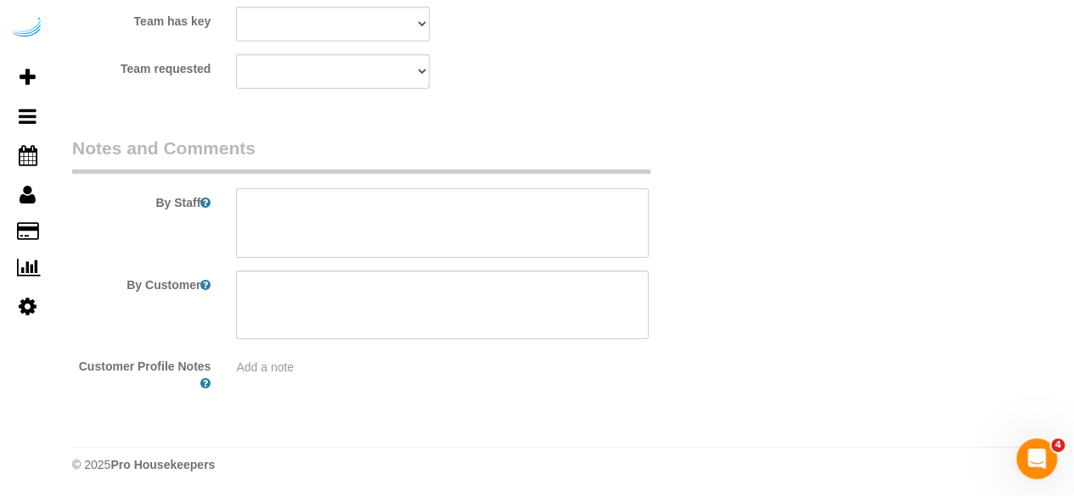
drag, startPoint x: 448, startPoint y: 240, endPoint x: 393, endPoint y: 20, distance: 227.4
click at [448, 227] on textarea at bounding box center [442, 223] width 412 height 70
drag, startPoint x: 447, startPoint y: 226, endPoint x: 457, endPoint y: 223, distance: 9.7
click at [457, 223] on textarea at bounding box center [442, 223] width 412 height 70
paste textarea "Permanent Notes:No notes from this customer.Today's Notes:No notes from this se…"
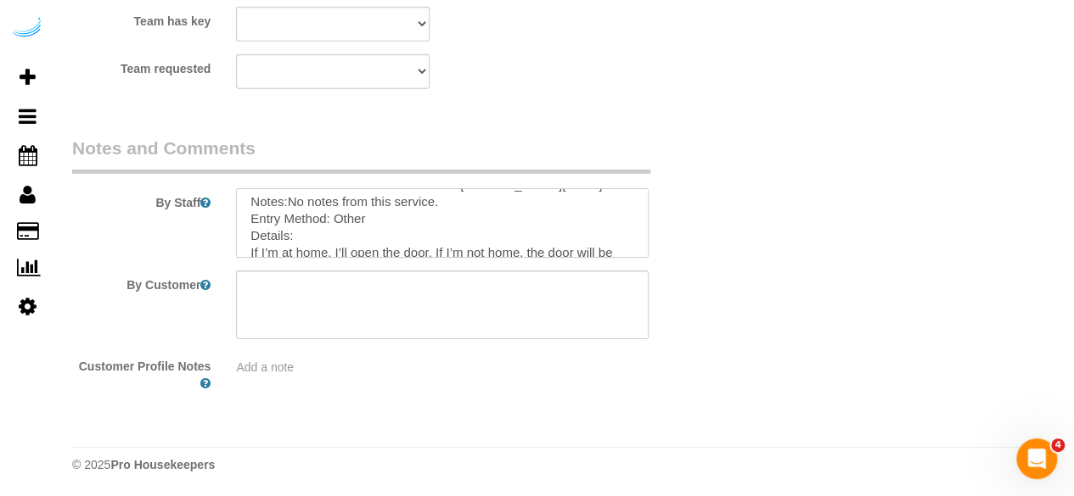
scroll to position [0, 0]
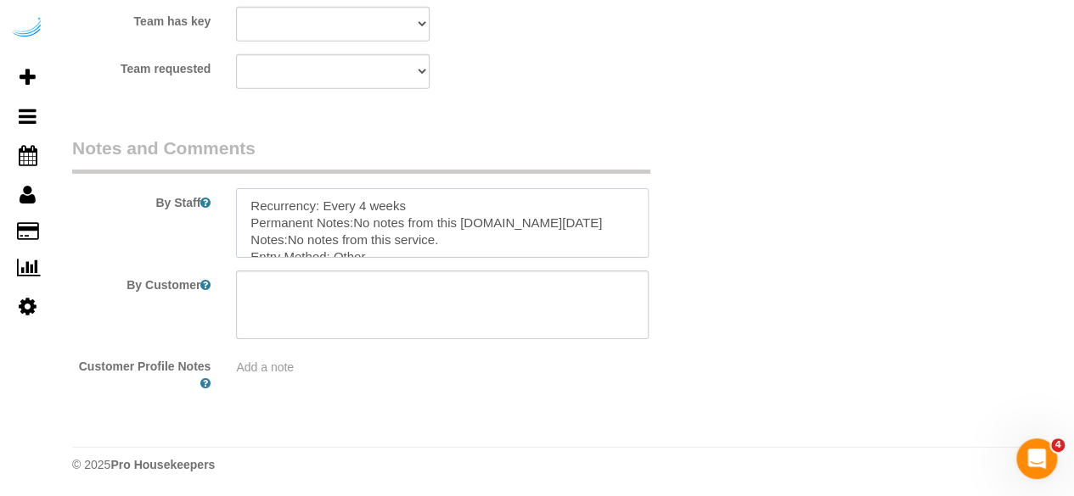
click at [523, 220] on textarea at bounding box center [442, 223] width 412 height 70
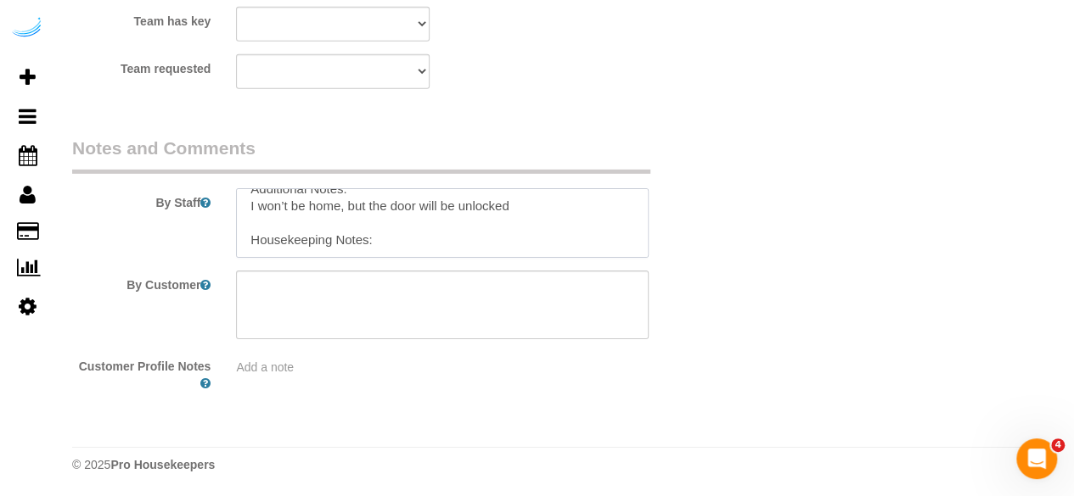
click at [524, 216] on textarea at bounding box center [442, 223] width 412 height 70
paste textarea "The Van Buren, Building number 808, Unit #902, floor #9 Please ensure the micro…"
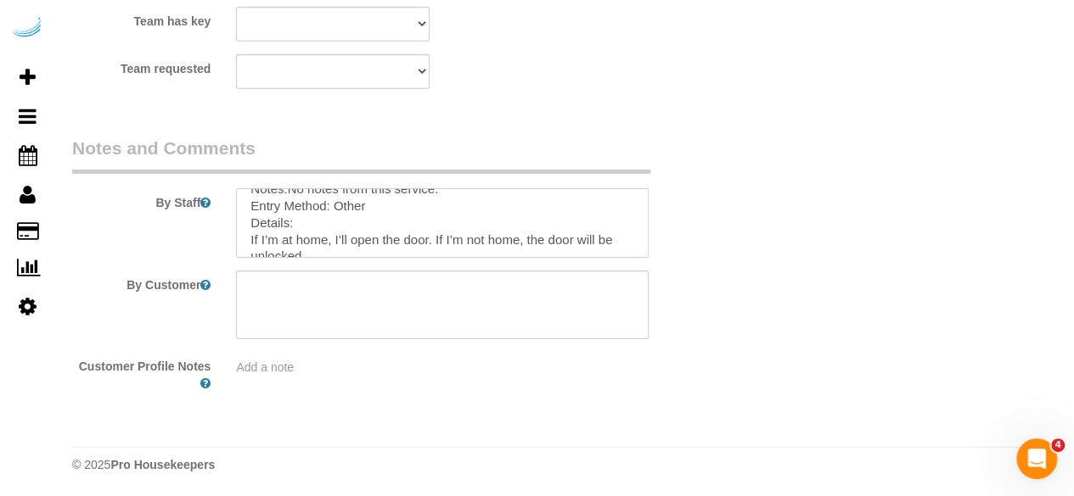
scroll to position [0, 0]
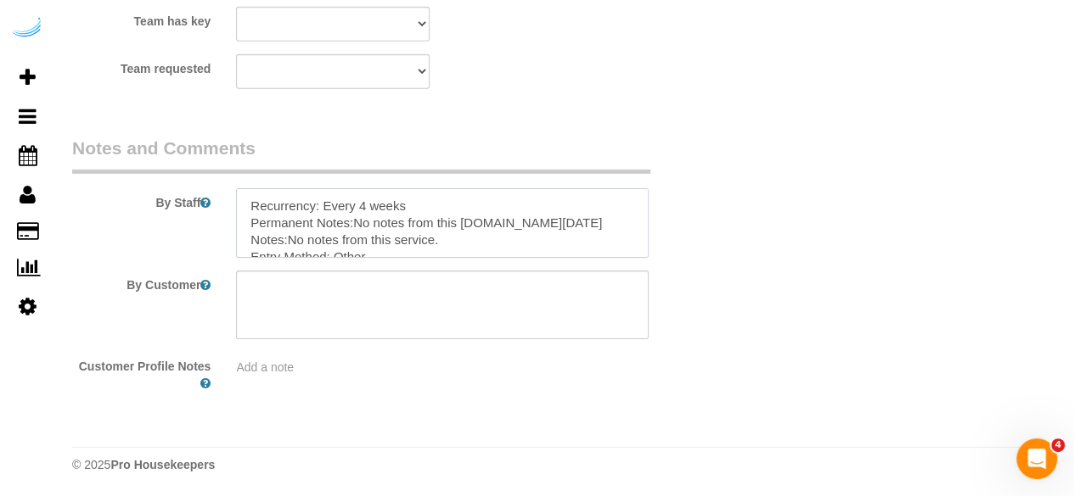
type textarea "Recurrency: Every 4 weeks Permanent Notes:No notes from this customer.Today's N…"
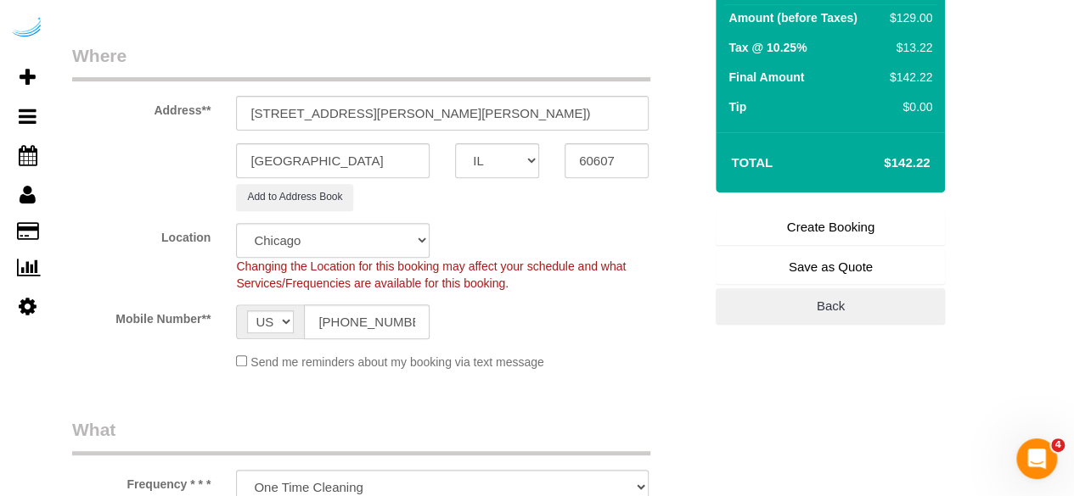
scroll to position [59, 0]
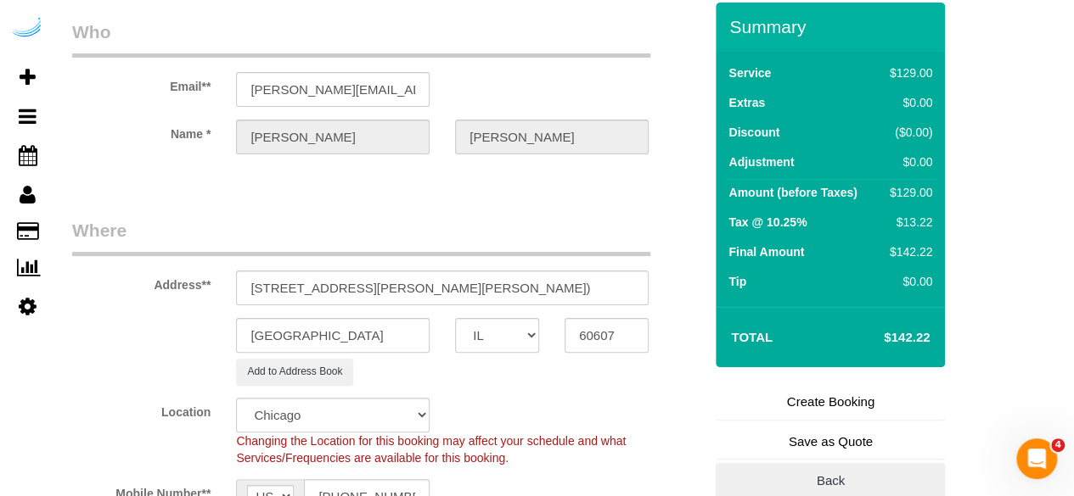
click at [863, 408] on link "Create Booking" at bounding box center [829, 402] width 229 height 36
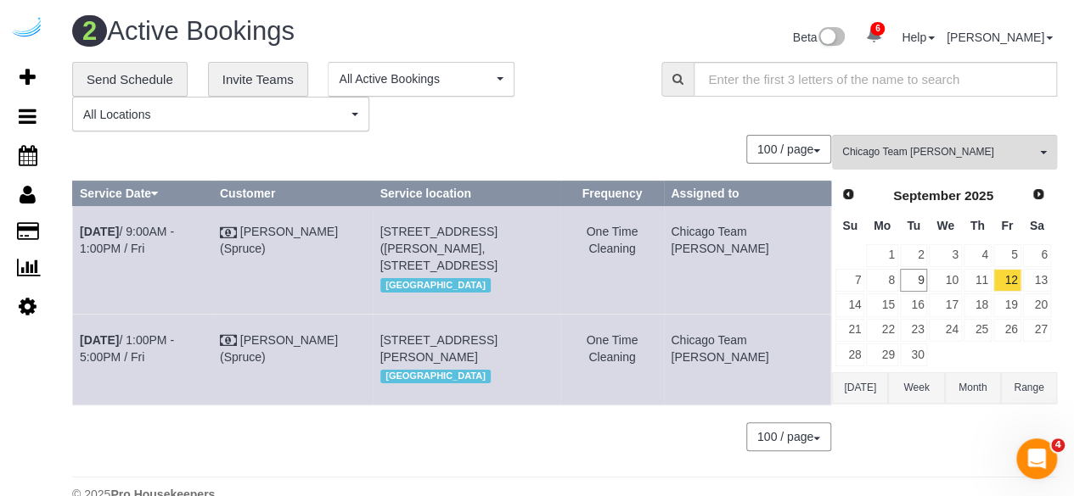
drag, startPoint x: 186, startPoint y: 349, endPoint x: 81, endPoint y: 346, distance: 105.3
click at [81, 346] on td "Sep 12th / 1:00PM - 5:00PM / Fri" at bounding box center [143, 359] width 140 height 91
copy link "Sep 12th / 1:00PM - 5:00PM / Fri"
drag, startPoint x: 525, startPoint y: 373, endPoint x: 405, endPoint y: 341, distance: 124.5
click at [405, 341] on td "808 W Van Buren St, Building 808, Unit 902 ( Gabrielle Nicholson, The Van Buren…" at bounding box center [467, 359] width 188 height 91
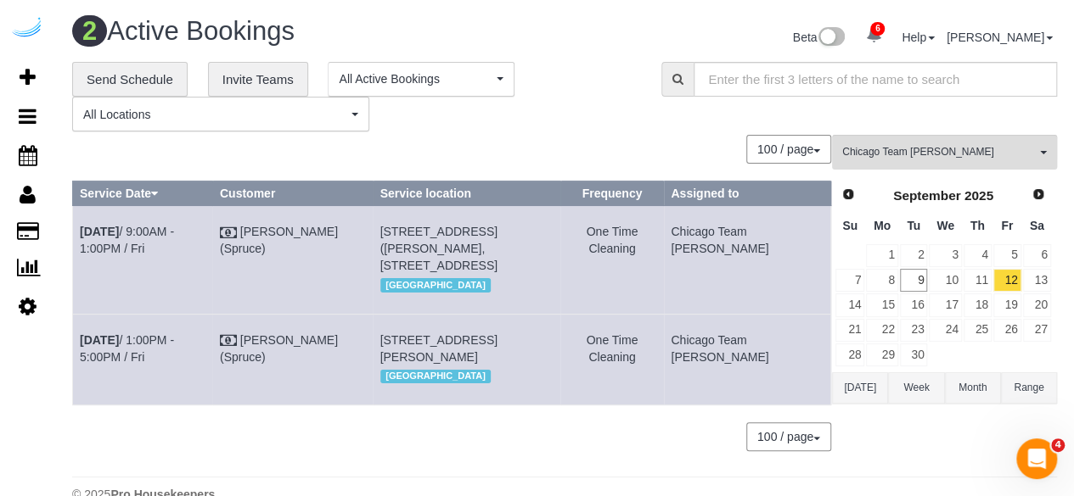
copy span "808 W Van Buren St, Building 808, Unit 902 ( Gabrielle Nicholson, The Van Buren…"
drag, startPoint x: 779, startPoint y: 373, endPoint x: 714, endPoint y: 335, distance: 75.3
click at [714, 335] on td "Chicago Team Wesley" at bounding box center [747, 359] width 167 height 91
copy td "Chicago Team Wesley"
click at [862, 145] on span "Chicago Team Wesley" at bounding box center [938, 152] width 193 height 14
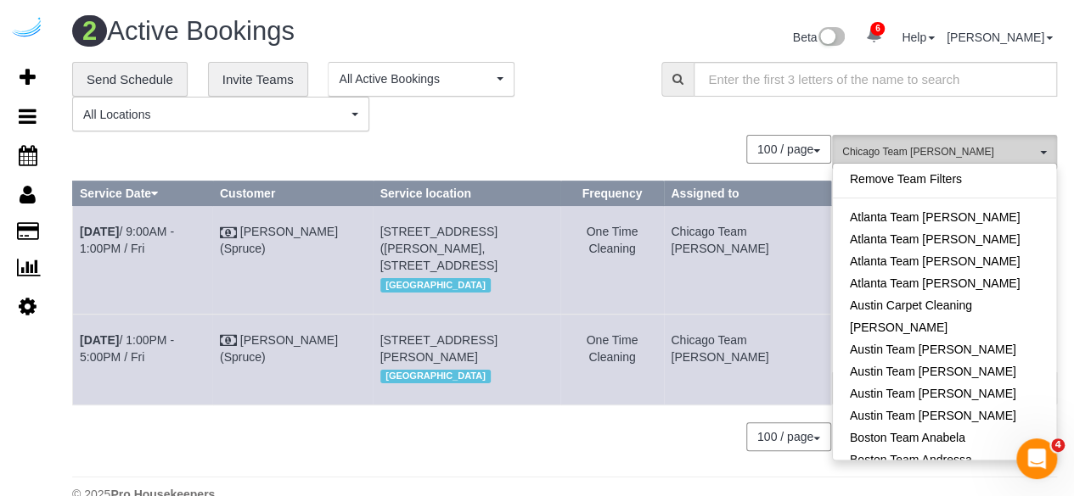
scroll to position [341, 0]
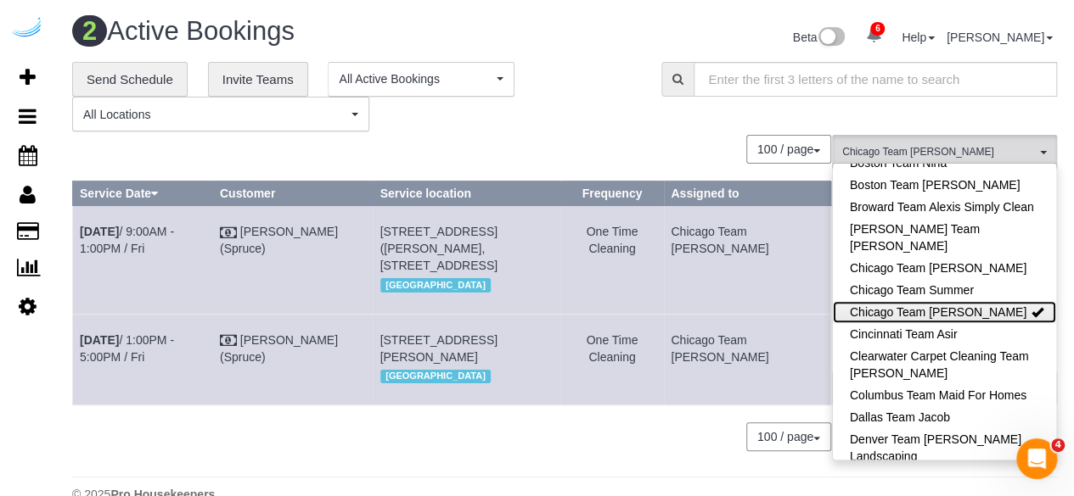
click at [907, 315] on link "Chicago Team Wesley" at bounding box center [944, 312] width 223 height 22
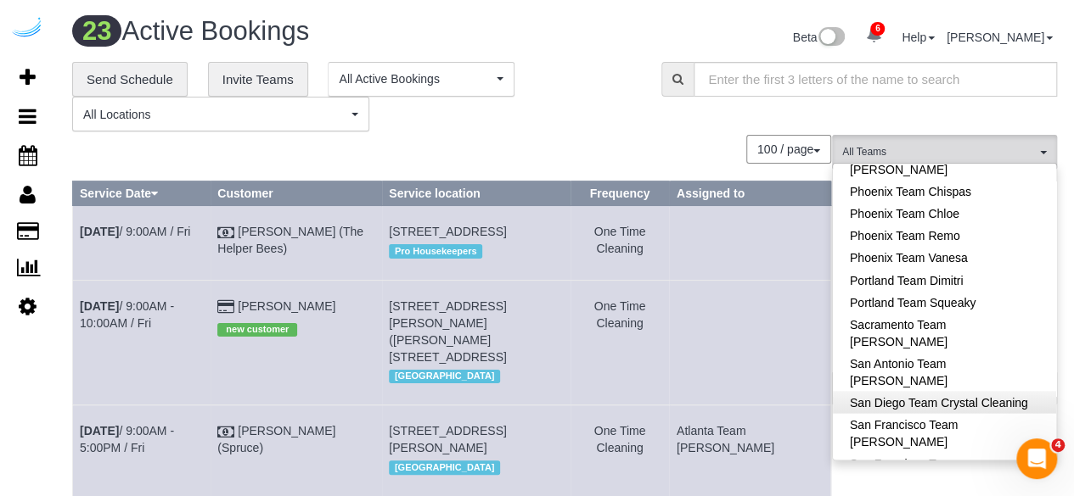
scroll to position [1529, 0]
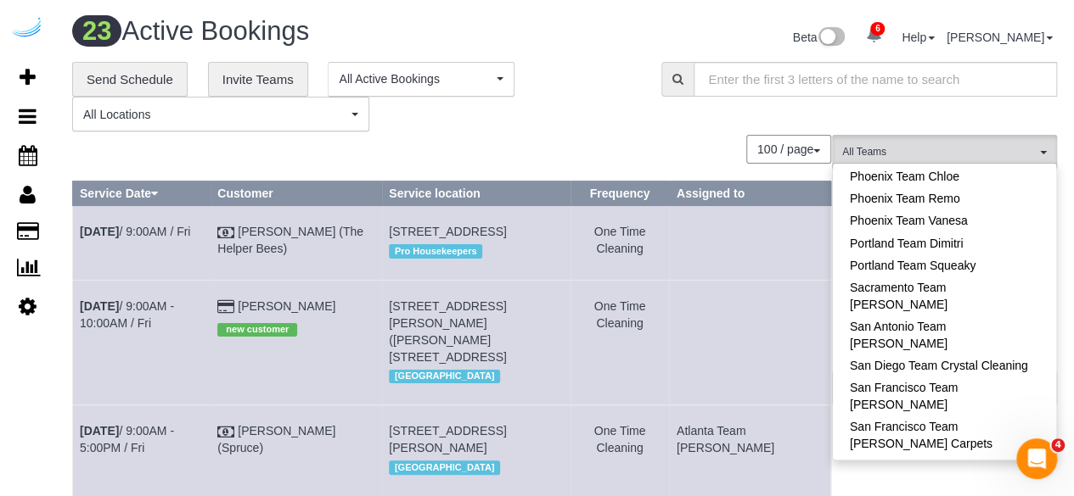
click at [936, 493] on link "Sarasota Team Juan" at bounding box center [944, 504] width 223 height 22
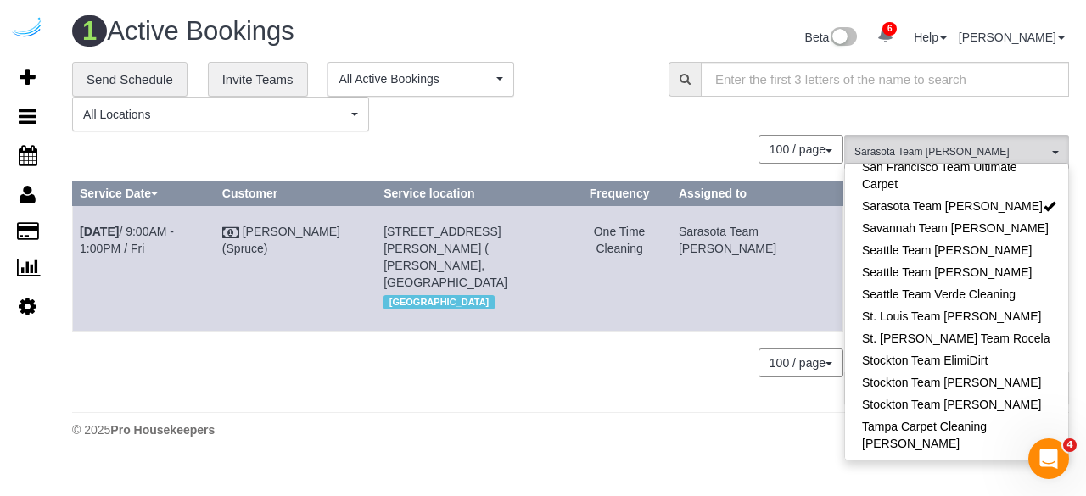
drag, startPoint x: 636, startPoint y: 362, endPoint x: 649, endPoint y: 324, distance: 40.3
click at [636, 365] on div "100 / page 10 / page 20 / page 30 / page 40 / page 50 / page 100 / page" at bounding box center [457, 363] width 771 height 29
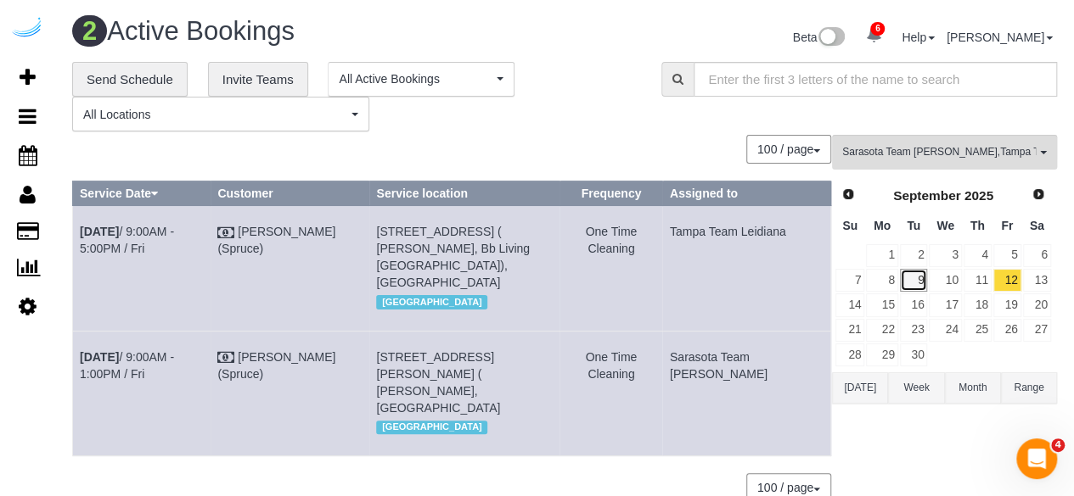
click at [903, 275] on link "9" at bounding box center [914, 280] width 28 height 23
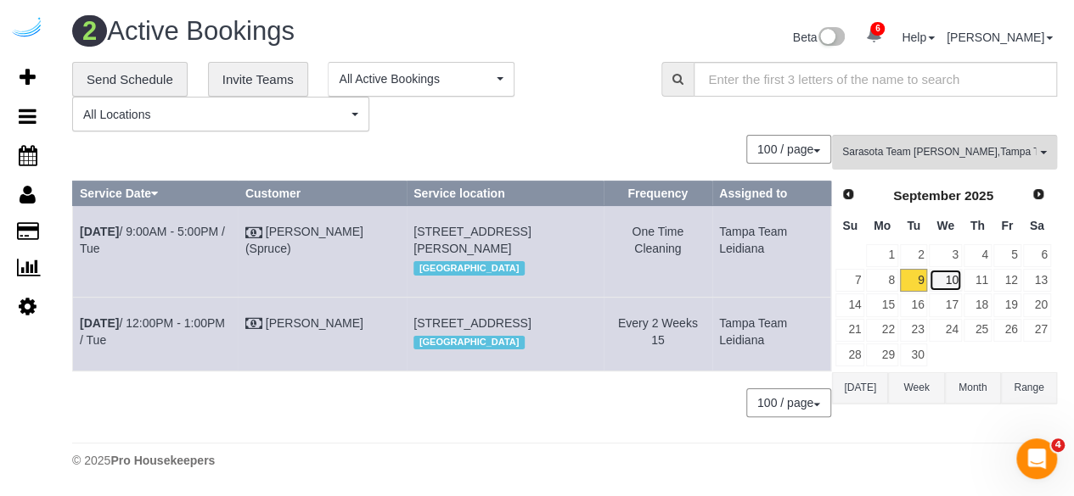
click at [940, 272] on link "10" at bounding box center [944, 280] width 32 height 23
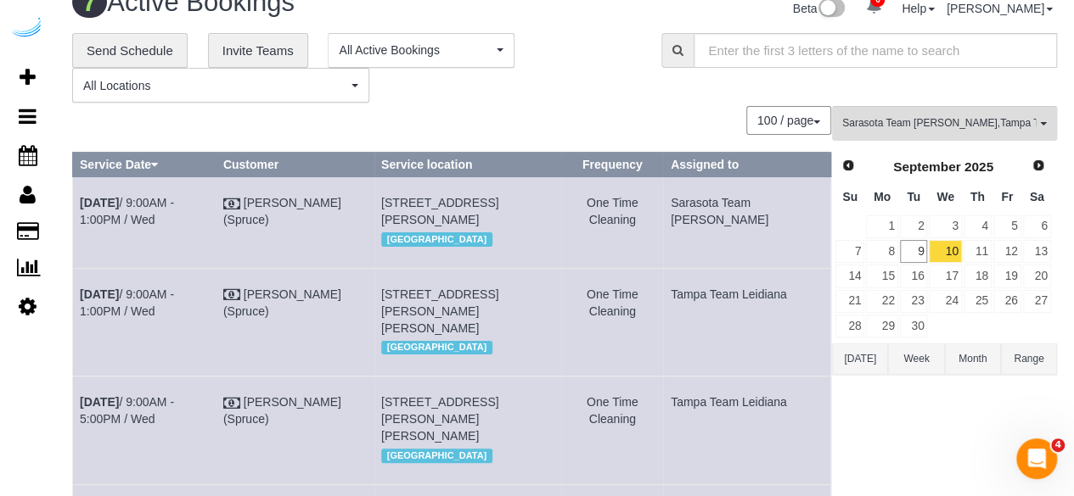
scroll to position [0, 0]
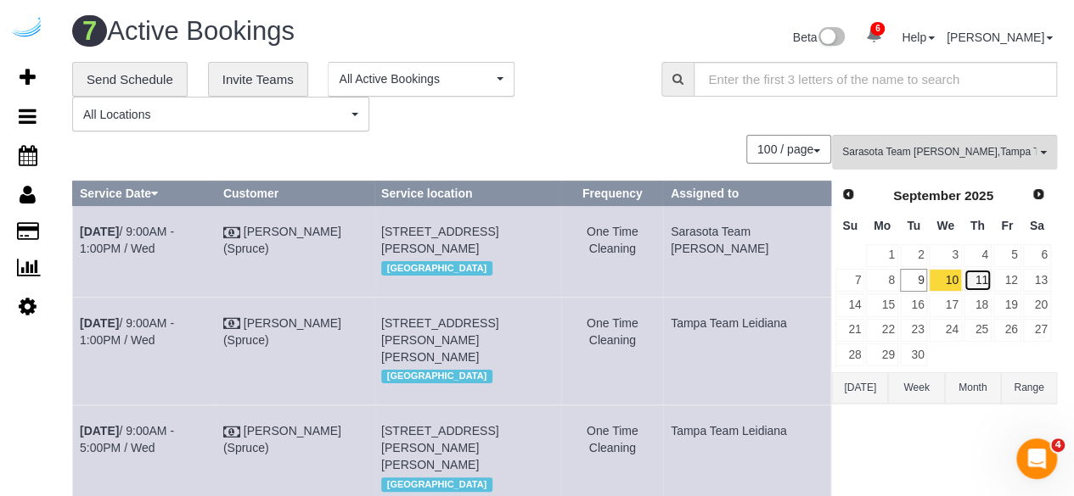
click at [974, 280] on link "11" at bounding box center [977, 280] width 28 height 23
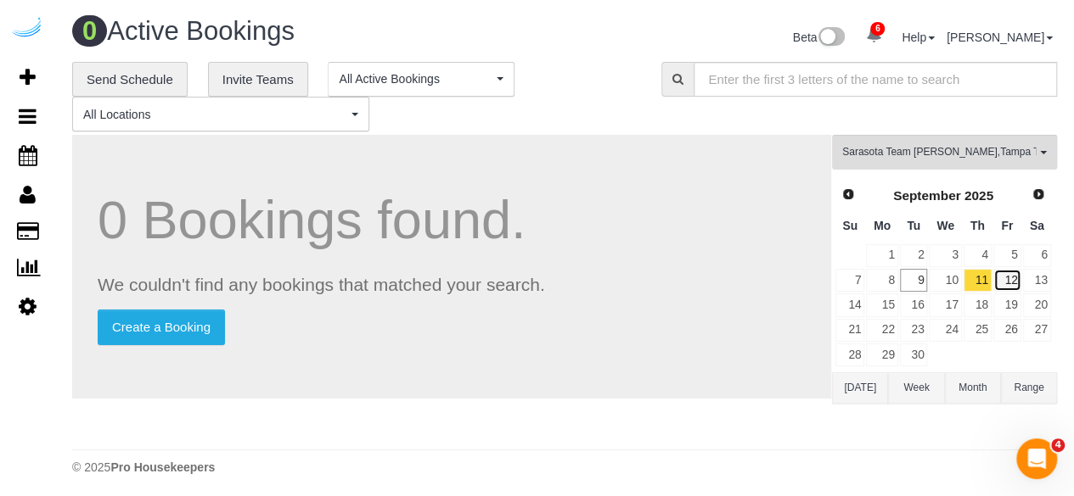
click at [997, 274] on link "12" at bounding box center [1007, 280] width 28 height 23
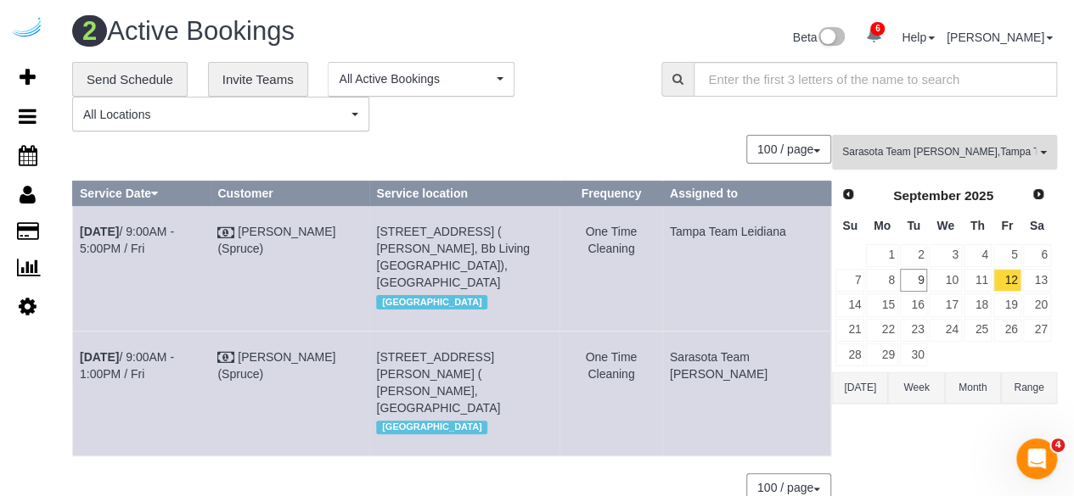
click at [894, 143] on button "Sarasota Team Juan , Tampa Team Leidiana All Teams" at bounding box center [944, 152] width 225 height 35
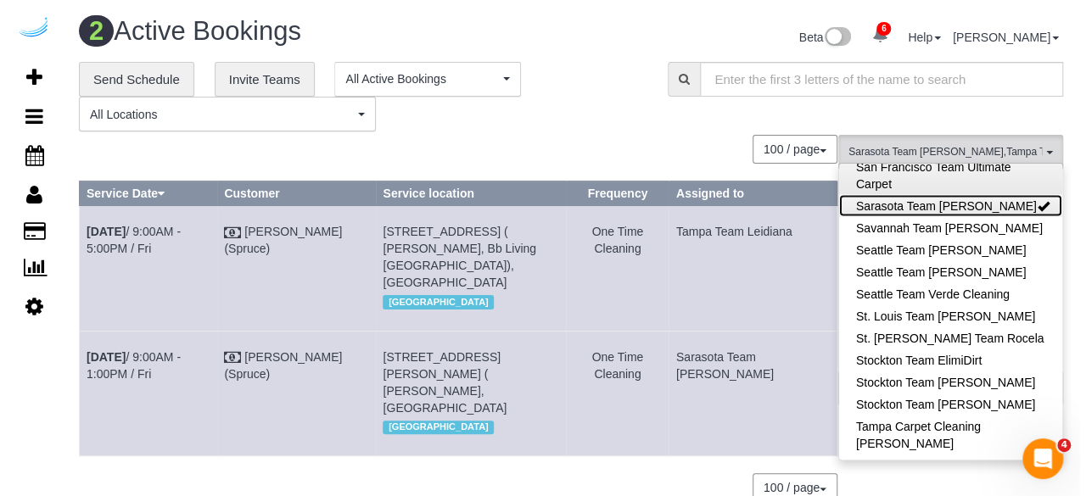
scroll to position [1585, 0]
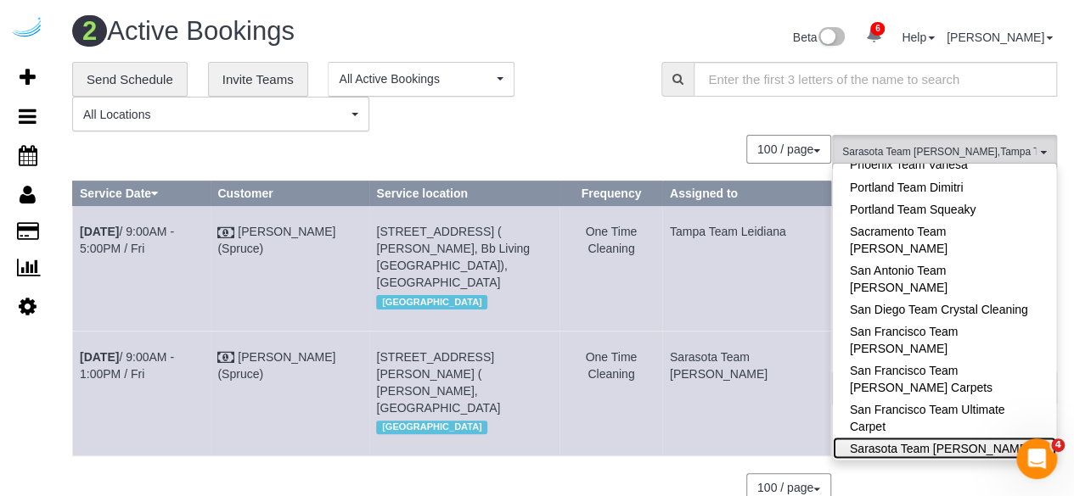
click at [979, 437] on link "Sarasota Team Juan" at bounding box center [944, 448] width 223 height 22
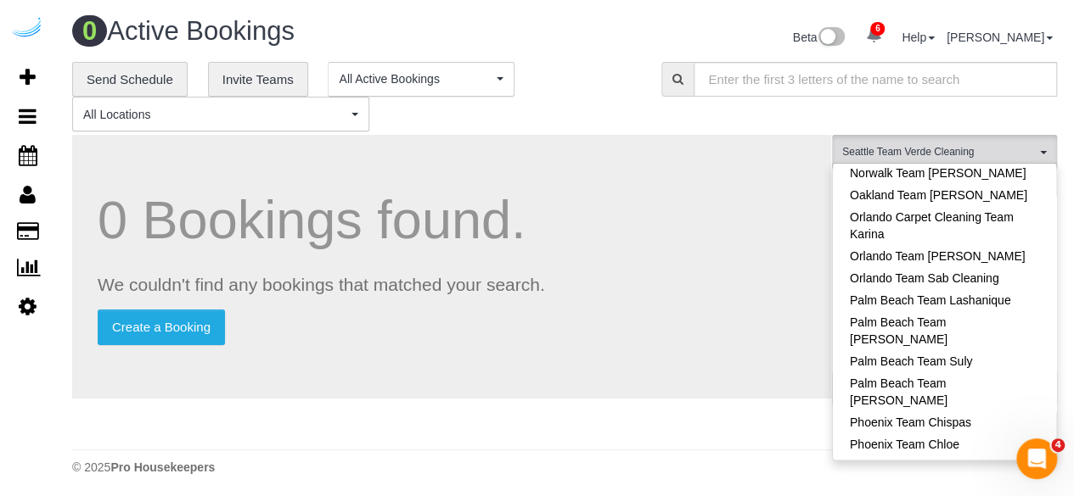
scroll to position [1233, 0]
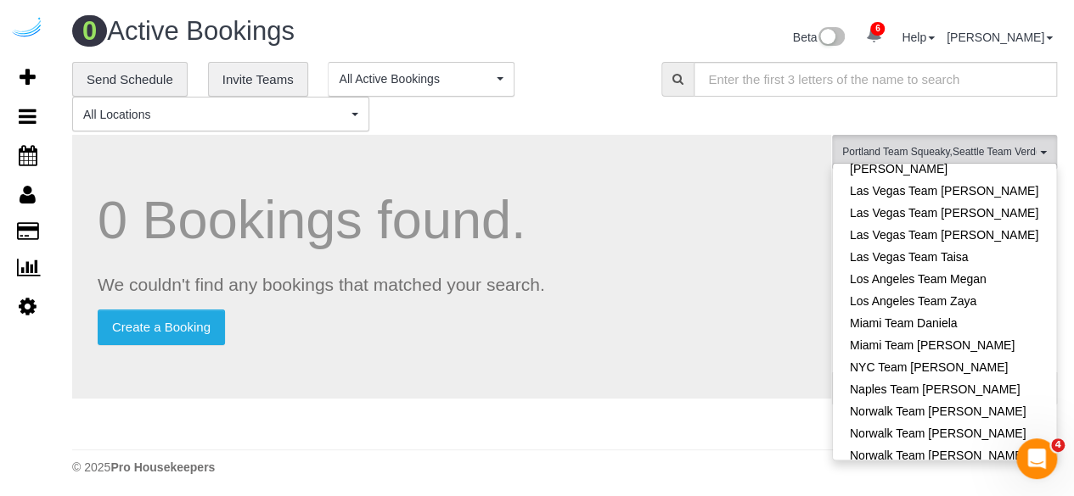
scroll to position [1148, 0]
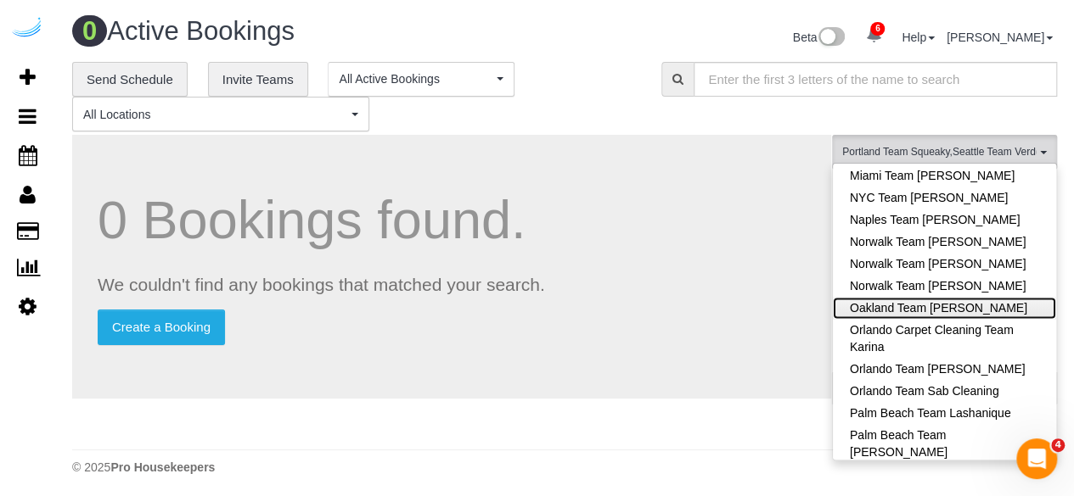
click at [982, 297] on link "Oakland Team [PERSON_NAME]" at bounding box center [944, 308] width 223 height 22
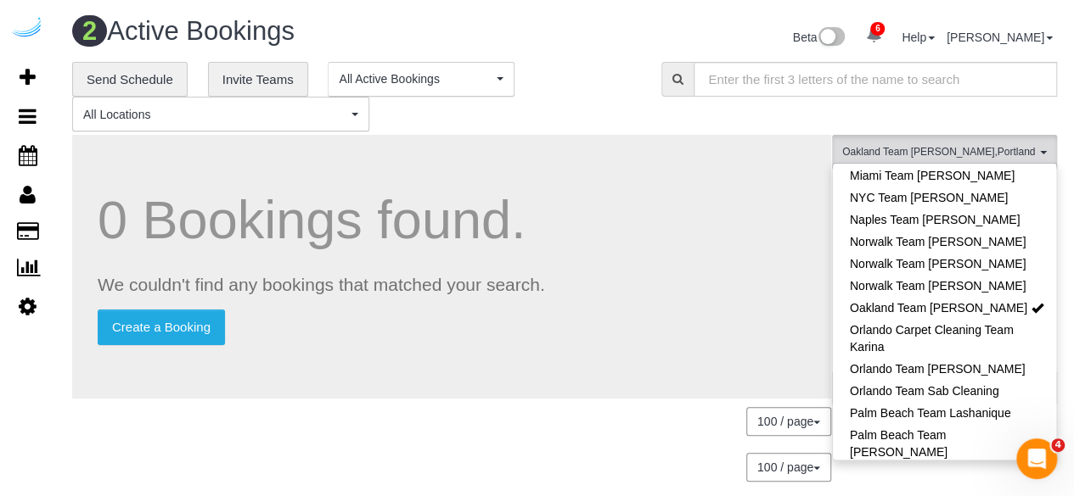
click at [655, 171] on div "0 Bookings found. We couldn't find any bookings that matched your search. Creat…" at bounding box center [451, 267] width 759 height 264
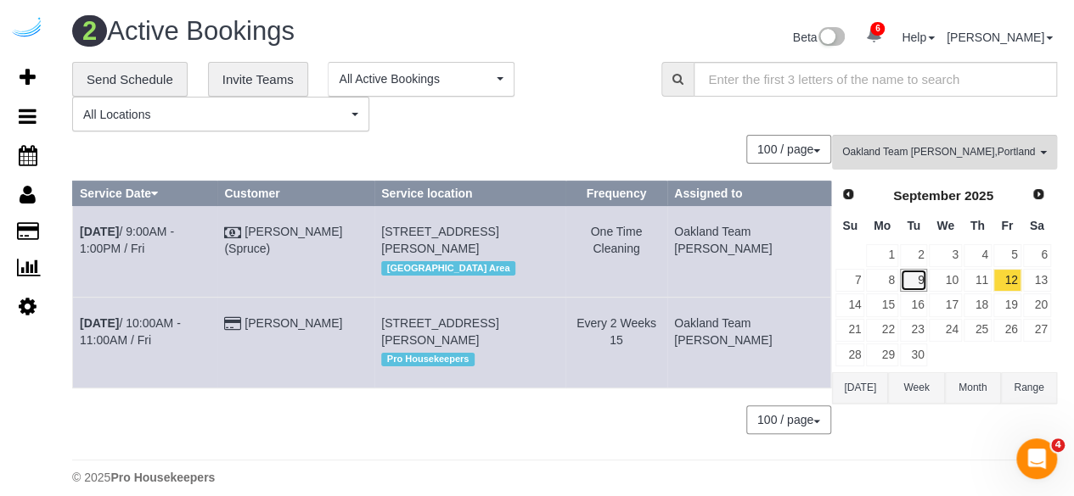
click at [918, 278] on link "9" at bounding box center [914, 280] width 28 height 23
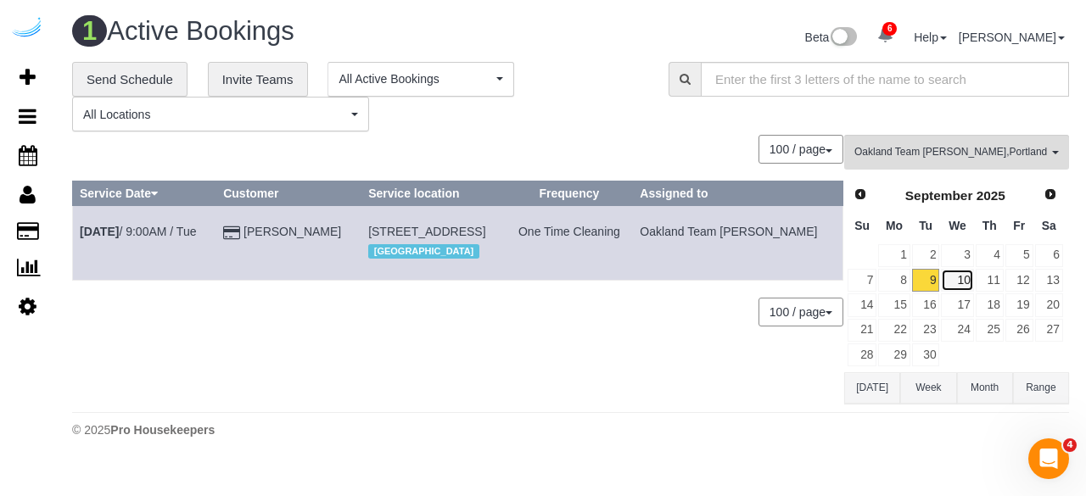
click at [965, 274] on link "10" at bounding box center [957, 280] width 32 height 23
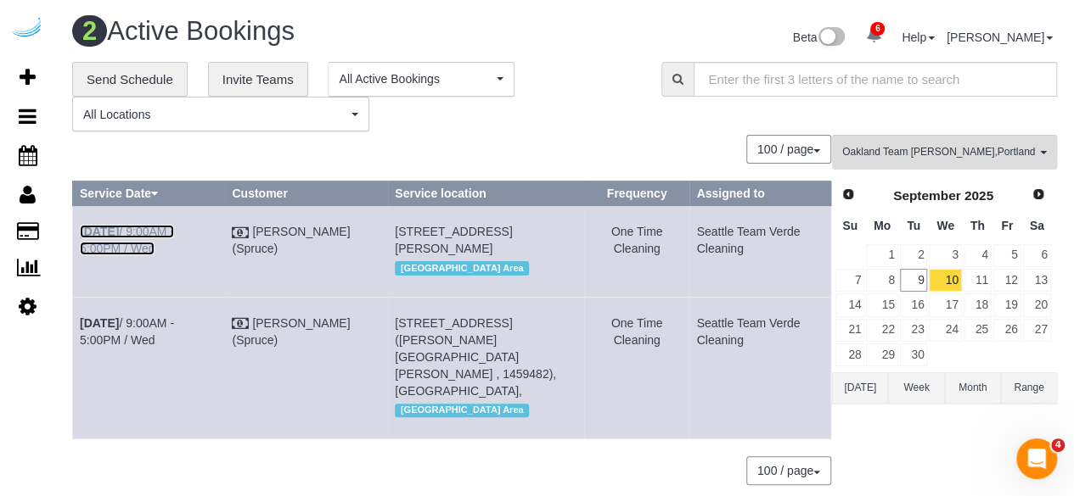
click at [157, 233] on link "Sep 10th / 9:00AM - 5:00PM / Wed" at bounding box center [127, 240] width 94 height 31
copy link "Sep 10th / 9:00AM - 5:00PM / Wed"
drag, startPoint x: 143, startPoint y: 240, endPoint x: 81, endPoint y: 230, distance: 62.8
click at [81, 230] on td "Sep 10th / 9:00AM - 5:00PM / Wed" at bounding box center [149, 251] width 152 height 91
drag, startPoint x: 552, startPoint y: 257, endPoint x: 487, endPoint y: 266, distance: 65.9
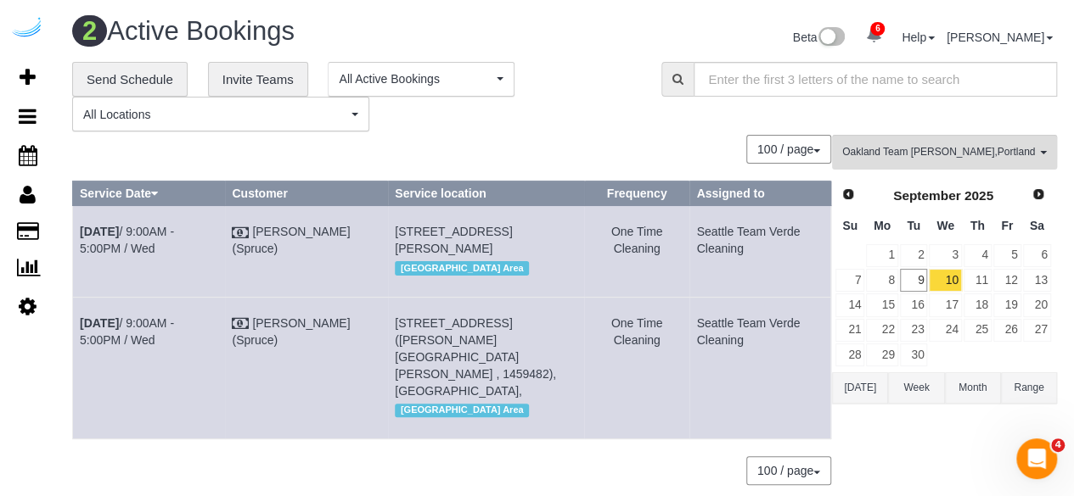
click at [419, 223] on tr "Sep 10th / 9:00AM - 5:00PM / Wed Brandie Louck (Spruce) 1823 Minor Ave, Buildin…" at bounding box center [452, 251] width 758 height 91
click at [516, 279] on div "[GEOGRAPHIC_DATA] Area" at bounding box center [486, 268] width 182 height 22
drag, startPoint x: 558, startPoint y: 262, endPoint x: 394, endPoint y: 233, distance: 167.3
click at [394, 233] on td "1823 Minor Ave, Building 1206, Unit 1206 ( Iyad Okal, Kinects, 1465815), Seattl…" at bounding box center [486, 251] width 197 height 91
copy span "1823 Minor Ave, Building 1206, Unit 1206 ( Iyad Okal, Kinects, 1465815), Seattl…"
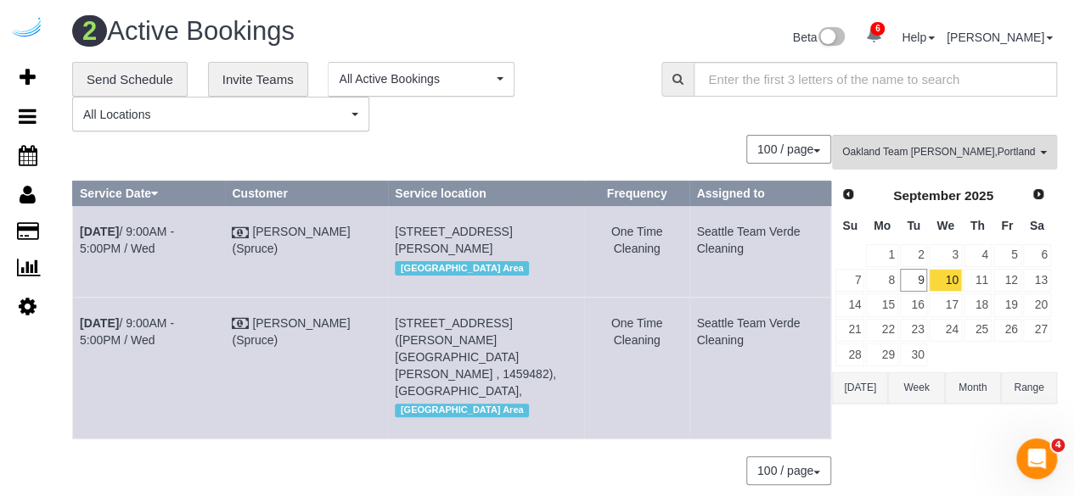
click at [676, 242] on tr "Sep 10th / 9:00AM - 5:00PM / Wed Brandie Louck (Spruce) 1823 Minor Ave, Buildin…" at bounding box center [452, 251] width 758 height 91
copy tr "Seattle Team Verde Cleaning"
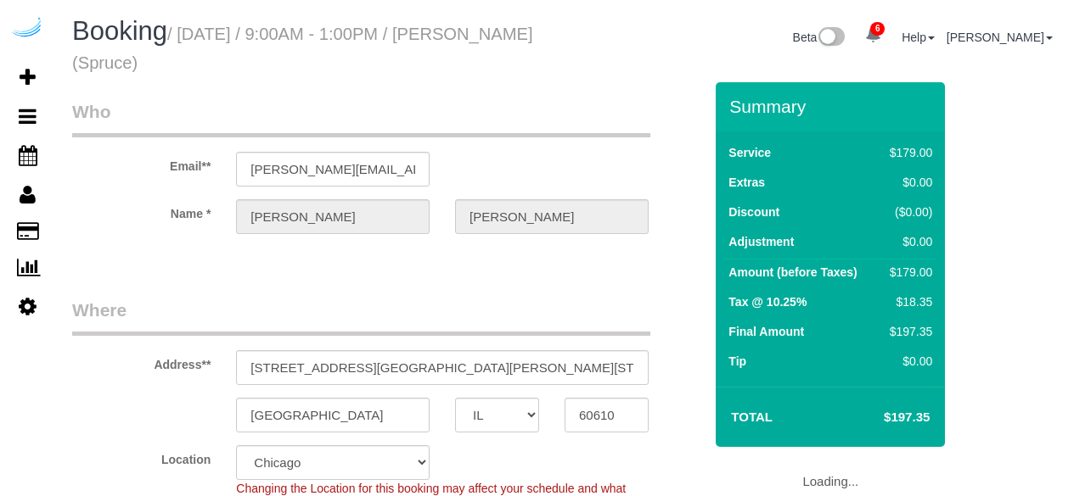
select select "IL"
select select "282"
select select "number:9"
select select "object:828"
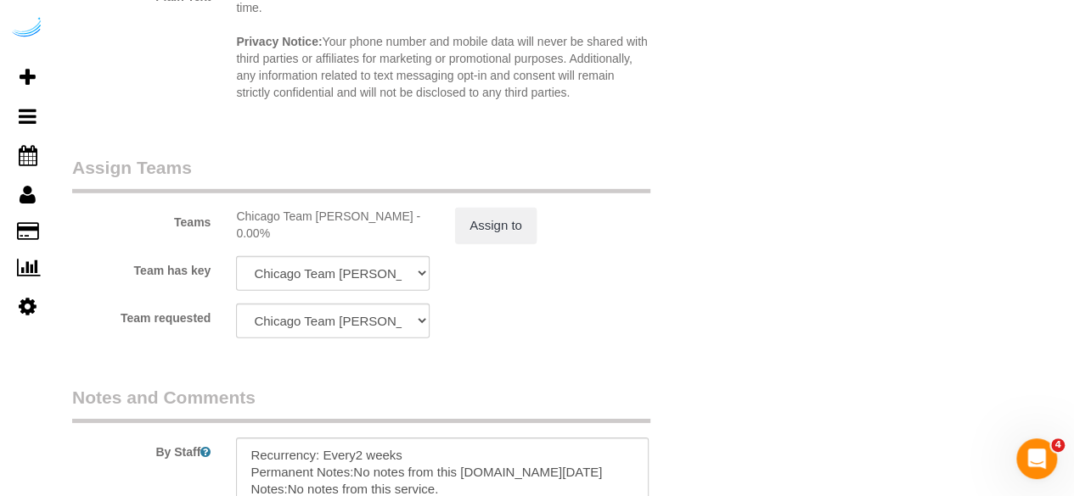
scroll to position [2716, 0]
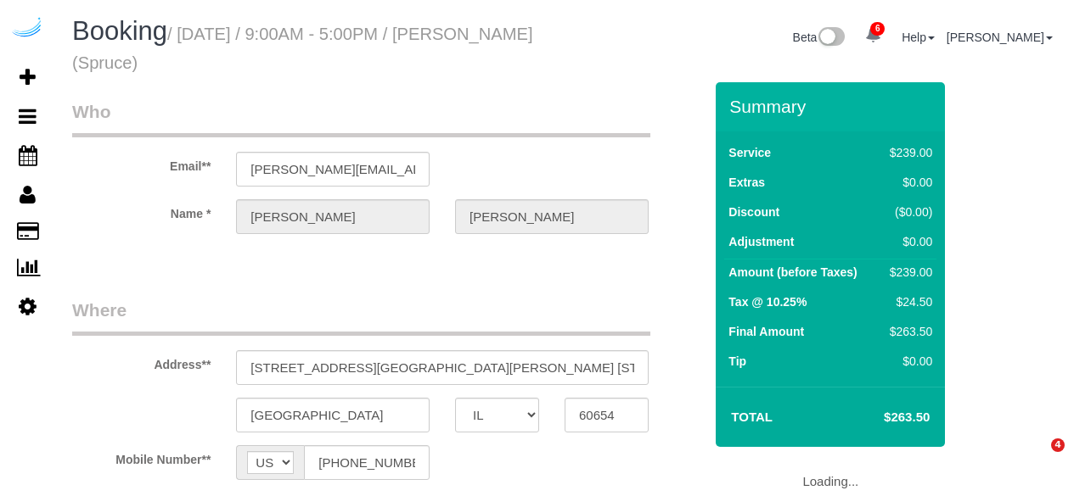
select select "IL"
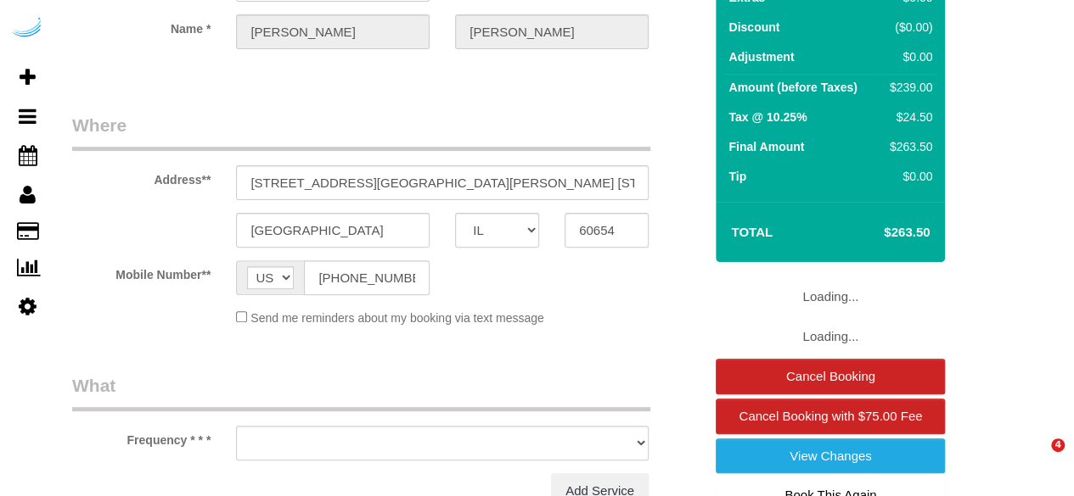
select select "object:661"
select select "282"
select select "number:9"
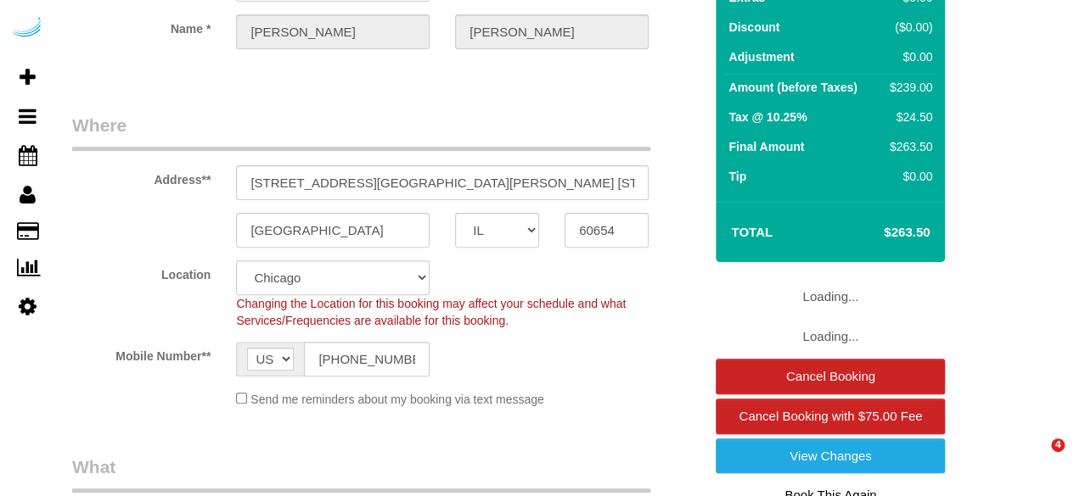
scroll to position [423, 0]
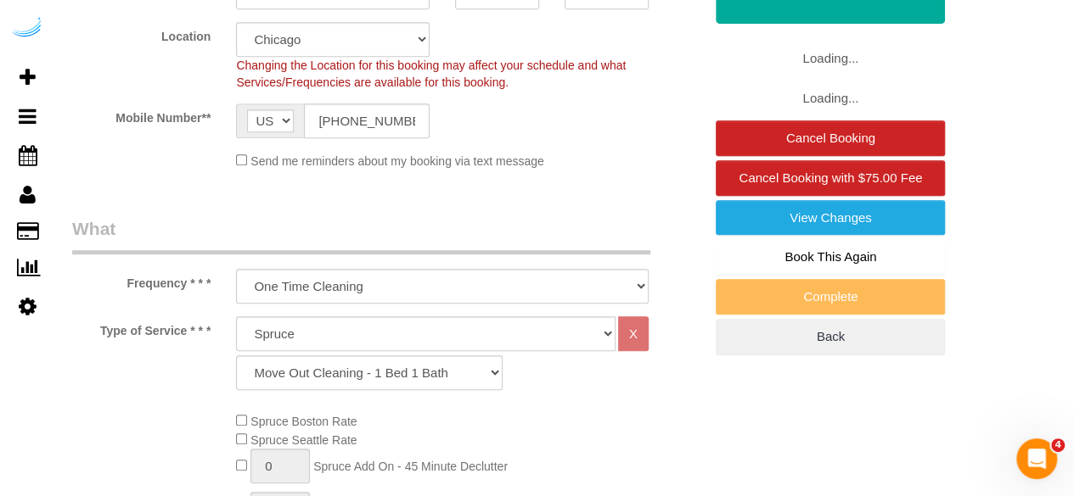
select select "object:828"
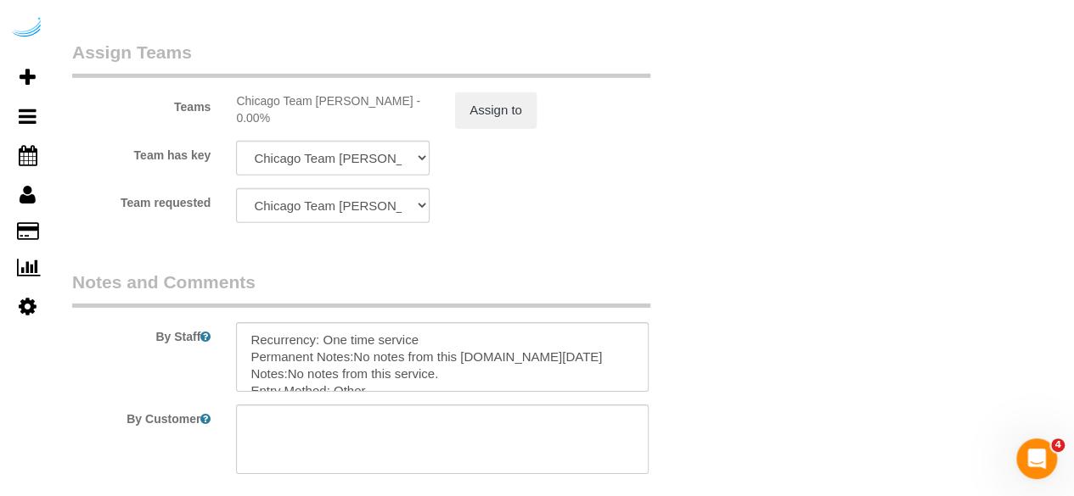
scroll to position [2546, 0]
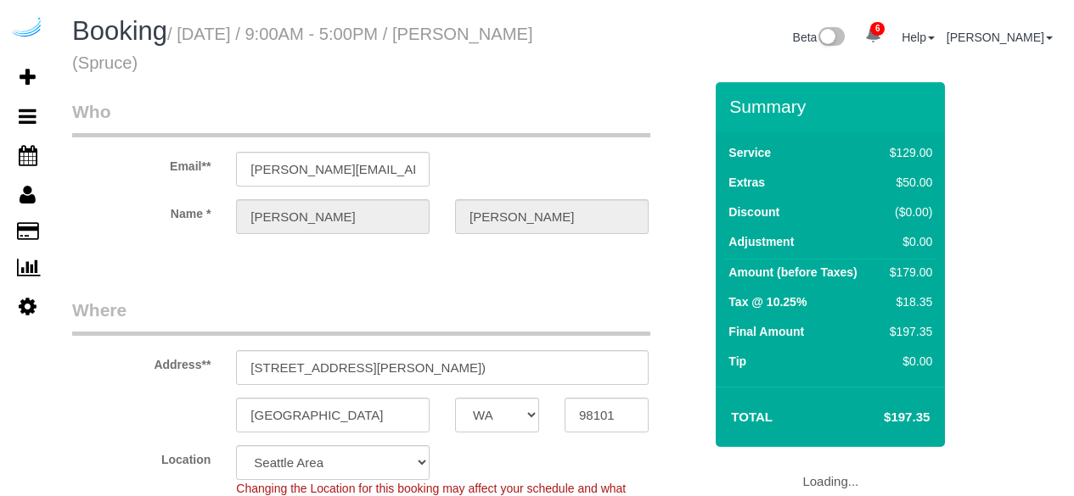
select select "WA"
select select "282"
select select "number:9"
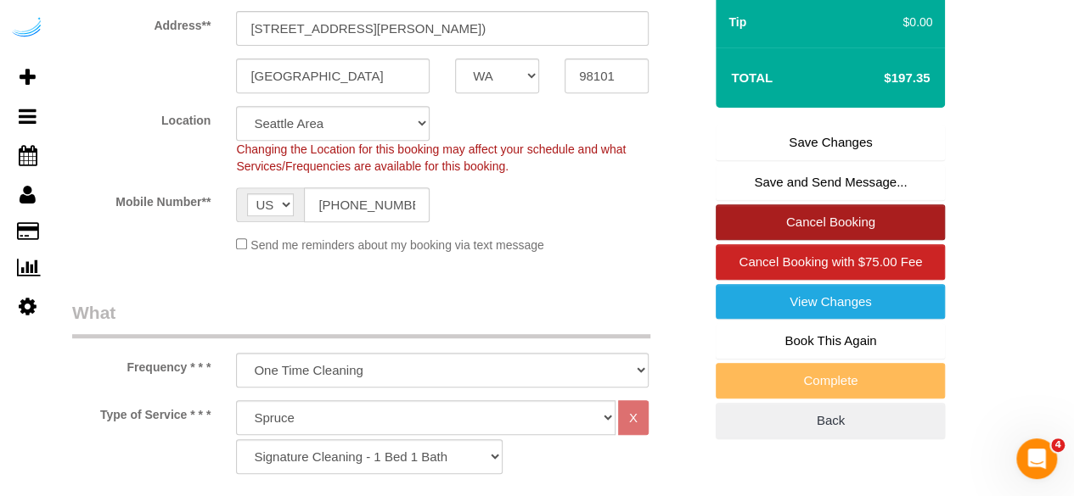
click at [821, 228] on link "Cancel Booking" at bounding box center [829, 223] width 229 height 36
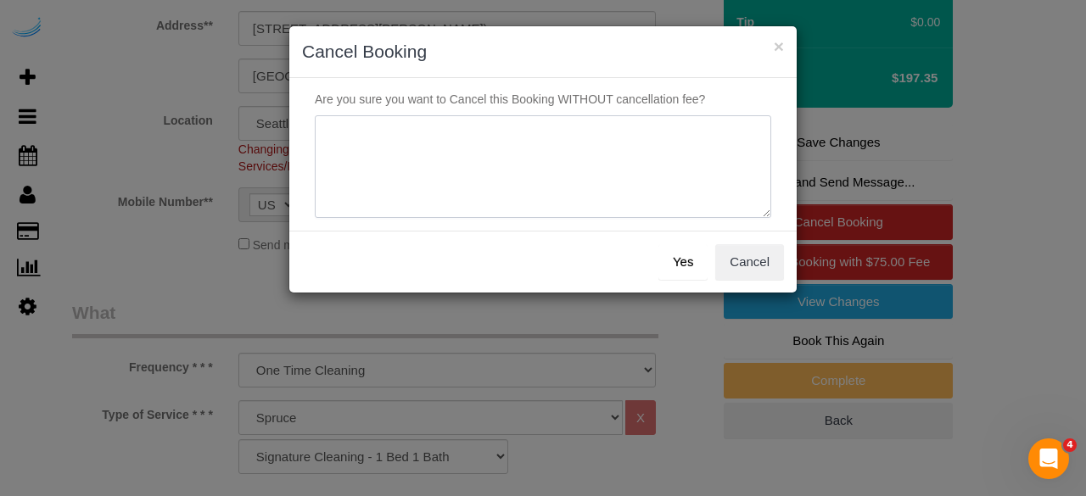
click at [511, 133] on textarea at bounding box center [543, 167] width 457 height 104
type textarea "Not on spruce."
drag, startPoint x: 698, startPoint y: 266, endPoint x: 689, endPoint y: 262, distance: 9.1
click at [696, 264] on button "Yes" at bounding box center [683, 262] width 49 height 36
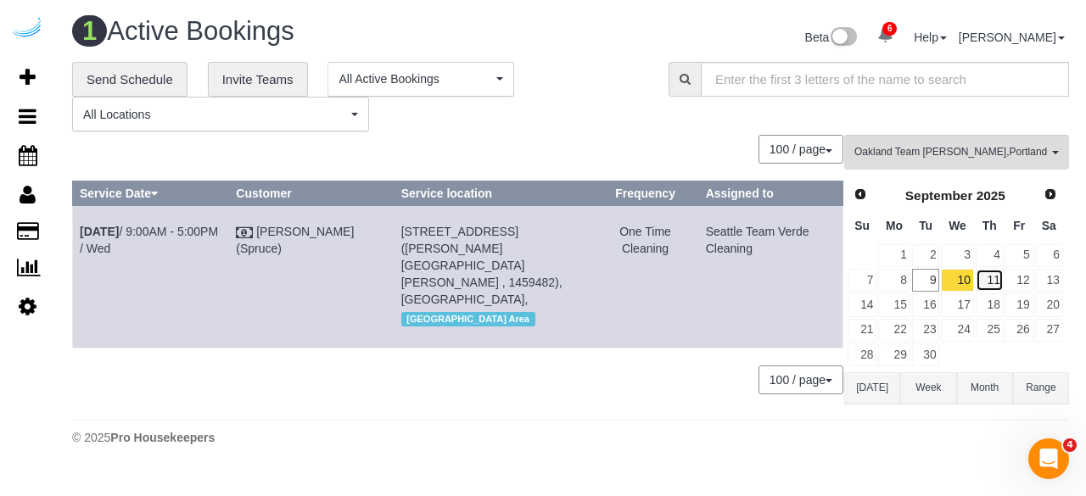
click at [992, 274] on link "11" at bounding box center [990, 280] width 28 height 23
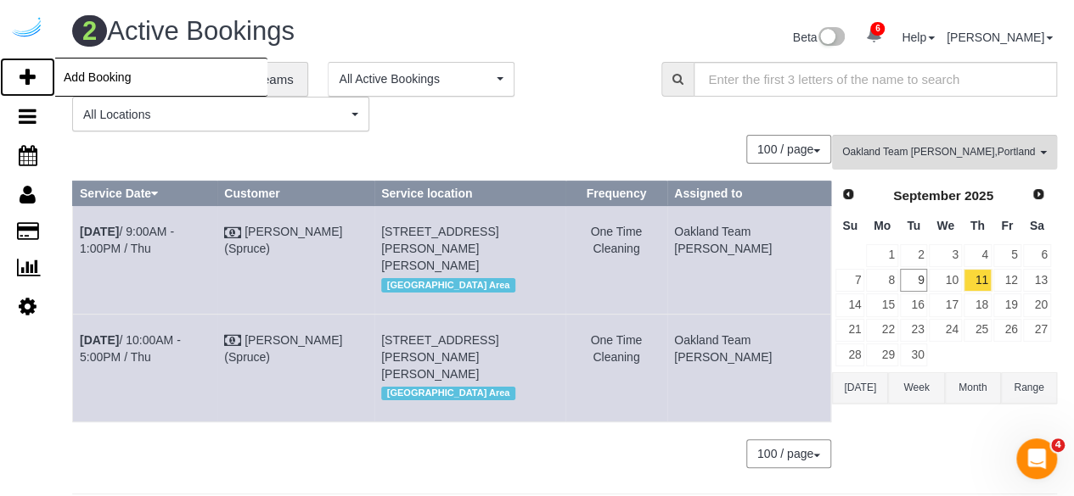
click at [32, 69] on icon at bounding box center [28, 77] width 16 height 20
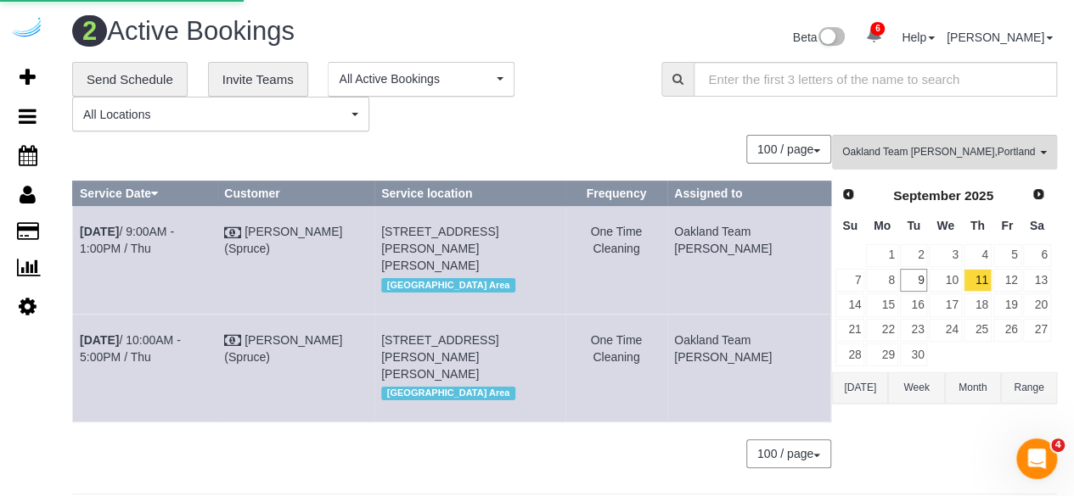
select select "4"
select select "number:9"
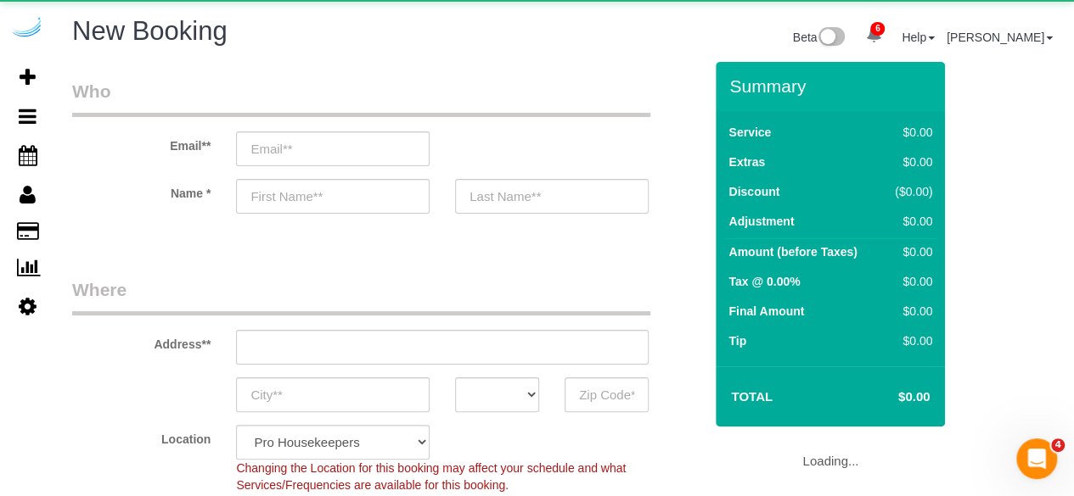
select select "object:2031"
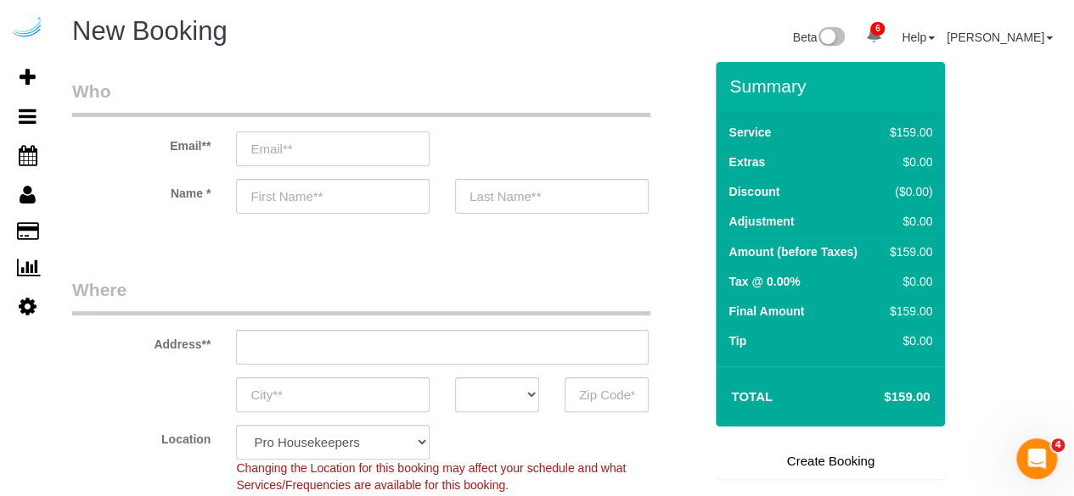
click at [326, 148] on input "email" at bounding box center [332, 149] width 193 height 35
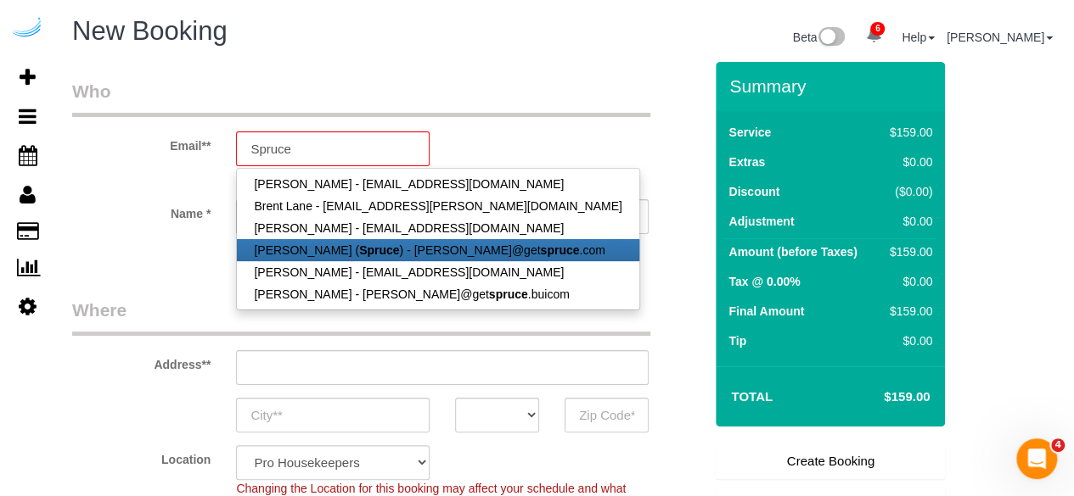
click at [342, 241] on link "Brandie Louck ( Spruce ) - brandie@get spruce .com" at bounding box center [437, 250] width 401 height 22
type input "[PERSON_NAME][EMAIL_ADDRESS][DOMAIN_NAME]"
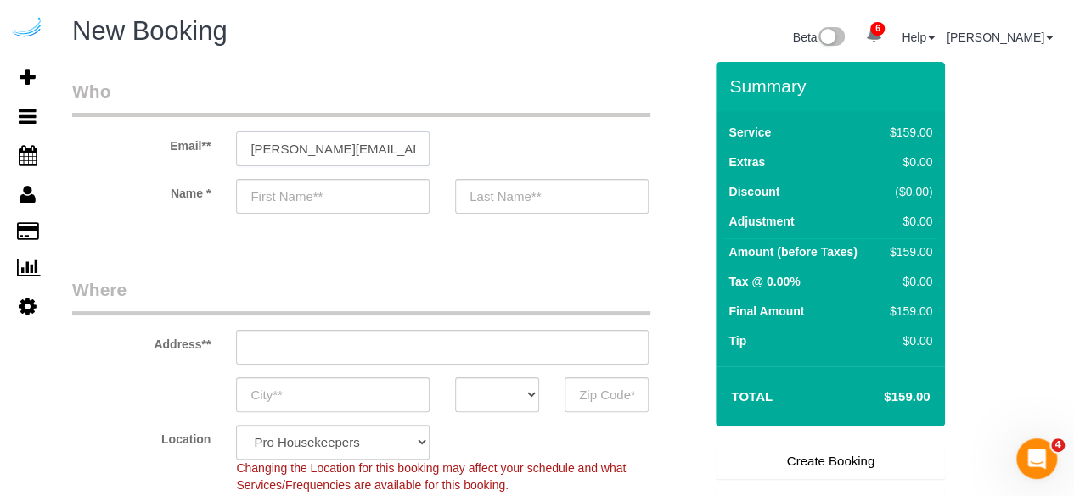
type input "[PERSON_NAME]"
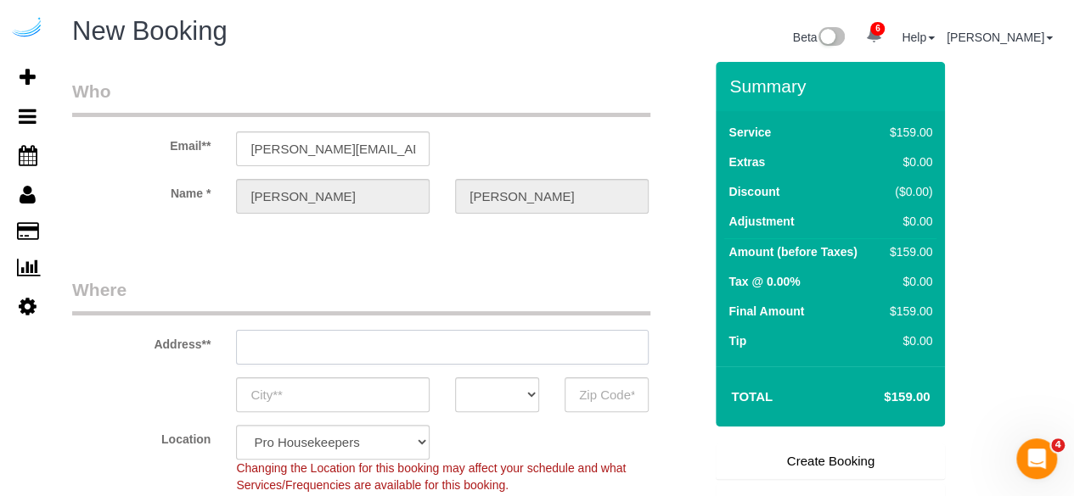
type input "3816 S Lamar Blvd"
type input "Austin"
select select "[GEOGRAPHIC_DATA]"
type input "78704"
click at [446, 342] on input "3816 S Lamar Blvd" at bounding box center [442, 347] width 412 height 35
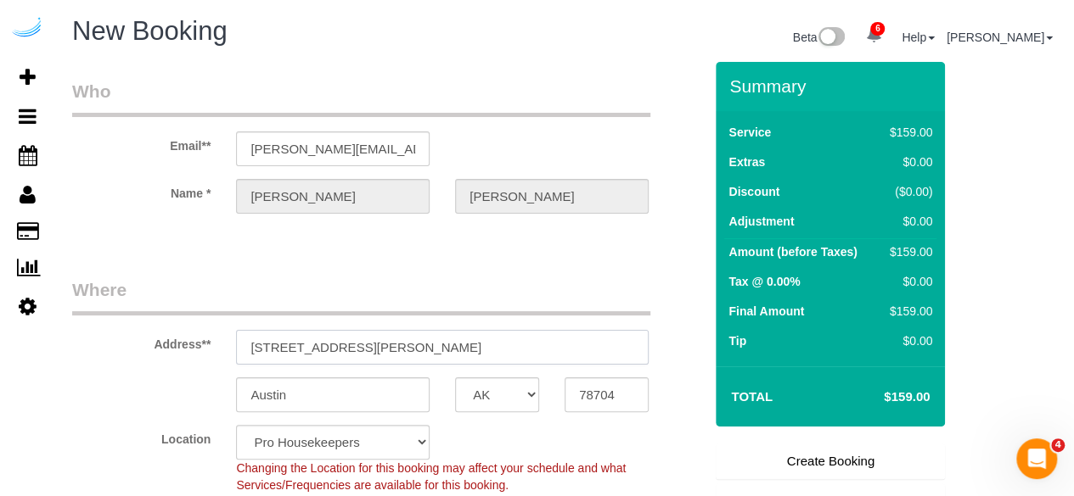
paste input "434 Kirkland Way, Kirkland, WA 98033"
type input "434 Kirkland Way, Kirkland, WA 98033"
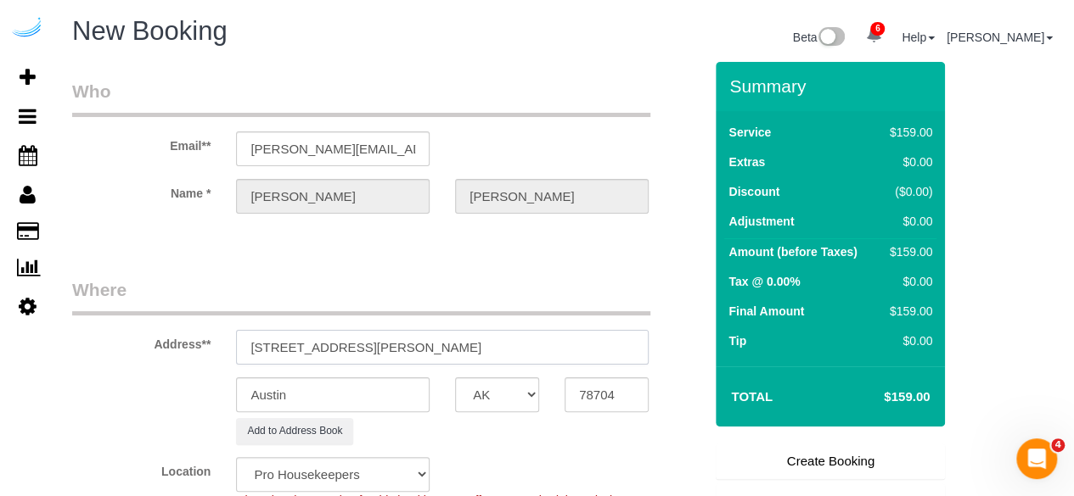
select select "9"
select select "object:2075"
drag, startPoint x: 428, startPoint y: 348, endPoint x: 602, endPoint y: 357, distance: 174.2
click at [586, 350] on input "434 Kirkland Way, Kirkland, WA 98033" at bounding box center [442, 347] width 412 height 35
type input "434 Kirkland Way, Kirkland, WA 98033"
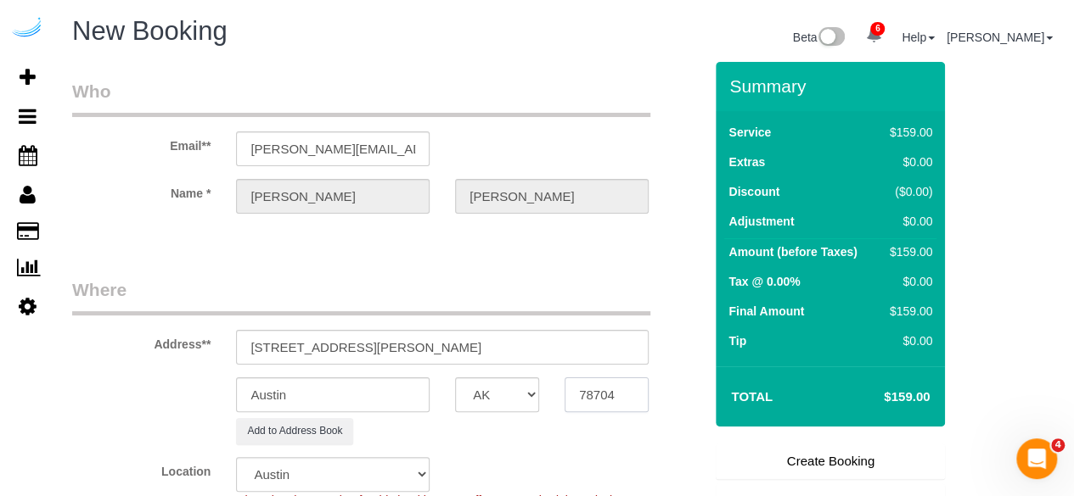
click at [614, 393] on input "78704" at bounding box center [606, 395] width 84 height 35
paste input "98033"
type input "98033"
click at [528, 397] on select "AK AL AR AZ CA CO CT DC DE FL GA HI IA ID IL IN KS KY LA MA MD ME MI MN MO MS M…" at bounding box center [497, 395] width 84 height 35
select select "11"
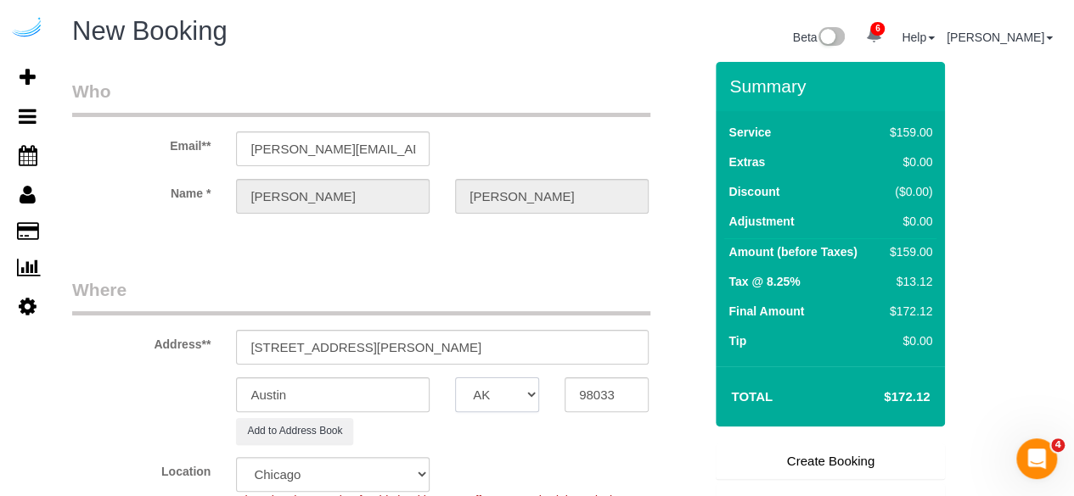
select select "WA"
click at [402, 384] on input "Austin" at bounding box center [332, 395] width 193 height 35
select select "object:2117"
type input "Kirkland"
drag, startPoint x: 359, startPoint y: 345, endPoint x: 486, endPoint y: 325, distance: 128.9
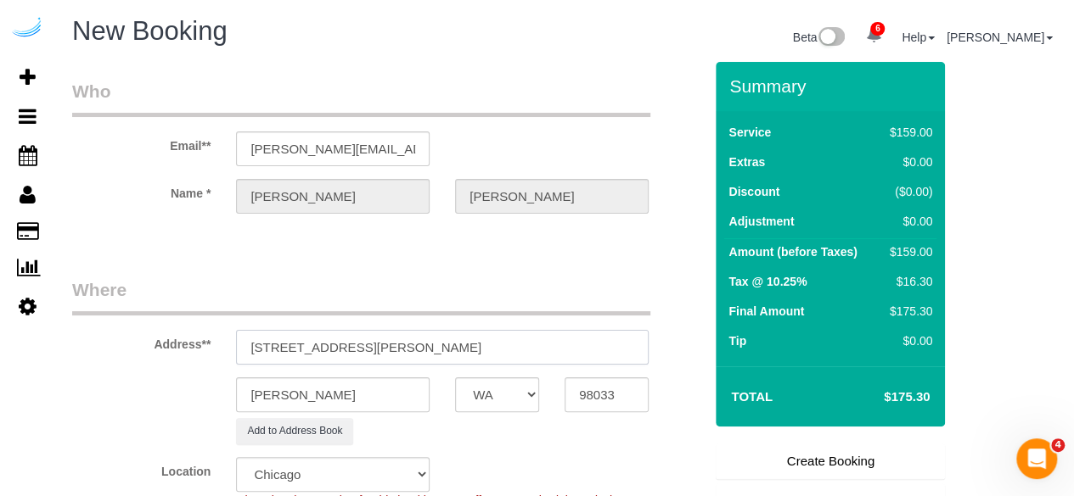
click at [486, 325] on div "Address** 434 Kirkland Way, Kirkland, WA 98033" at bounding box center [387, 321] width 656 height 87
paste input "Kimberly Malecek"
paste input "Boardwalk"
paste input "1481634"
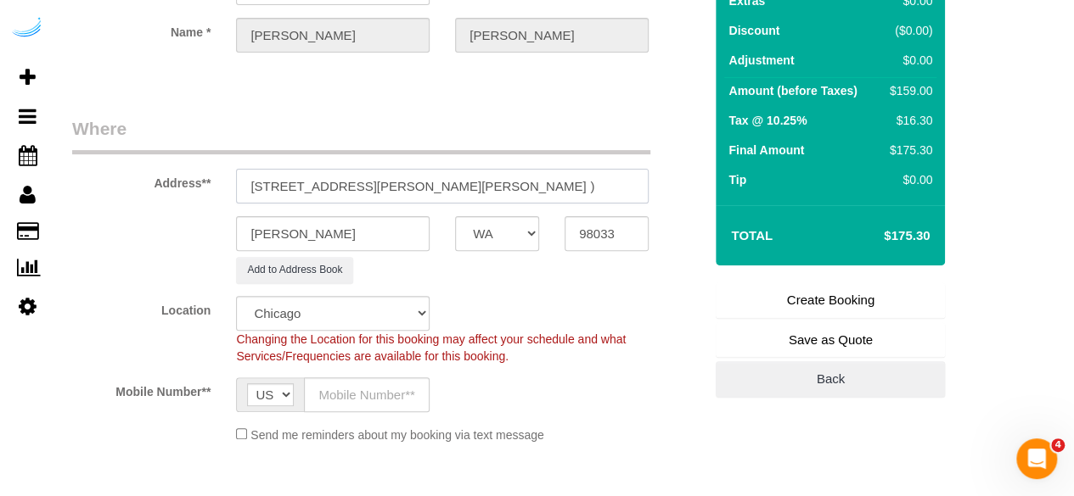
scroll to position [170, 0]
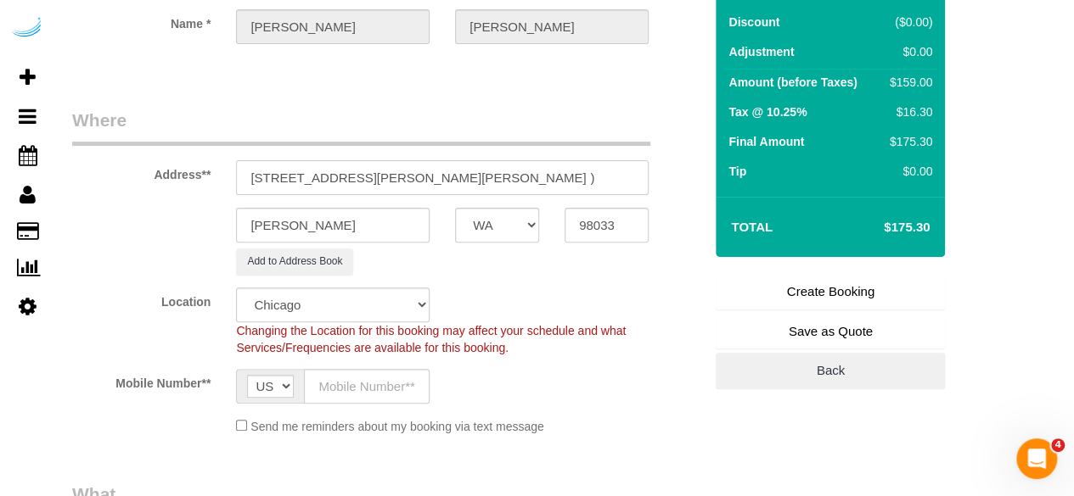
type input "434 Kirkland Way, Unit 526 (Kimberly Malecek, Boardwalk , 1481634 )"
click at [354, 306] on select "Pro Housekeepers Atlanta Austin Boston Chicago Cincinnati Clearwater Denver Ft …" at bounding box center [332, 305] width 193 height 35
select select "4"
click at [236, 288] on select "Pro Housekeepers Atlanta Austin Boston Chicago Cincinnati Clearwater Denver Ft …" at bounding box center [332, 305] width 193 height 35
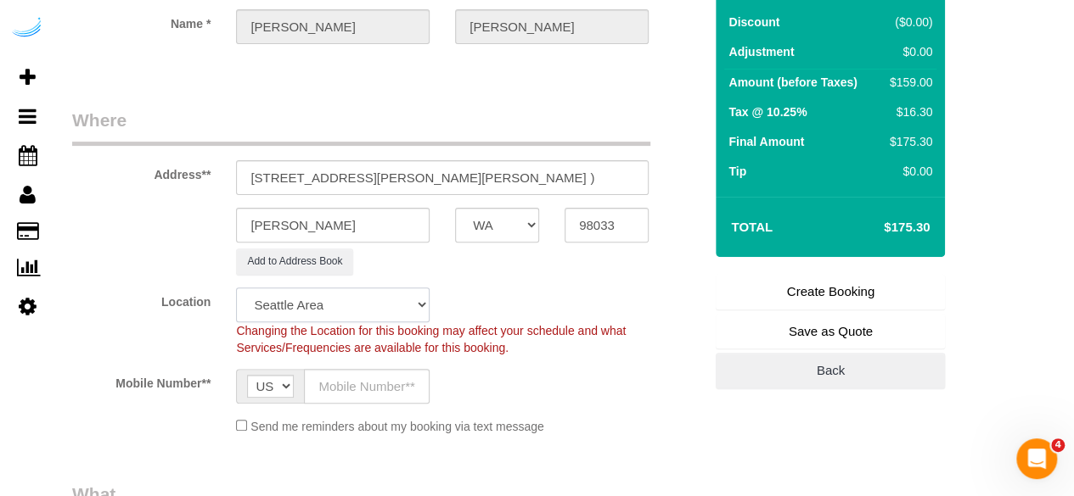
select select "object:2141"
select select "228"
click at [351, 378] on input "text" at bounding box center [367, 386] width 126 height 35
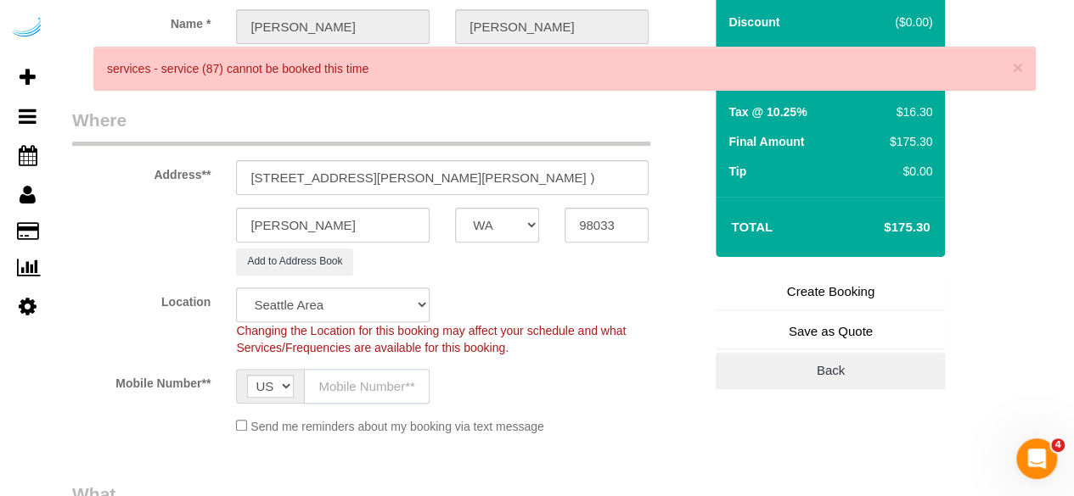
type input "[PHONE_NUMBER]"
type input "Brandie Louck"
type input "[PHONE_NUMBER]"
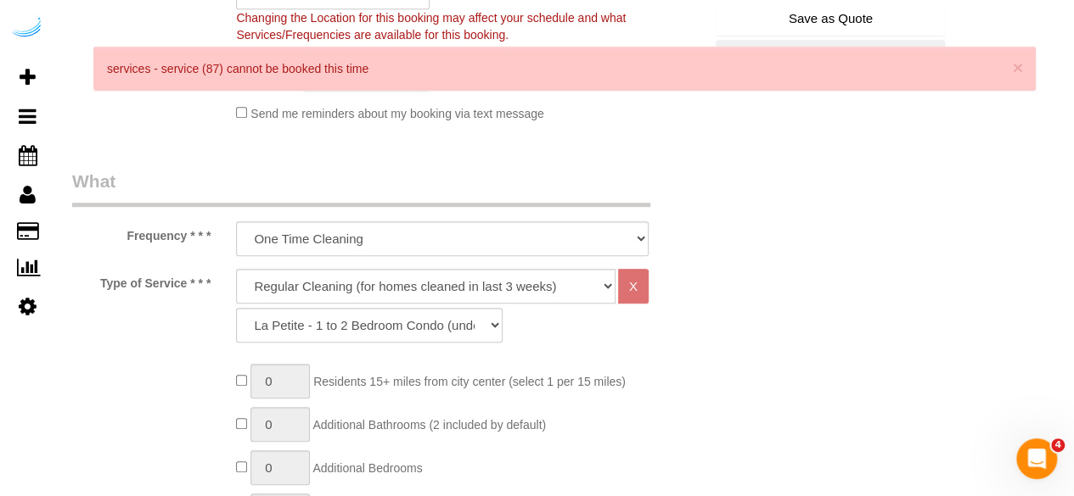
scroll to position [509, 0]
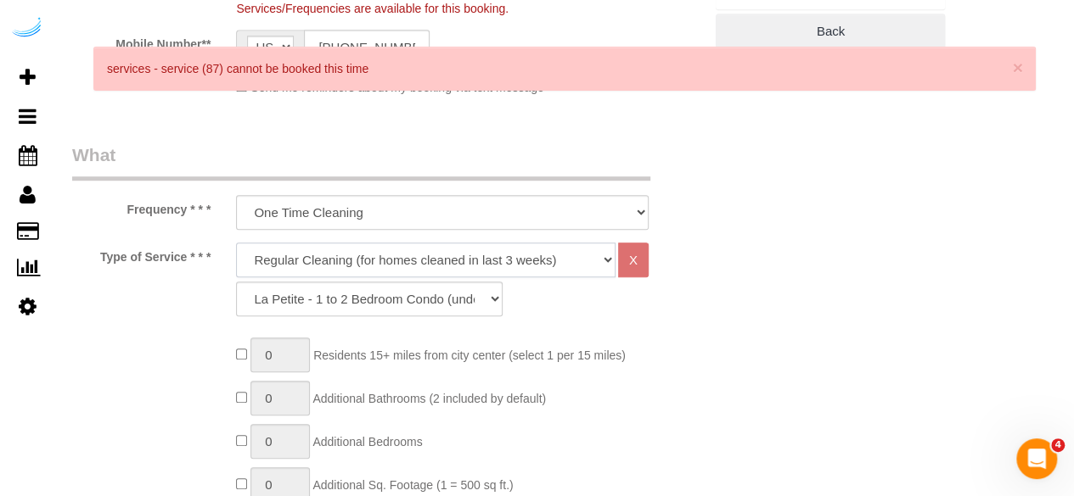
click at [375, 256] on select "Deep Cleaning (for homes that have not been cleaned in 3+ weeks) Spruce Regular…" at bounding box center [425, 260] width 379 height 35
select select "282"
click at [236, 243] on select "Deep Cleaning (for homes that have not been cleaned in 3+ weeks) Spruce Regular…" at bounding box center [425, 260] width 379 height 35
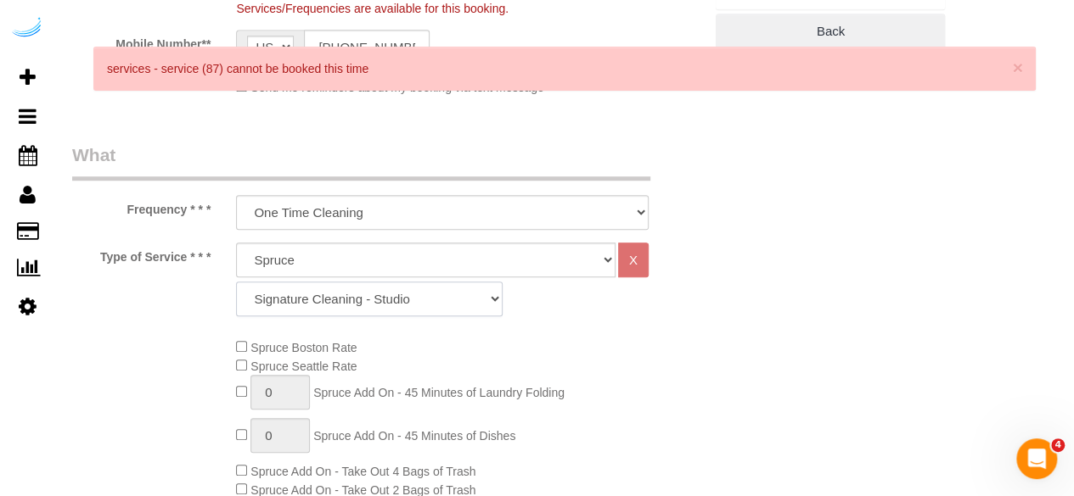
click at [401, 303] on select "Signature Cleaning - Studio Signature Cleaning - 1 Bed 1 Bath Signature Cleanin…" at bounding box center [369, 299] width 266 height 35
select select "304"
click at [236, 282] on select "Signature Cleaning - Studio Signature Cleaning - 1 Bed 1 Bath Signature Cleanin…" at bounding box center [369, 299] width 266 height 35
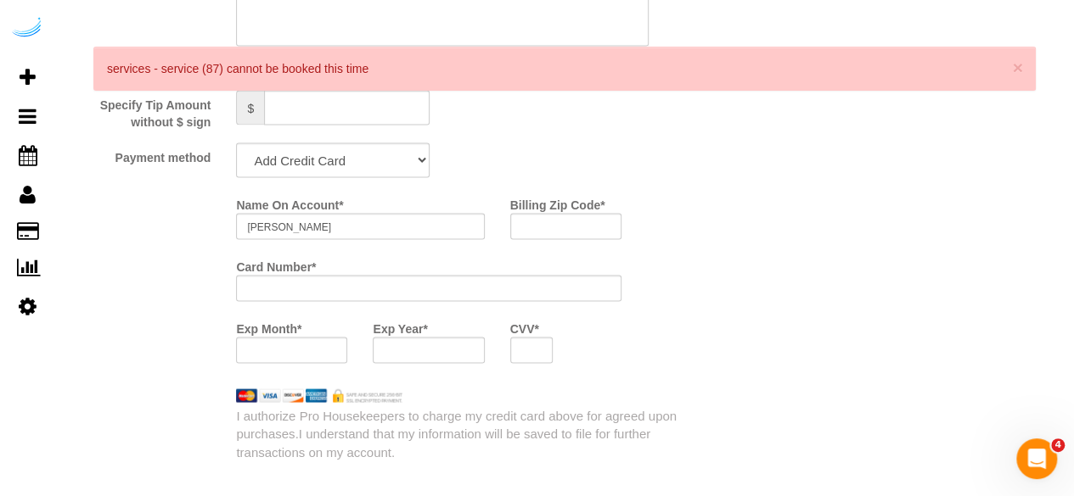
scroll to position [1528, 0]
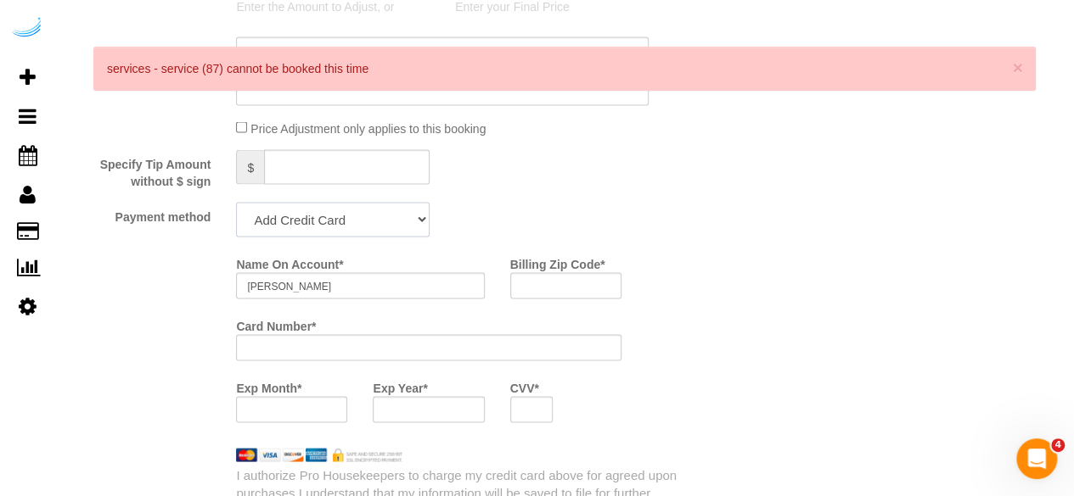
click at [368, 223] on select "Add Credit Card Cash Check Paypal" at bounding box center [332, 219] width 193 height 35
select select "string:check"
click at [236, 204] on select "Add Credit Card Cash Check Paypal" at bounding box center [332, 219] width 193 height 35
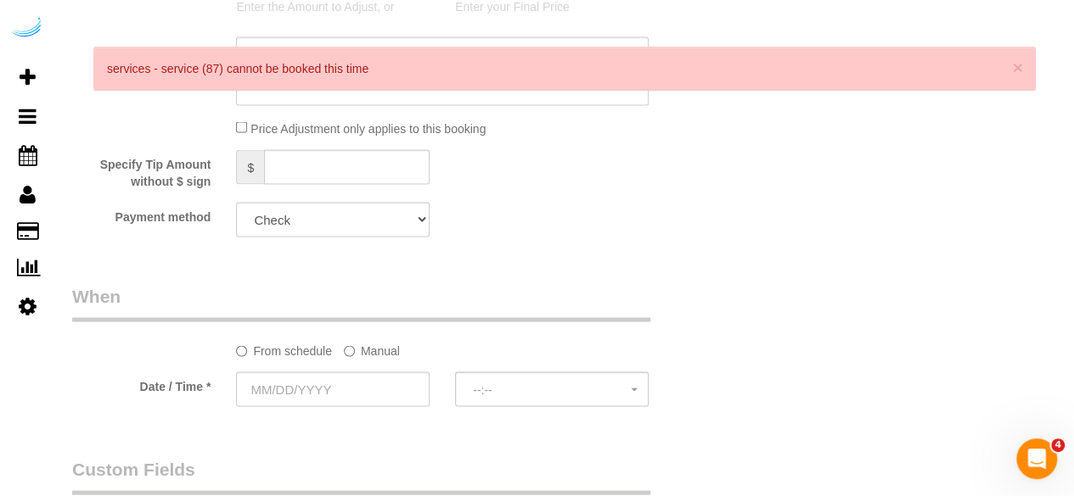
click at [360, 366] on sui-booking-spot "From schedule Manual Date / Time * --:-- --:--" at bounding box center [387, 346] width 631 height 126
click at [363, 352] on label "Manual" at bounding box center [372, 347] width 56 height 23
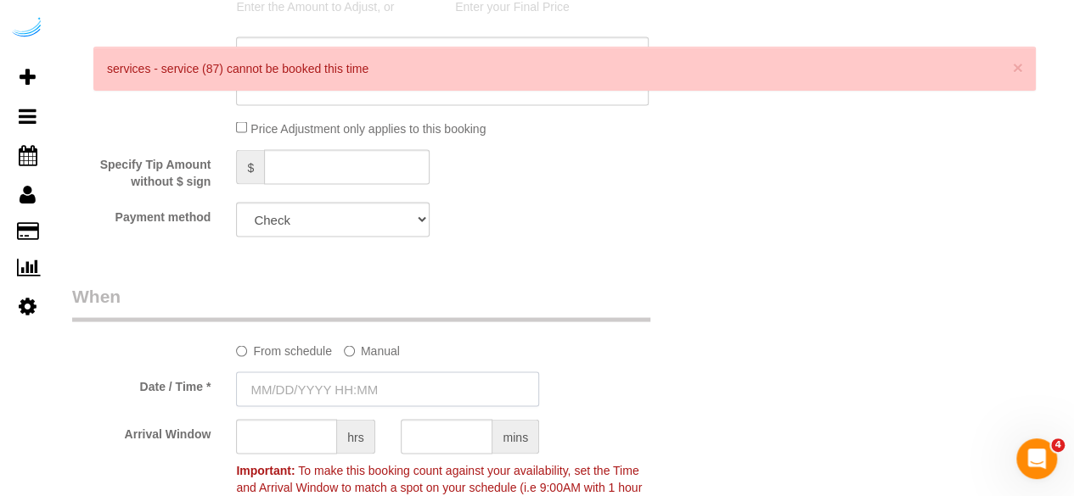
click at [347, 385] on input "text" at bounding box center [387, 389] width 303 height 35
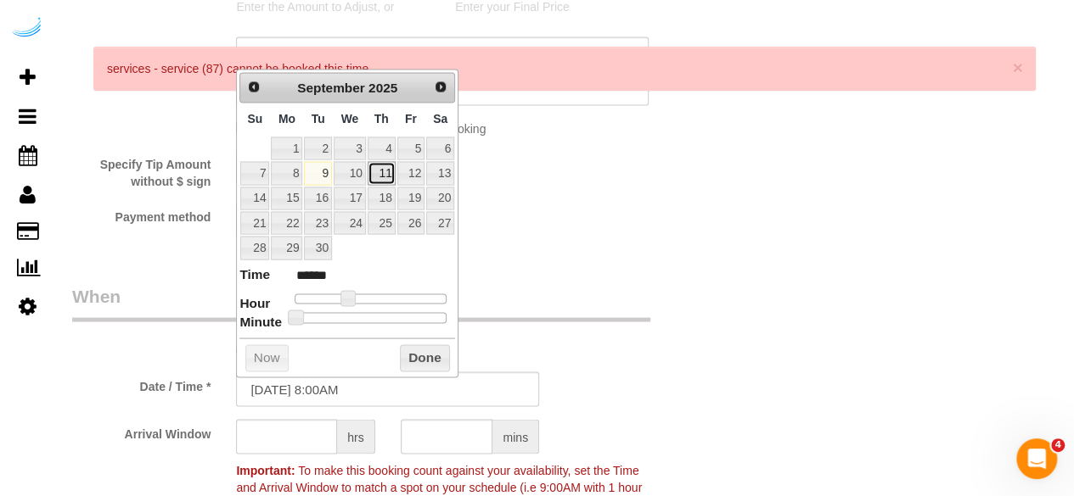
click at [386, 174] on link "11" at bounding box center [381, 172] width 28 height 23
type input "09/11/2025 9:00AM"
type input "******"
type input "[DATE] 10:00AM"
type input "*******"
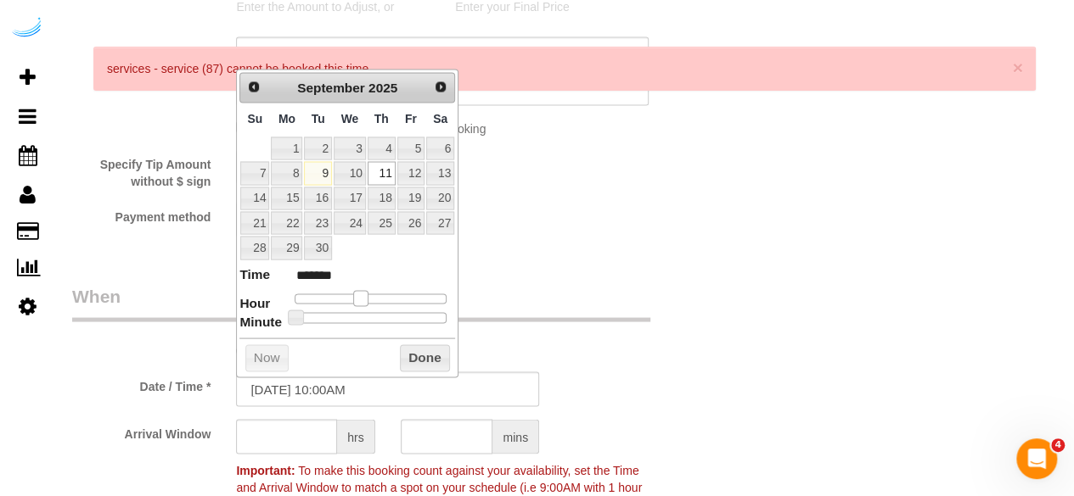
type input "09/11/2025 9:00AM"
type input "******"
click at [348, 298] on span at bounding box center [353, 297] width 15 height 15
click at [290, 430] on input "text" at bounding box center [286, 436] width 101 height 35
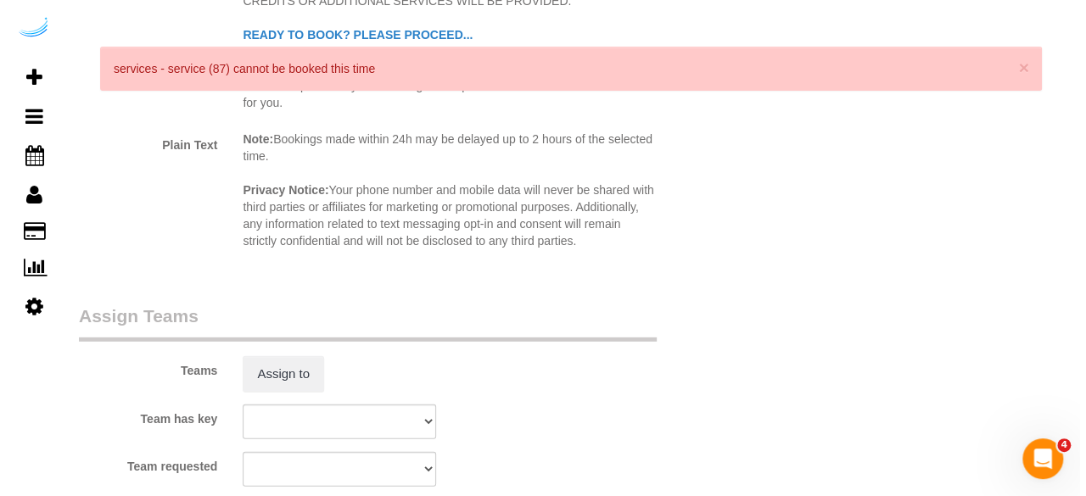
scroll to position [2376, 0]
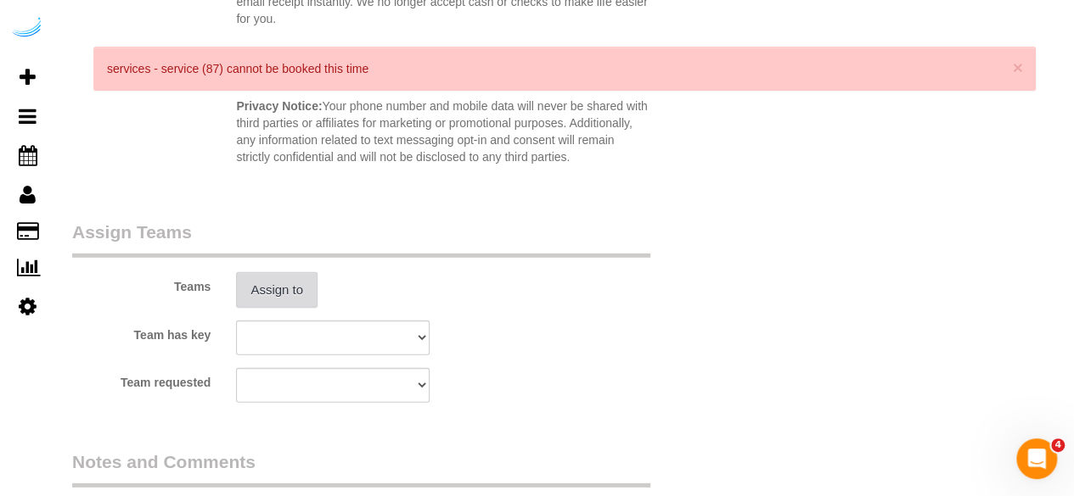
type input "4"
click at [299, 294] on button "Assign to" at bounding box center [276, 290] width 81 height 36
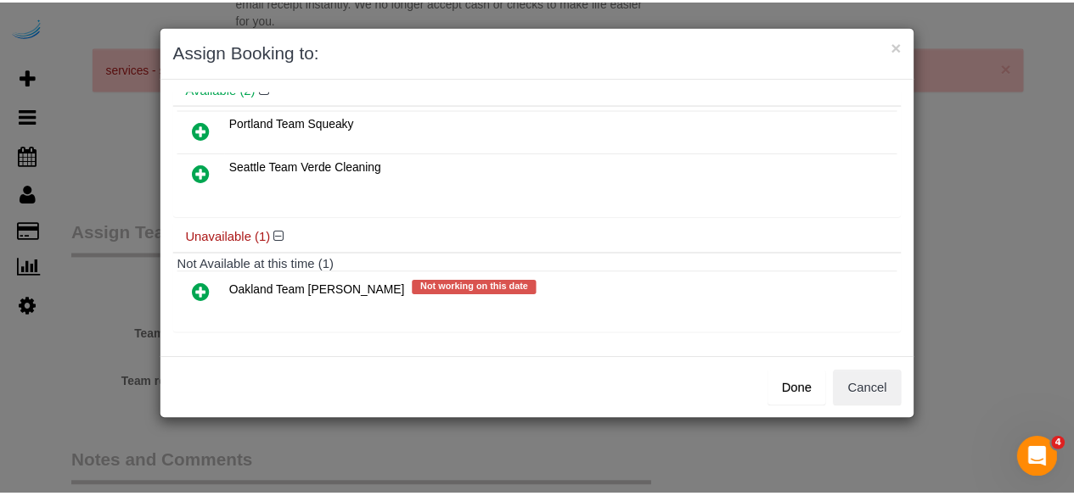
scroll to position [76, 0]
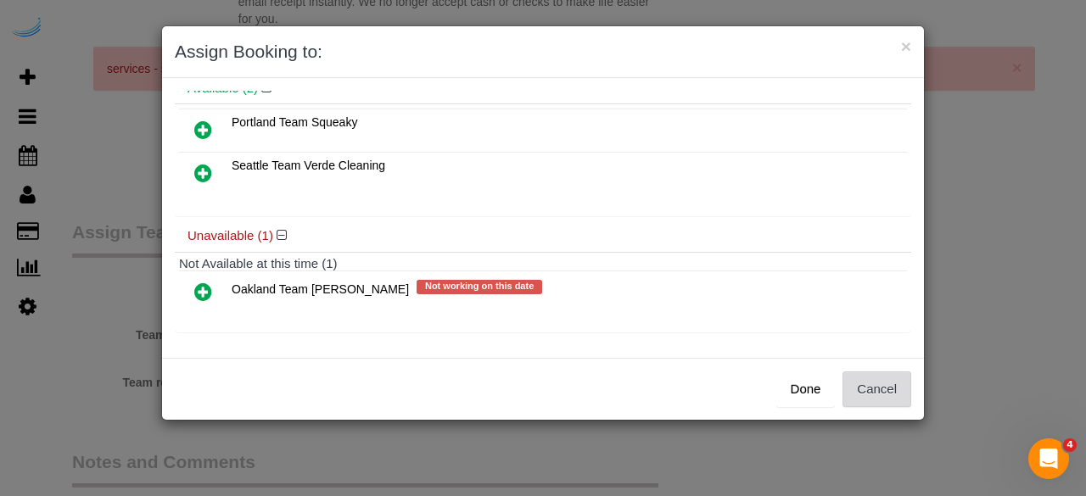
click at [904, 377] on button "Cancel" at bounding box center [877, 390] width 69 height 36
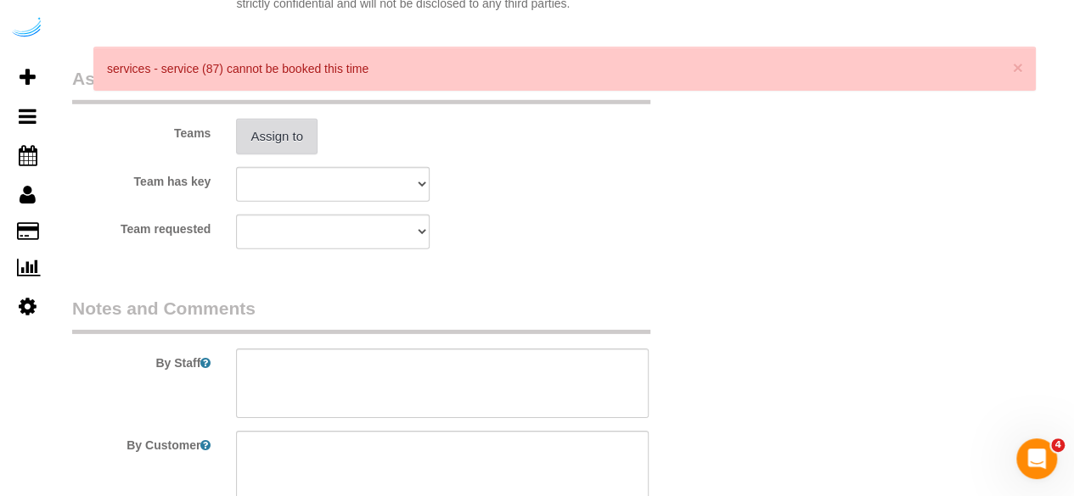
scroll to position [2546, 0]
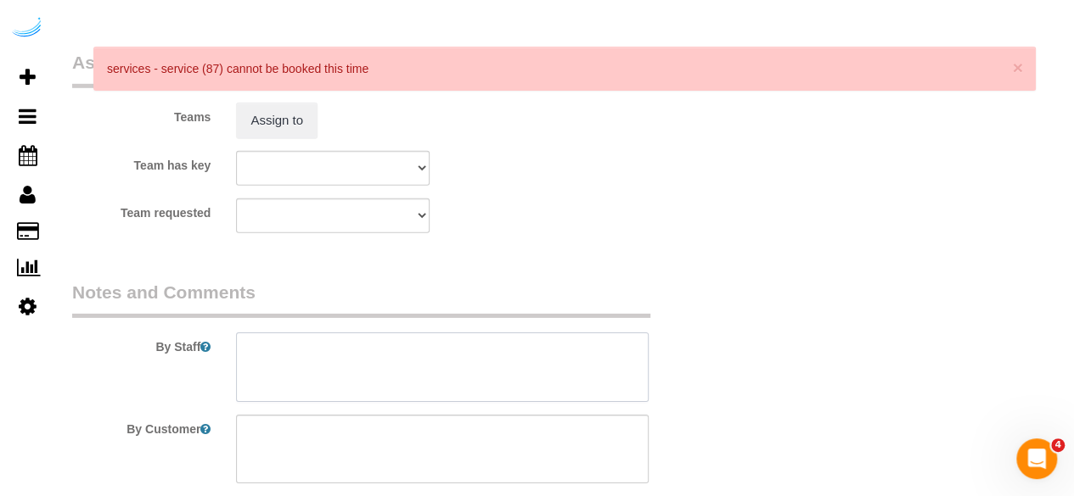
click at [456, 356] on textarea at bounding box center [442, 368] width 412 height 70
click at [424, 373] on textarea at bounding box center [442, 368] width 412 height 70
paste textarea "Permanent Notes:No notes from this customer.Today's Notes:No notes from this se…"
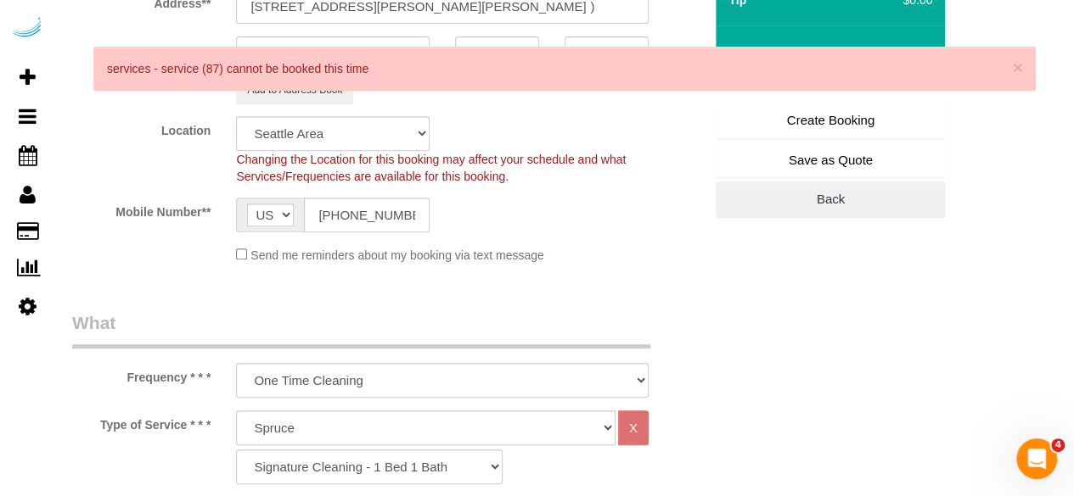
scroll to position [85, 0]
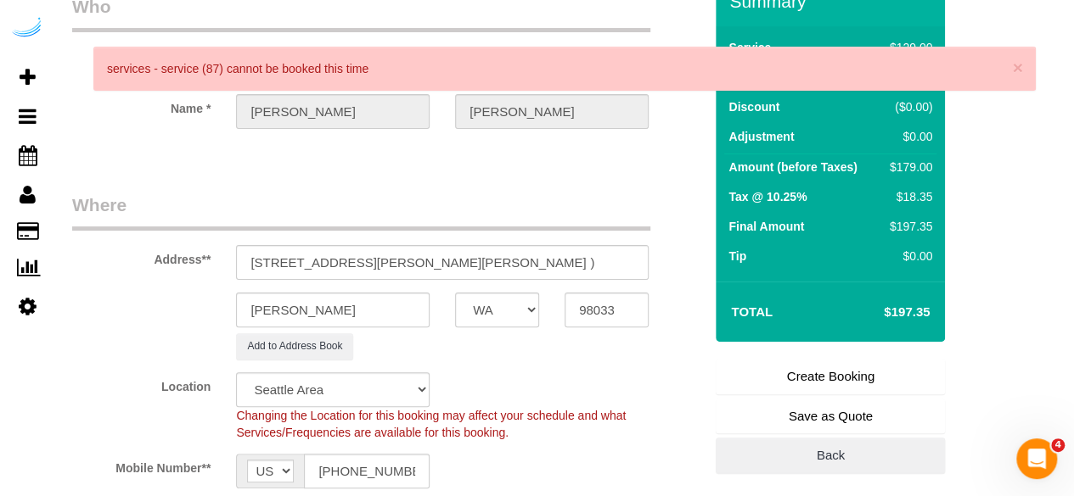
type textarea "Recurrency: One time service Permanent Notes:No notes from this customer.Today'…"
click at [840, 373] on link "Create Booking" at bounding box center [829, 377] width 229 height 36
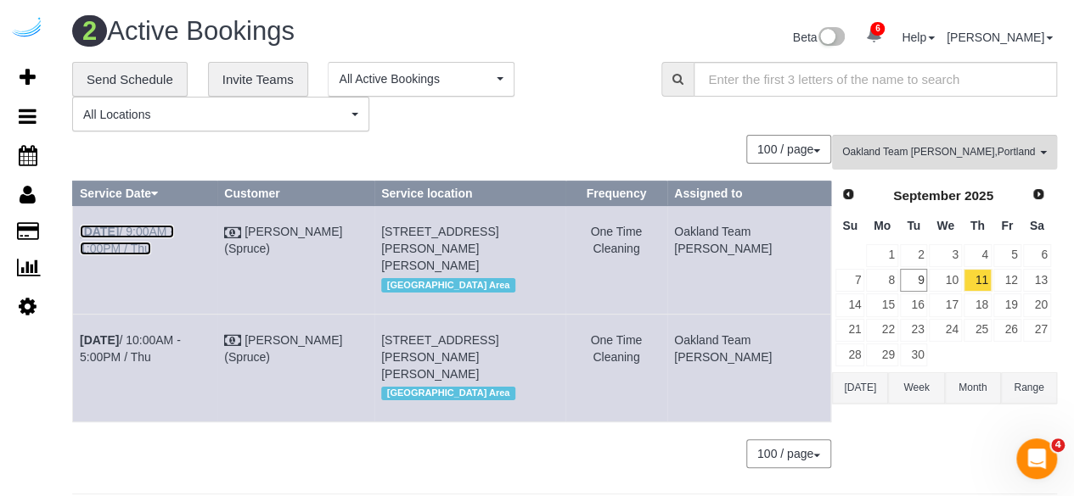
click at [174, 233] on link "Sep 11th / 9:00AM - 1:00PM / Thu" at bounding box center [127, 240] width 94 height 31
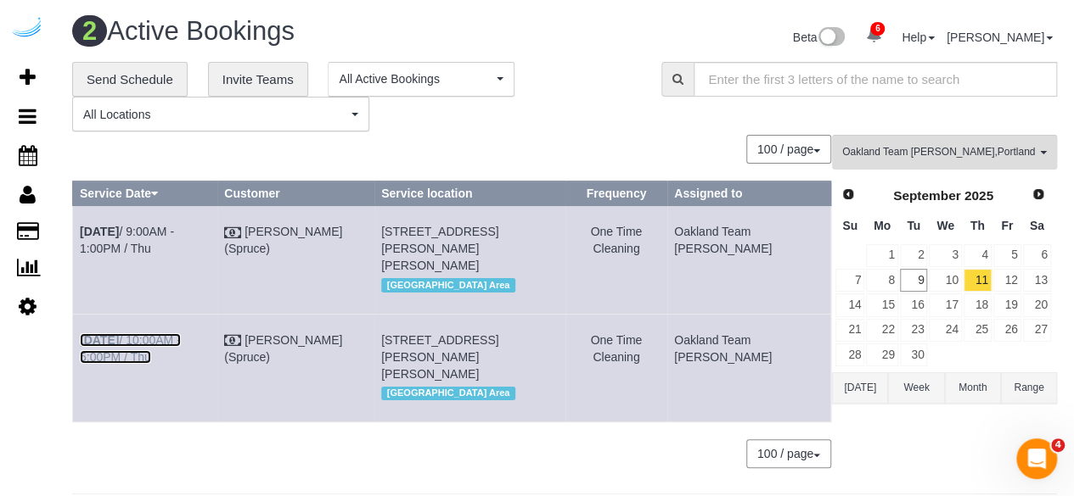
click at [181, 356] on link "Sep 11th / 10:00AM - 5:00PM / Thu" at bounding box center [130, 349] width 101 height 31
click at [898, 157] on span "Oakland Team Cristina , Portland Team Squeaky , Seattle Team Verde Cleaning" at bounding box center [938, 152] width 193 height 14
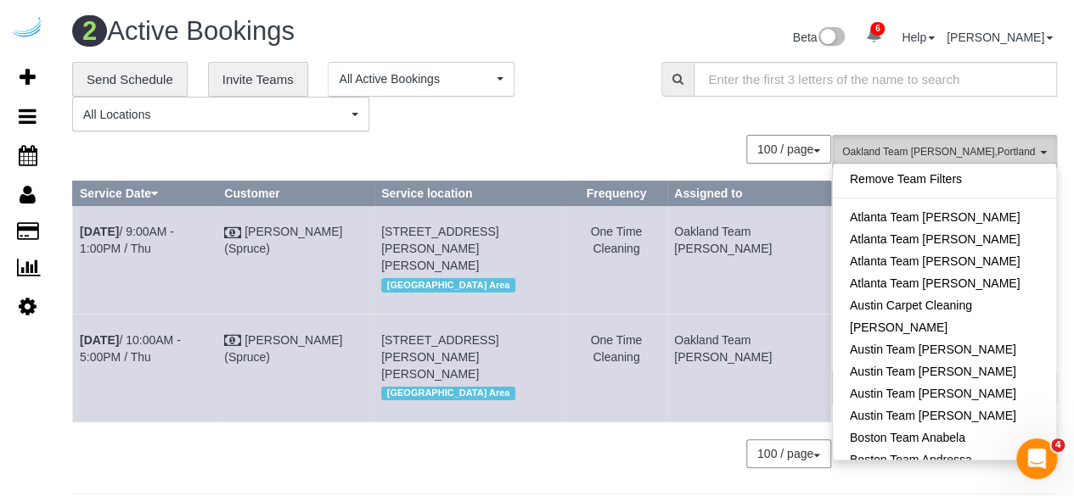
scroll to position [1059, 0]
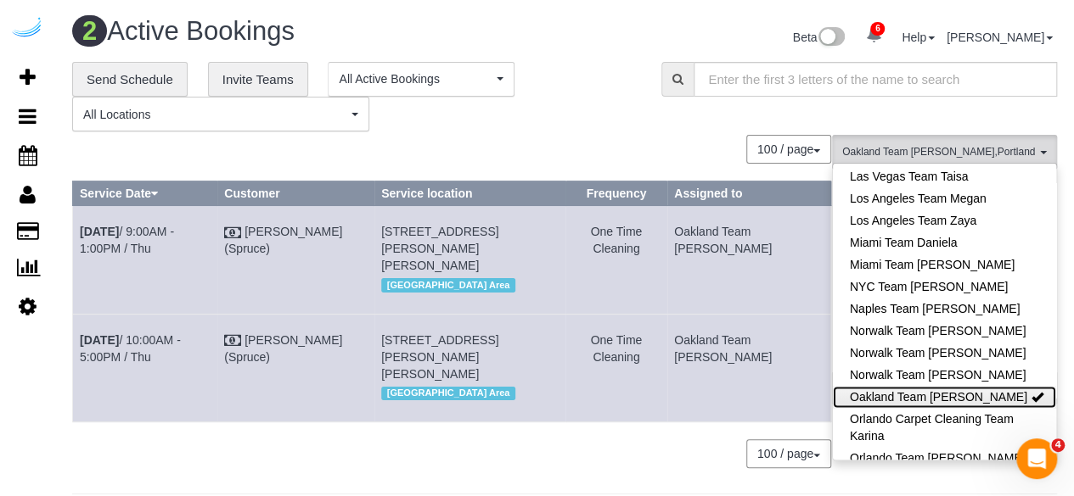
click at [962, 386] on link "Oakland Team [PERSON_NAME]" at bounding box center [944, 397] width 223 height 22
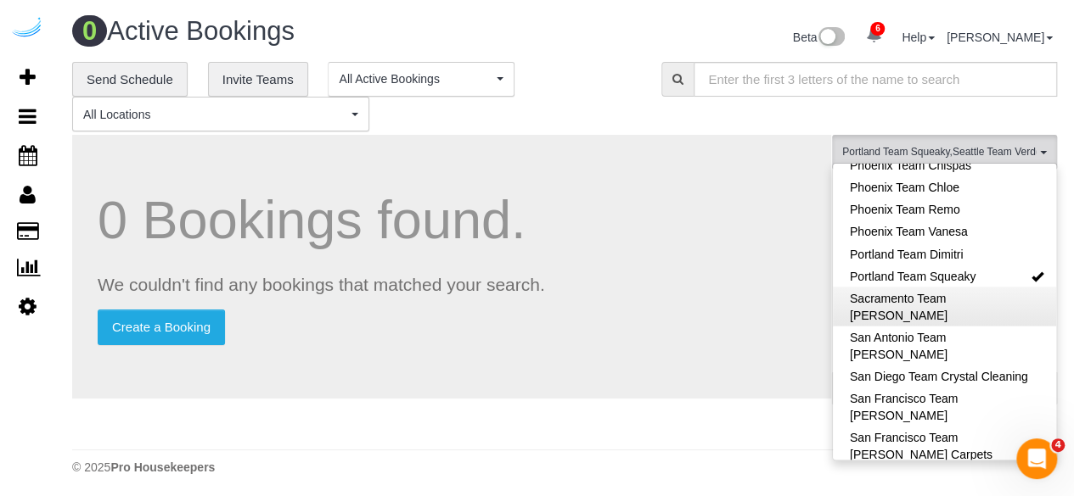
scroll to position [1483, 0]
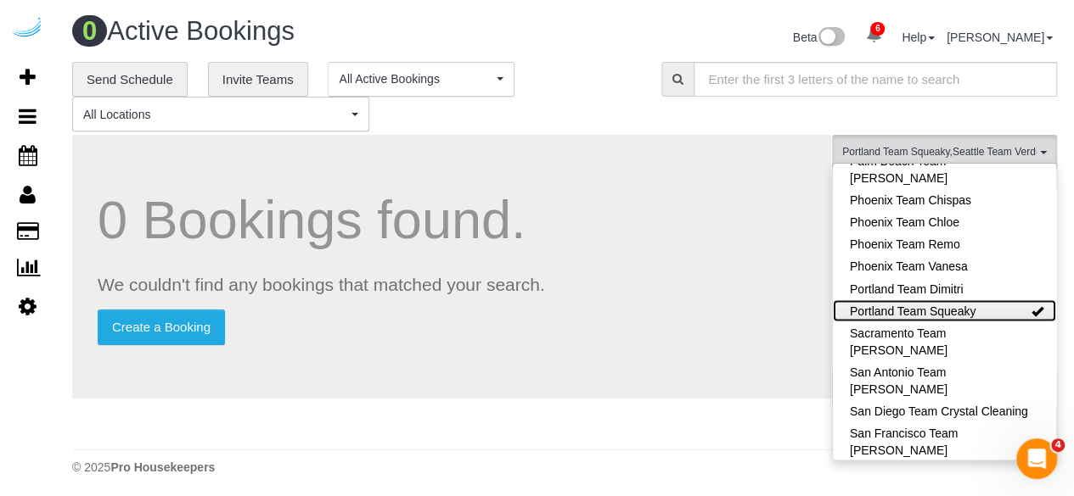
click at [1014, 300] on link "Portland Team Squeaky" at bounding box center [944, 311] width 223 height 22
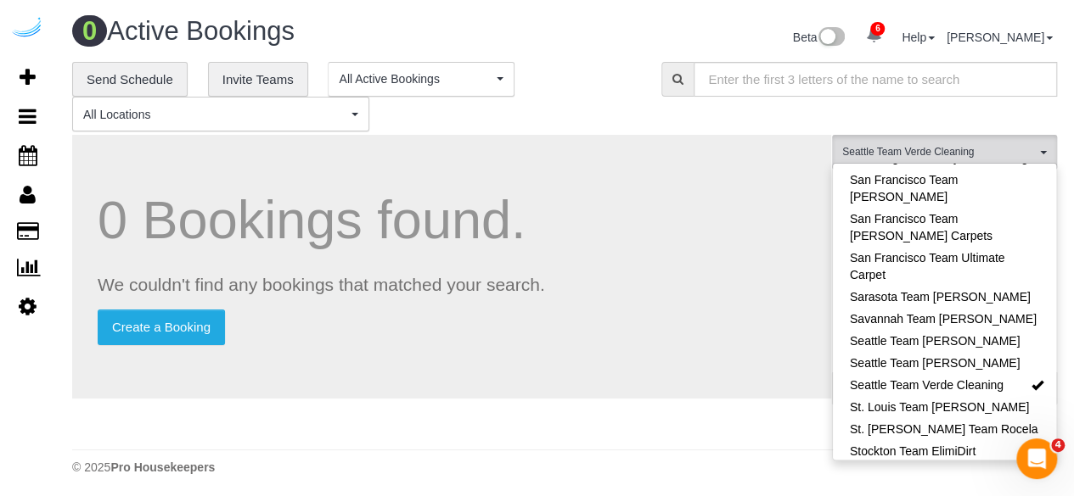
scroll to position [1738, 0]
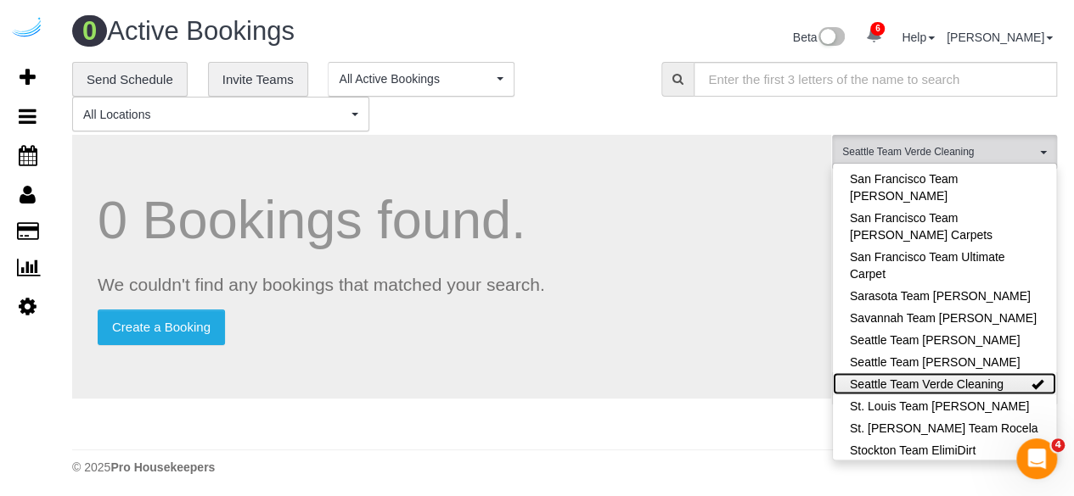
click at [991, 373] on link "Seattle Team Verde Cleaning" at bounding box center [944, 384] width 223 height 22
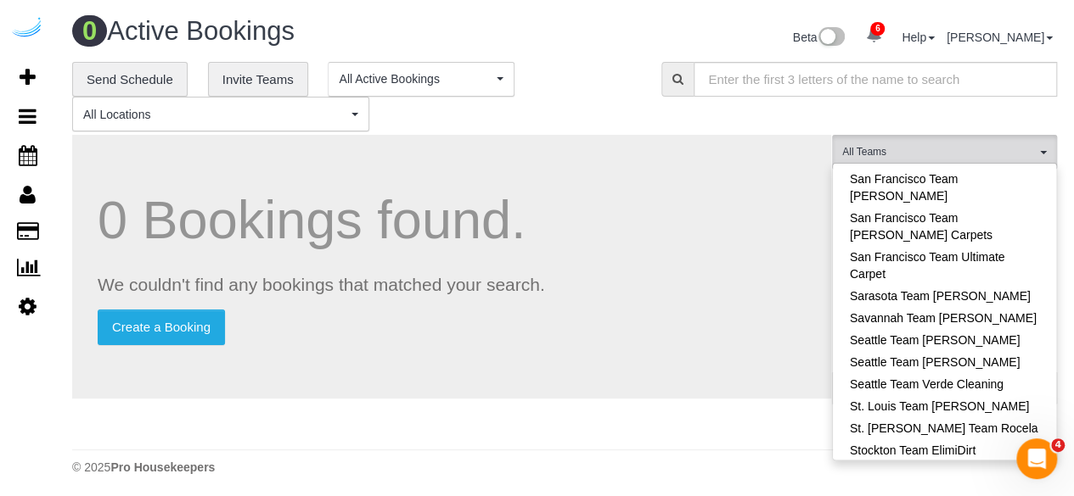
click at [755, 188] on div "0 Bookings found. We couldn't find any bookings that matched your search. Creat…" at bounding box center [451, 267] width 759 height 264
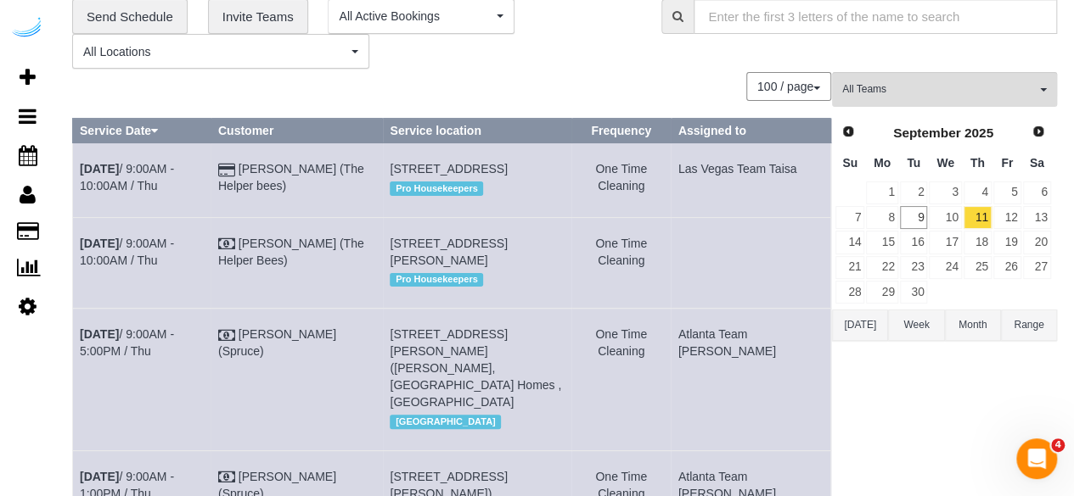
scroll to position [0, 0]
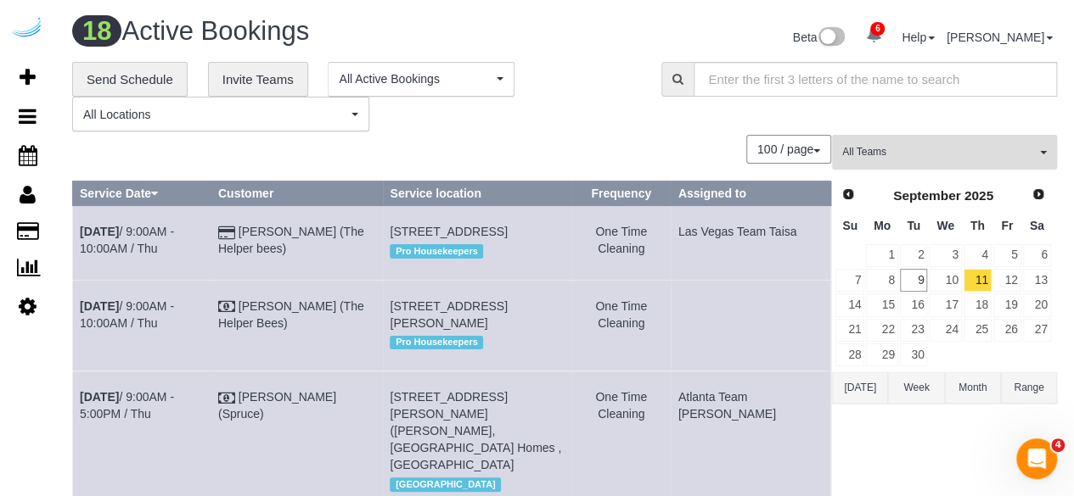
click at [916, 153] on span "All Teams" at bounding box center [938, 152] width 193 height 14
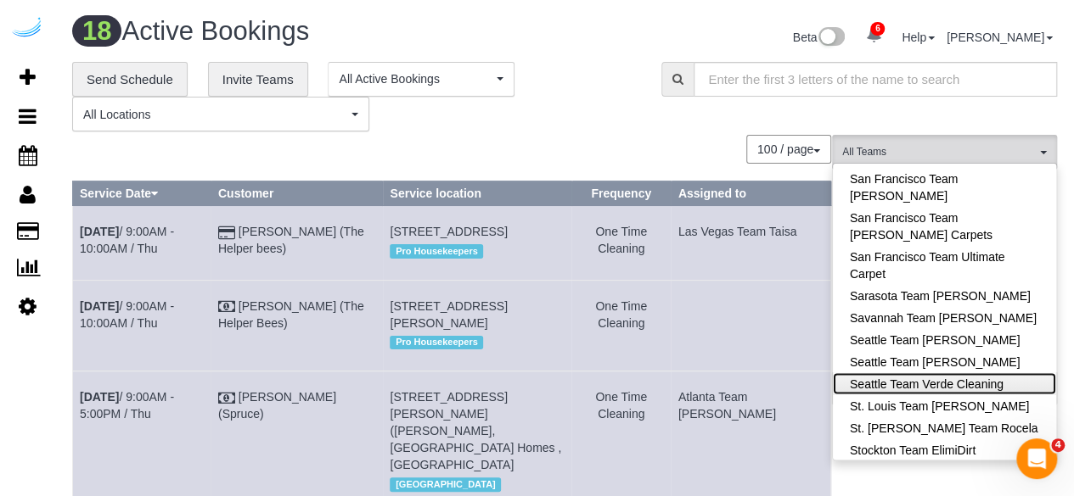
click at [984, 373] on link "Seattle Team Verde Cleaning" at bounding box center [944, 384] width 223 height 22
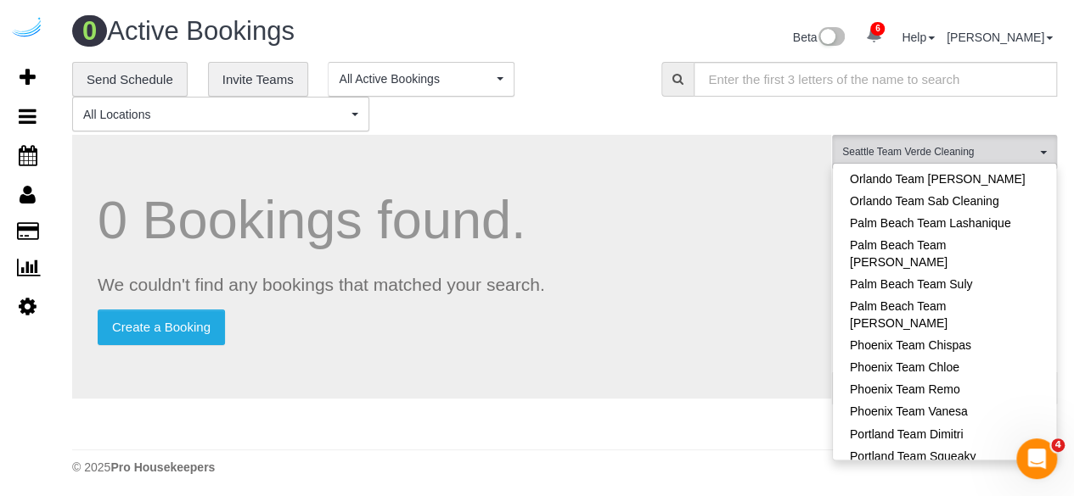
scroll to position [1314, 0]
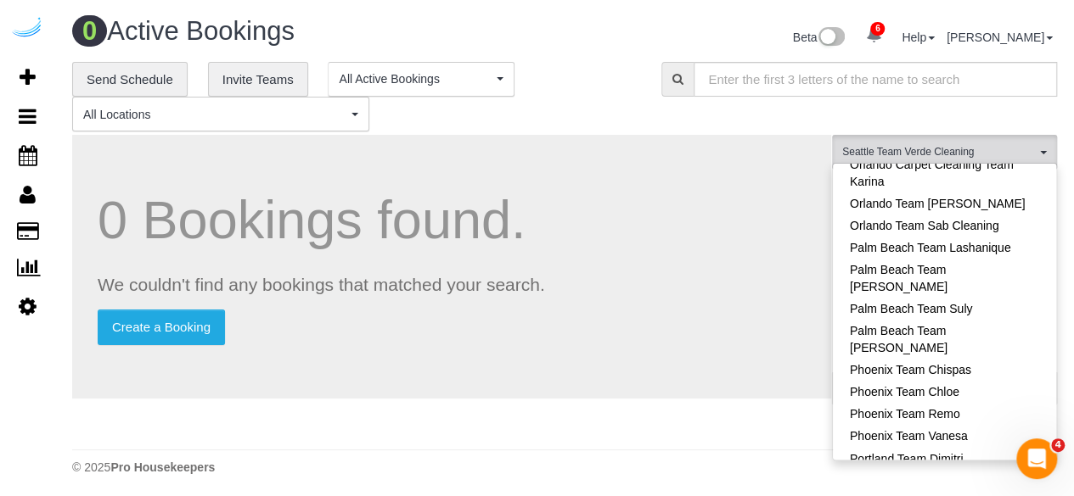
click at [988, 469] on link "Portland Team Squeaky" at bounding box center [944, 480] width 223 height 22
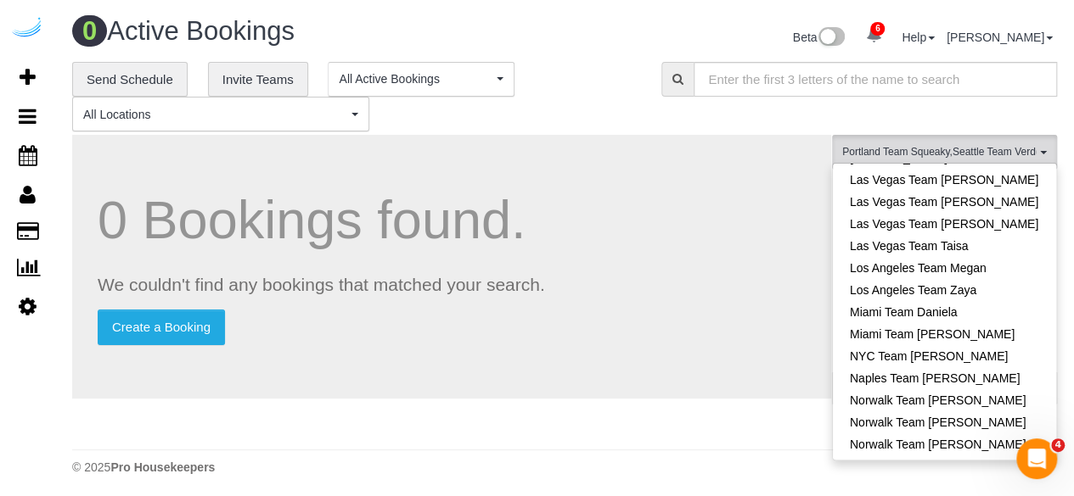
scroll to position [974, 0]
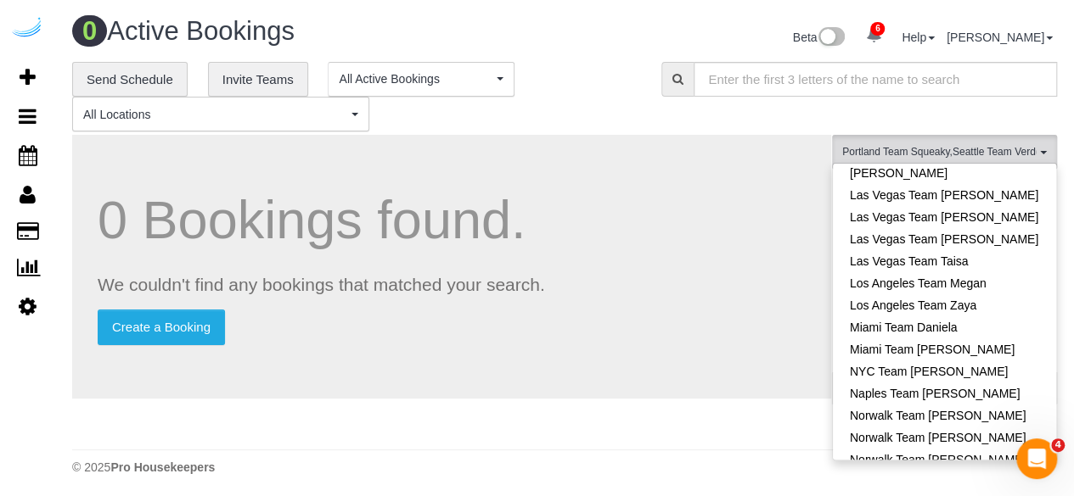
click at [991, 471] on link "Oakland Team [PERSON_NAME]" at bounding box center [944, 482] width 223 height 22
click at [788, 254] on div "0 Bookings found. We couldn't find any bookings that matched your search. Creat…" at bounding box center [452, 288] width 760 height 306
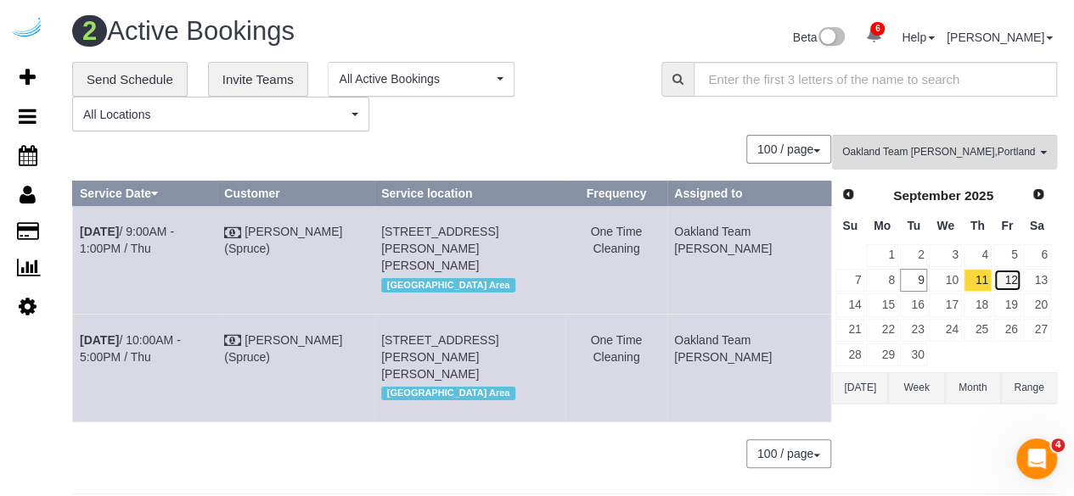
click at [1016, 279] on link "12" at bounding box center [1007, 280] width 28 height 23
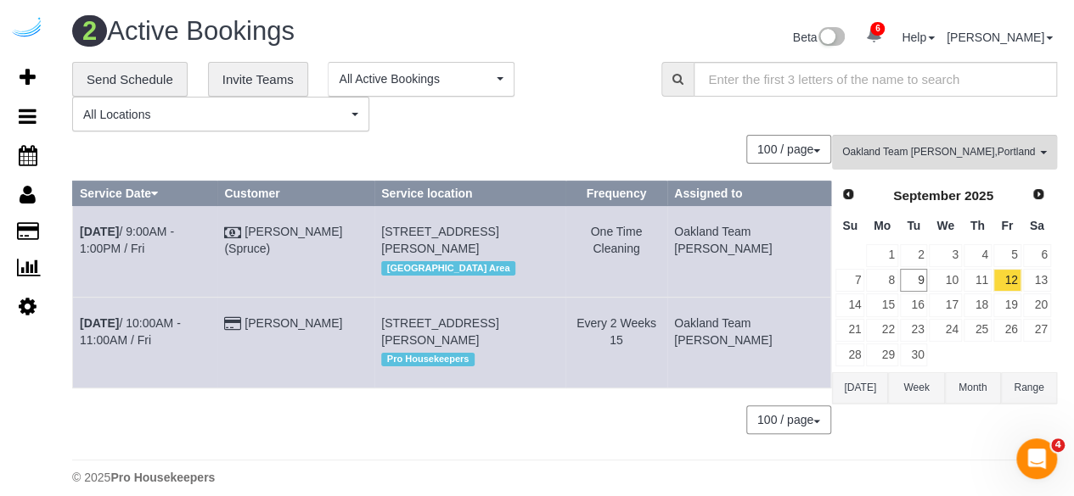
click at [463, 126] on div "**********" at bounding box center [353, 97] width 563 height 70
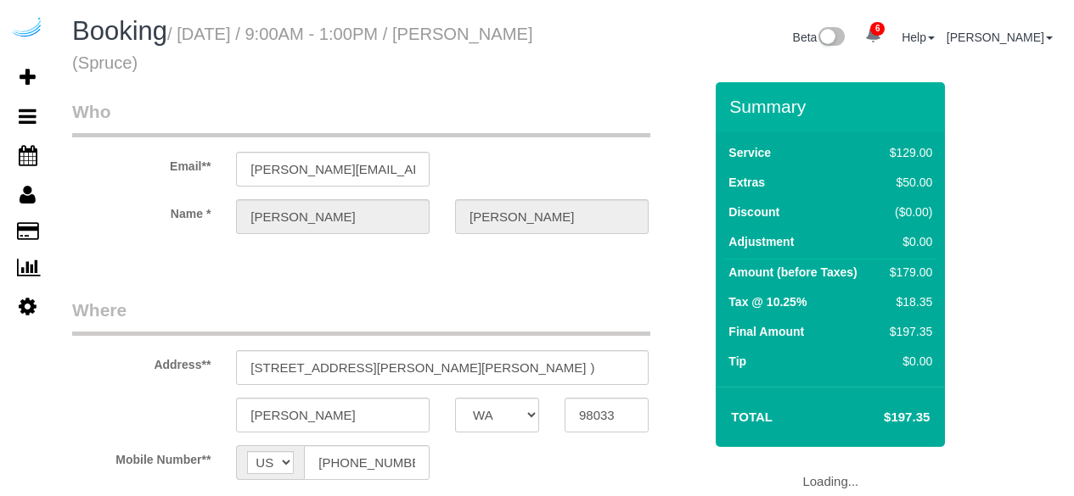
select select "WA"
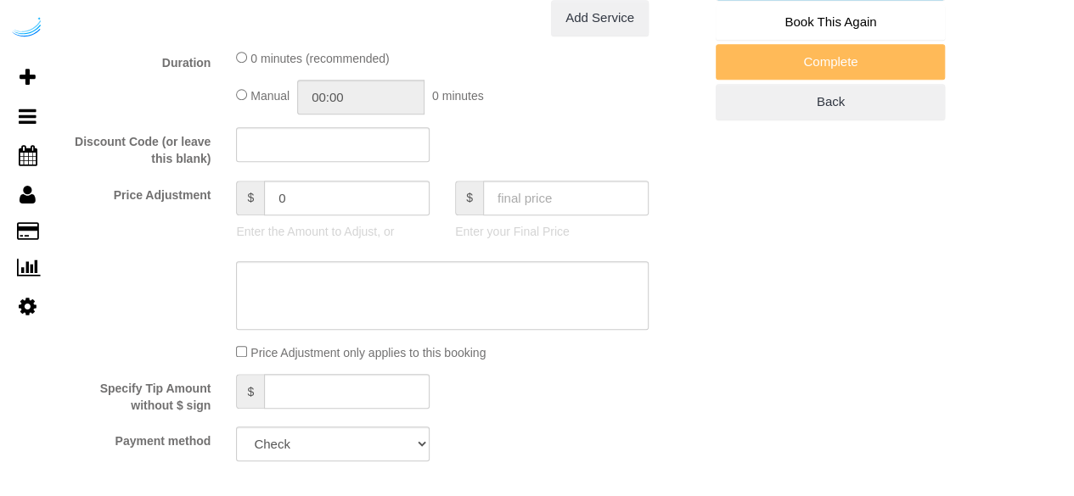
select select "object:707"
select select "282"
select select "number:9"
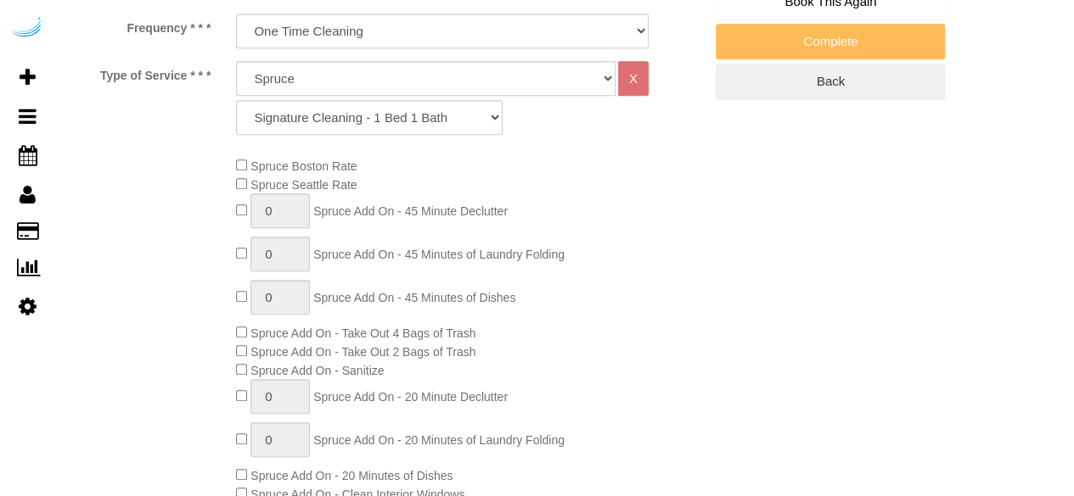
select select "object:828"
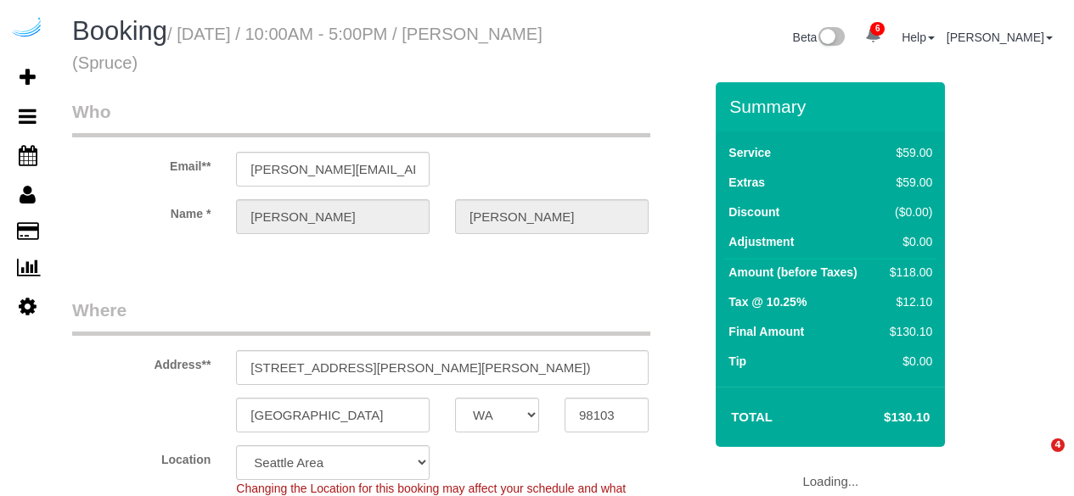
select select "WA"
select select "282"
select select "number:9"
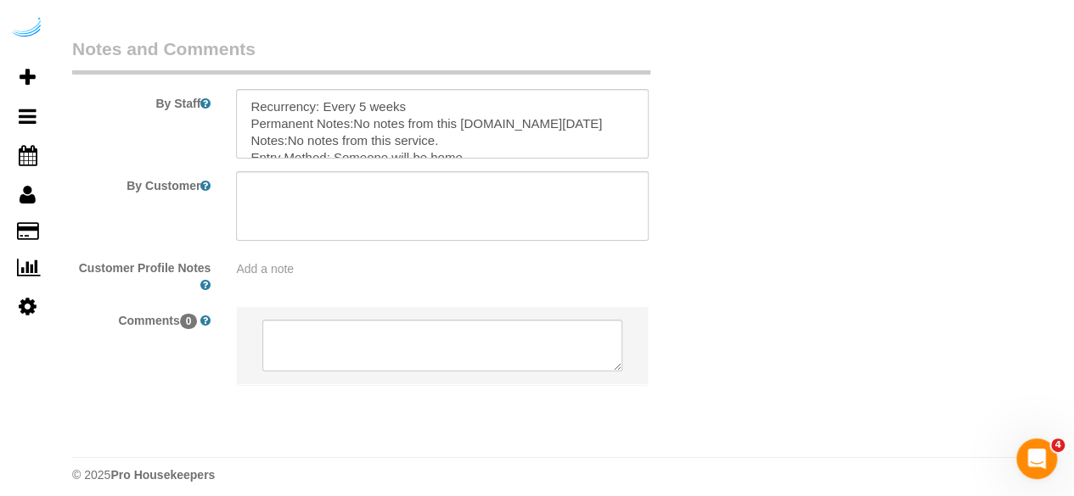
scroll to position [2793, 0]
